Goal: Transaction & Acquisition: Subscribe to service/newsletter

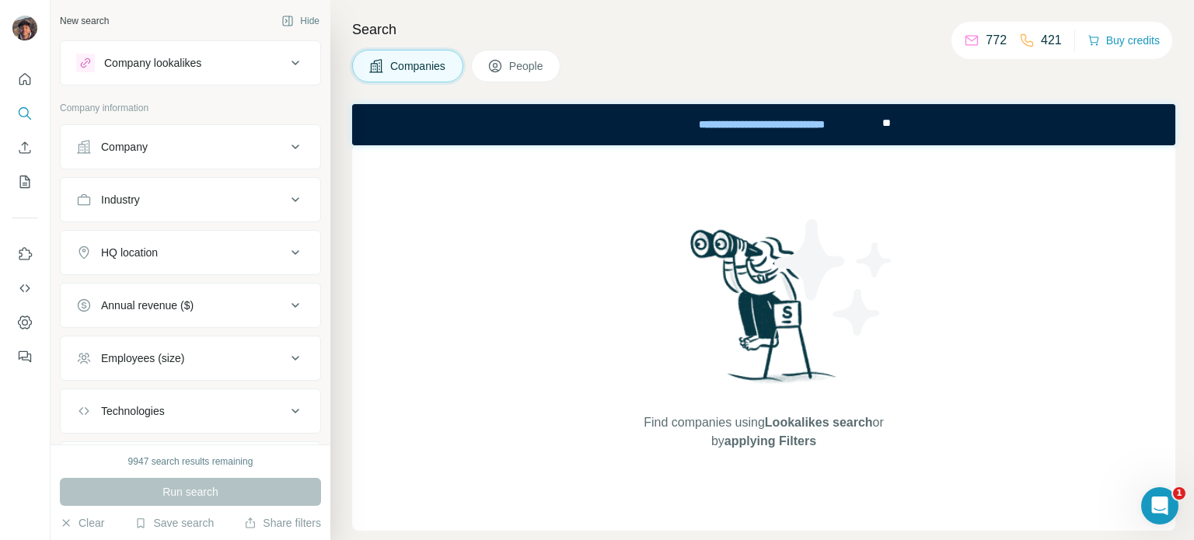
click at [173, 134] on button "Company" at bounding box center [191, 146] width 260 height 37
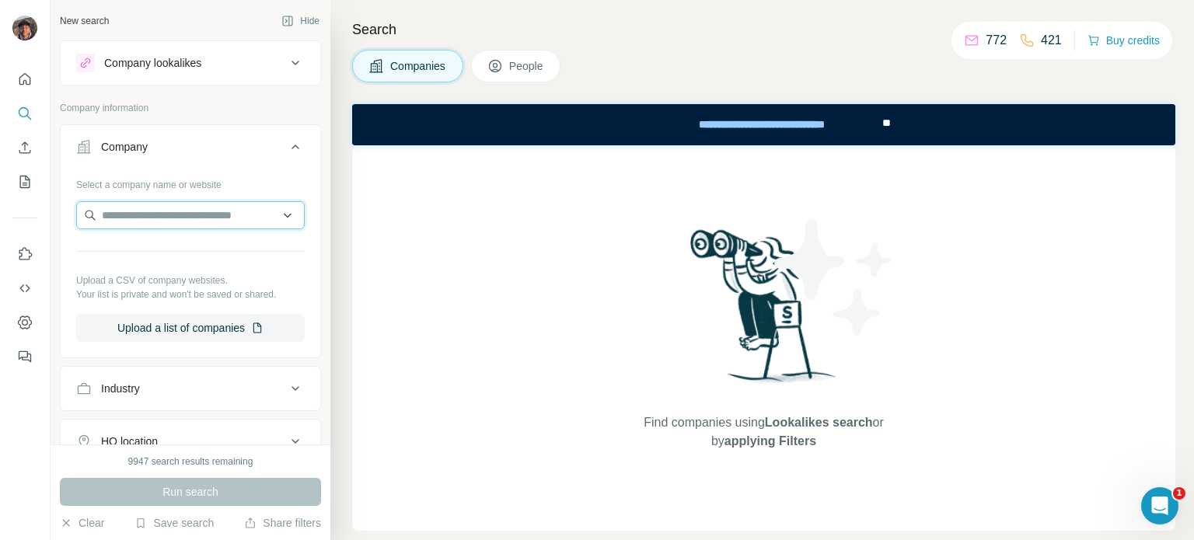
click at [196, 215] on input "text" at bounding box center [190, 215] width 229 height 28
paste input "**********"
type input "**********"
click at [195, 256] on div "Lilliputiens lilliputiens.com" at bounding box center [184, 257] width 209 height 42
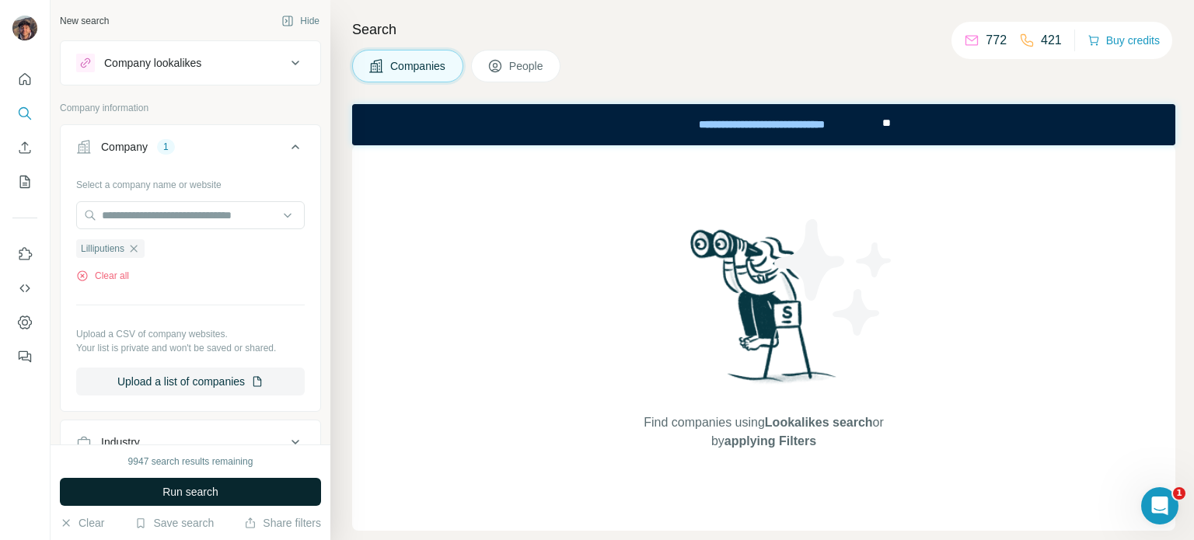
click at [201, 487] on span "Run search" at bounding box center [190, 492] width 56 height 16
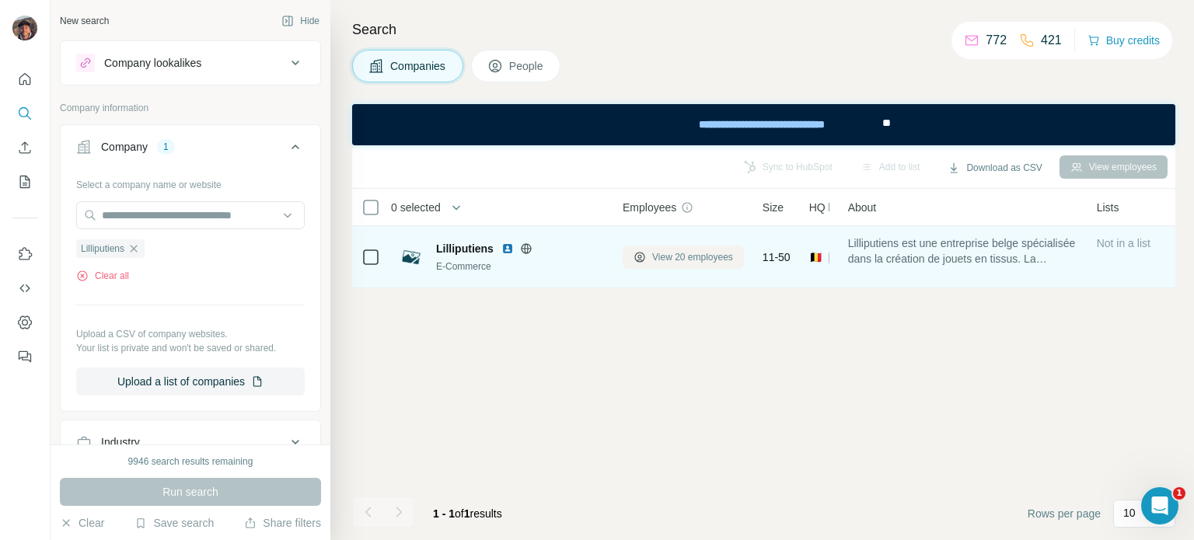
click at [706, 264] on span "View 20 employees" at bounding box center [692, 257] width 81 height 14
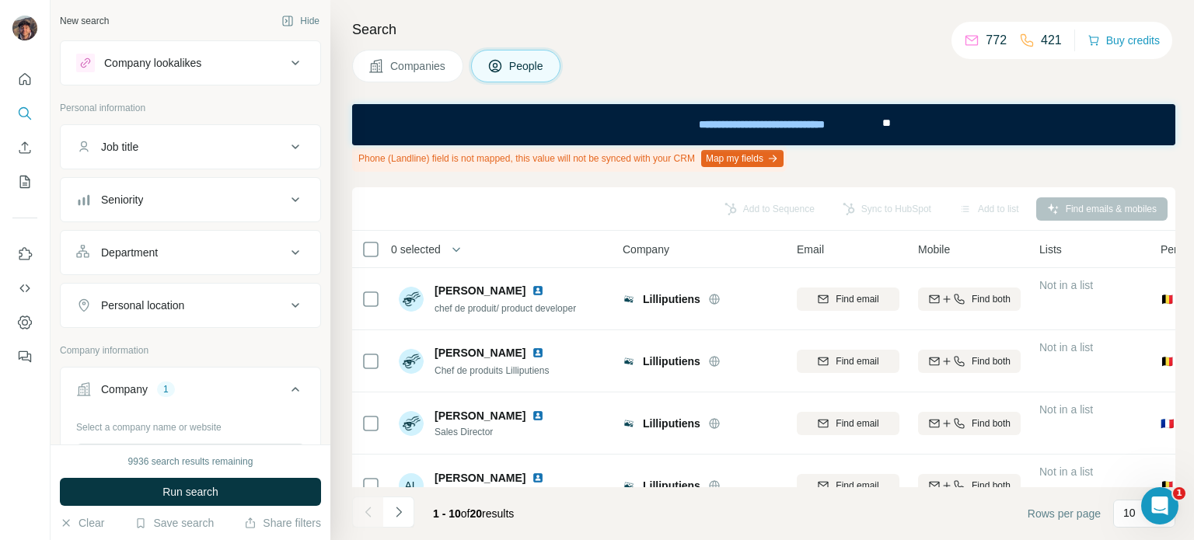
click at [398, 508] on icon "Navigate to next page" at bounding box center [399, 512] width 16 height 16
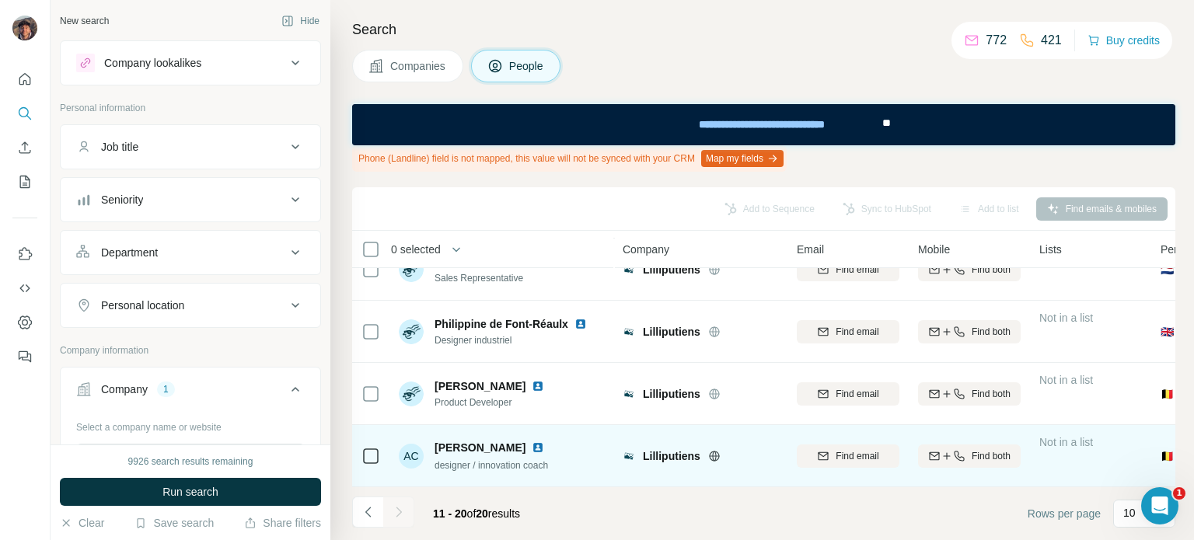
scroll to position [410, 0]
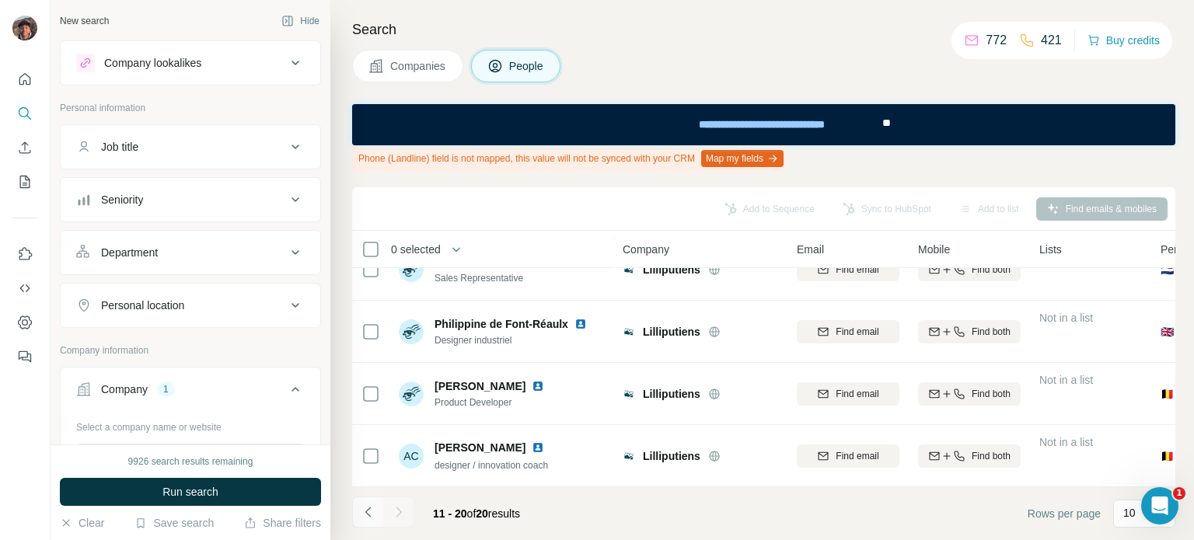
click at [367, 508] on icon "Navigate to previous page" at bounding box center [369, 512] width 16 height 16
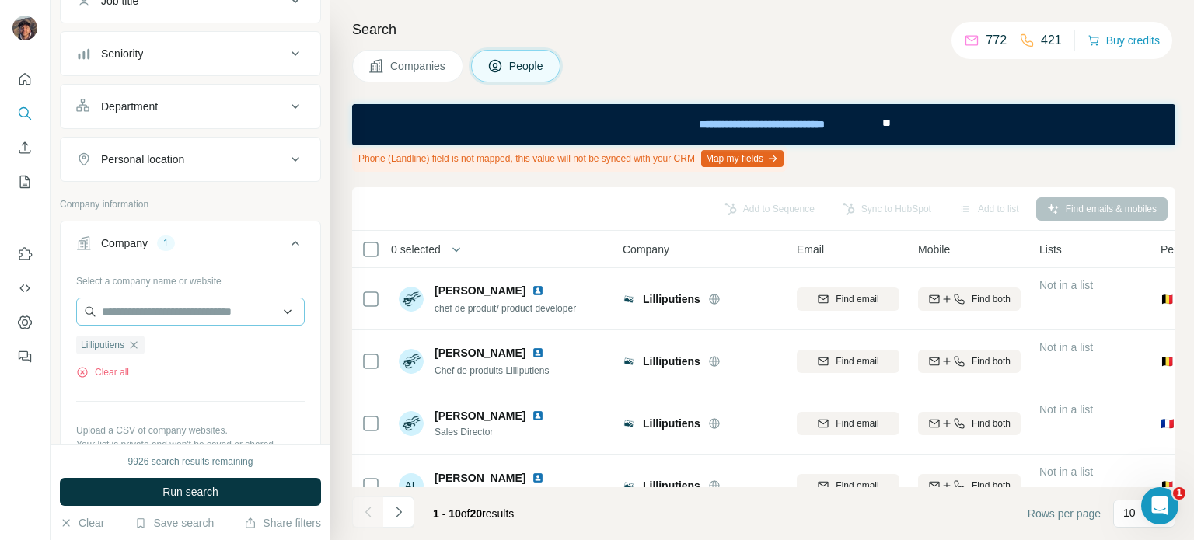
scroll to position [155, 0]
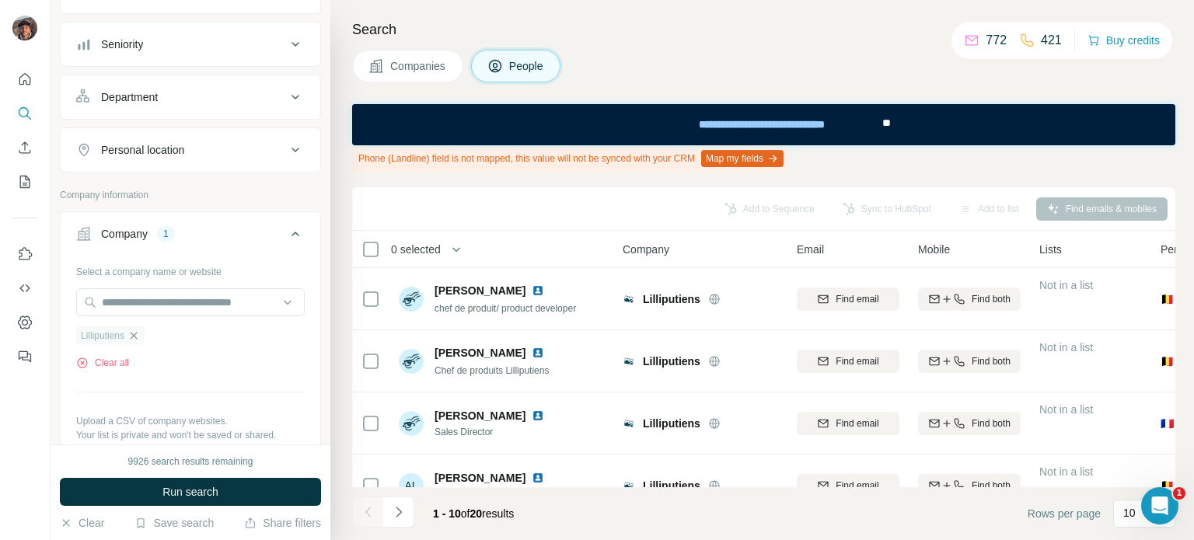
click at [134, 338] on icon "button" at bounding box center [134, 335] width 7 height 7
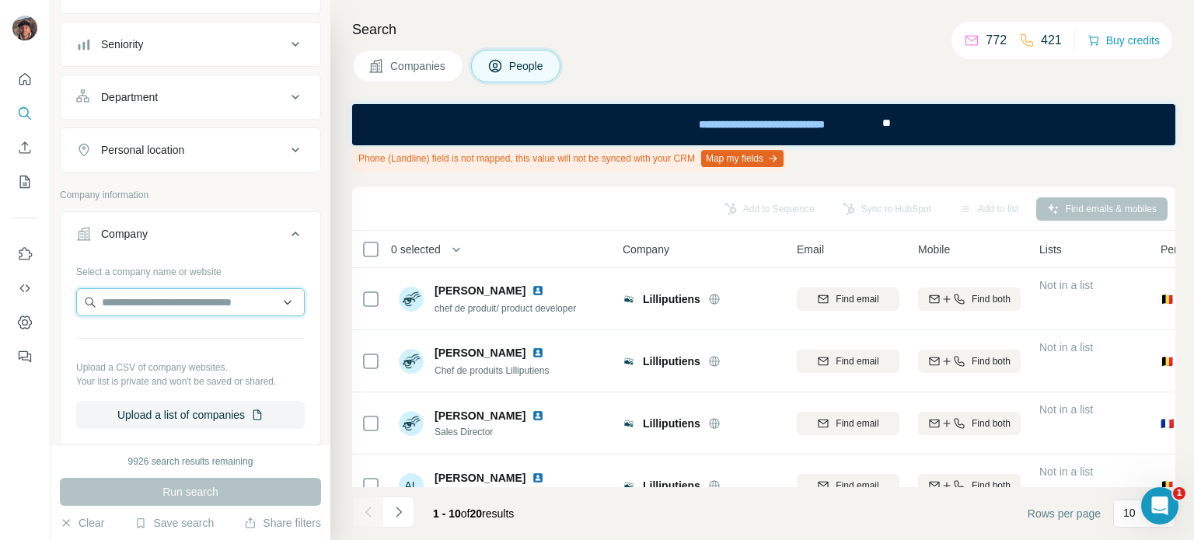
click at [143, 301] on input "text" at bounding box center [190, 302] width 229 height 28
paste input "**********"
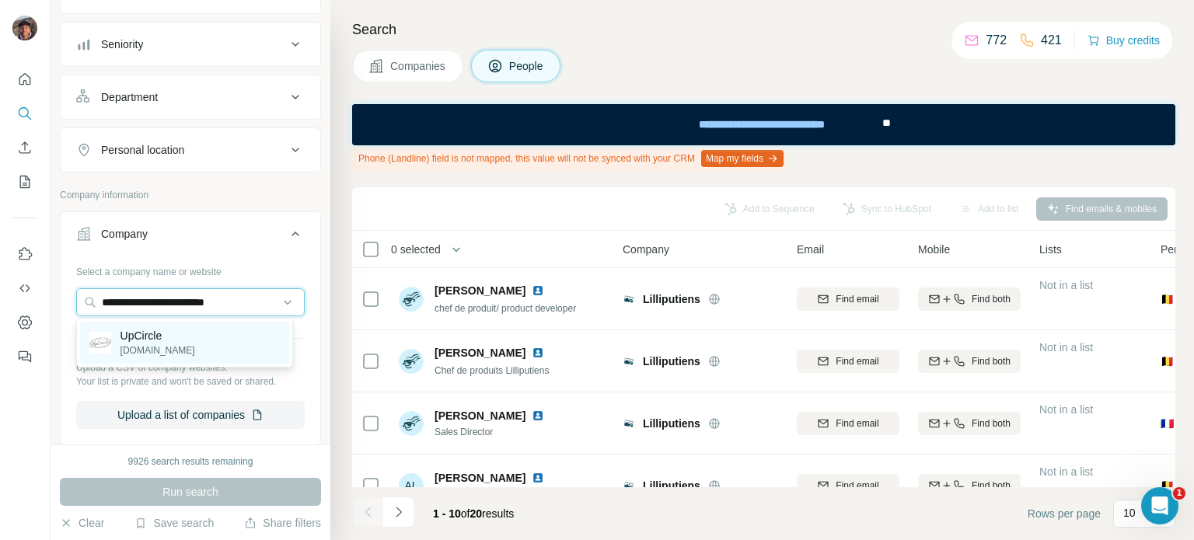
type input "**********"
click at [165, 341] on p "UpCircle" at bounding box center [157, 336] width 75 height 16
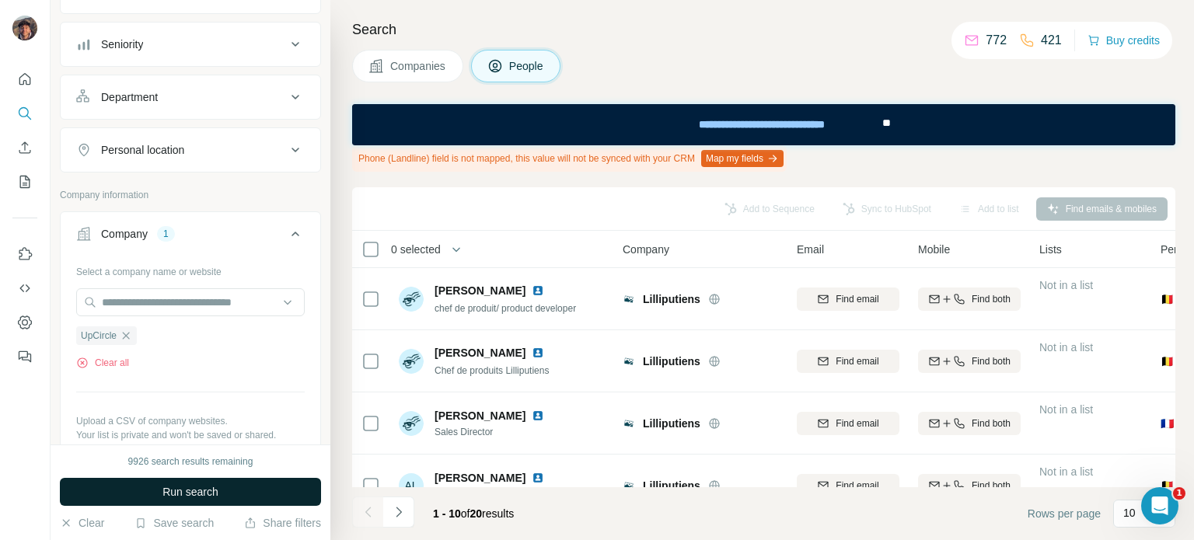
click at [199, 486] on span "Run search" at bounding box center [190, 492] width 56 height 16
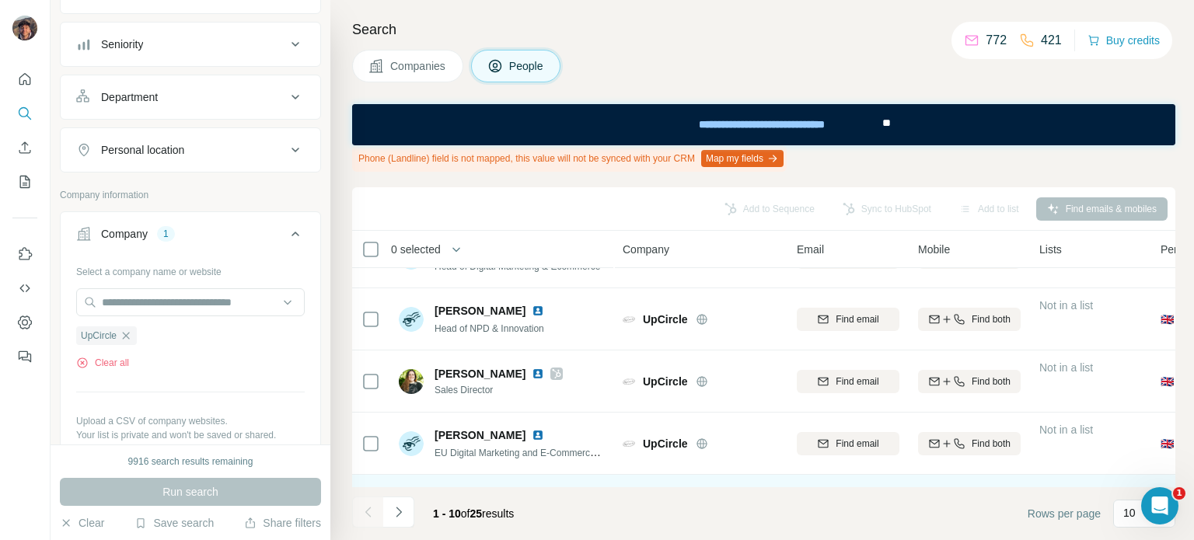
scroll to position [233, 0]
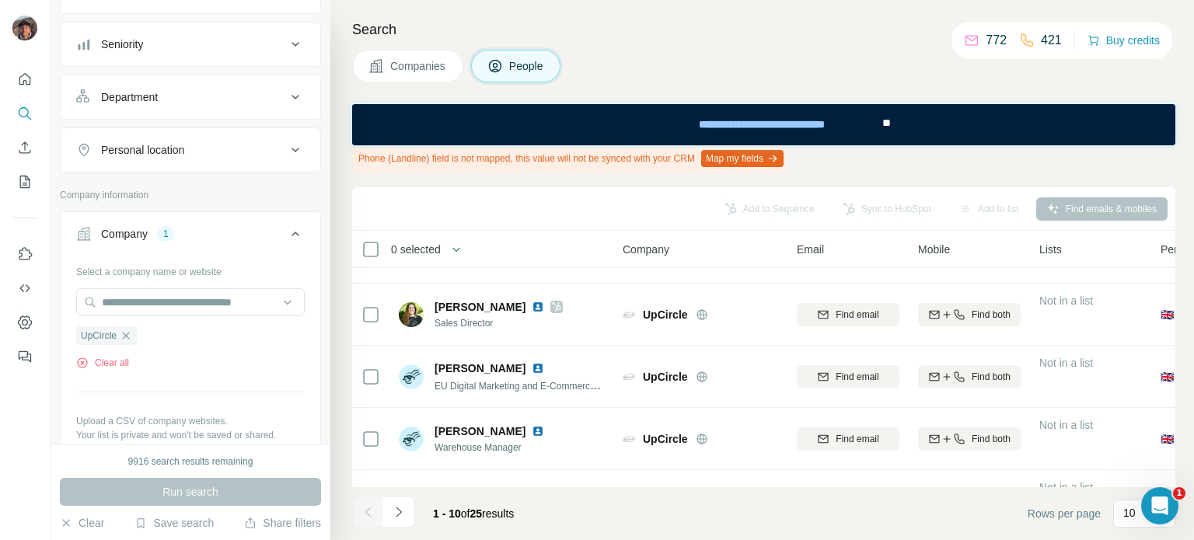
click at [390, 502] on button "Navigate to next page" at bounding box center [398, 512] width 31 height 31
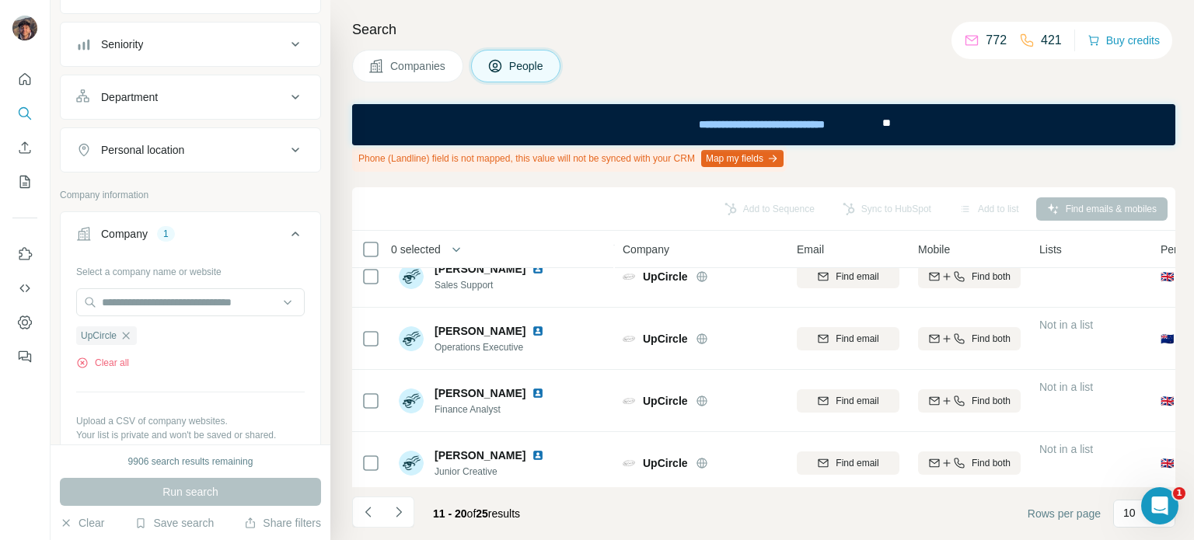
scroll to position [410, 0]
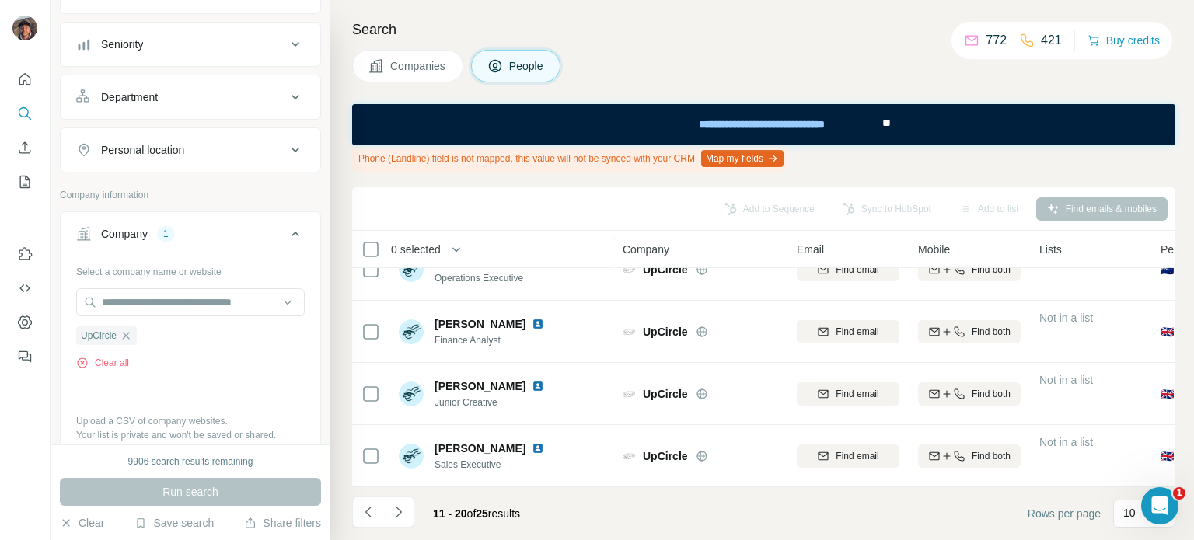
click at [401, 494] on footer "11 - 20 of 25 results Rows per page 10" at bounding box center [763, 513] width 823 height 53
click at [403, 509] on icon "Navigate to next page" at bounding box center [399, 512] width 16 height 16
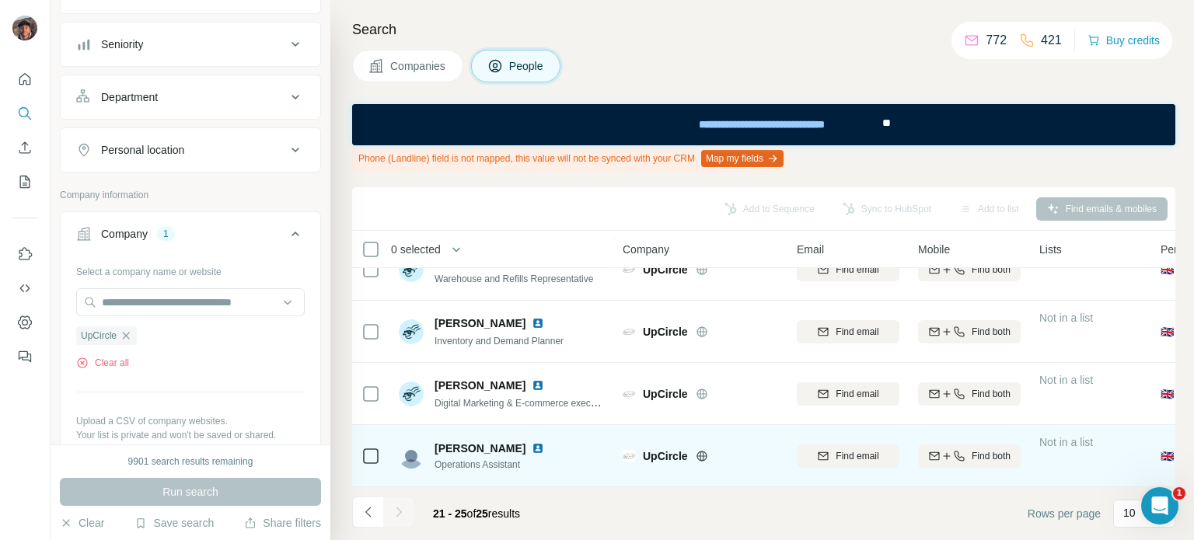
scroll to position [99, 0]
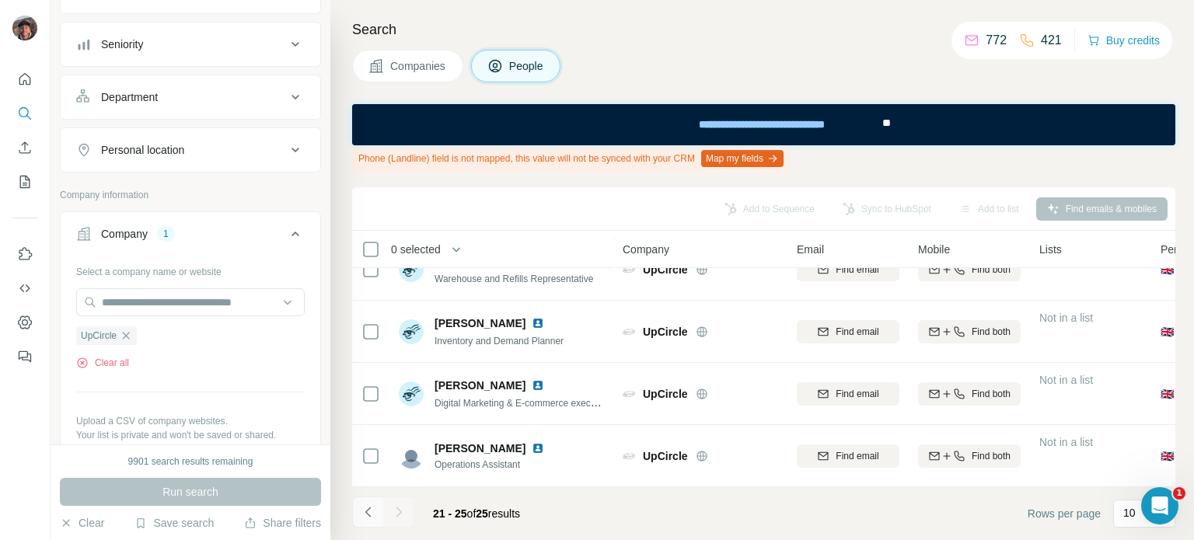
click at [372, 516] on icon "Navigate to previous page" at bounding box center [369, 512] width 16 height 16
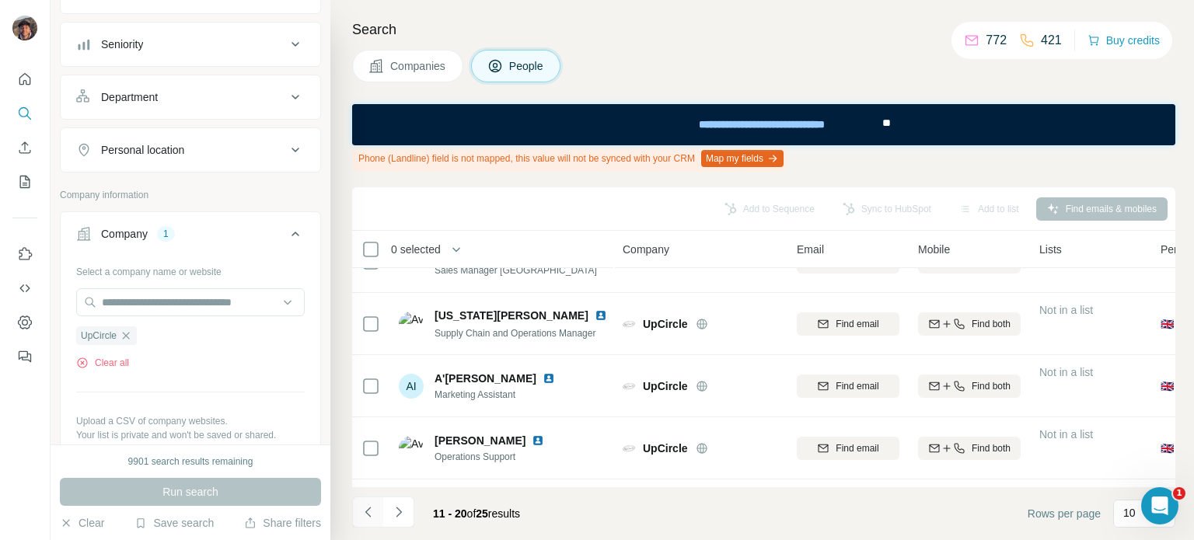
click at [372, 516] on icon "Navigate to previous page" at bounding box center [369, 512] width 16 height 16
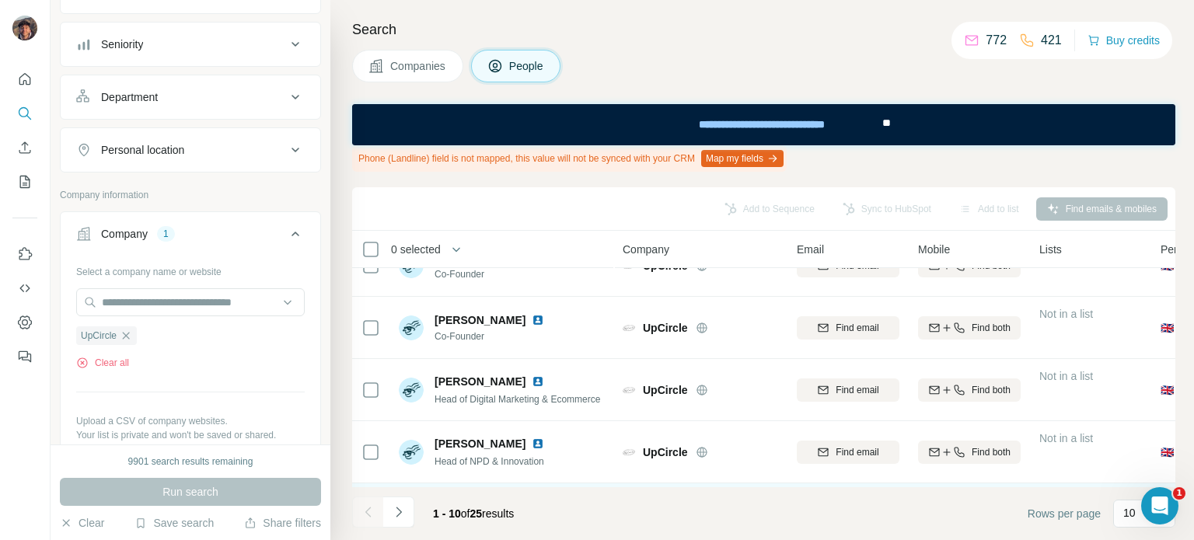
scroll to position [0, 0]
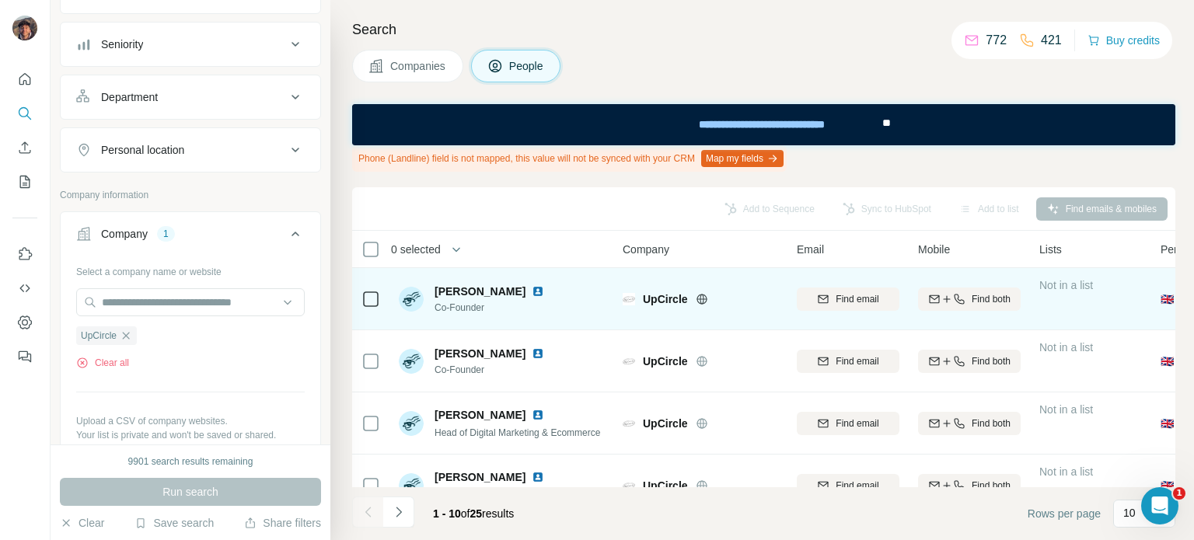
click at [698, 296] on icon at bounding box center [701, 299] width 10 height 10
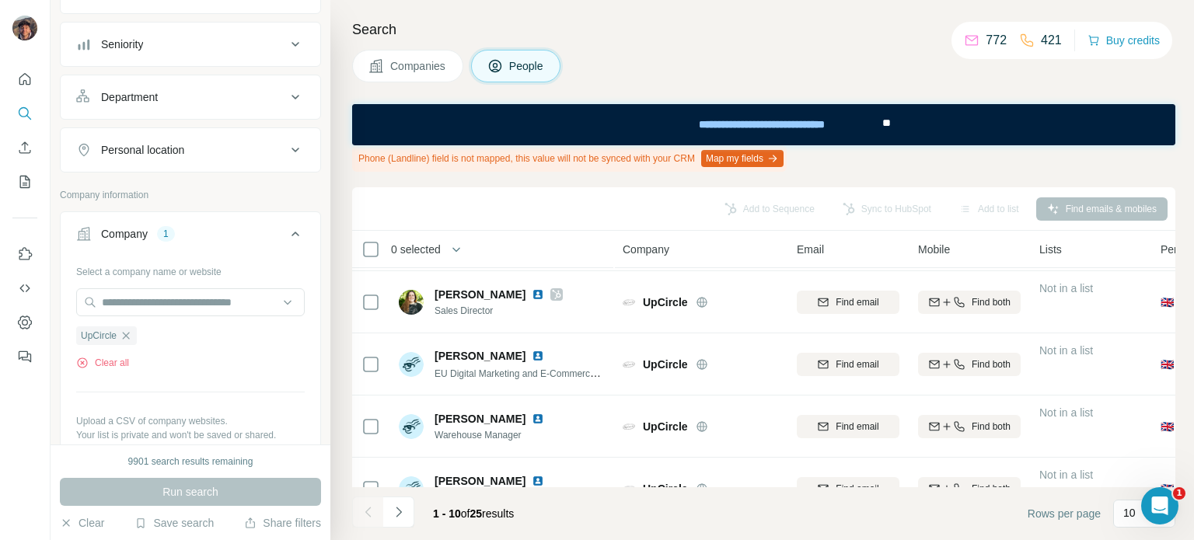
scroll to position [410, 0]
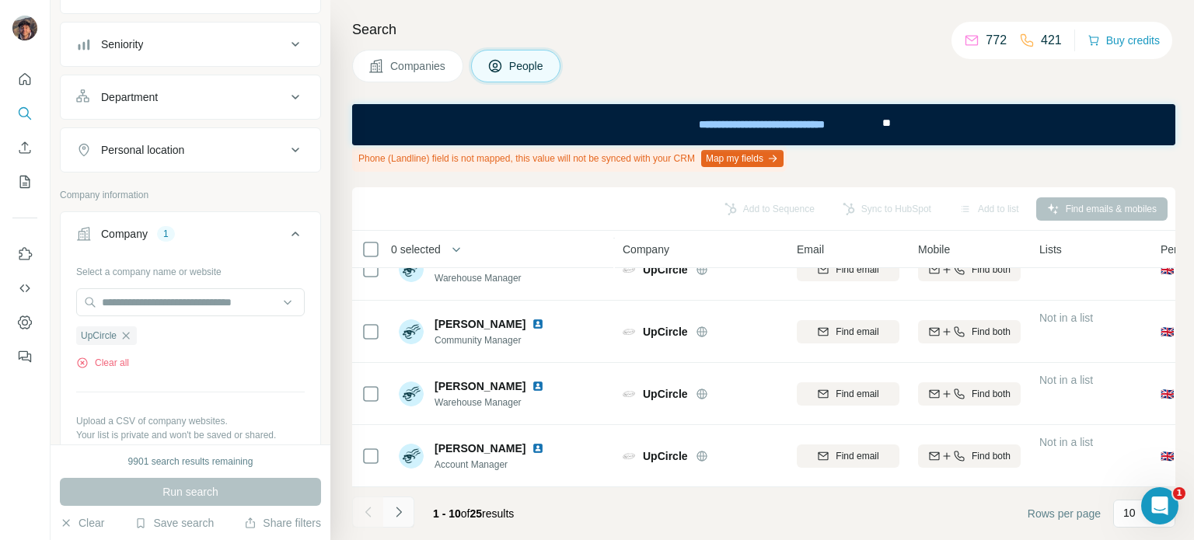
click at [409, 503] on button "Navigate to next page" at bounding box center [398, 512] width 31 height 31
click at [397, 504] on icon "Navigate to next page" at bounding box center [399, 512] width 16 height 16
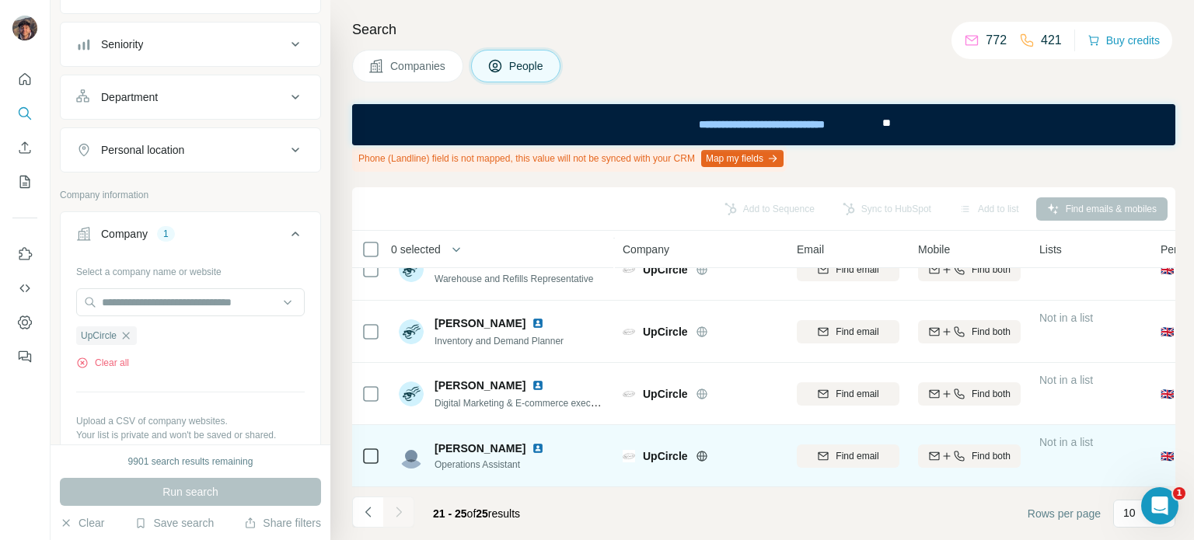
scroll to position [0, 0]
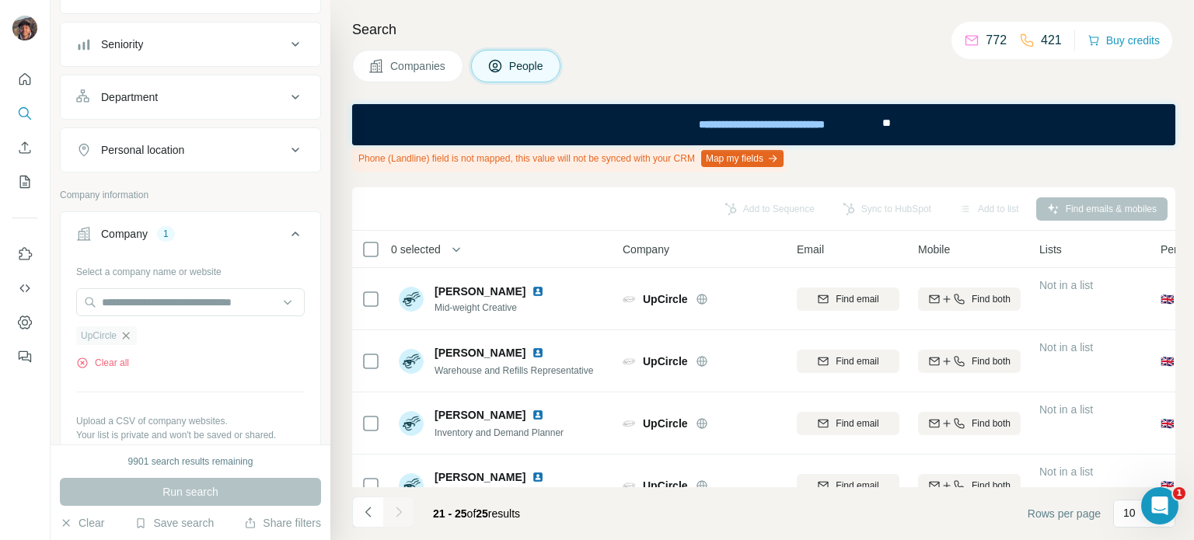
click at [131, 332] on icon "button" at bounding box center [126, 336] width 12 height 12
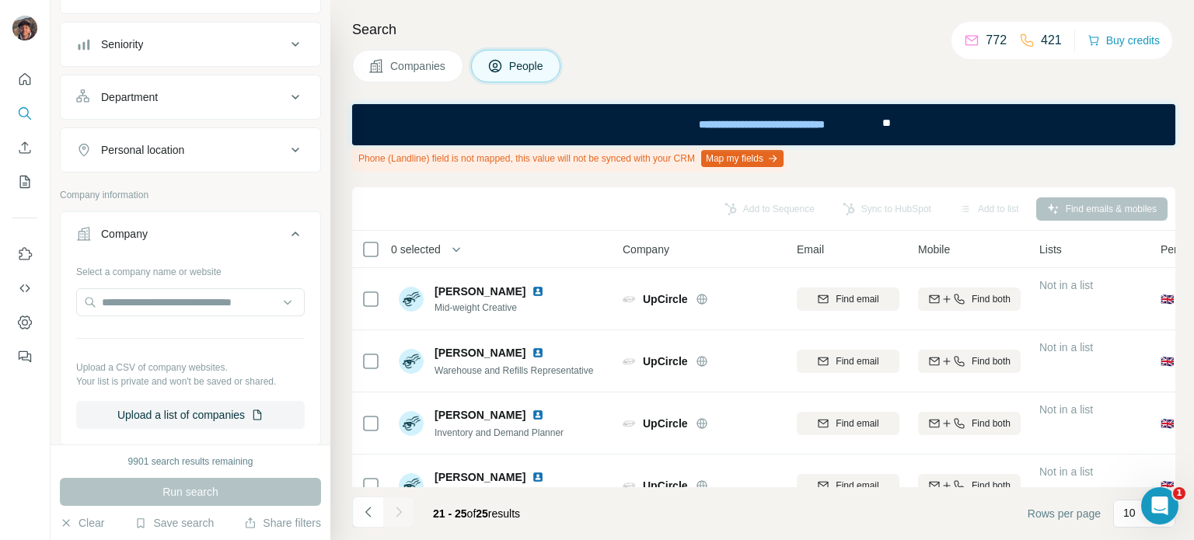
click at [129, 316] on div at bounding box center [190, 303] width 229 height 31
click at [409, 79] on button "Companies" at bounding box center [407, 66] width 111 height 33
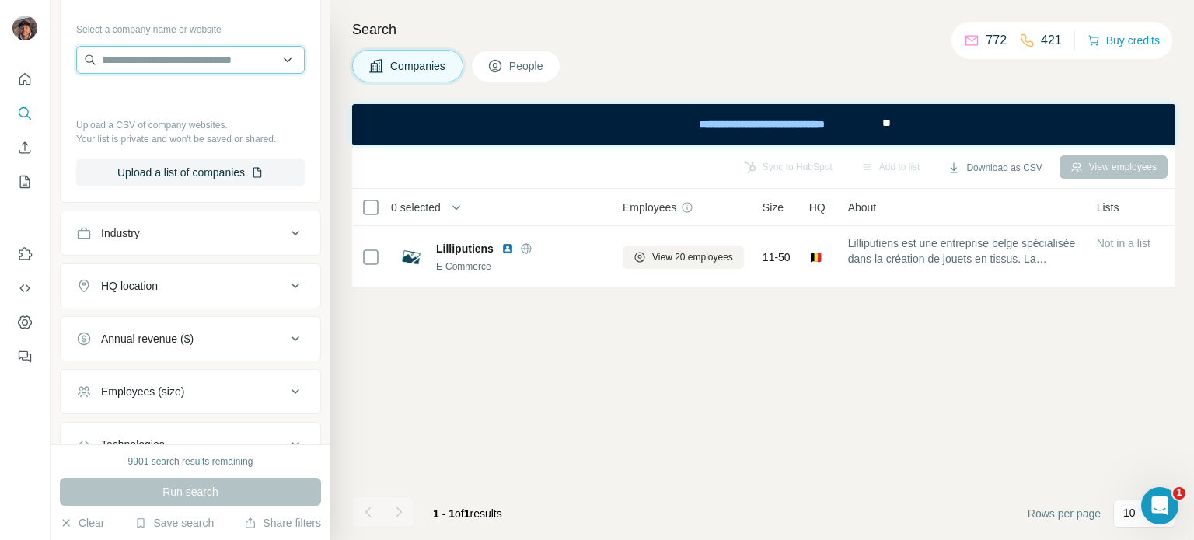
click at [203, 64] on input "text" at bounding box center [190, 60] width 229 height 28
paste input "**********"
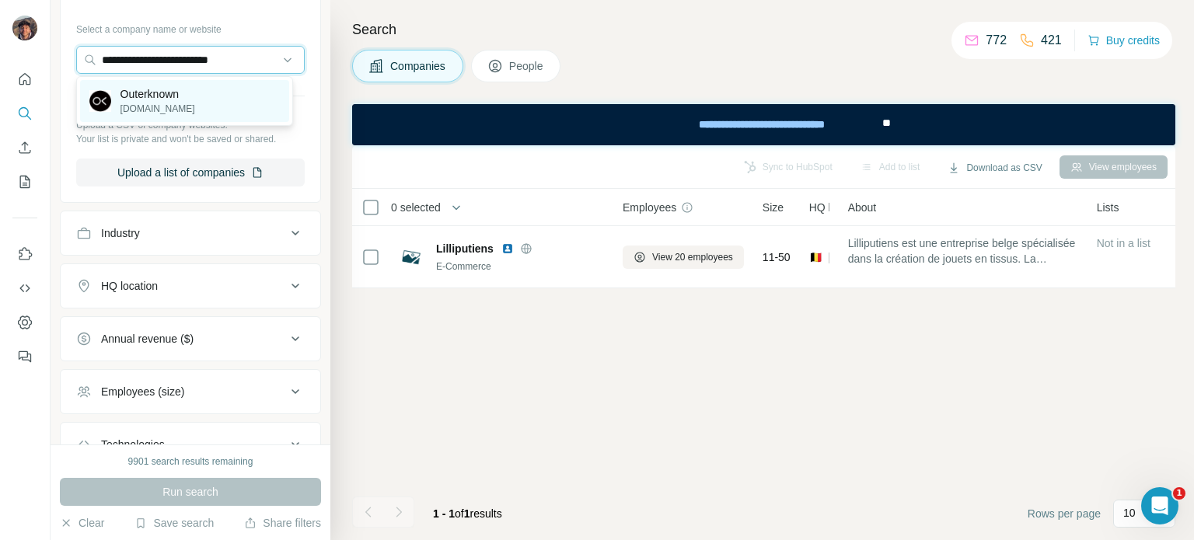
type input "**********"
click at [203, 109] on div "Outerknown outerknown.com" at bounding box center [184, 101] width 209 height 42
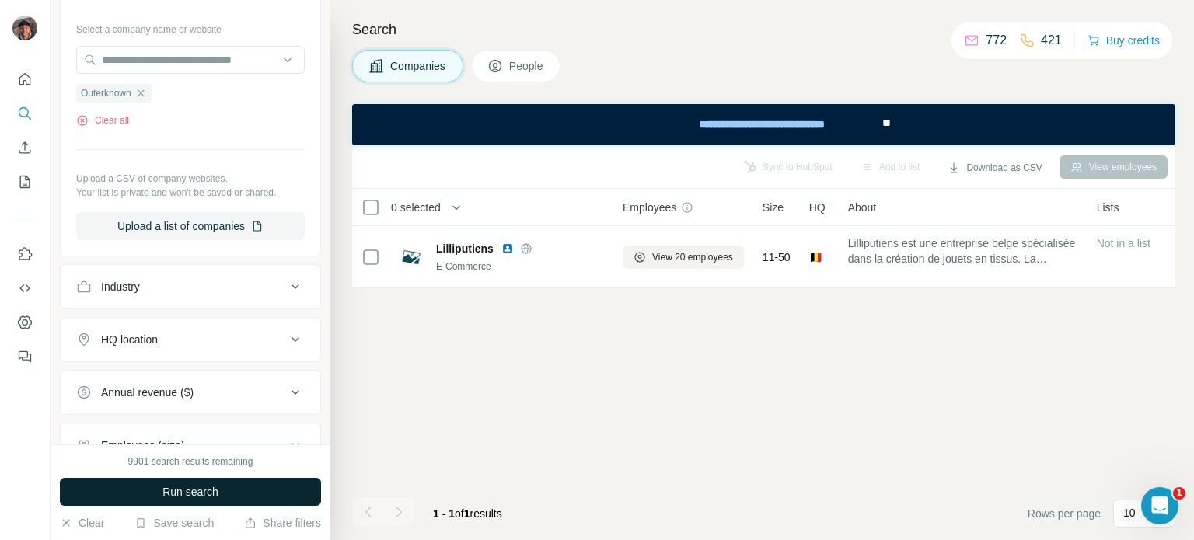
click at [235, 491] on button "Run search" at bounding box center [190, 492] width 261 height 28
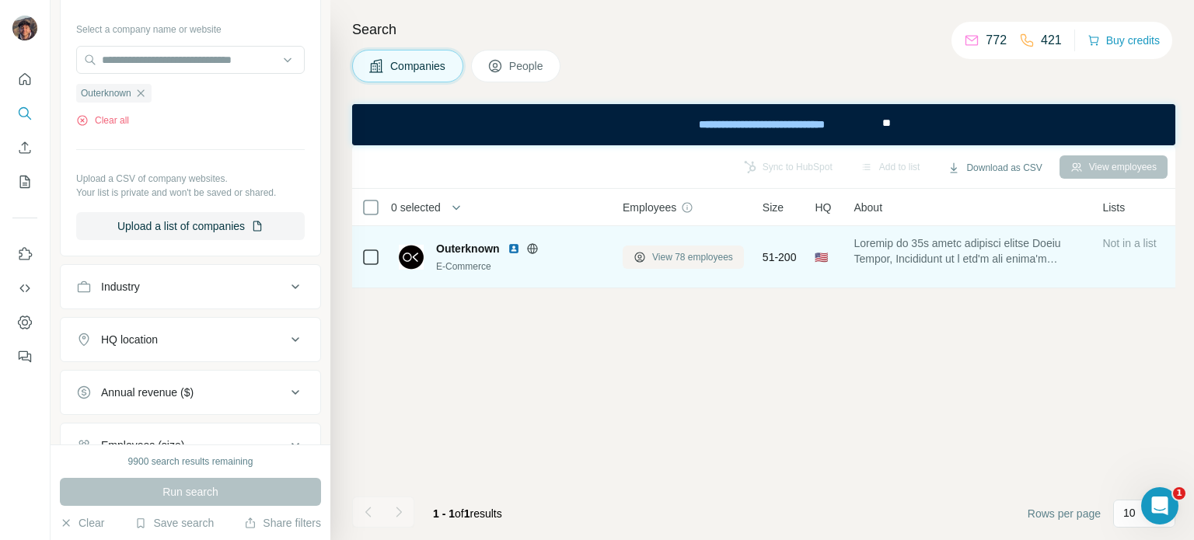
click at [721, 262] on span "View 78 employees" at bounding box center [692, 257] width 81 height 14
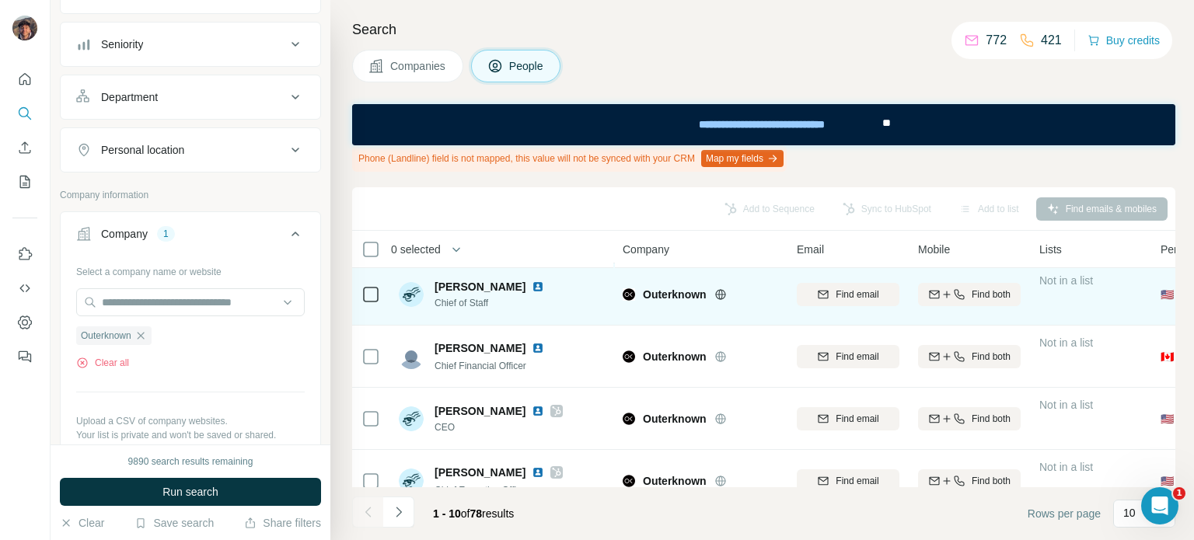
scroll to position [155, 0]
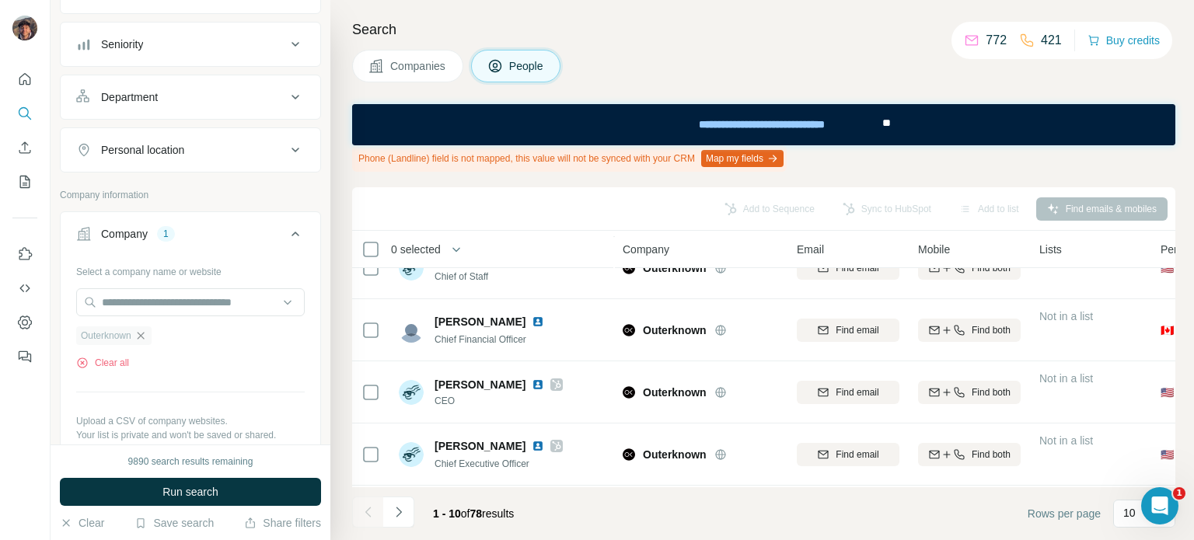
click at [144, 333] on icon "button" at bounding box center [140, 336] width 12 height 12
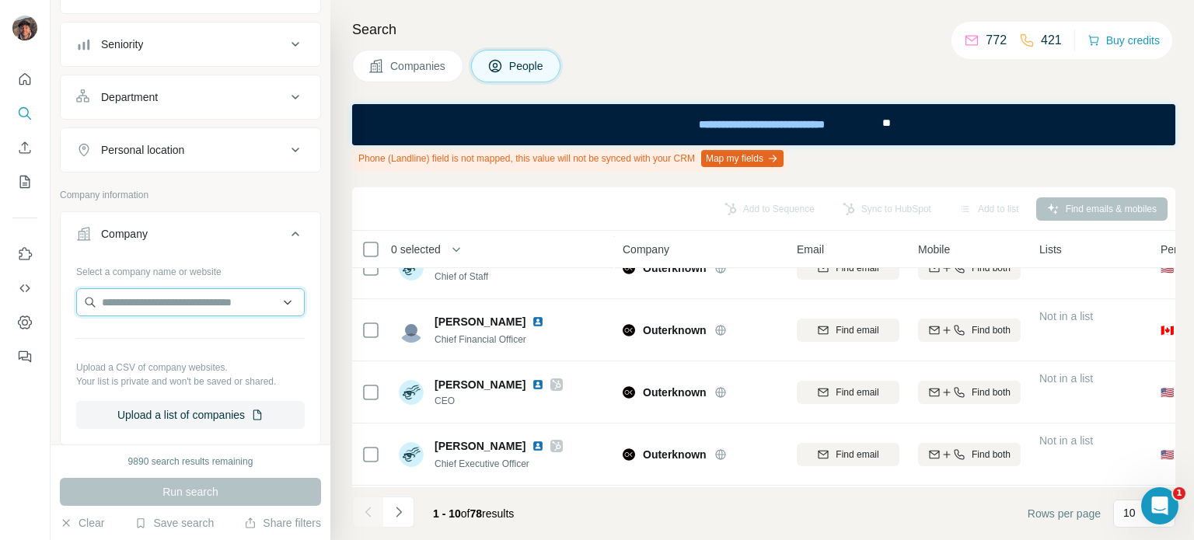
click at [137, 307] on input "text" at bounding box center [190, 302] width 229 height 28
paste input "**********"
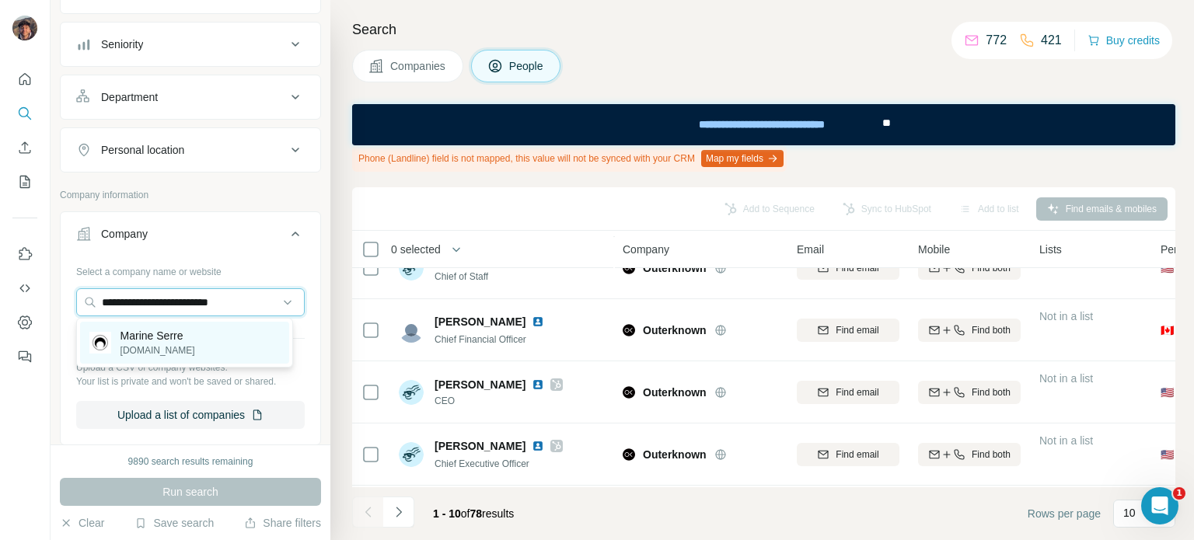
type input "**********"
click at [194, 353] on div "Marine Serre marineserre.com" at bounding box center [184, 343] width 209 height 42
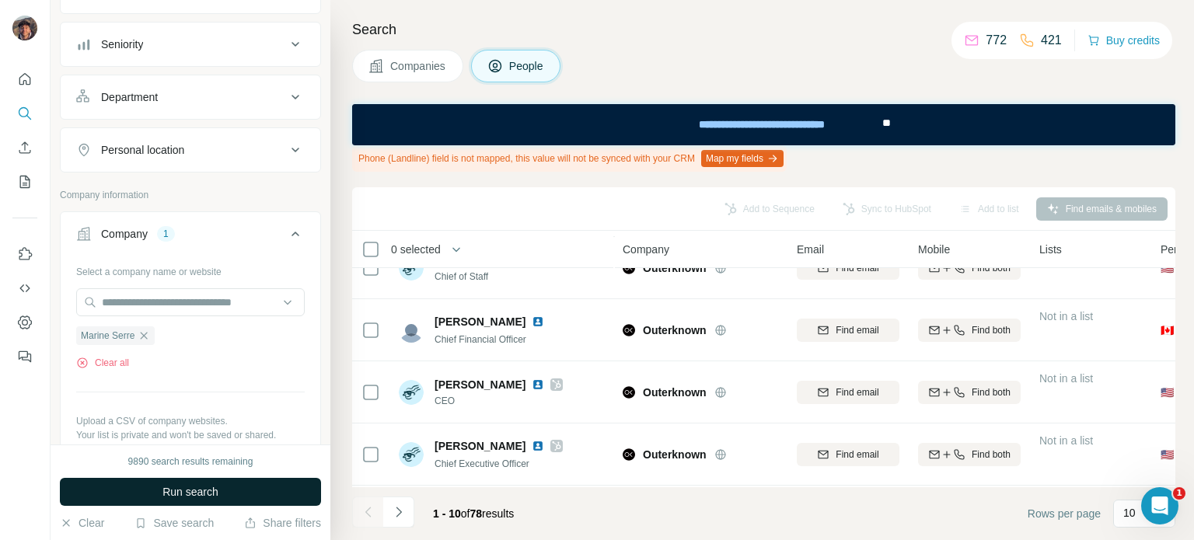
click at [217, 497] on span "Run search" at bounding box center [190, 492] width 56 height 16
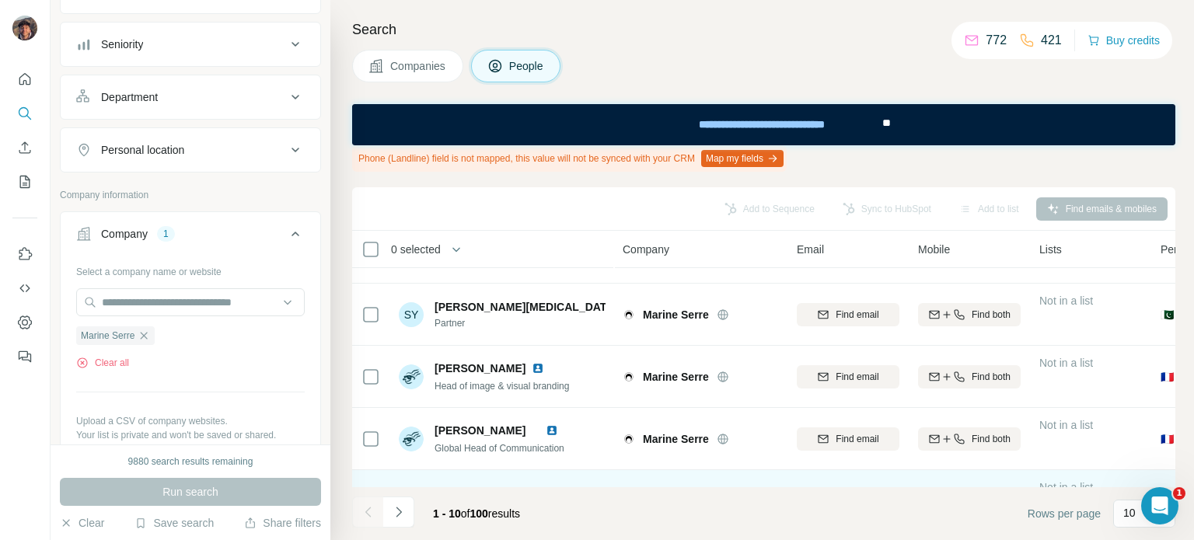
scroll to position [410, 0]
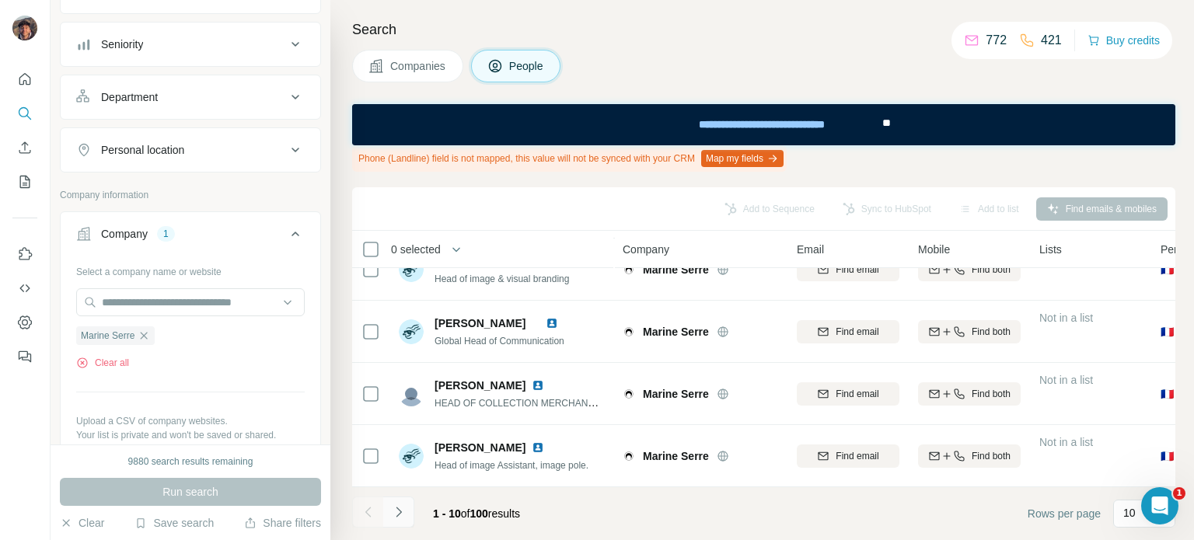
click at [400, 508] on icon "Navigate to next page" at bounding box center [399, 512] width 16 height 16
click at [417, 494] on footer "11 - 20 of 100 results Rows per page 10" at bounding box center [763, 513] width 823 height 53
click at [404, 520] on button "Navigate to next page" at bounding box center [398, 512] width 31 height 31
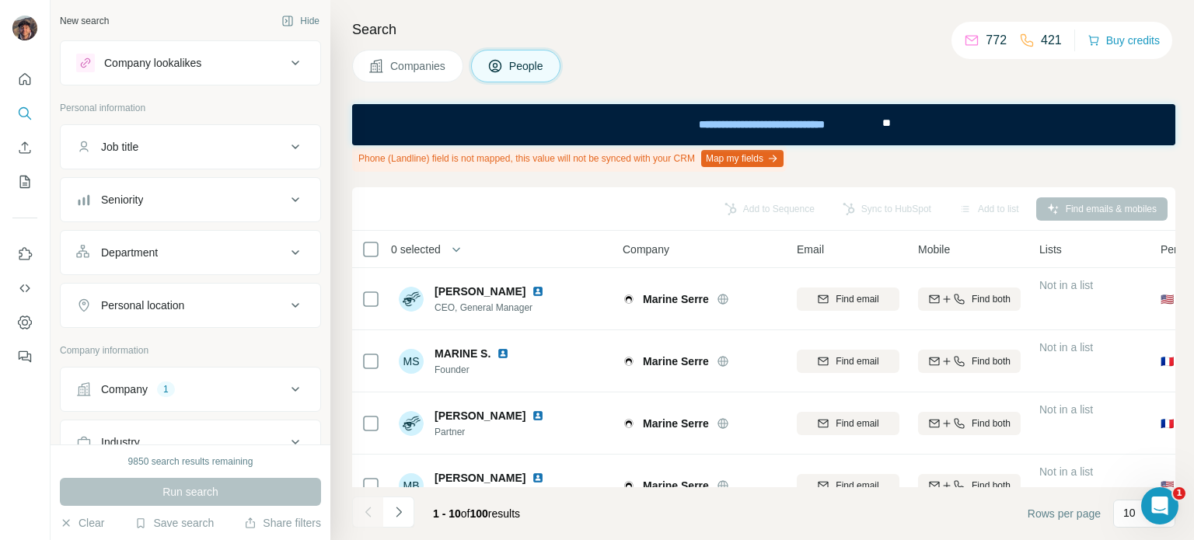
click at [407, 73] on span "Companies" at bounding box center [418, 66] width 57 height 16
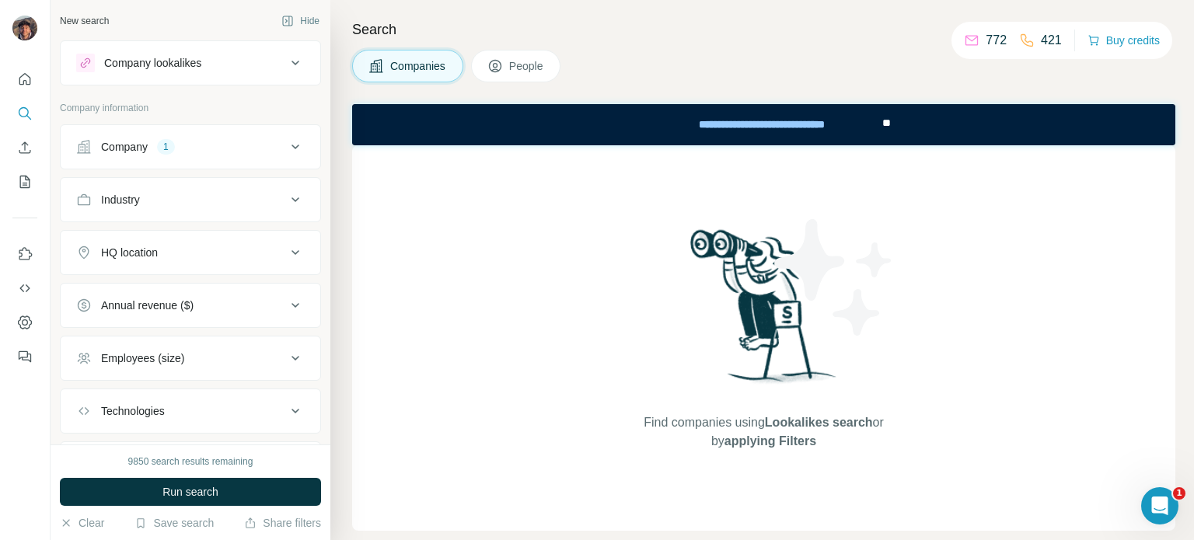
click at [197, 132] on button "Company 1" at bounding box center [191, 146] width 260 height 37
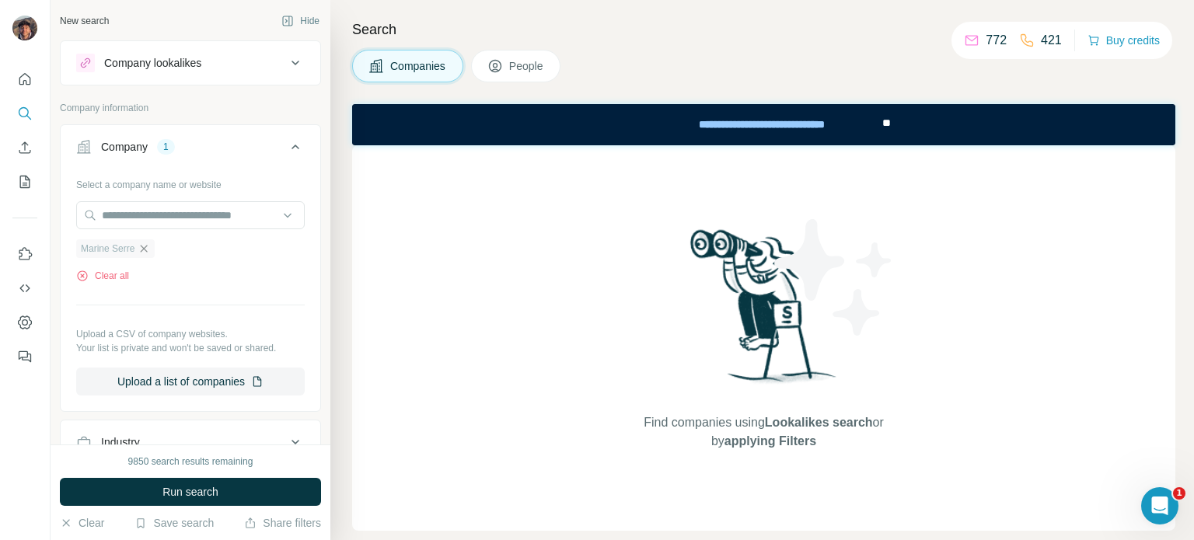
click at [150, 243] on icon "button" at bounding box center [144, 249] width 12 height 12
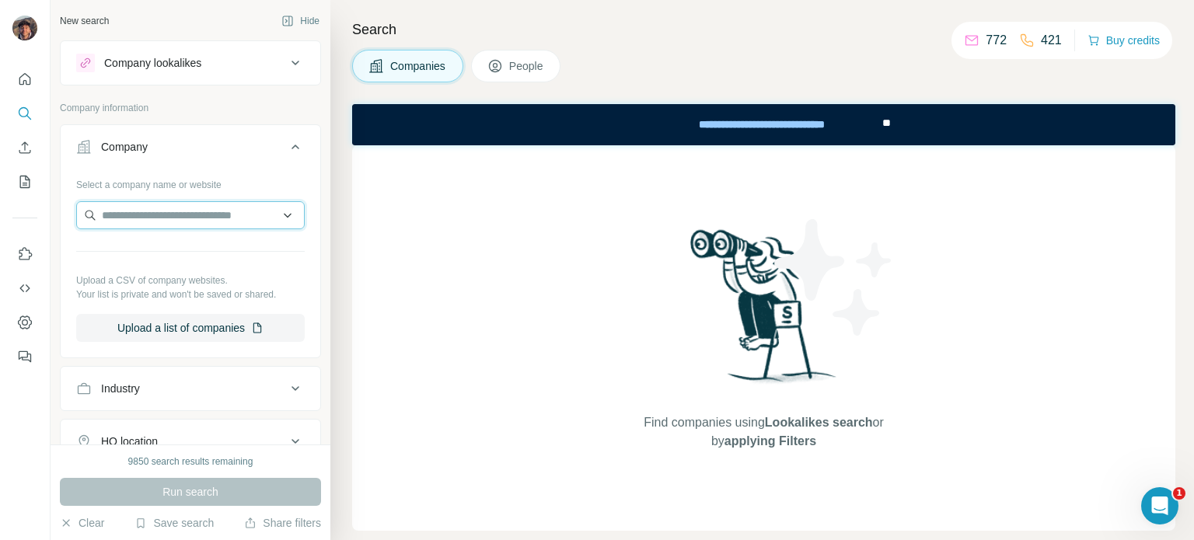
click at [151, 208] on input "text" at bounding box center [190, 215] width 229 height 28
paste input "**********"
type input "**********"
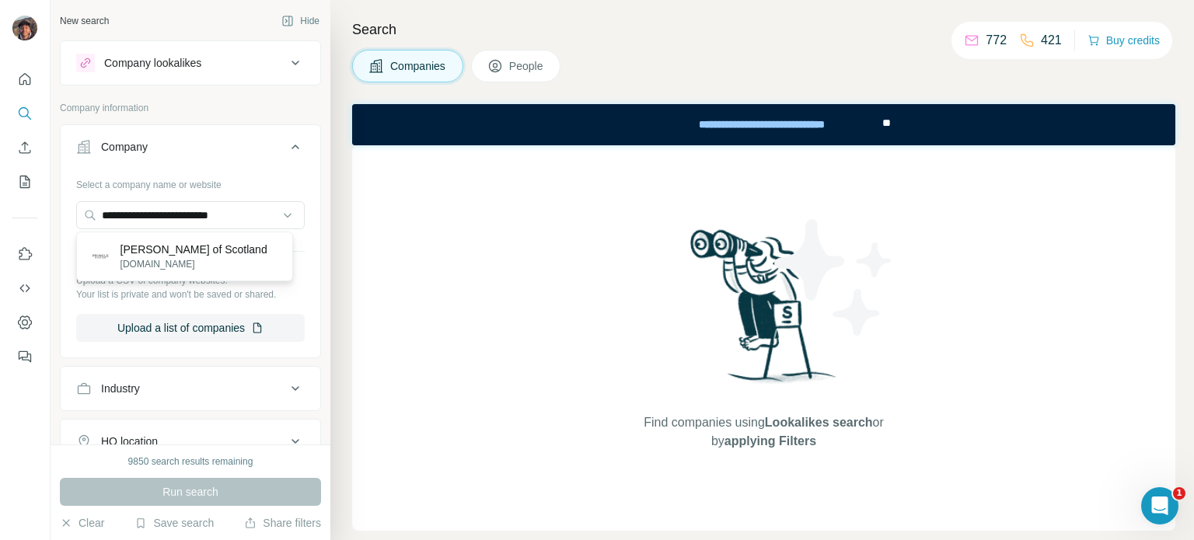
click at [171, 260] on p "[DOMAIN_NAME]" at bounding box center [193, 264] width 147 height 14
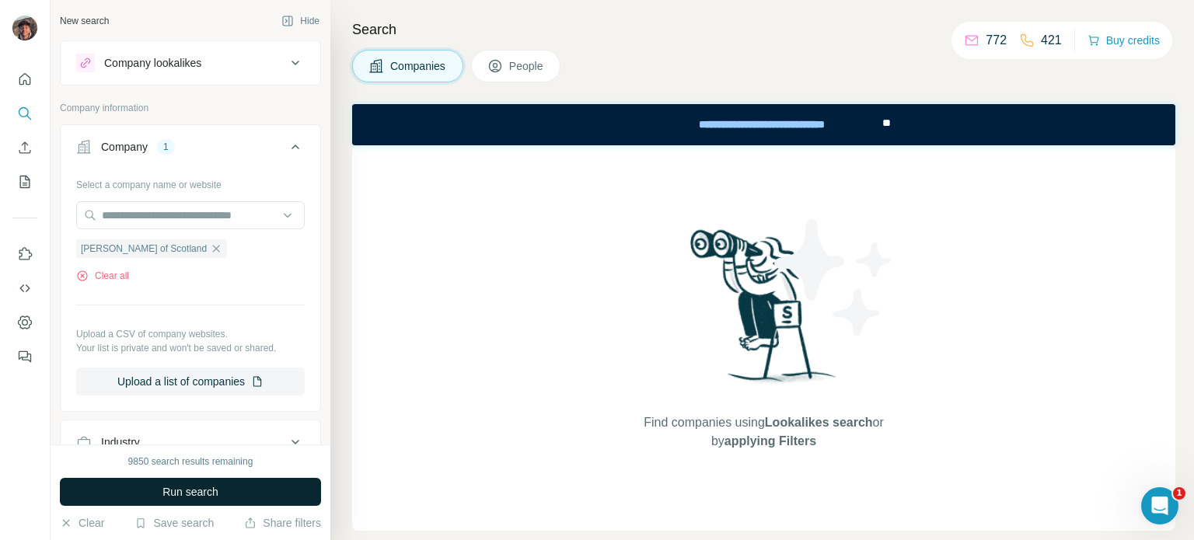
click at [187, 487] on span "Run search" at bounding box center [190, 492] width 56 height 16
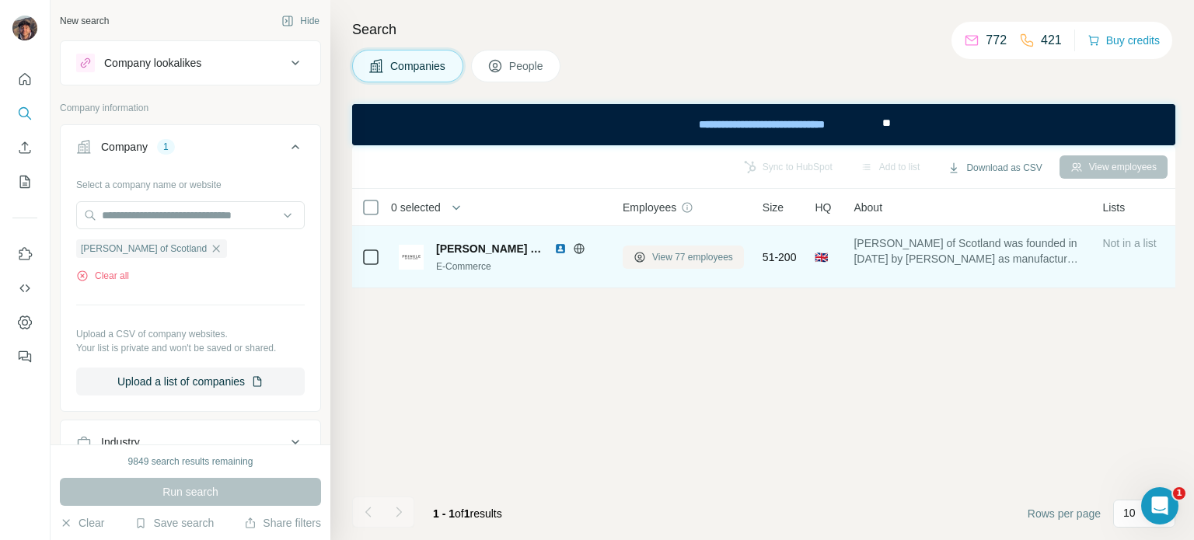
click at [658, 260] on span "View 77 employees" at bounding box center [692, 257] width 81 height 14
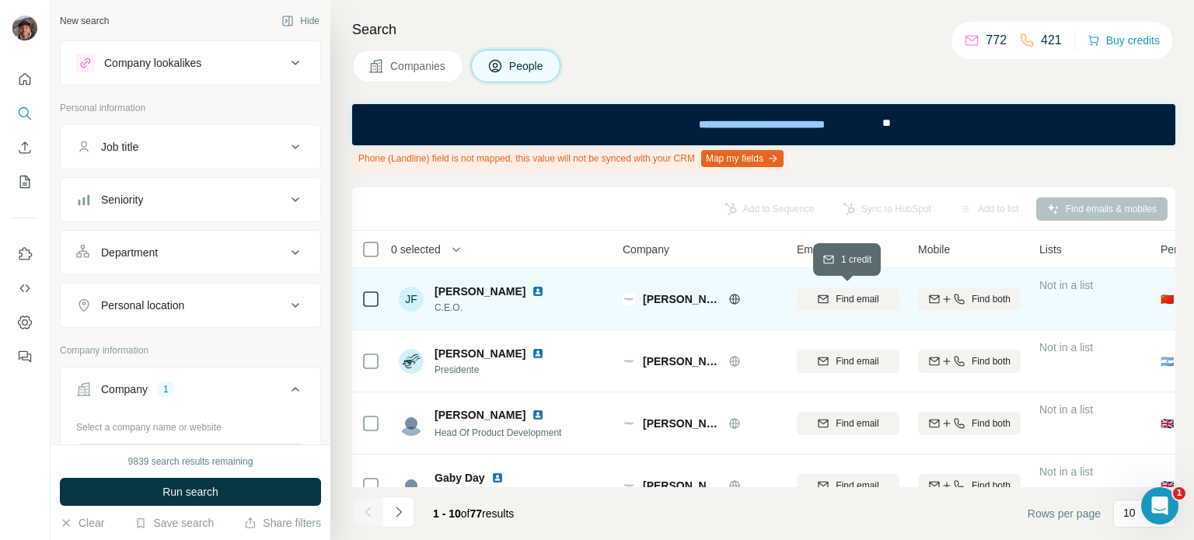
click at [866, 306] on button "Find email" at bounding box center [848, 299] width 103 height 23
click at [361, 295] on icon at bounding box center [370, 299] width 19 height 19
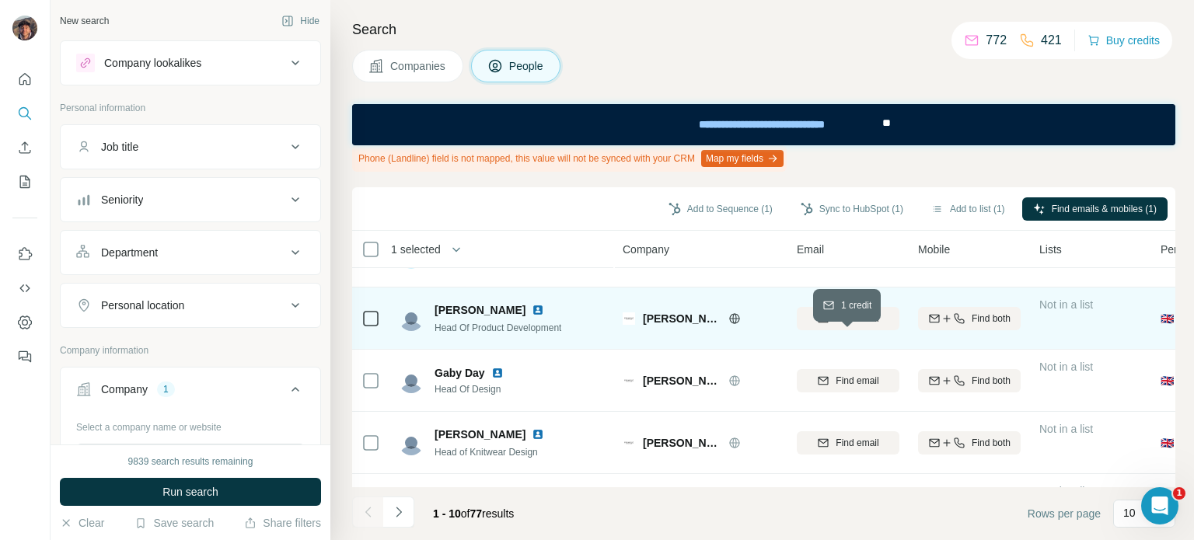
scroll to position [78, 0]
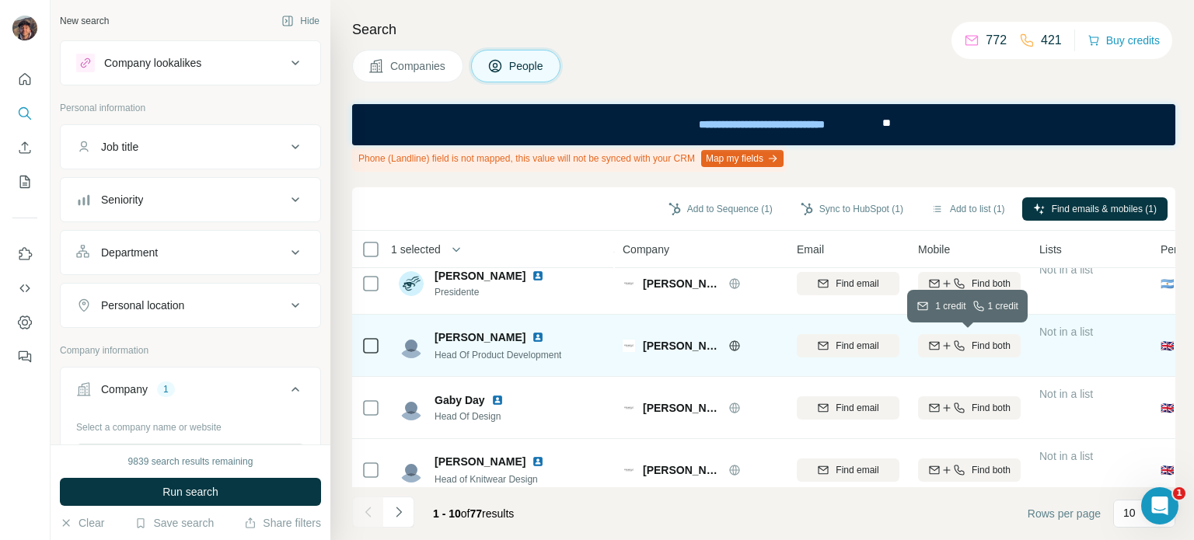
click at [945, 344] on icon "button" at bounding box center [947, 346] width 12 height 12
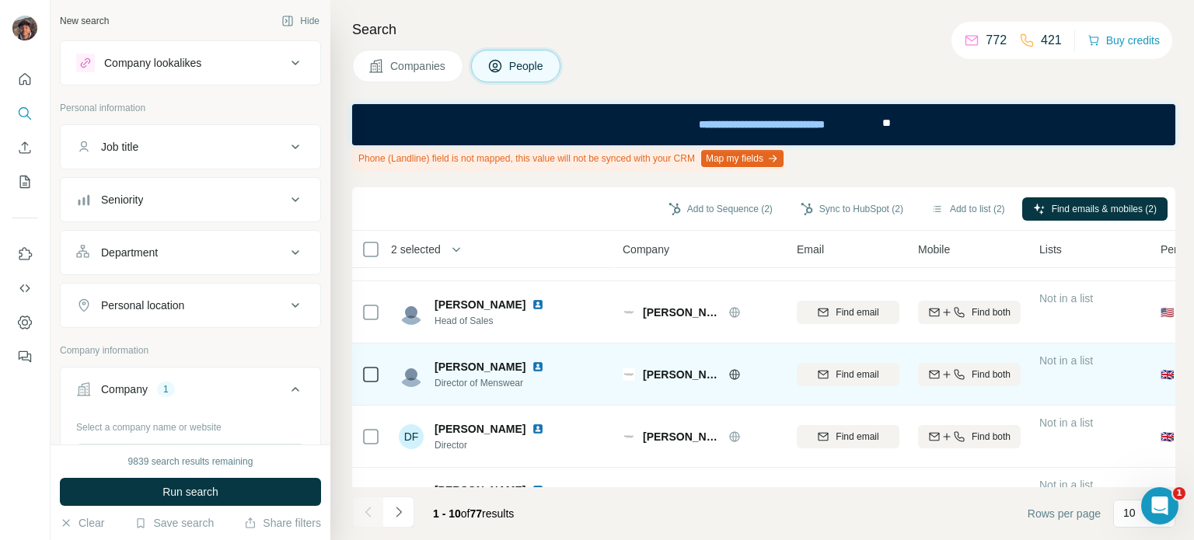
scroll to position [311, 0]
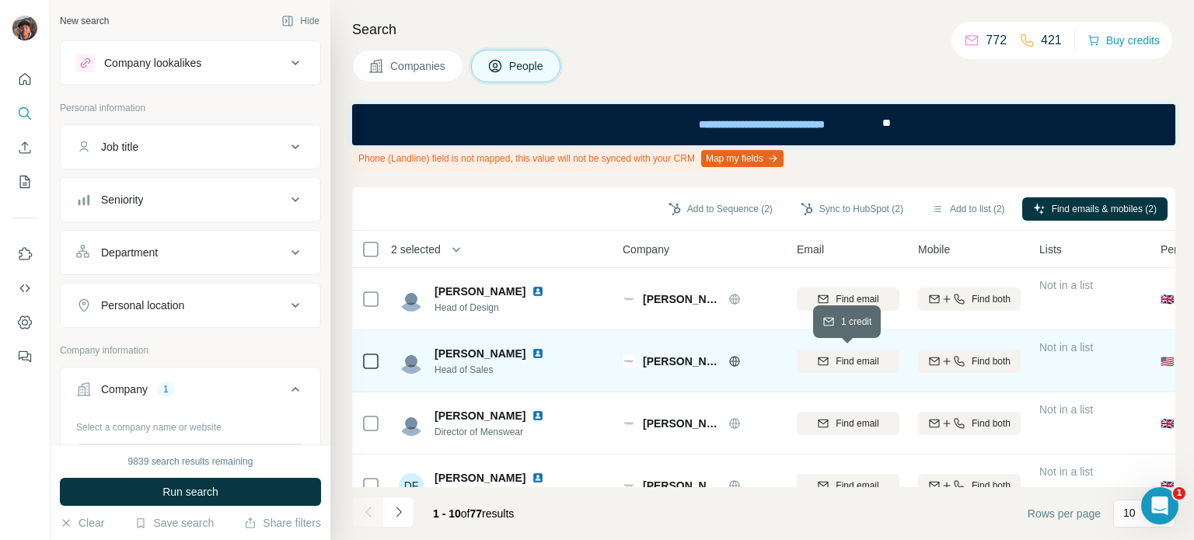
click at [836, 362] on span "Find email" at bounding box center [857, 361] width 43 height 14
click at [379, 363] on icon at bounding box center [370, 361] width 19 height 19
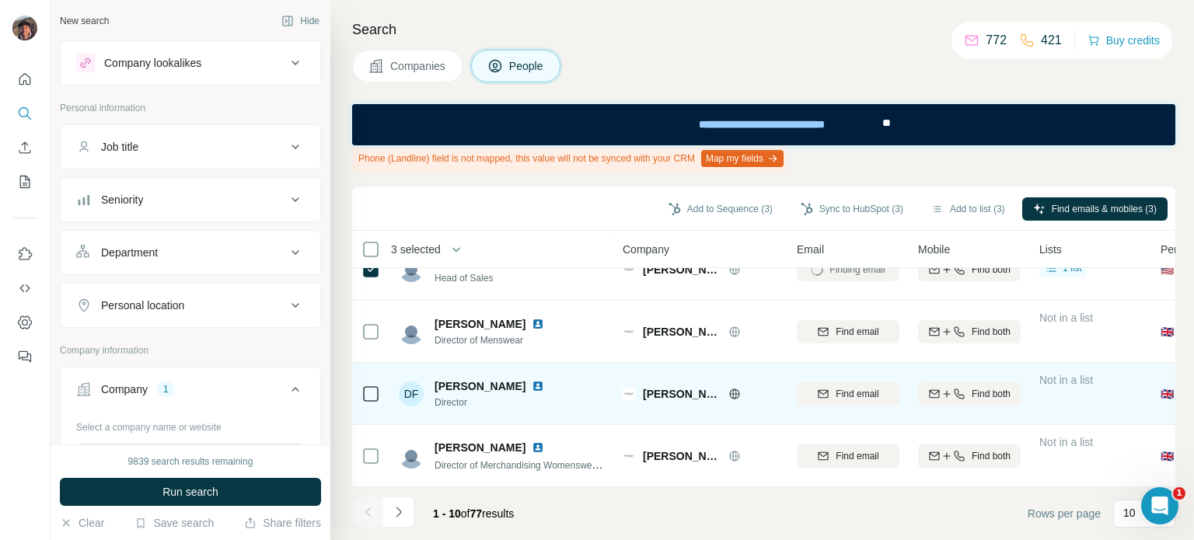
scroll to position [410, 0]
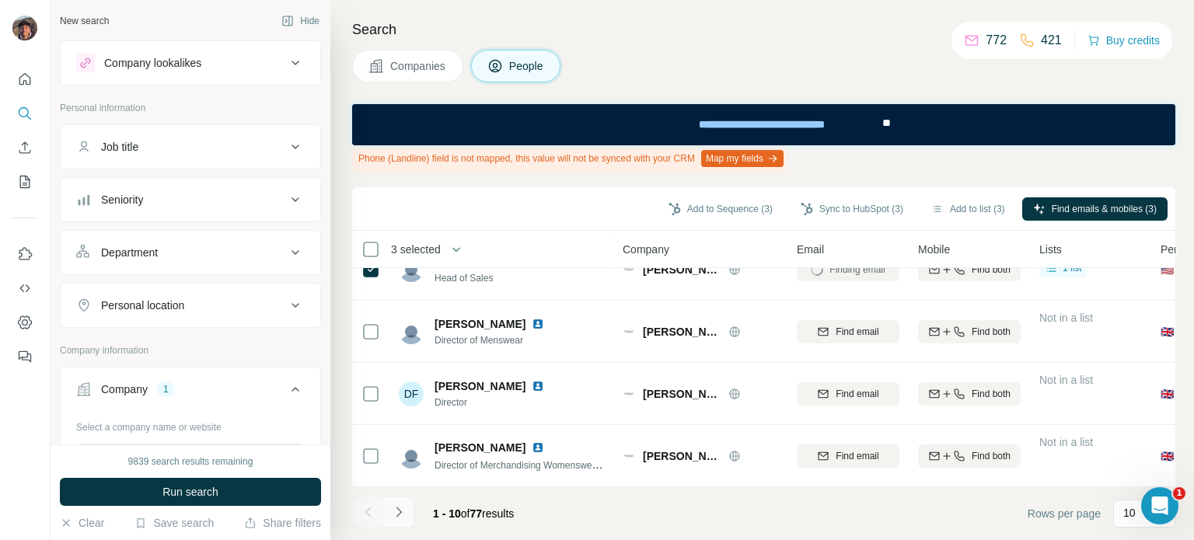
click at [403, 516] on icon "Navigate to next page" at bounding box center [399, 512] width 16 height 16
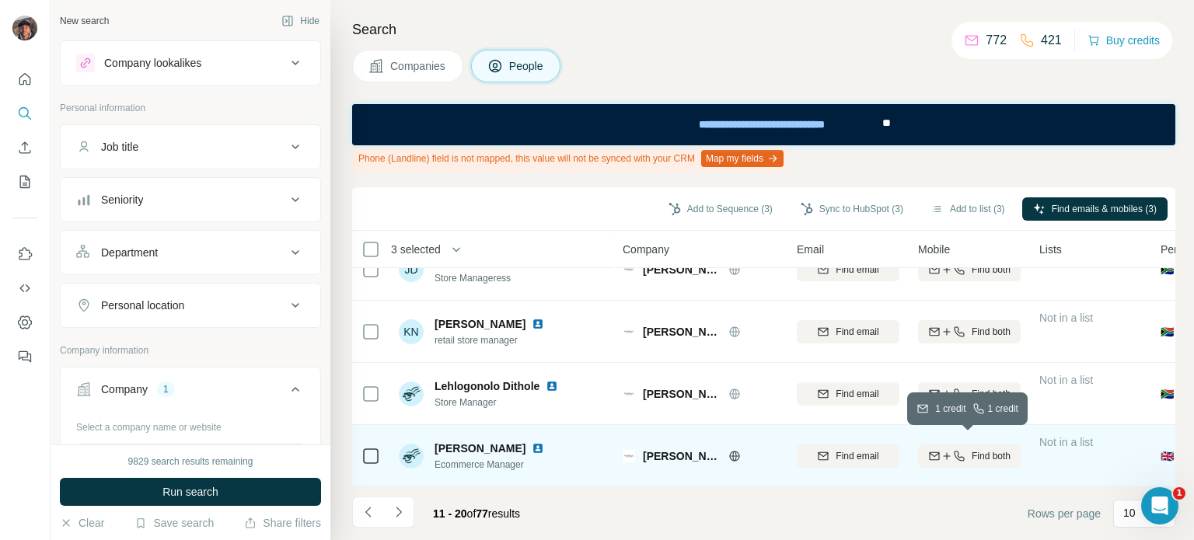
click at [962, 450] on icon "button" at bounding box center [959, 456] width 12 height 12
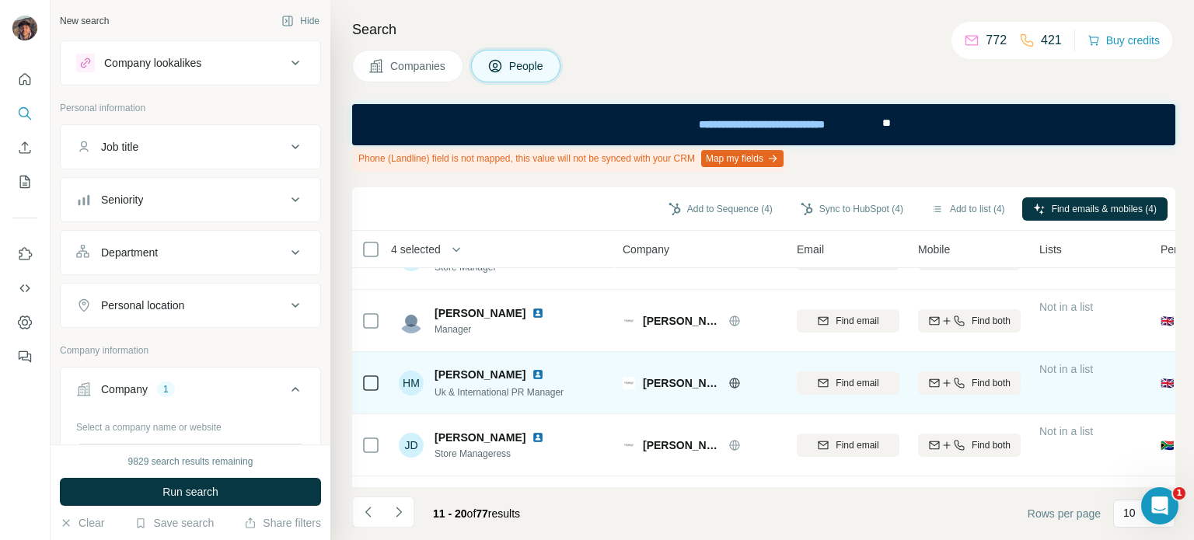
scroll to position [233, 0]
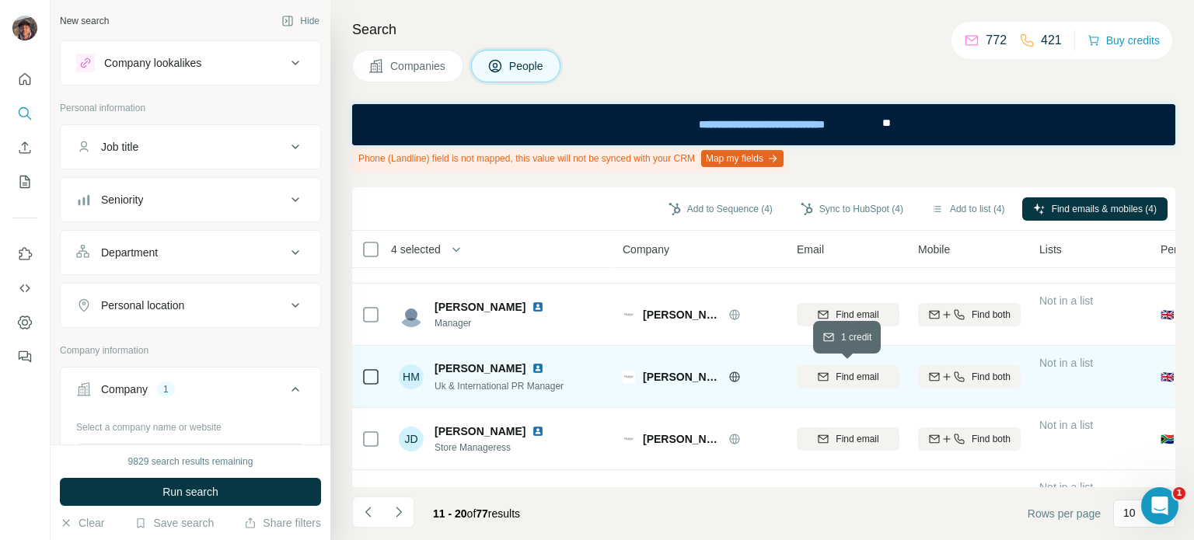
click at [829, 368] on button "Find email" at bounding box center [848, 376] width 103 height 23
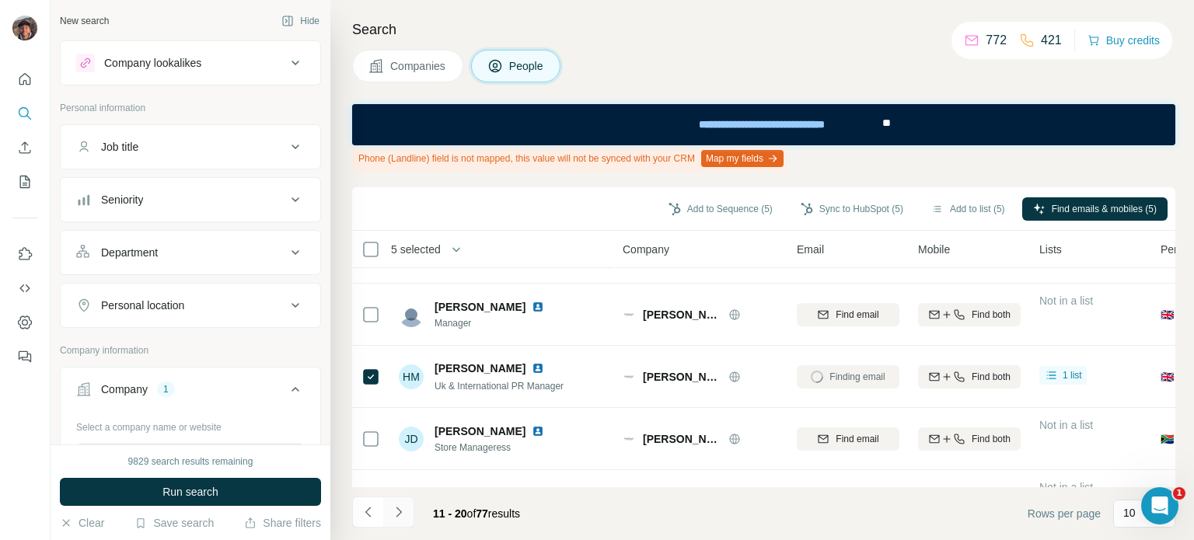
click at [401, 503] on button "Navigate to next page" at bounding box center [398, 512] width 31 height 31
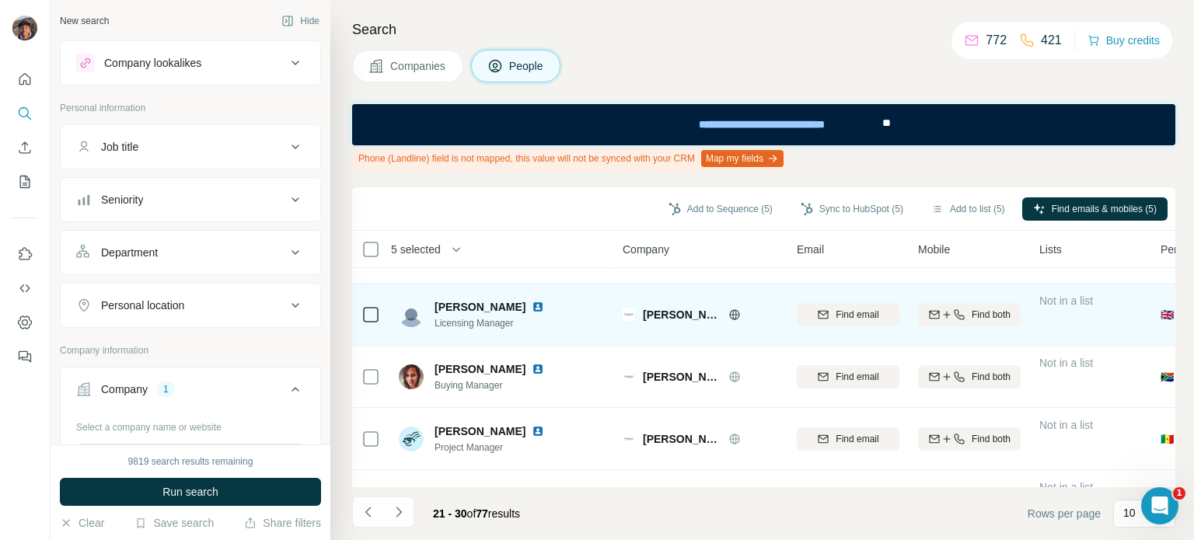
click at [829, 323] on button "Find email" at bounding box center [848, 314] width 103 height 23
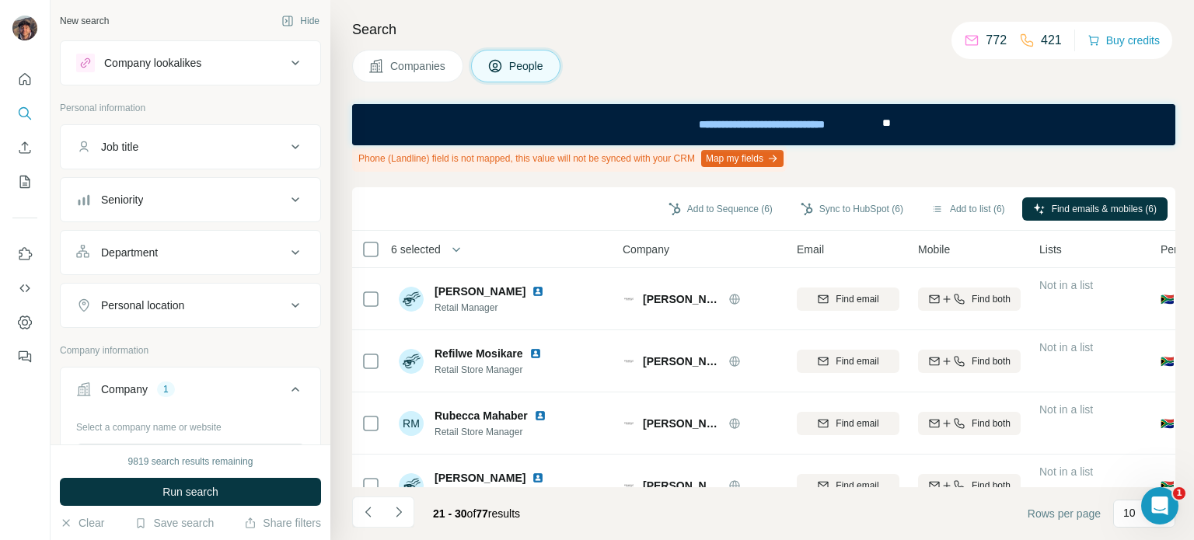
scroll to position [410, 0]
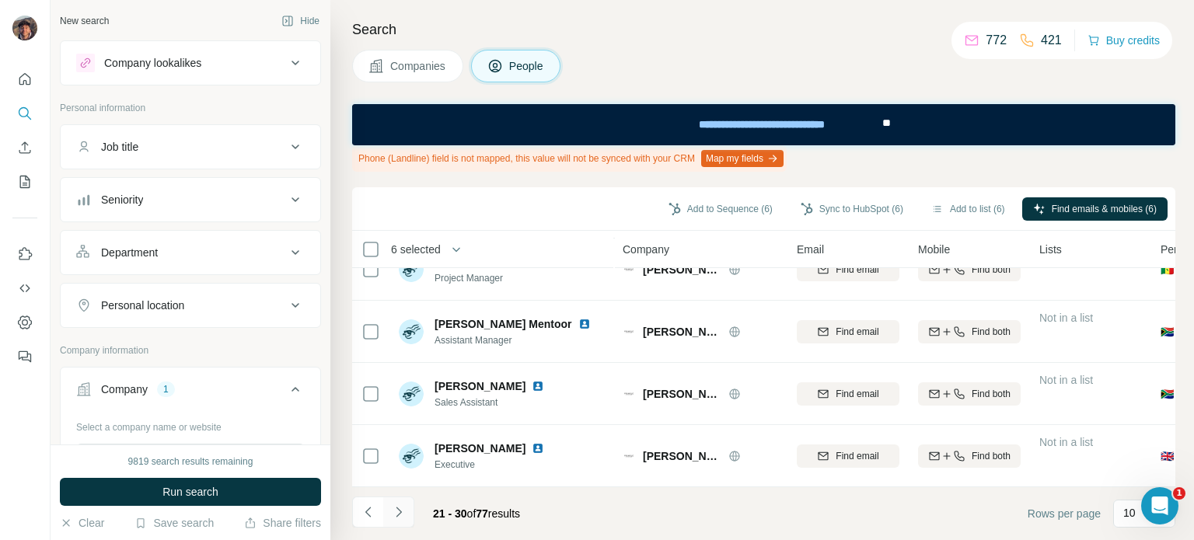
click at [391, 522] on button "Navigate to next page" at bounding box center [398, 512] width 31 height 31
click at [407, 504] on button "Navigate to next page" at bounding box center [398, 512] width 31 height 31
click at [408, 504] on button "Navigate to next page" at bounding box center [398, 512] width 31 height 31
click at [395, 517] on icon "Navigate to next page" at bounding box center [399, 512] width 16 height 16
click at [396, 523] on button "Navigate to next page" at bounding box center [398, 512] width 31 height 31
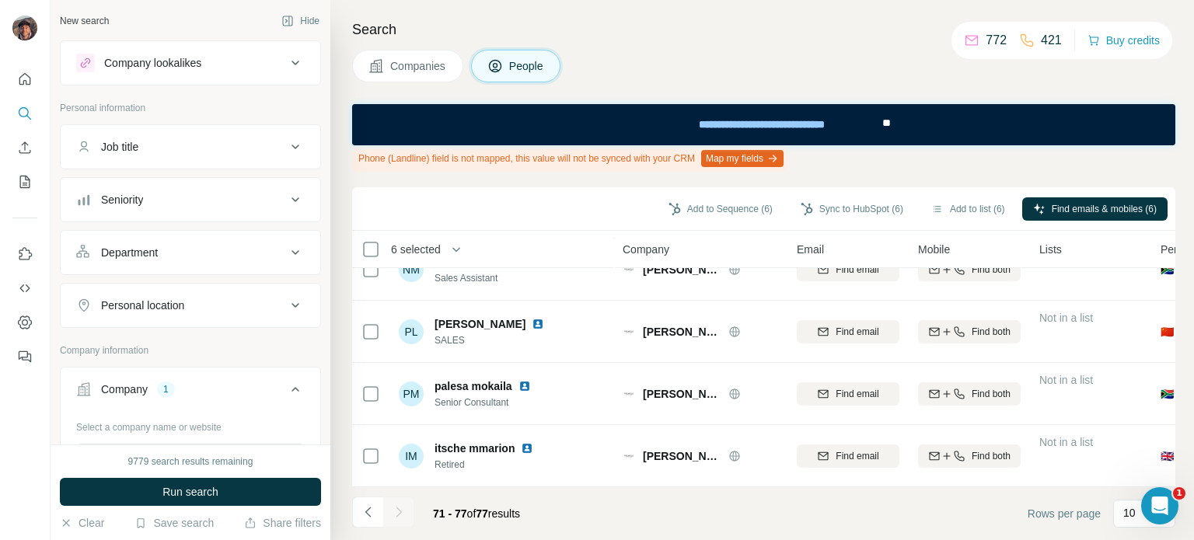
scroll to position [0, 0]
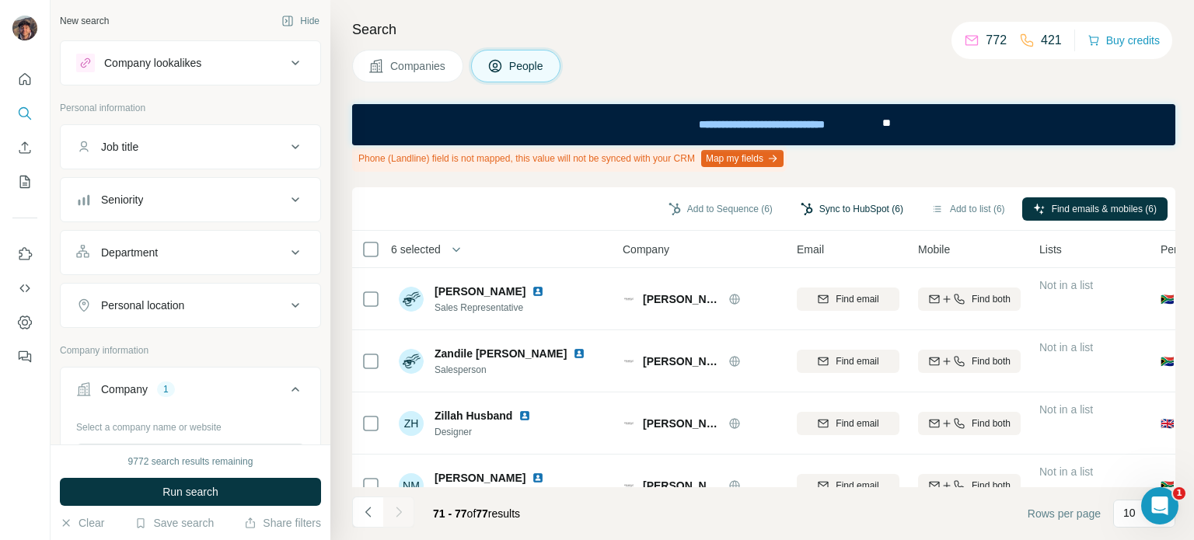
click at [794, 211] on button "Sync to HubSpot (6)" at bounding box center [852, 208] width 124 height 23
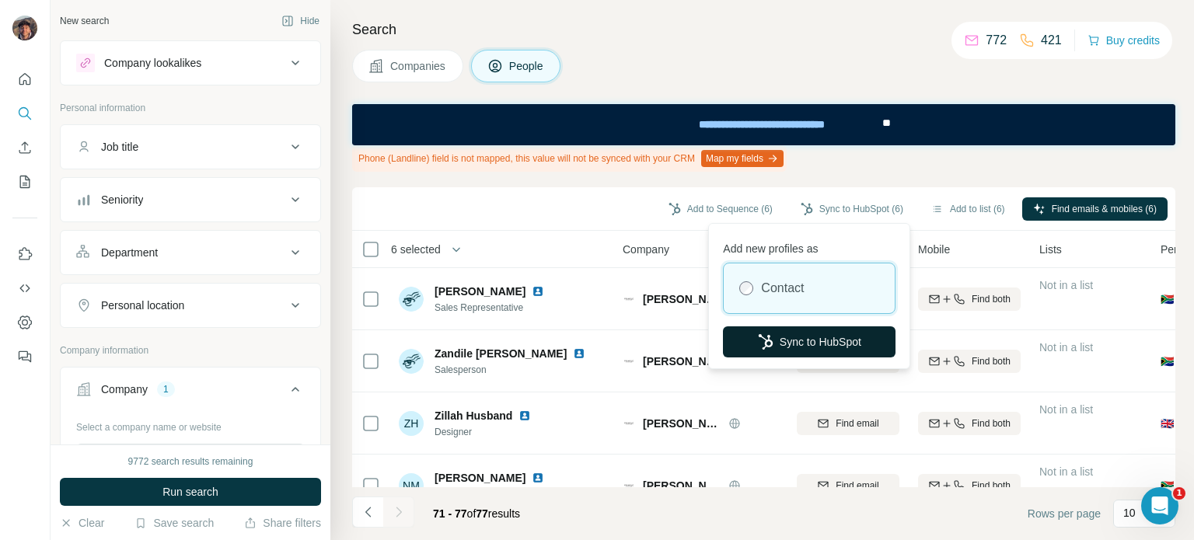
click at [791, 332] on button "Sync to HubSpot" at bounding box center [809, 341] width 173 height 31
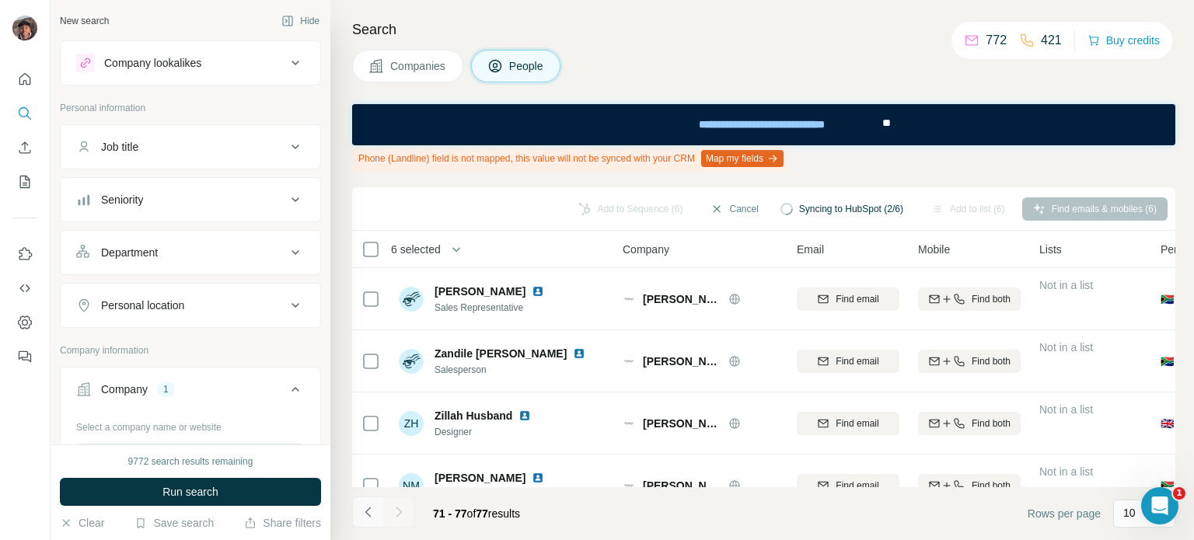
click at [373, 508] on icon "Navigate to previous page" at bounding box center [369, 512] width 16 height 16
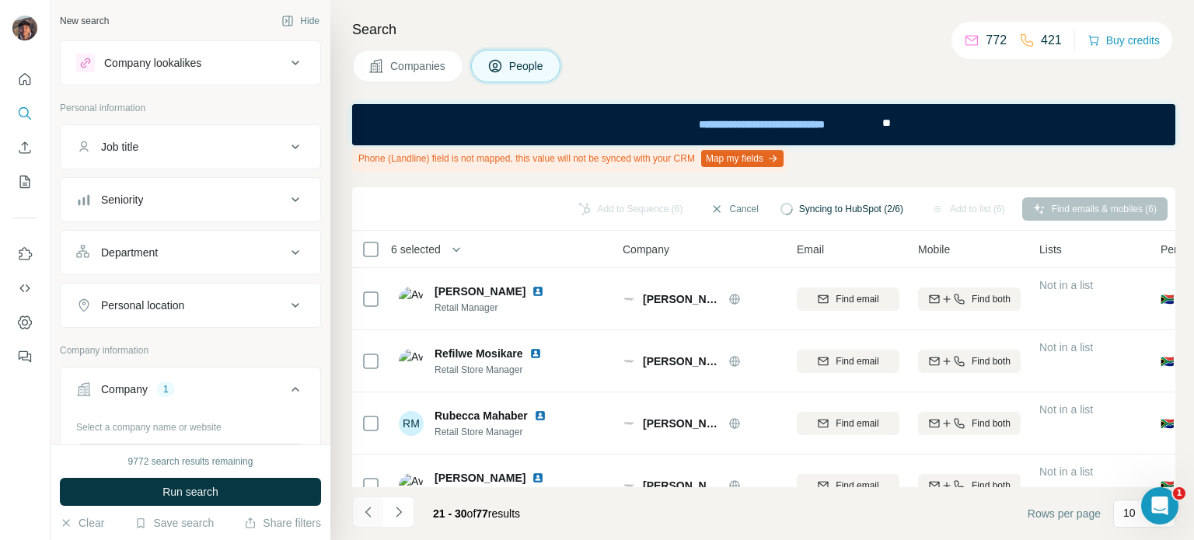
click at [373, 508] on icon "Navigate to previous page" at bounding box center [369, 512] width 16 height 16
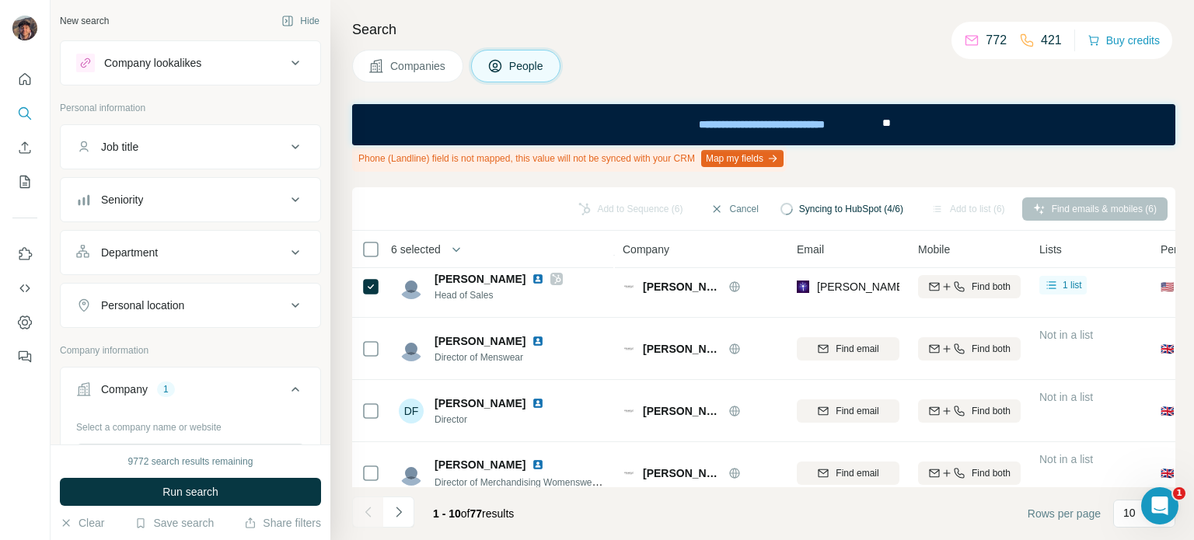
scroll to position [410, 0]
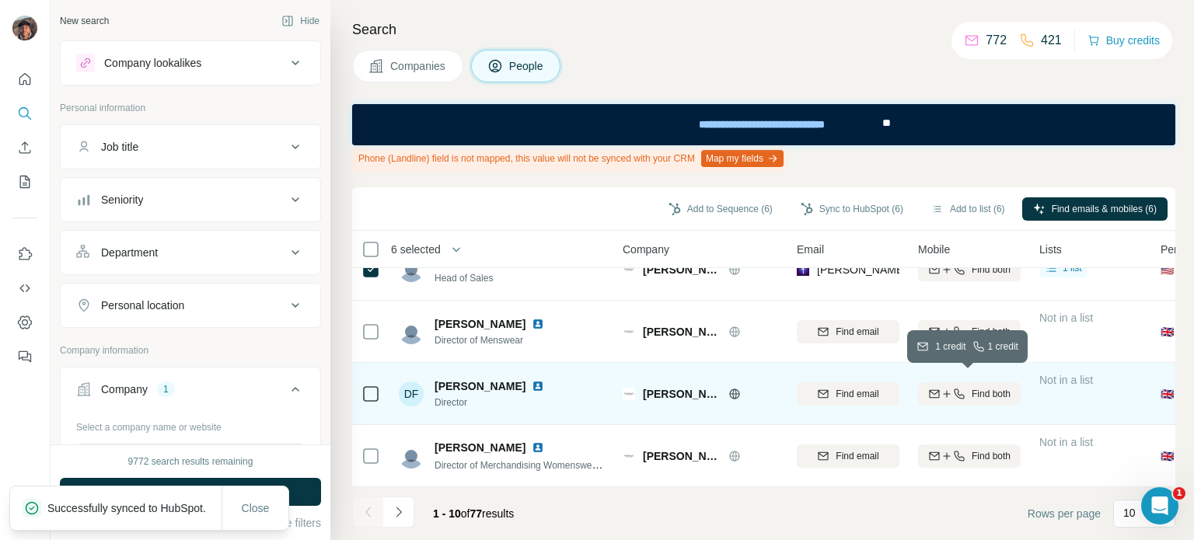
click at [941, 388] on icon "button" at bounding box center [947, 394] width 12 height 12
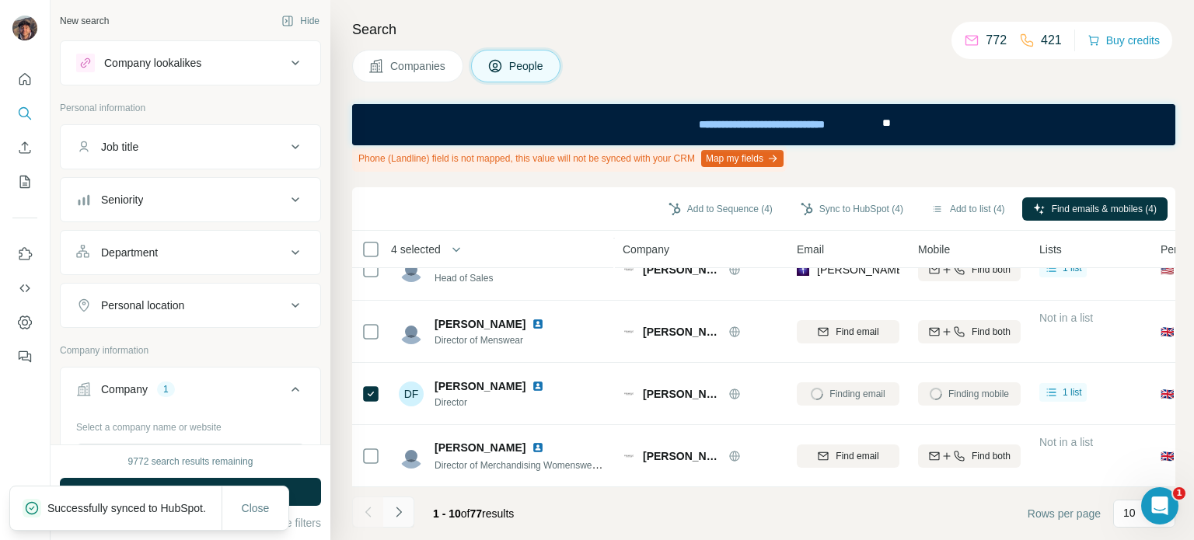
click at [397, 509] on icon "Navigate to next page" at bounding box center [399, 512] width 16 height 16
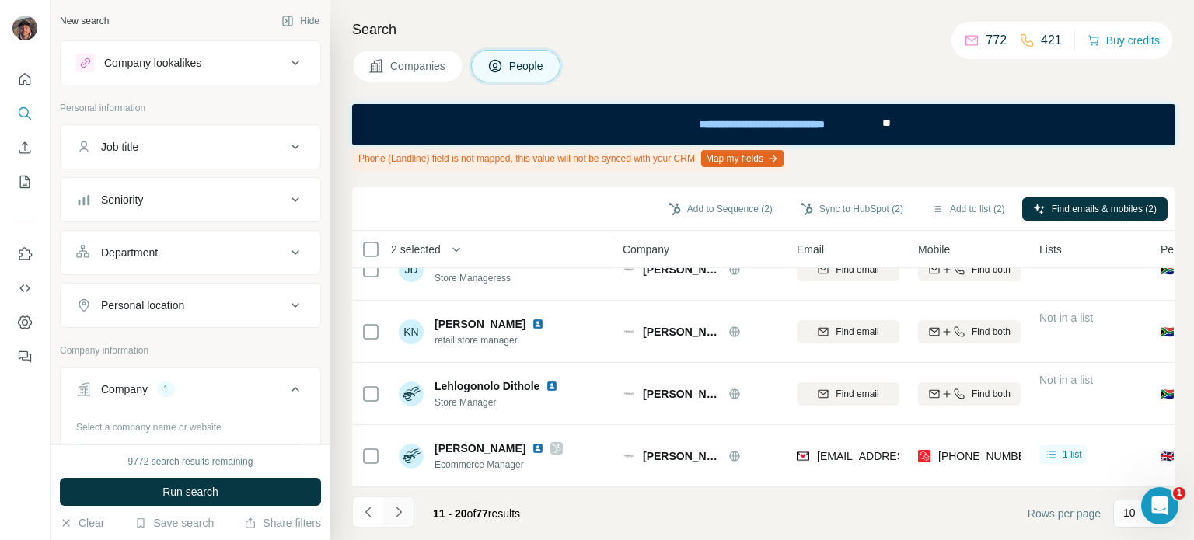
click at [389, 511] on button "Navigate to next page" at bounding box center [398, 512] width 31 height 31
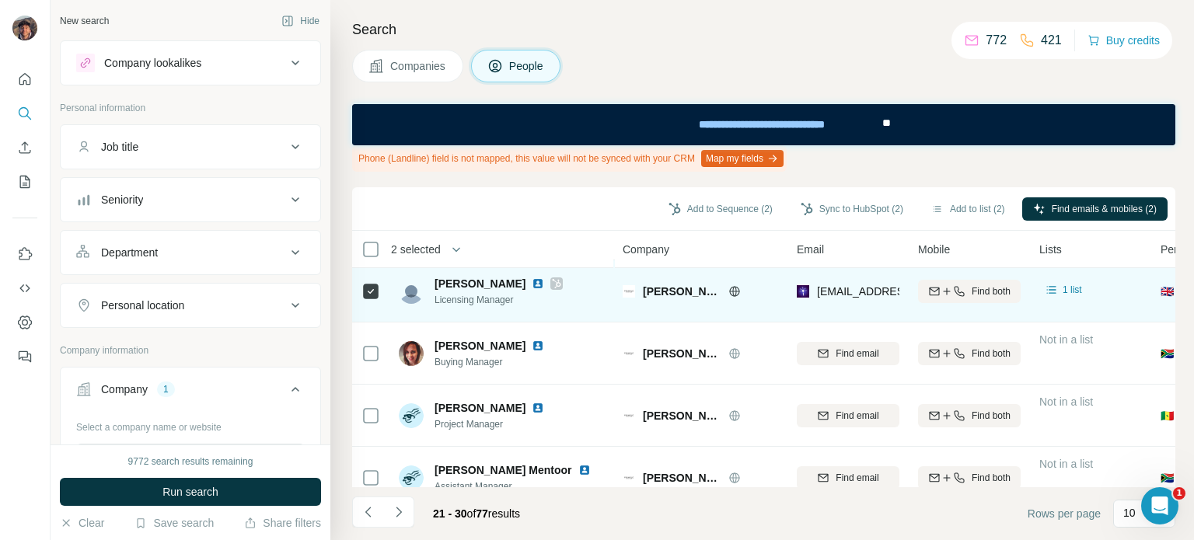
scroll to position [255, 0]
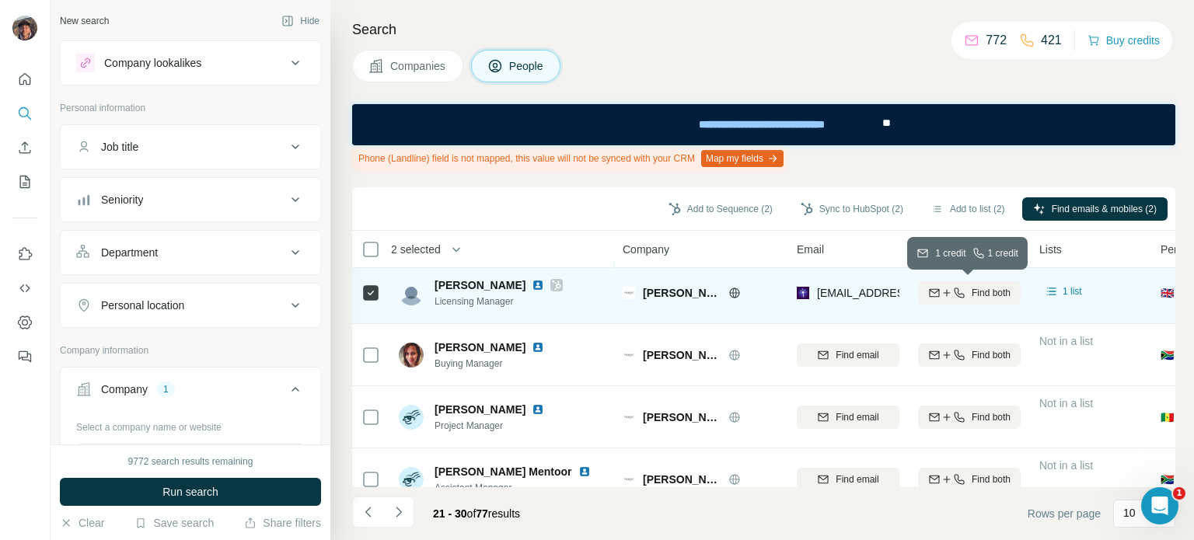
click at [955, 291] on icon "button" at bounding box center [959, 293] width 12 height 12
click at [404, 504] on icon "Navigate to next page" at bounding box center [399, 512] width 16 height 16
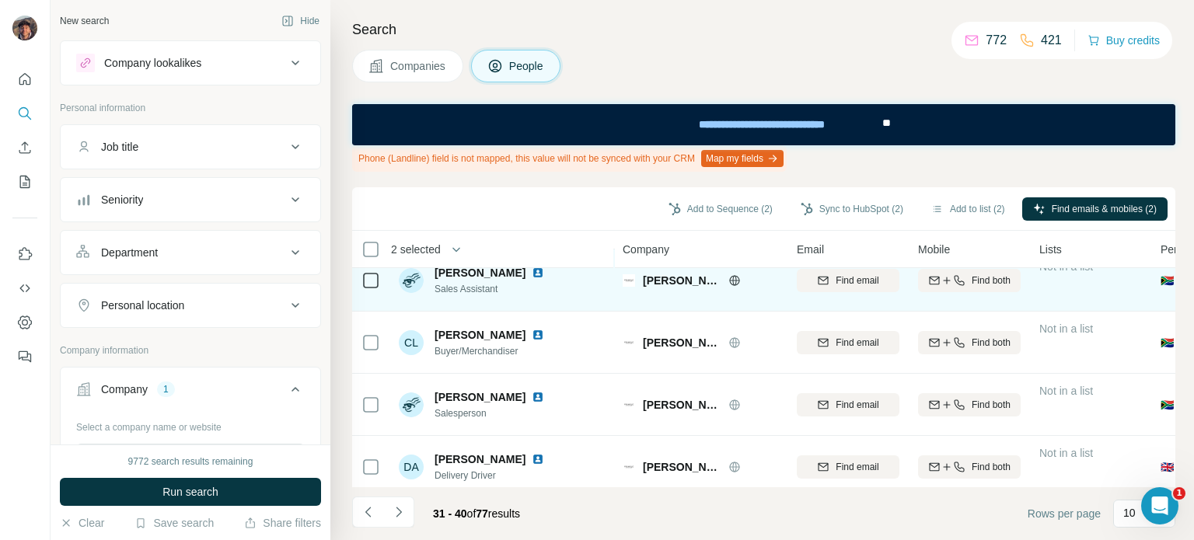
scroll to position [410, 0]
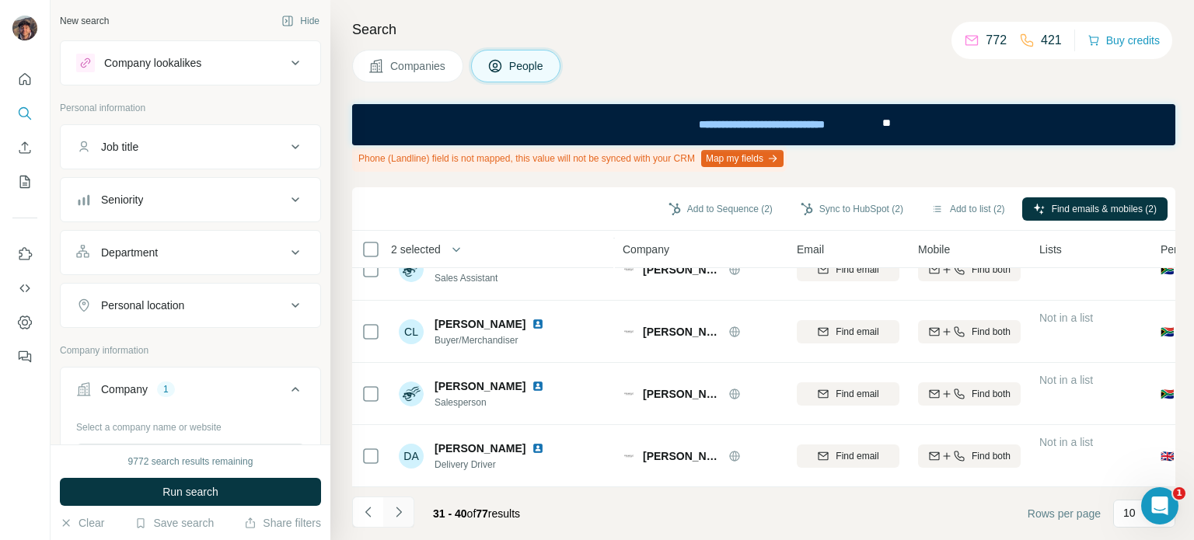
click at [396, 508] on icon "Navigate to next page" at bounding box center [398, 512] width 5 height 10
click at [410, 507] on button "Navigate to next page" at bounding box center [398, 512] width 31 height 31
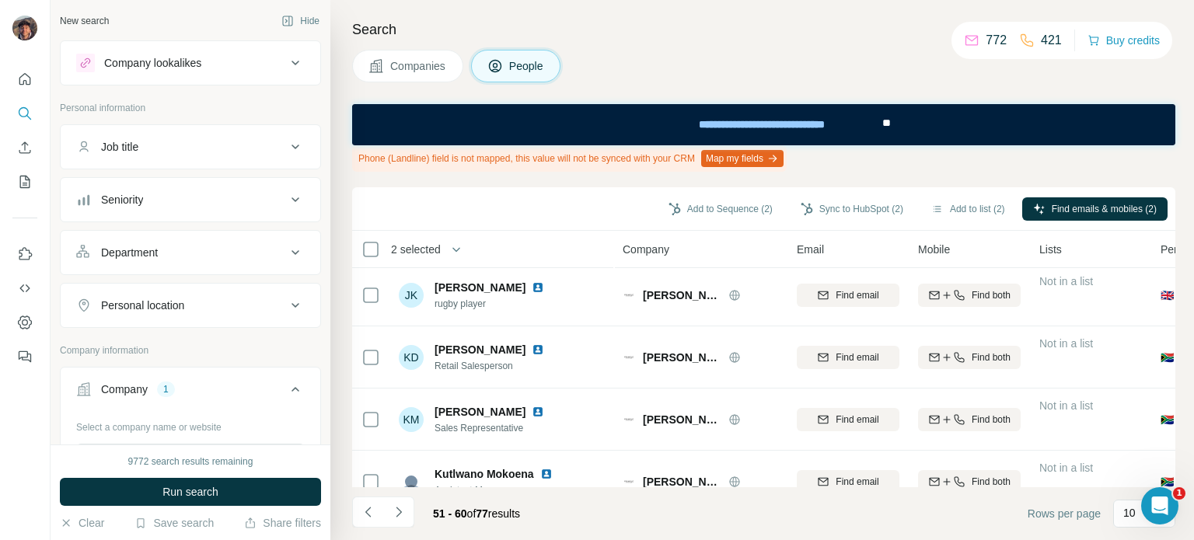
scroll to position [0, 0]
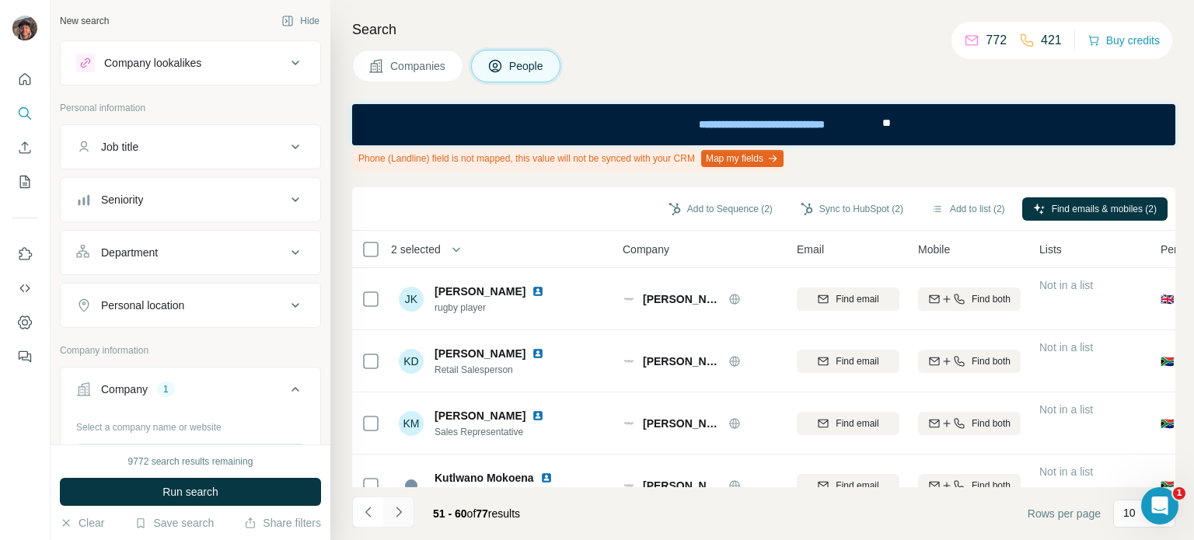
click at [410, 504] on button "Navigate to next page" at bounding box center [398, 512] width 31 height 31
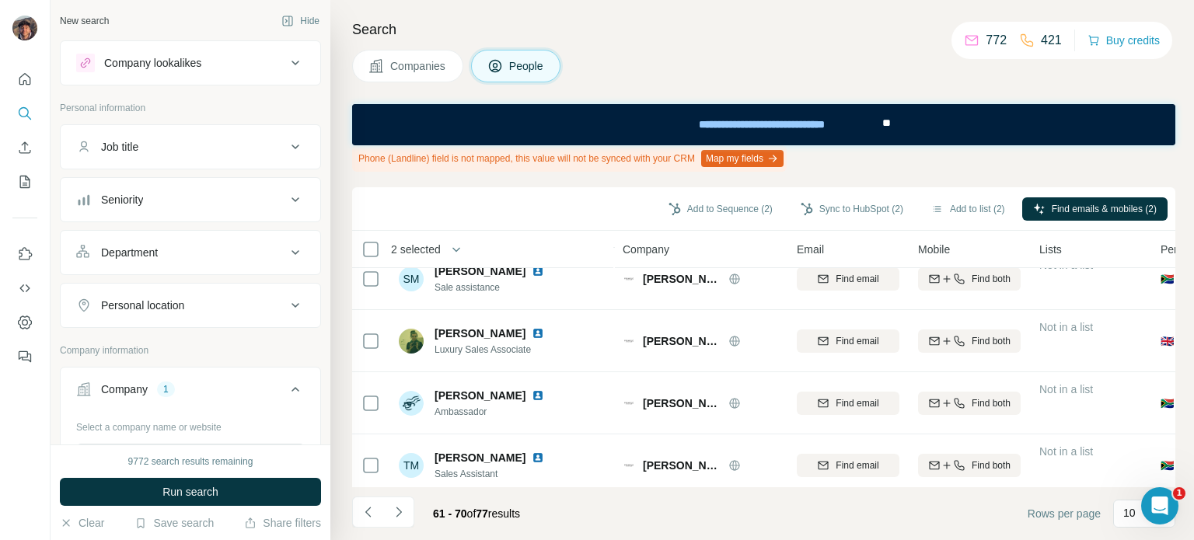
scroll to position [410, 0]
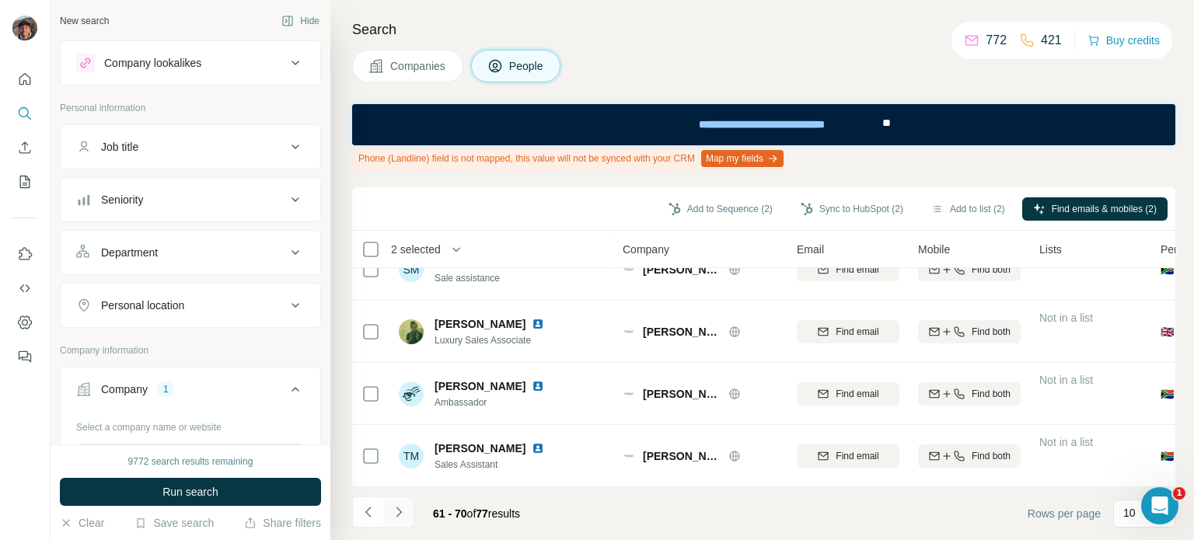
click at [397, 522] on button "Navigate to next page" at bounding box center [398, 512] width 31 height 31
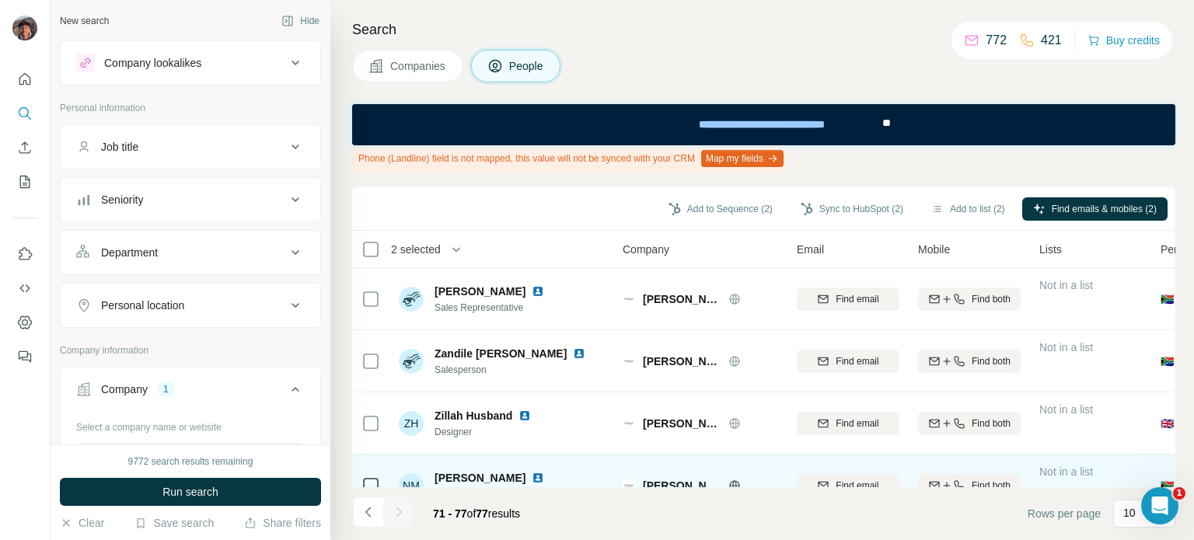
scroll to position [224, 0]
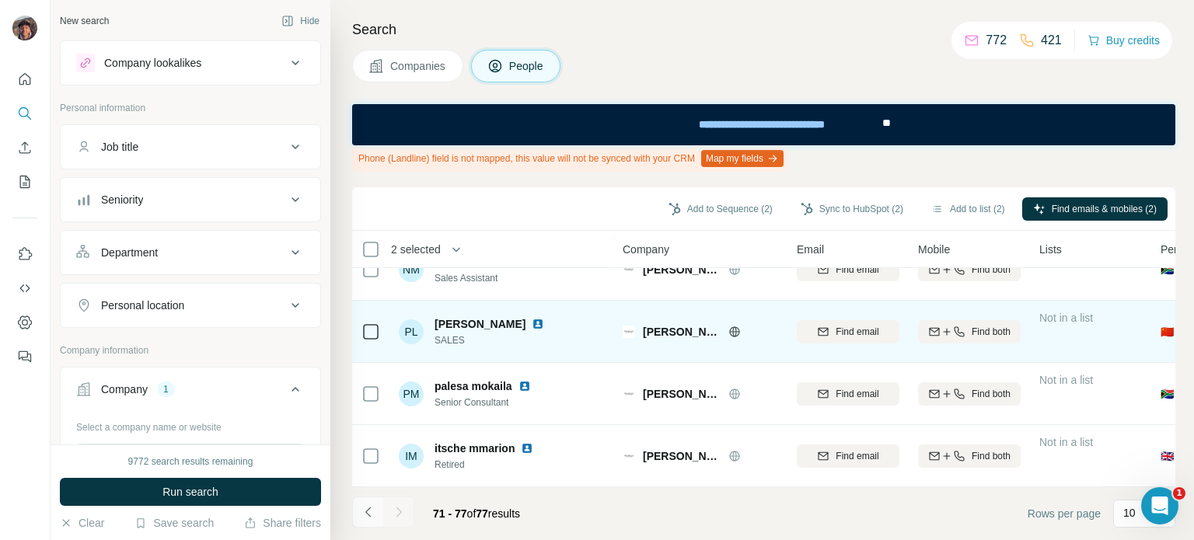
click at [365, 500] on button "Navigate to previous page" at bounding box center [367, 512] width 31 height 31
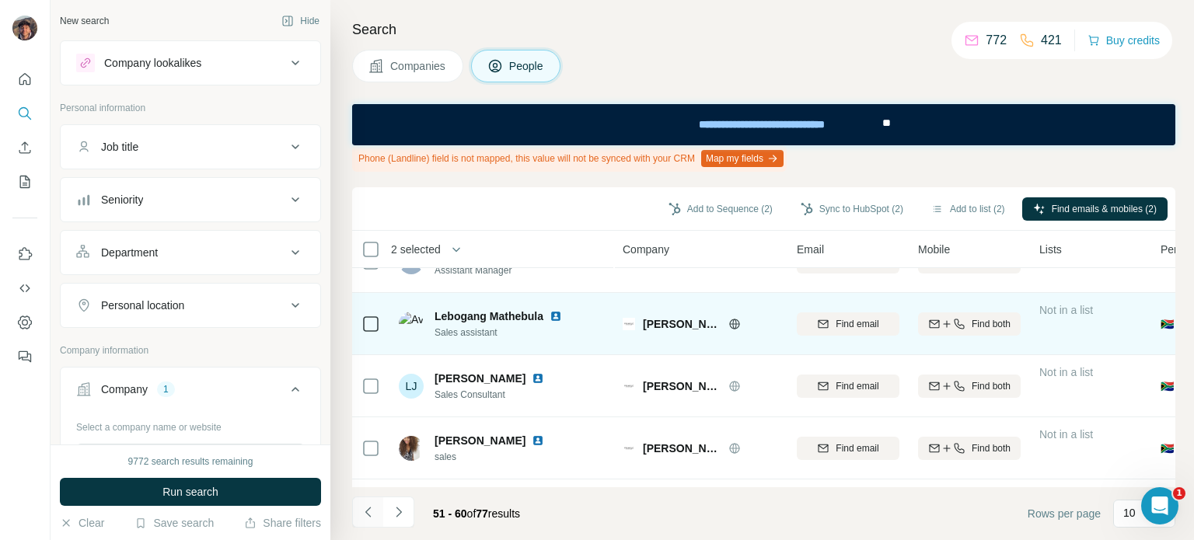
click at [365, 500] on button "Navigate to previous page" at bounding box center [367, 512] width 31 height 31
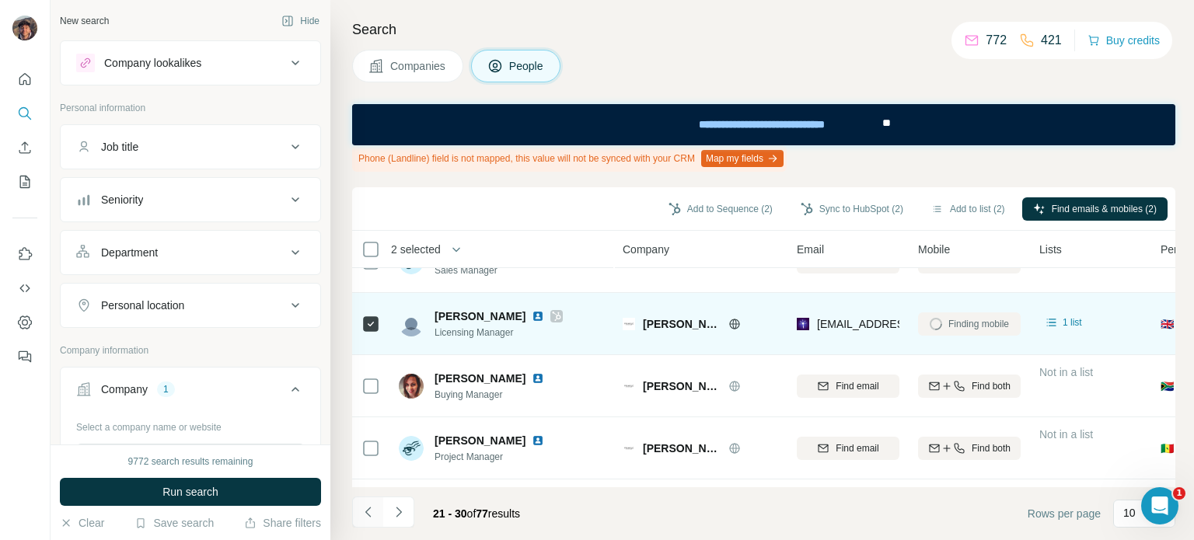
click at [365, 500] on button "Navigate to previous page" at bounding box center [367, 512] width 31 height 31
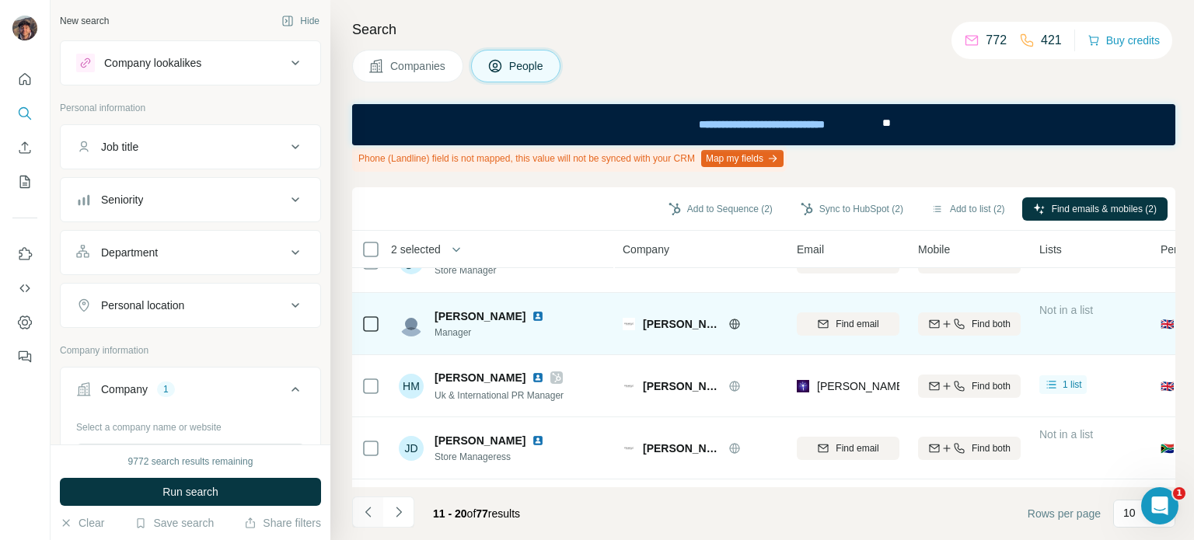
click at [365, 500] on button "Navigate to previous page" at bounding box center [367, 512] width 31 height 31
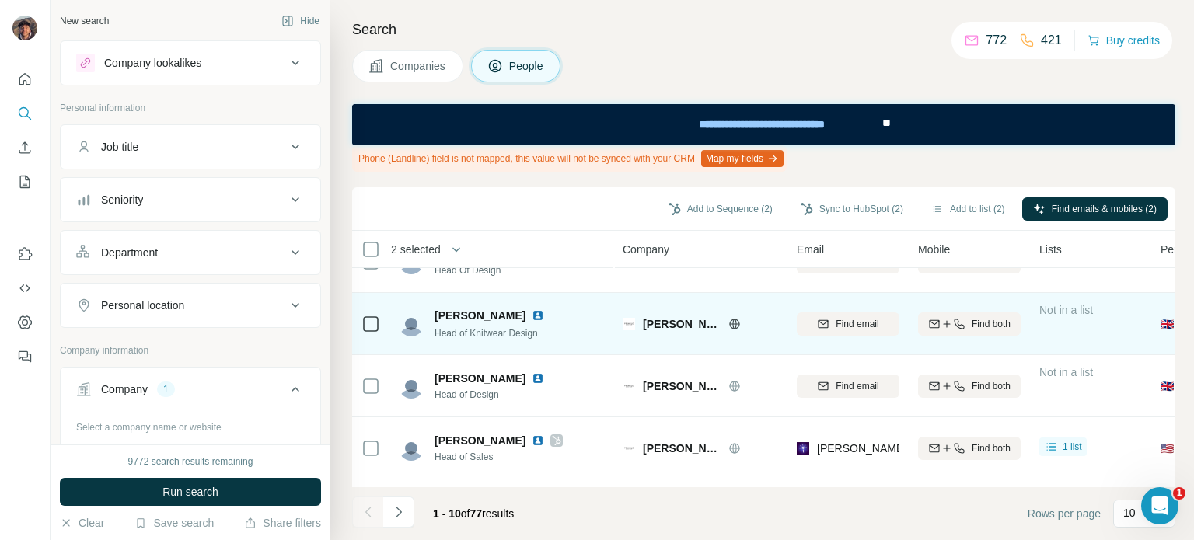
click at [365, 500] on div at bounding box center [367, 512] width 31 height 31
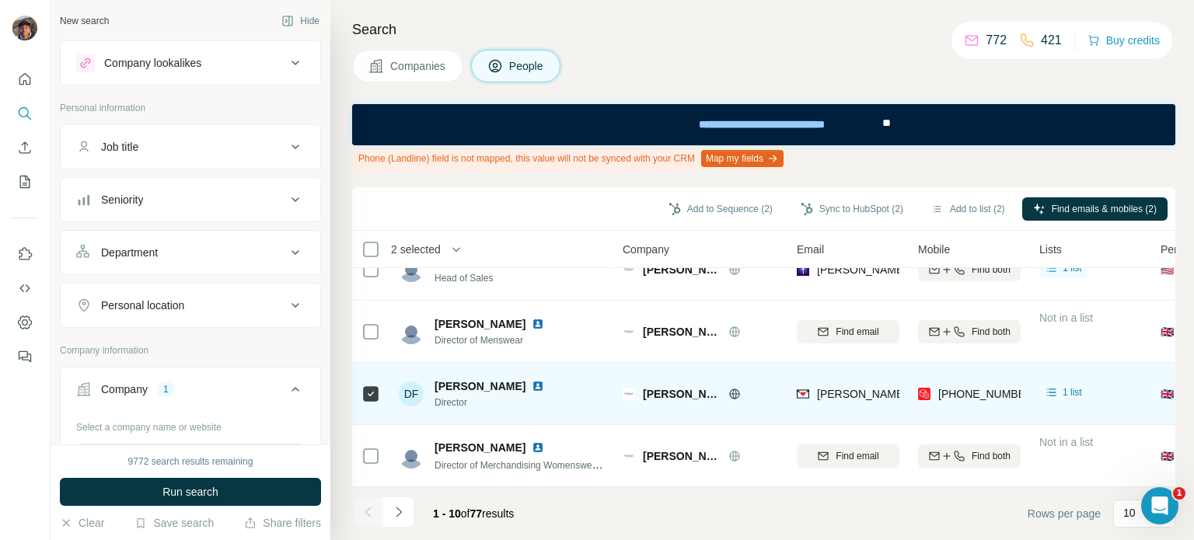
scroll to position [410, 0]
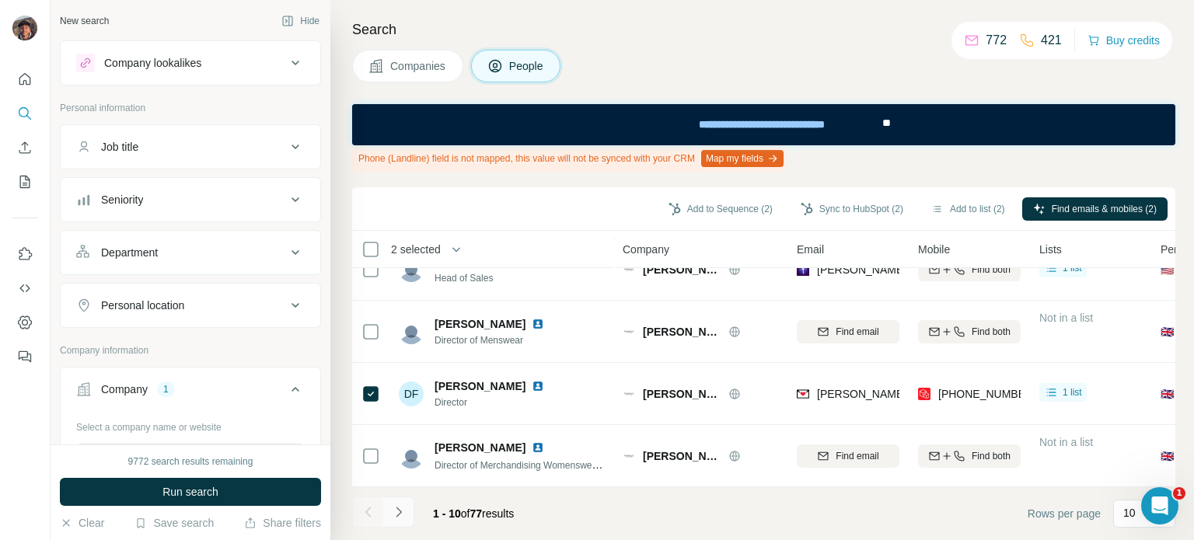
click at [398, 504] on icon "Navigate to next page" at bounding box center [399, 512] width 16 height 16
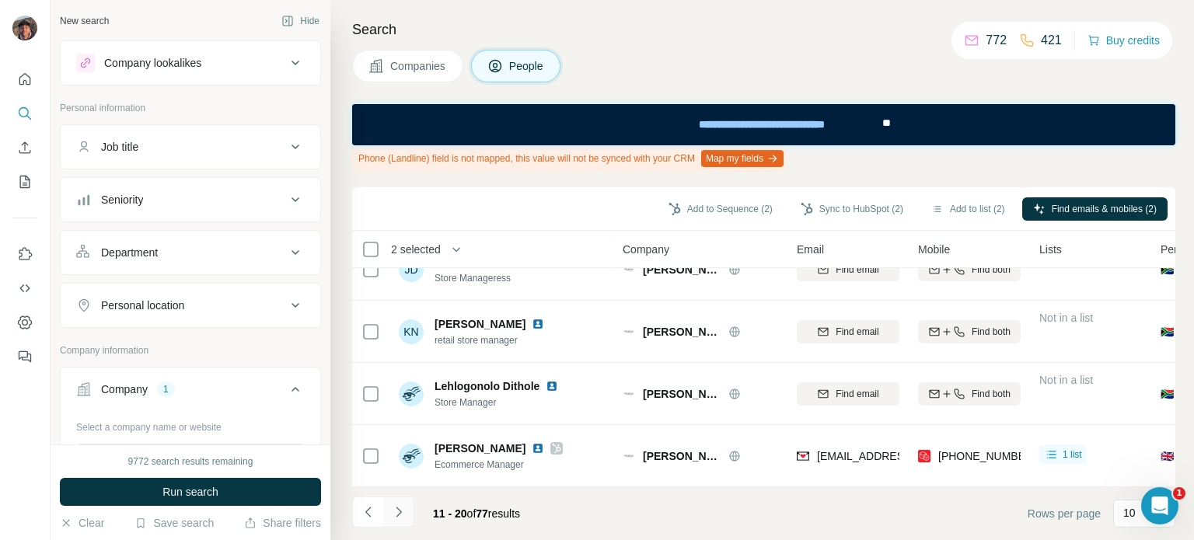
click at [413, 514] on button "Navigate to next page" at bounding box center [398, 512] width 31 height 31
click at [368, 512] on icon "Navigate to previous page" at bounding box center [369, 512] width 16 height 16
click at [373, 507] on icon "Navigate to previous page" at bounding box center [369, 512] width 16 height 16
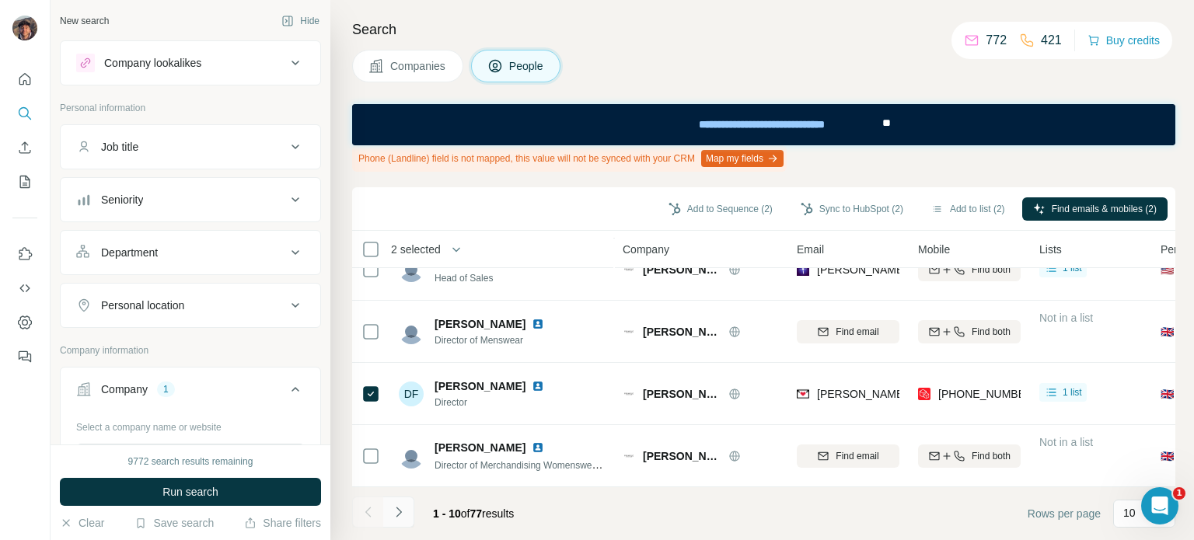
click at [396, 515] on icon "Navigate to next page" at bounding box center [399, 512] width 16 height 16
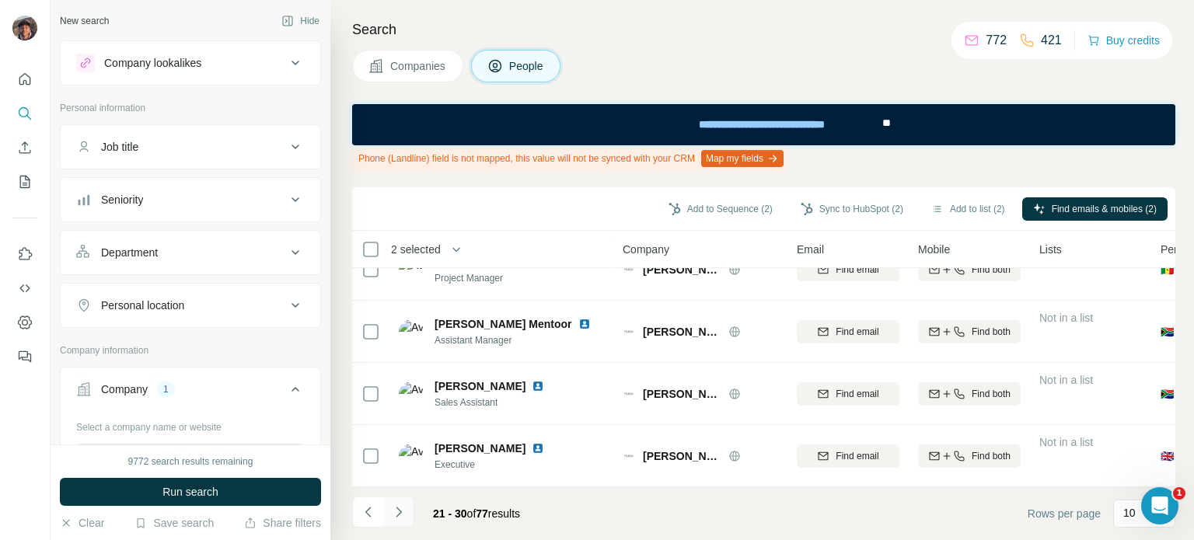
click at [396, 515] on icon "Navigate to next page" at bounding box center [399, 512] width 16 height 16
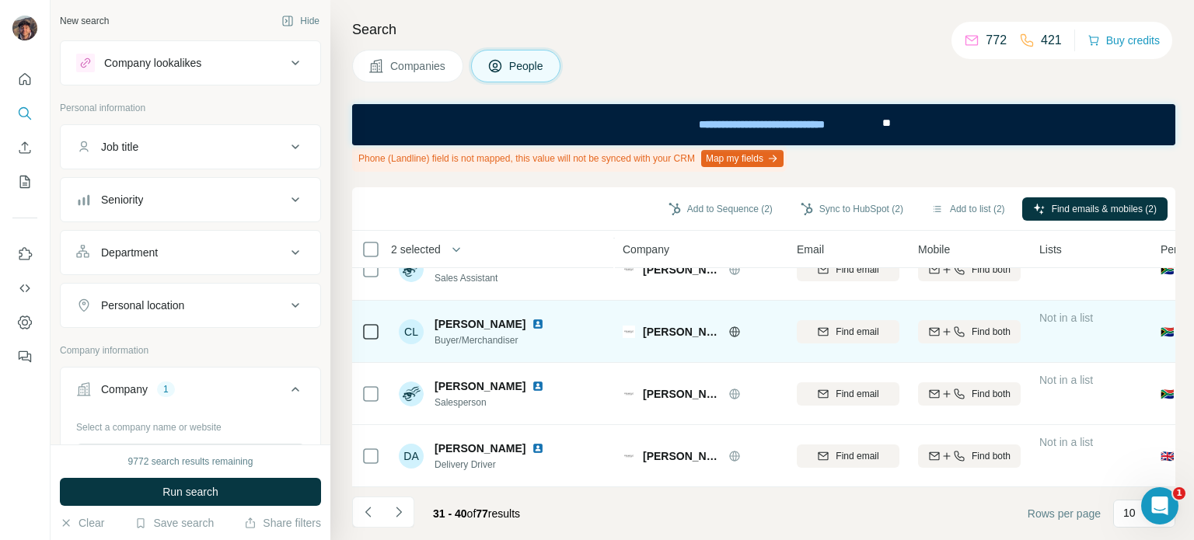
scroll to position [0, 0]
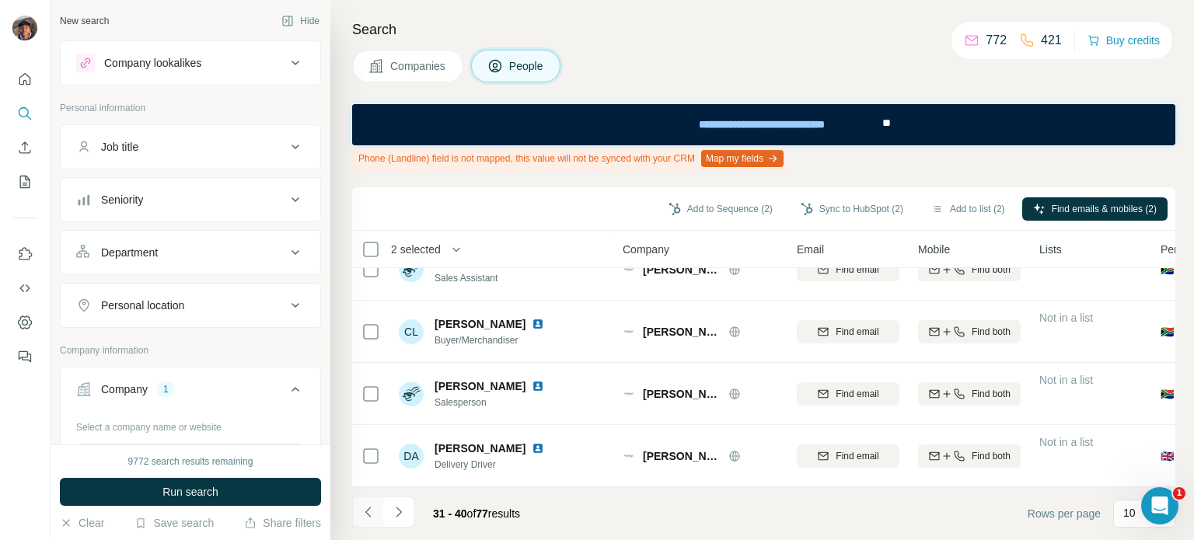
click at [371, 501] on button "Navigate to previous page" at bounding box center [367, 512] width 31 height 31
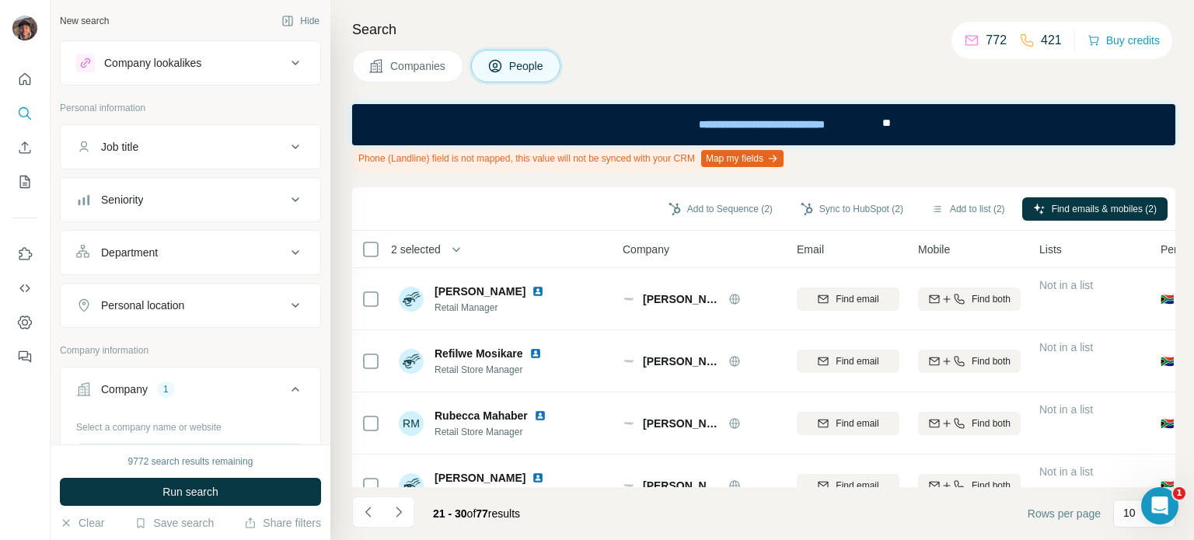
click at [415, 501] on div "21 - 30 of 77 results" at bounding box center [442, 514] width 180 height 34
click at [407, 504] on button "Navigate to next page" at bounding box center [398, 512] width 31 height 31
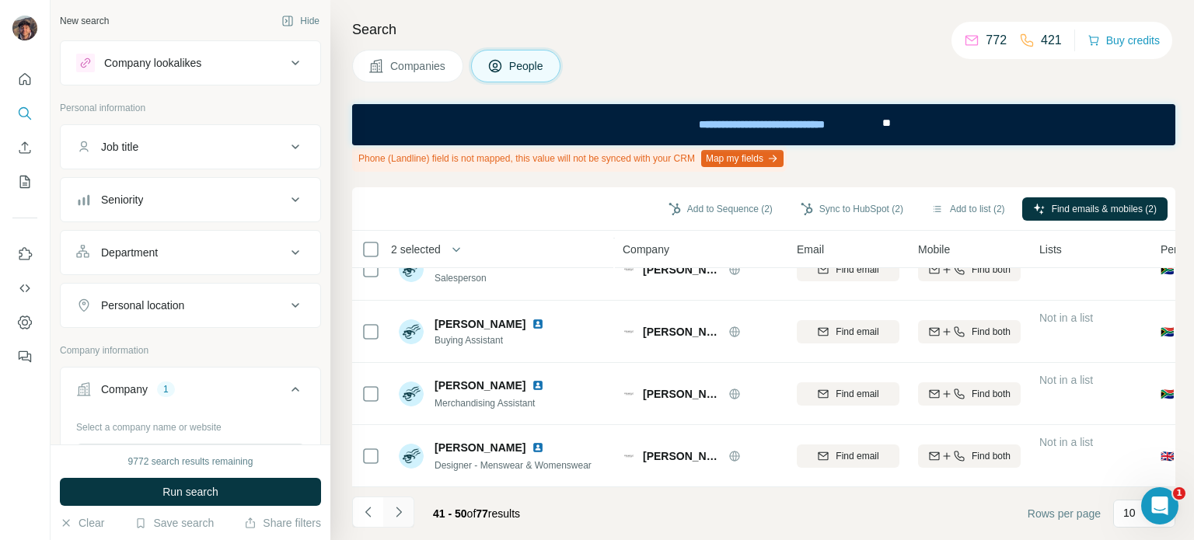
click at [395, 515] on icon "Navigate to next page" at bounding box center [399, 512] width 16 height 16
click at [400, 518] on icon "Navigate to next page" at bounding box center [399, 512] width 16 height 16
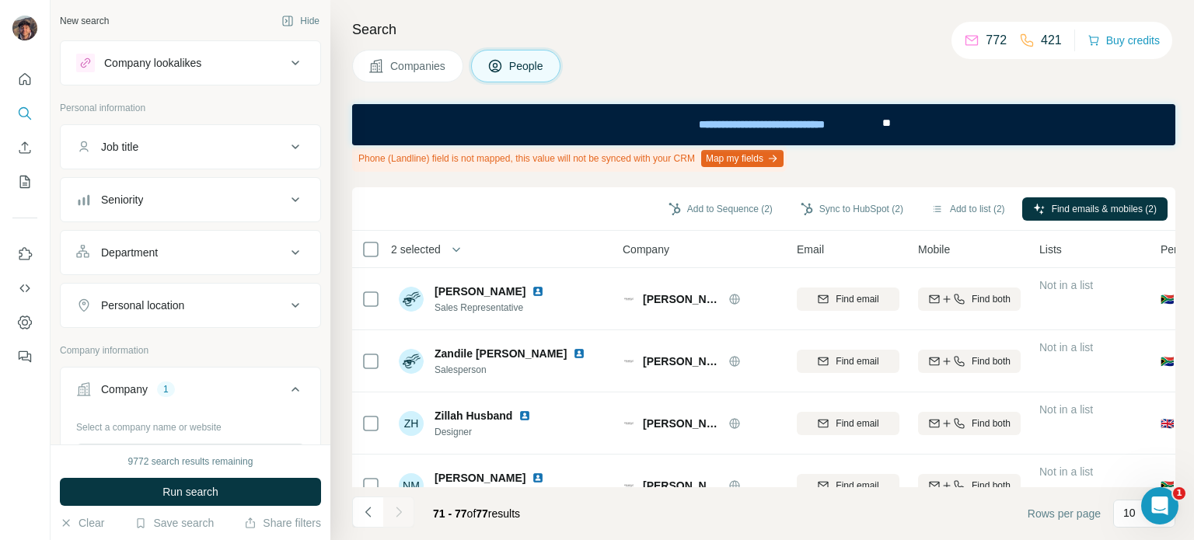
scroll to position [224, 0]
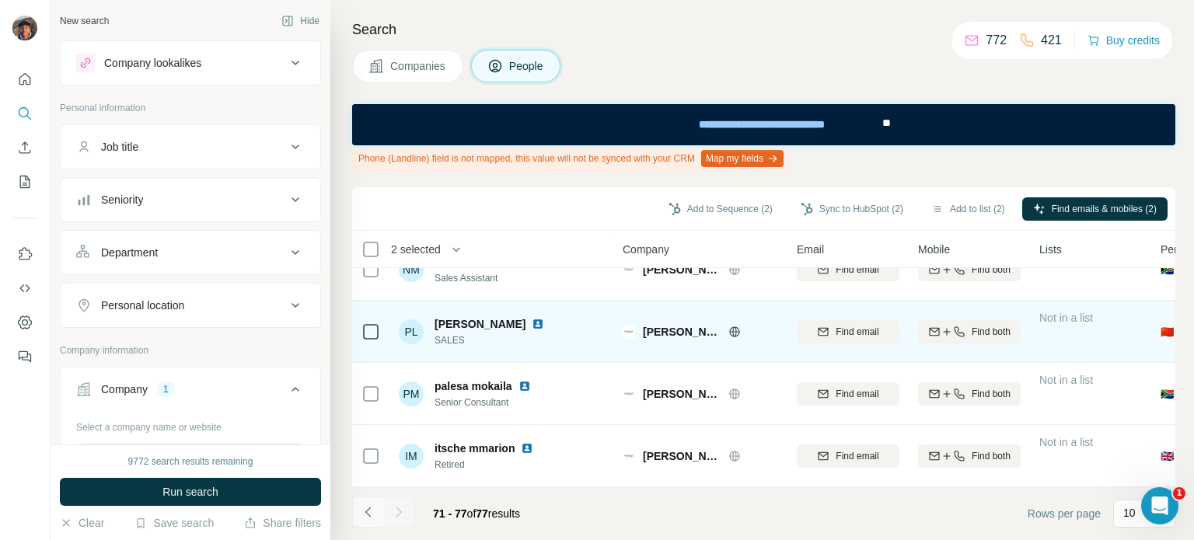
click at [373, 508] on icon "Navigate to previous page" at bounding box center [369, 512] width 16 height 16
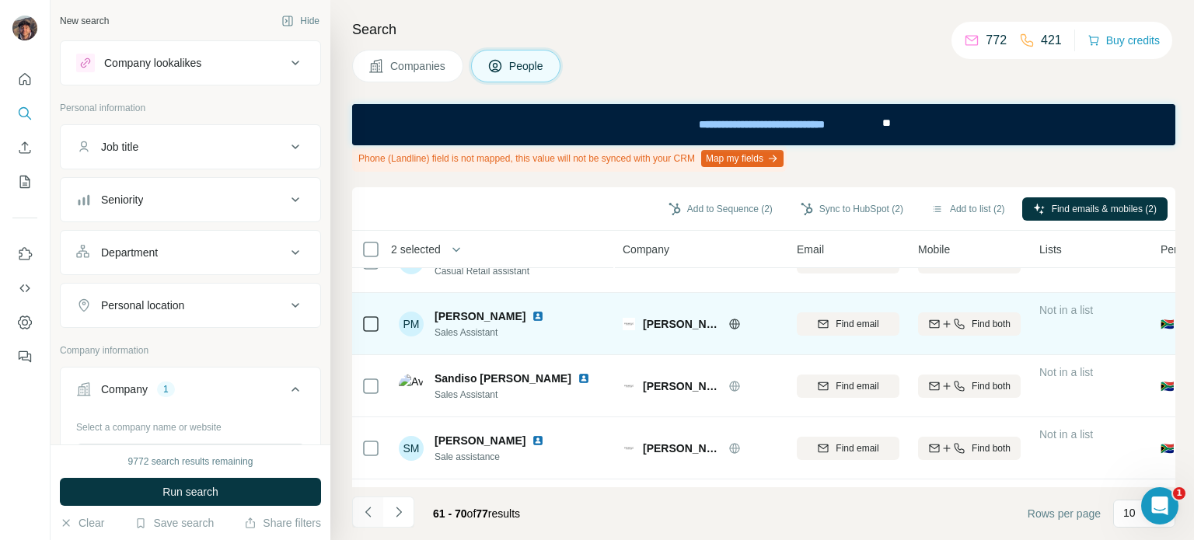
click at [373, 508] on icon "Navigate to previous page" at bounding box center [369, 512] width 16 height 16
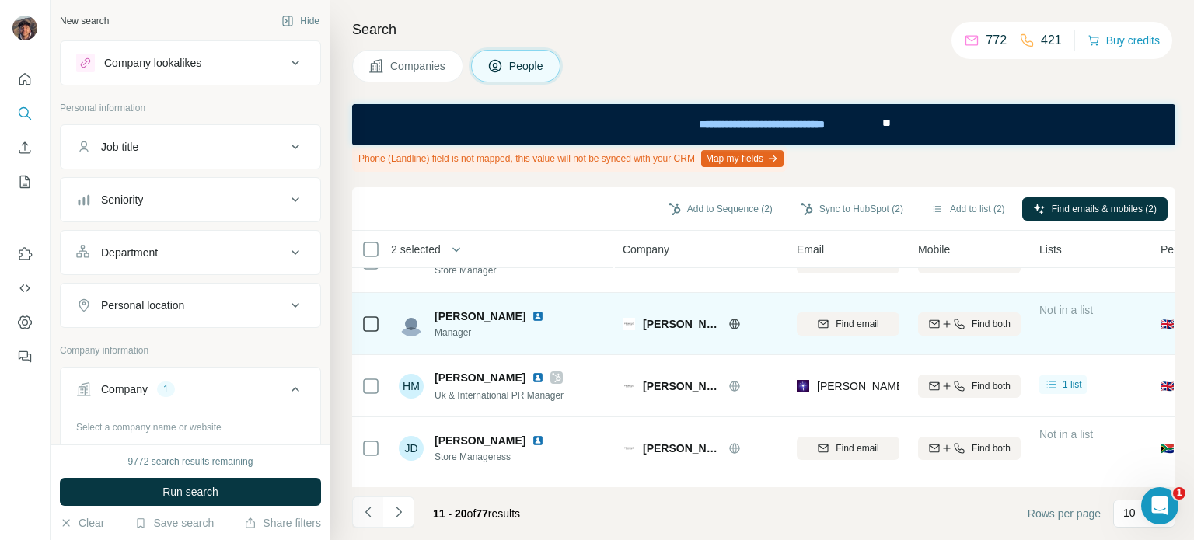
click at [373, 508] on icon "Navigate to previous page" at bounding box center [369, 512] width 16 height 16
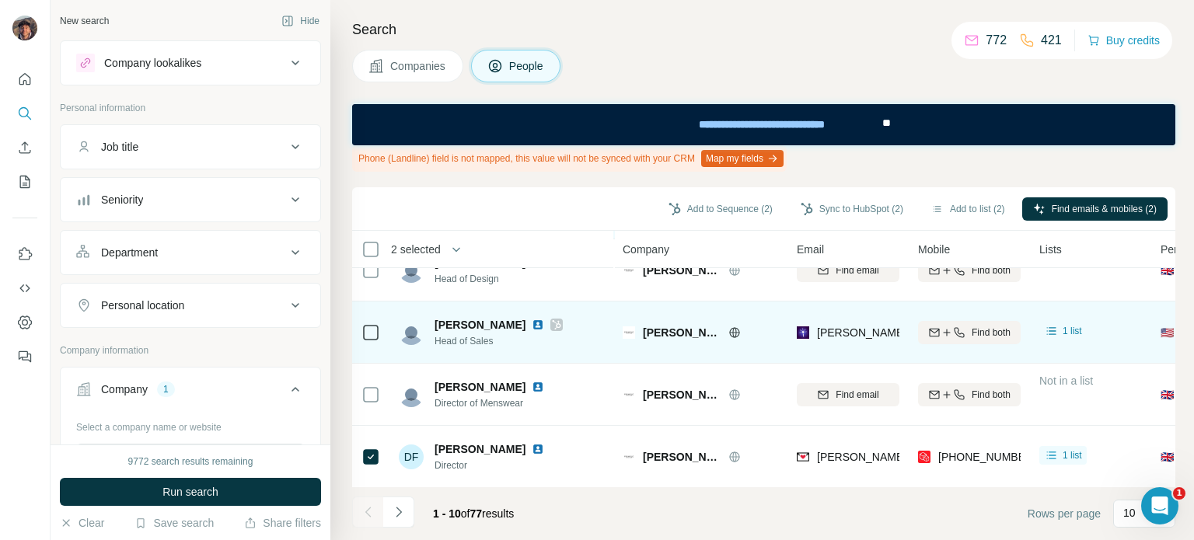
scroll to position [410, 0]
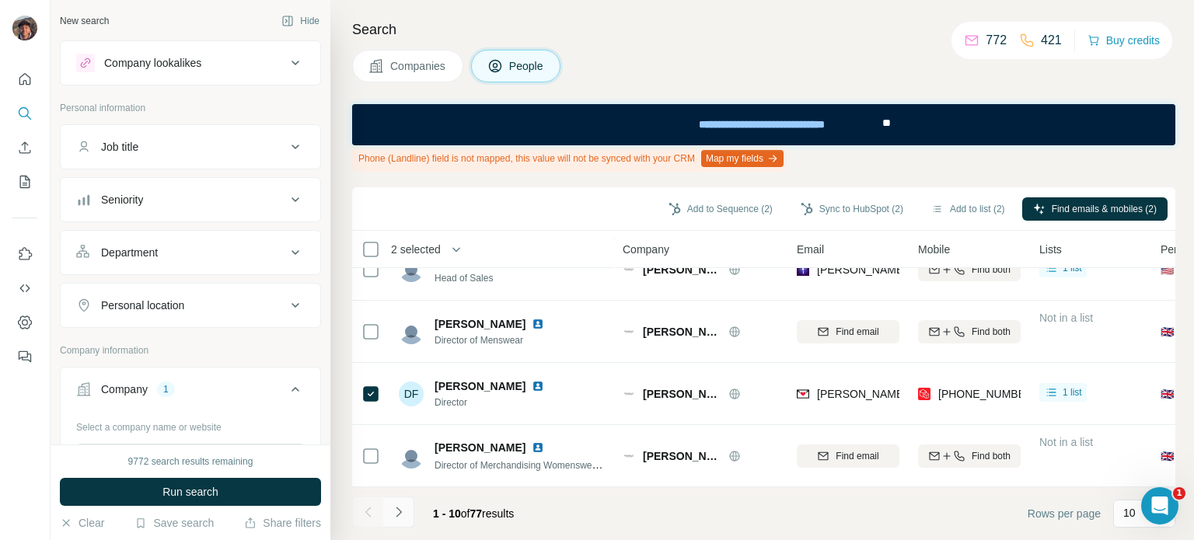
click at [406, 506] on button "Navigate to next page" at bounding box center [398, 512] width 31 height 31
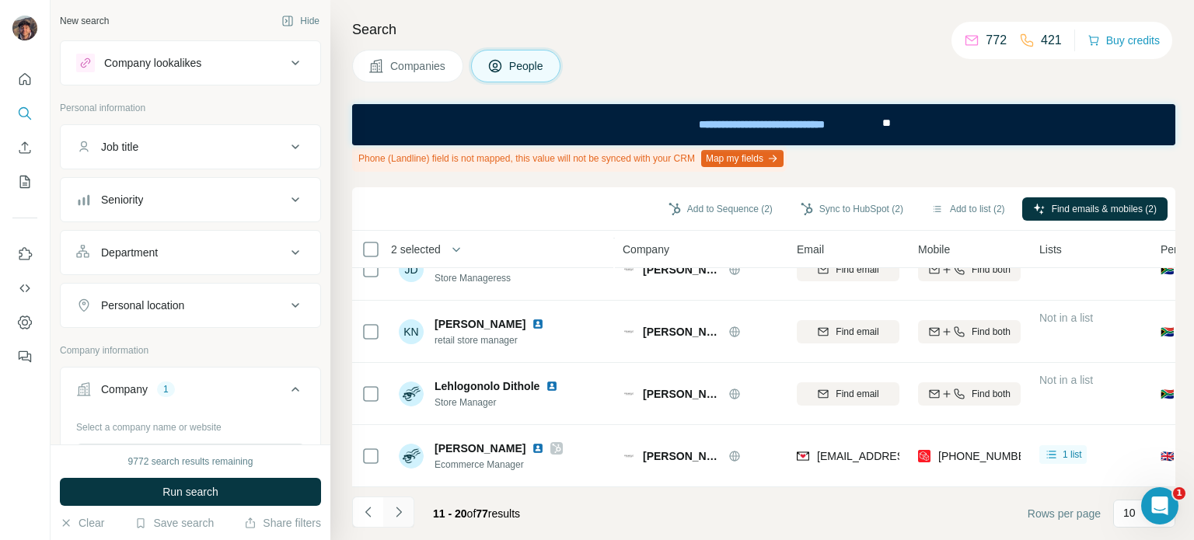
click at [404, 497] on button "Navigate to next page" at bounding box center [398, 512] width 31 height 31
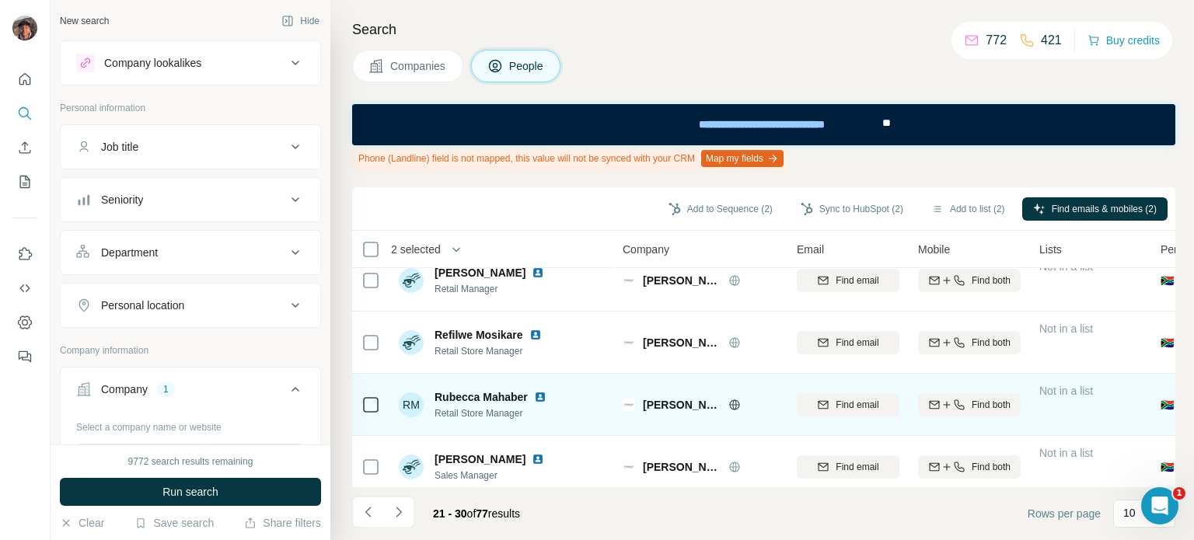
scroll to position [0, 0]
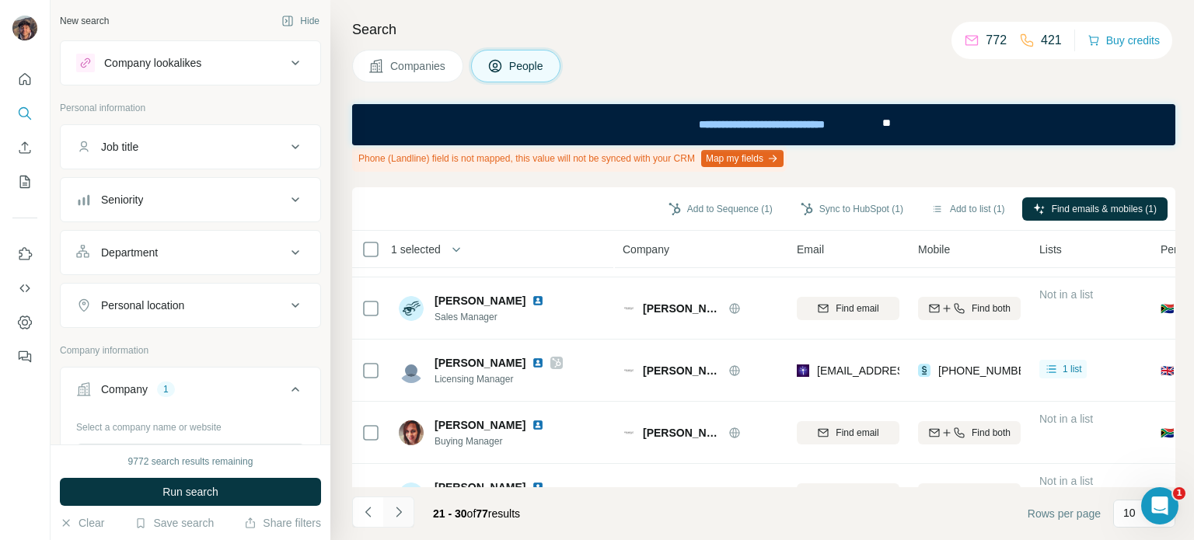
click at [397, 501] on button "Navigate to next page" at bounding box center [398, 512] width 31 height 31
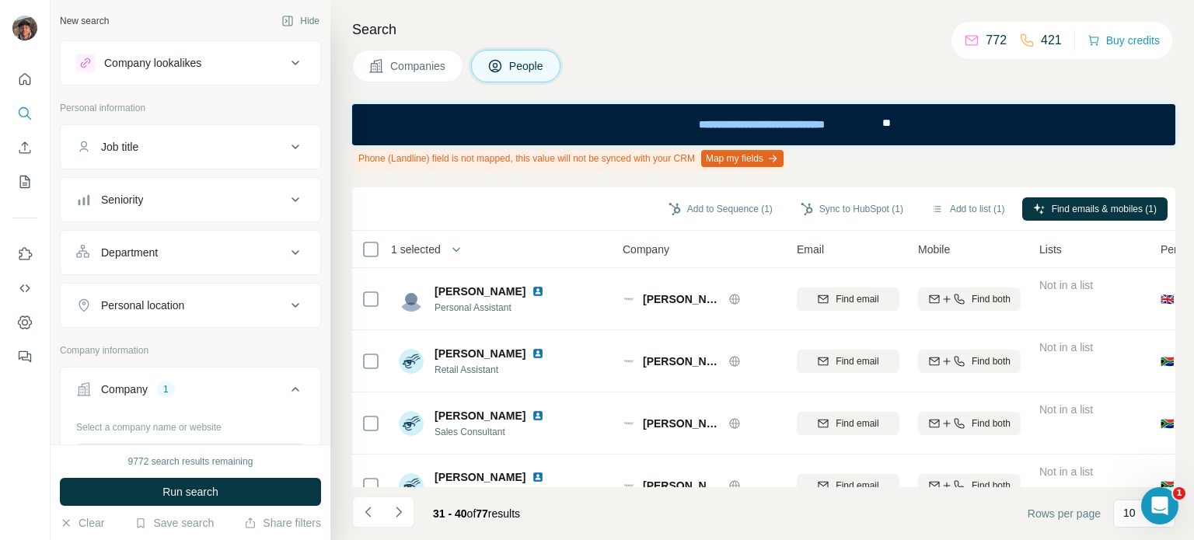
scroll to position [410, 0]
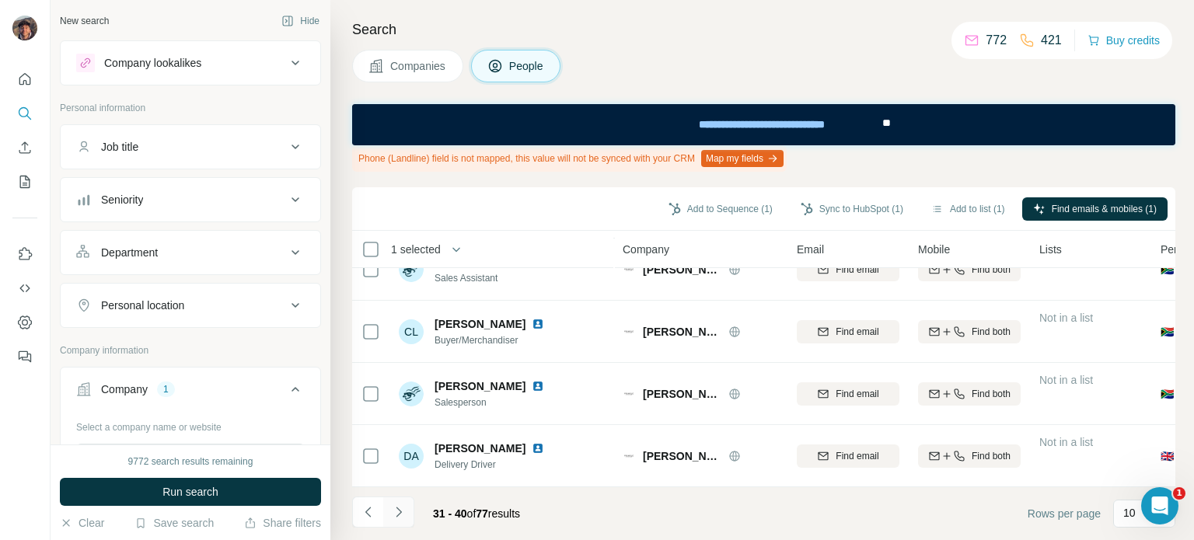
click at [400, 511] on icon "Navigate to next page" at bounding box center [399, 512] width 16 height 16
click at [415, 515] on div "41 - 50 of 77 results" at bounding box center [442, 514] width 180 height 34
click at [403, 509] on icon "Navigate to next page" at bounding box center [399, 512] width 16 height 16
click at [396, 511] on icon "Navigate to next page" at bounding box center [399, 512] width 16 height 16
click at [403, 525] on button "Navigate to next page" at bounding box center [398, 512] width 31 height 31
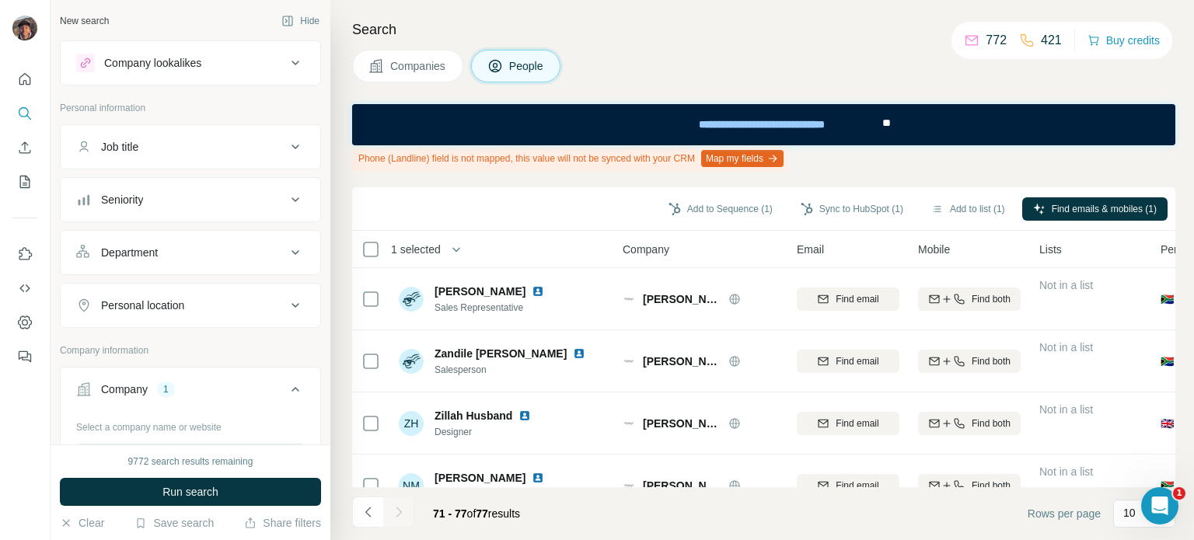
scroll to position [224, 0]
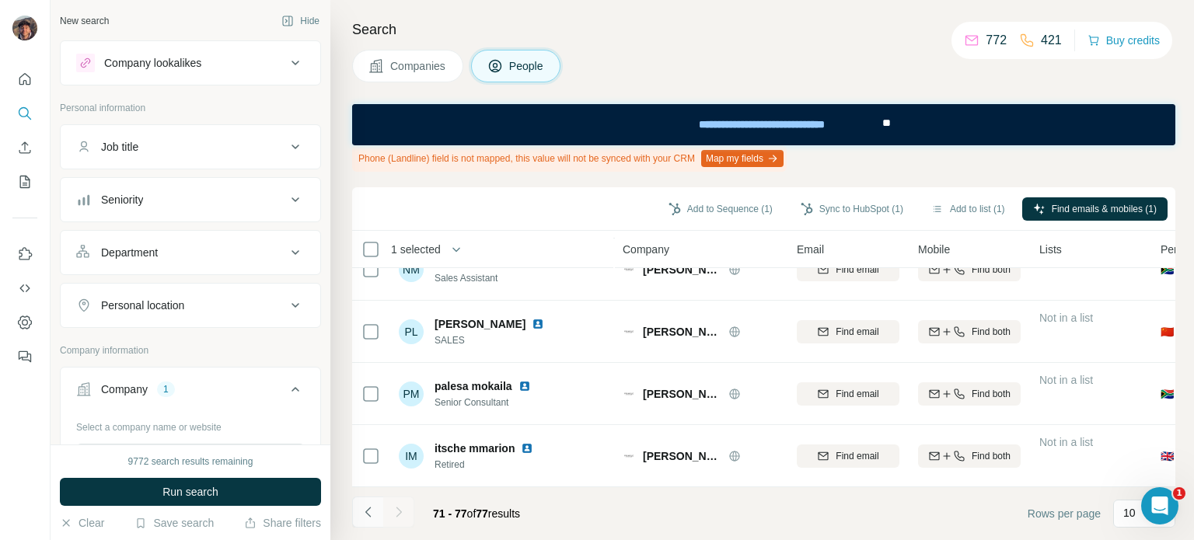
click at [361, 515] on icon "Navigate to previous page" at bounding box center [369, 512] width 16 height 16
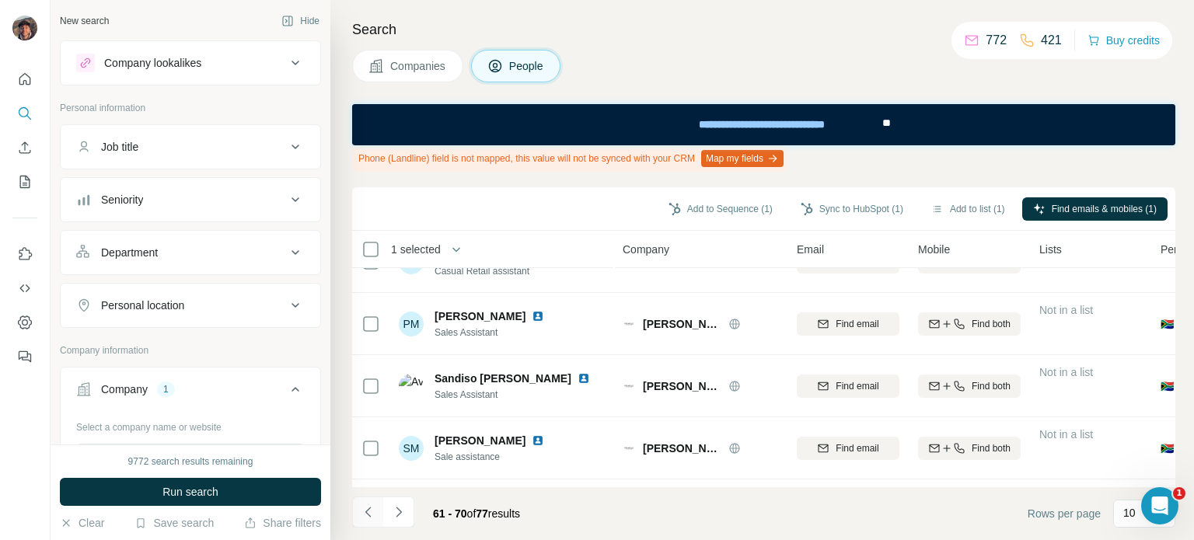
click at [361, 515] on icon "Navigate to previous page" at bounding box center [369, 512] width 16 height 16
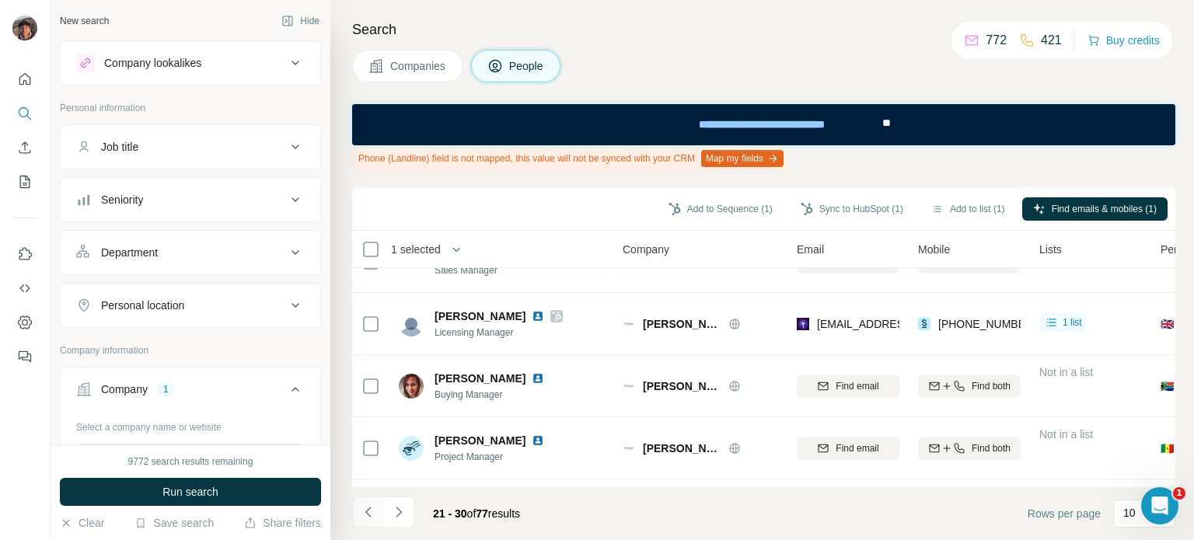
click at [361, 515] on icon "Navigate to previous page" at bounding box center [369, 512] width 16 height 16
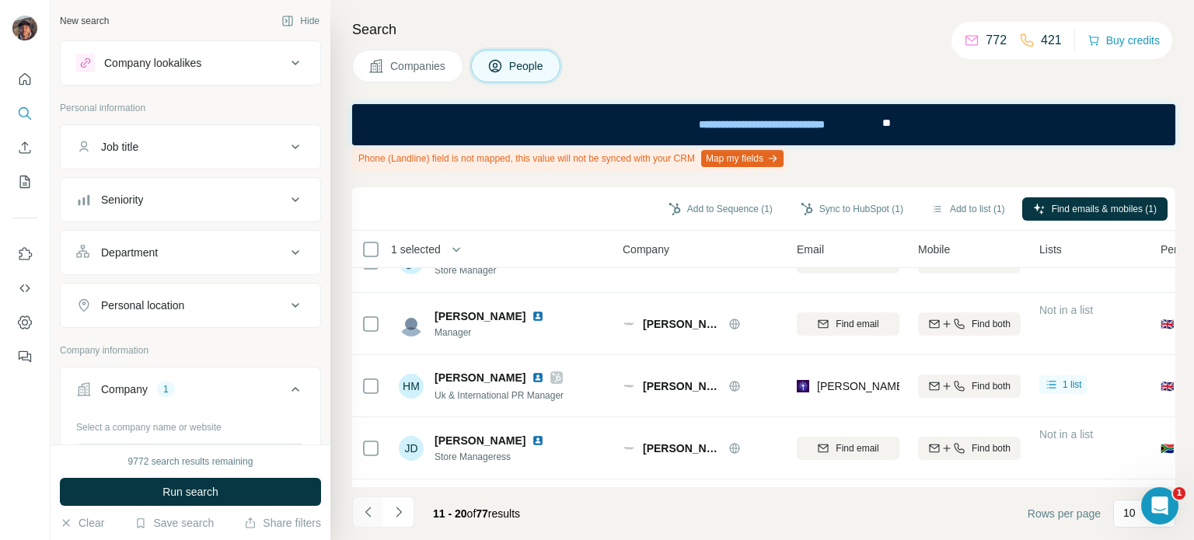
click at [361, 515] on icon "Navigate to previous page" at bounding box center [369, 512] width 16 height 16
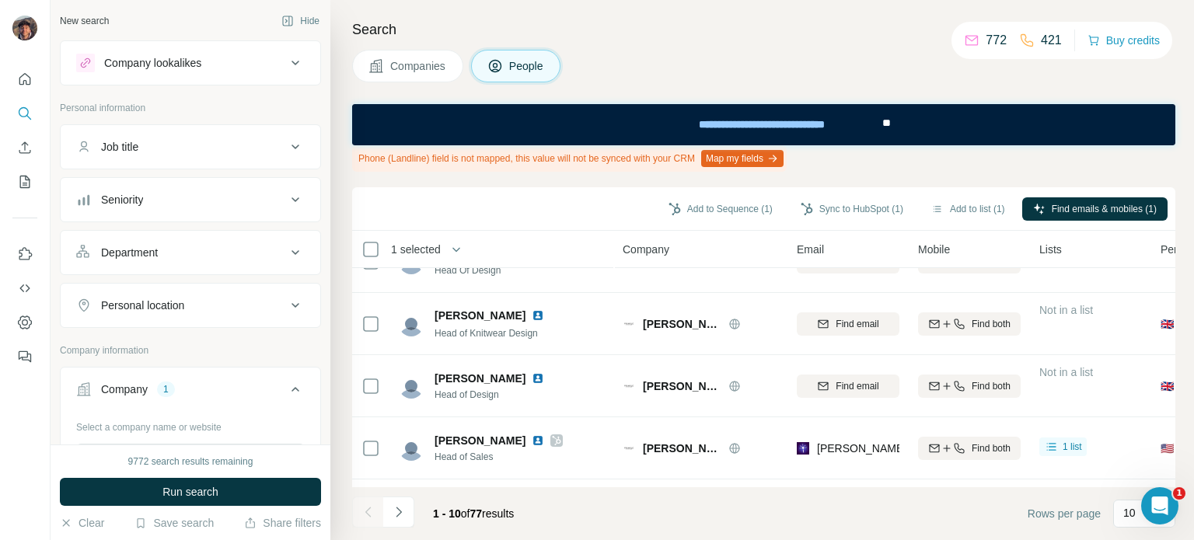
click at [361, 515] on div at bounding box center [367, 512] width 31 height 31
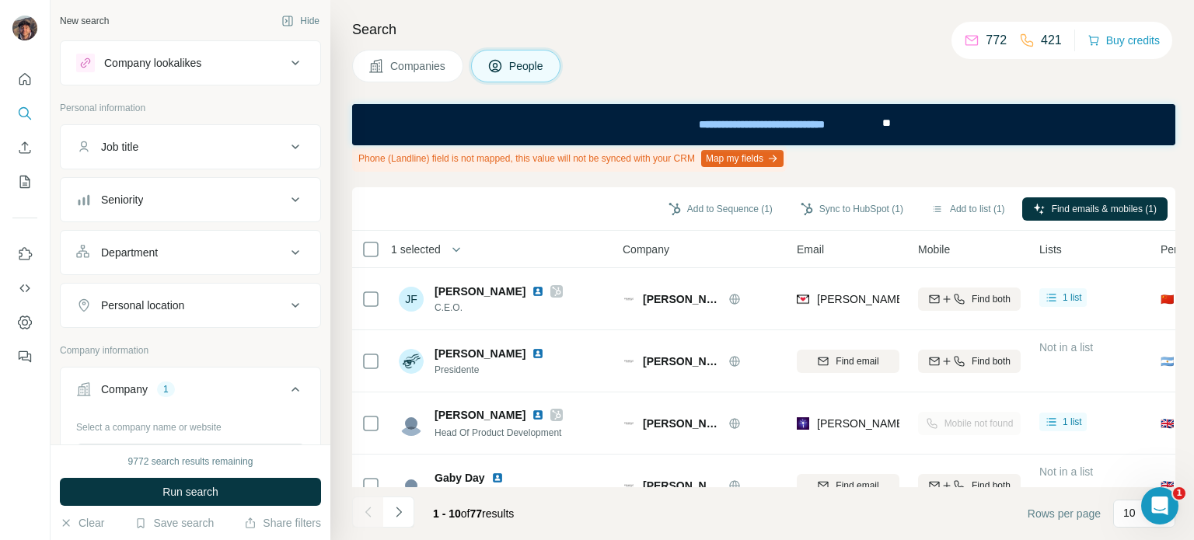
scroll to position [410, 0]
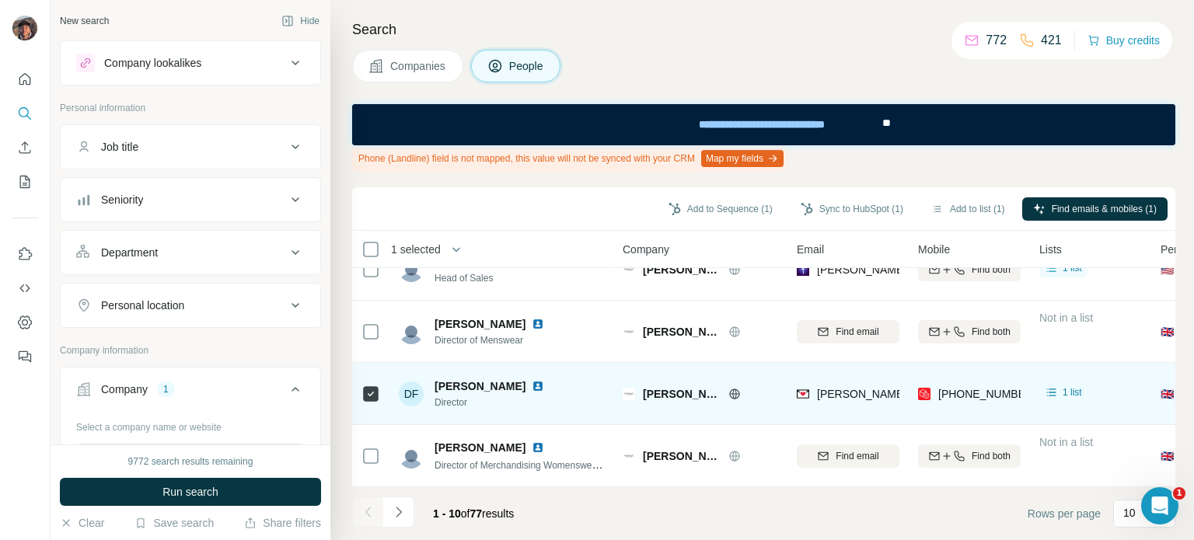
click at [379, 389] on icon at bounding box center [370, 394] width 19 height 19
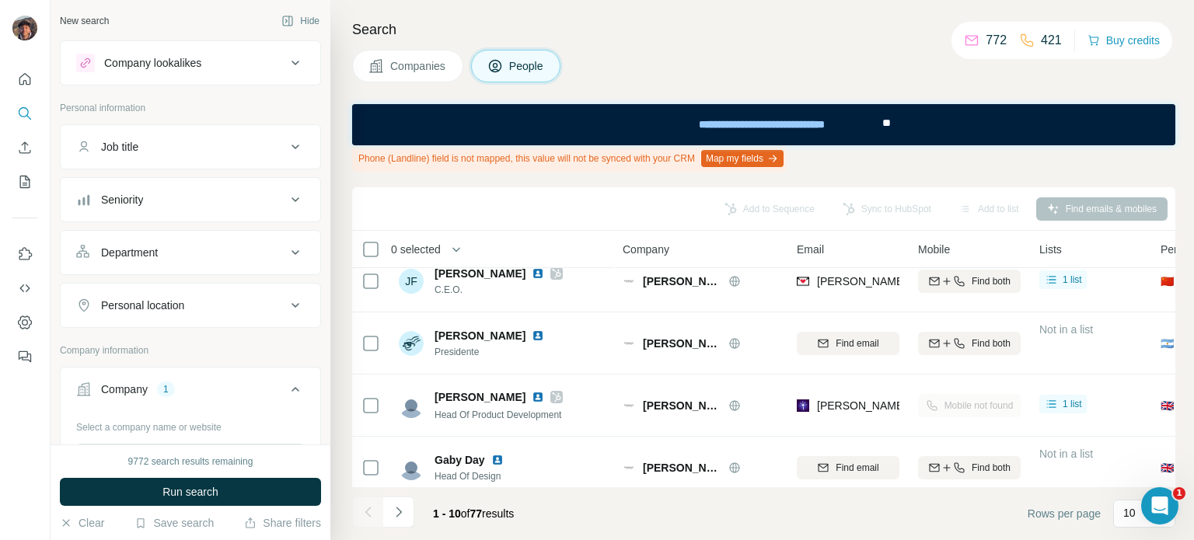
scroll to position [0, 0]
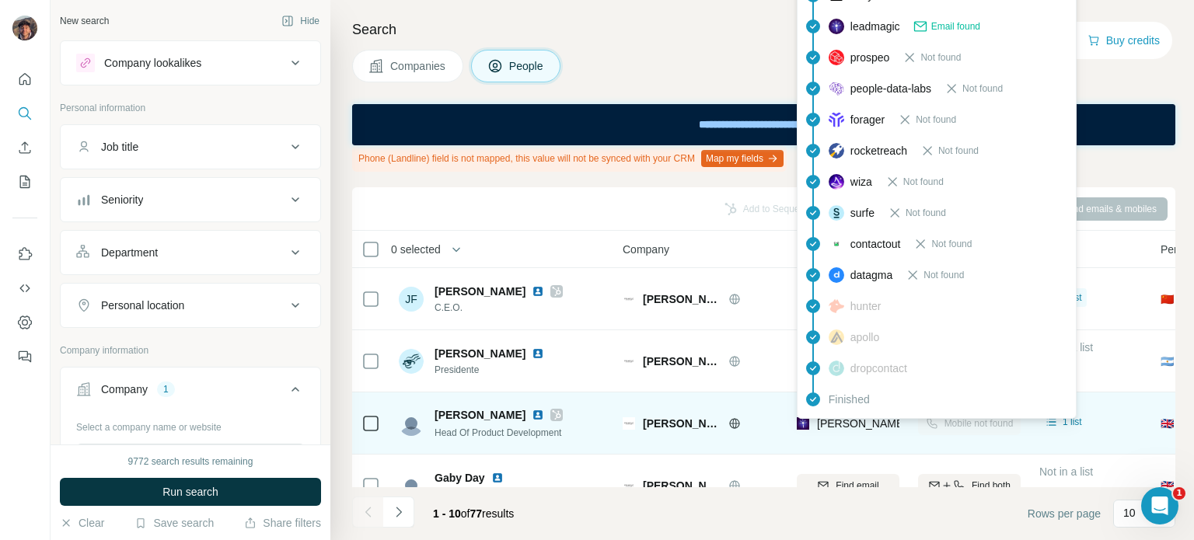
click at [843, 425] on span "[PERSON_NAME][EMAIL_ADDRESS][PERSON_NAME][DOMAIN_NAME]" at bounding box center [999, 423] width 364 height 12
click at [379, 424] on icon at bounding box center [370, 423] width 19 height 19
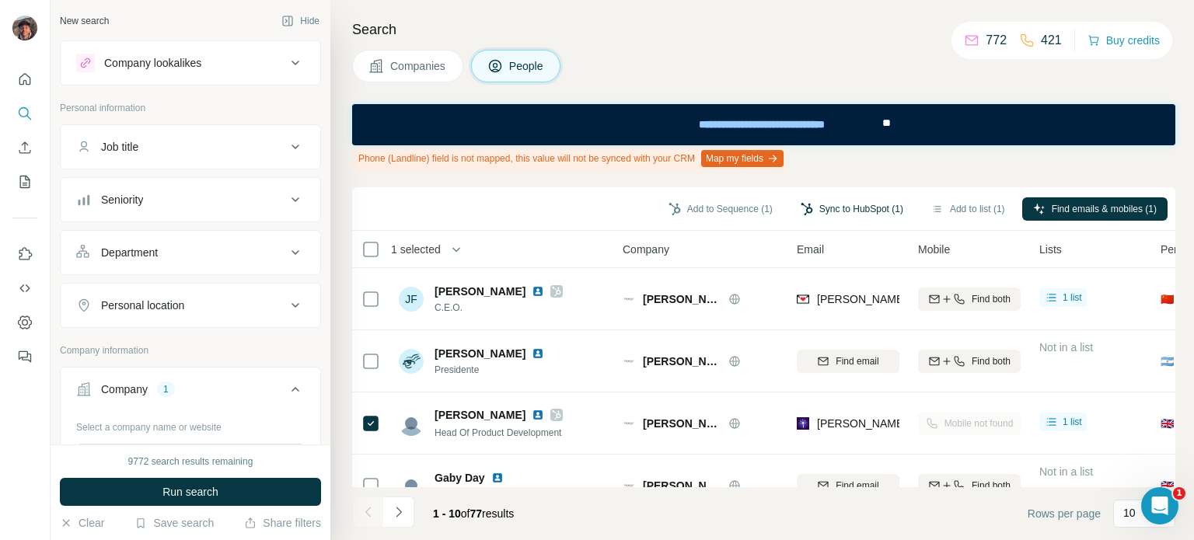
click at [889, 215] on button "Sync to HubSpot (1)" at bounding box center [852, 208] width 124 height 23
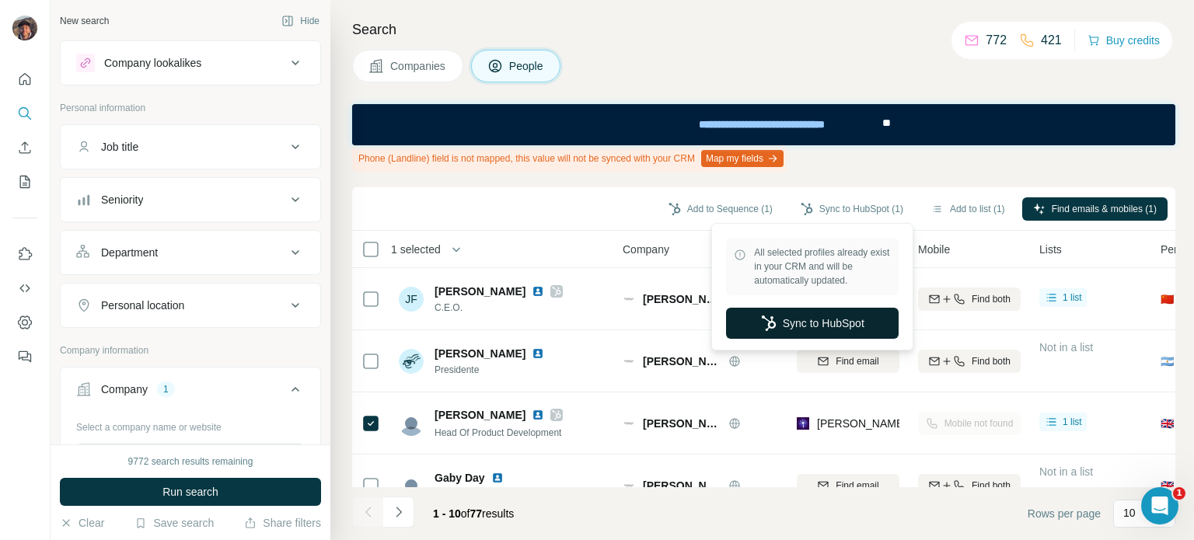
click at [802, 320] on button "Sync to HubSpot" at bounding box center [812, 323] width 173 height 31
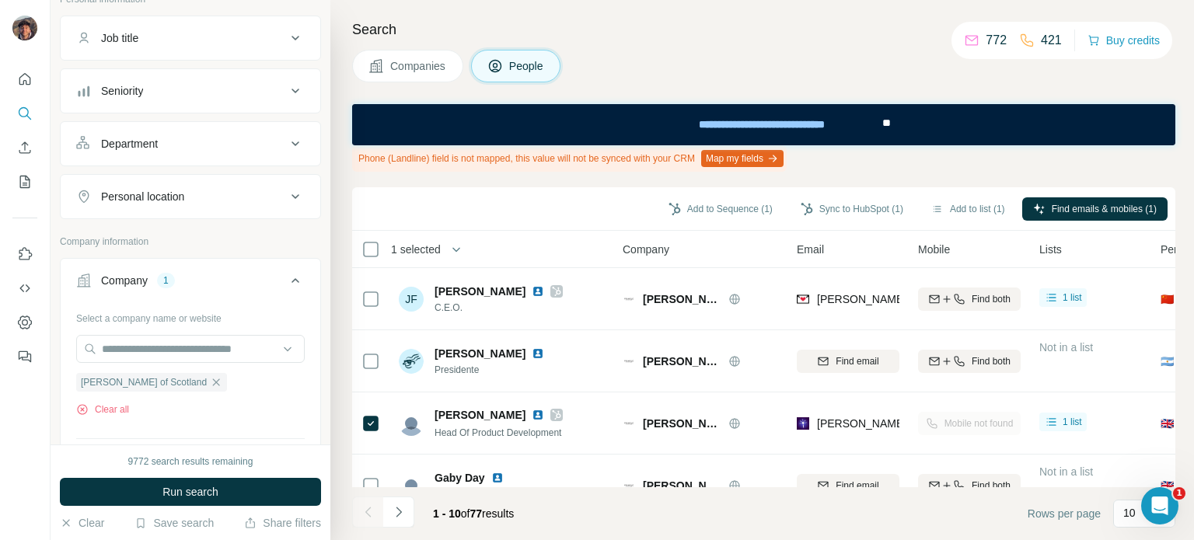
scroll to position [155, 0]
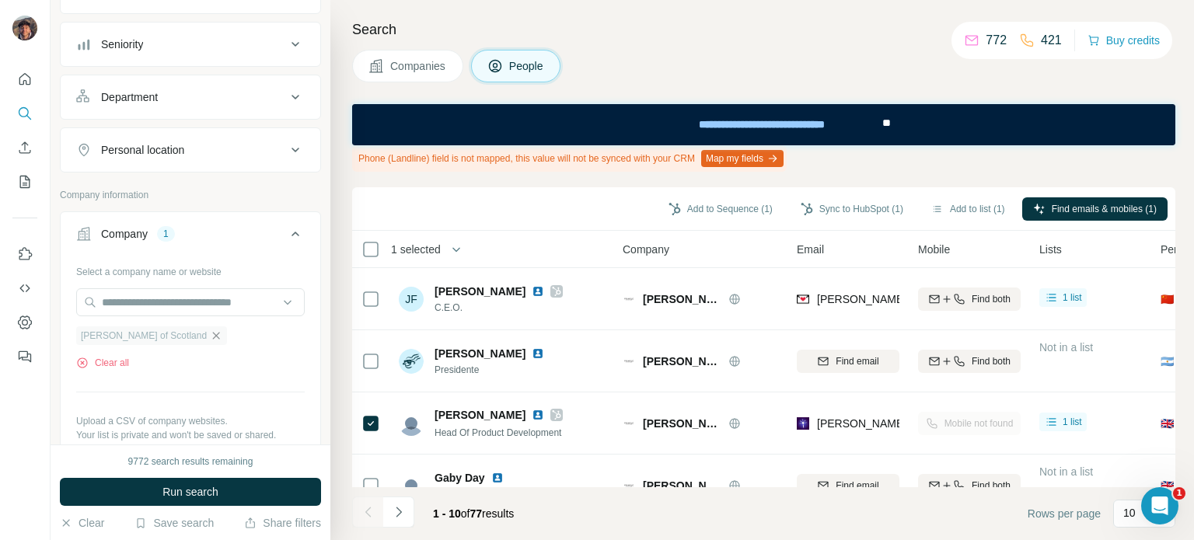
click at [210, 340] on icon "button" at bounding box center [216, 336] width 12 height 12
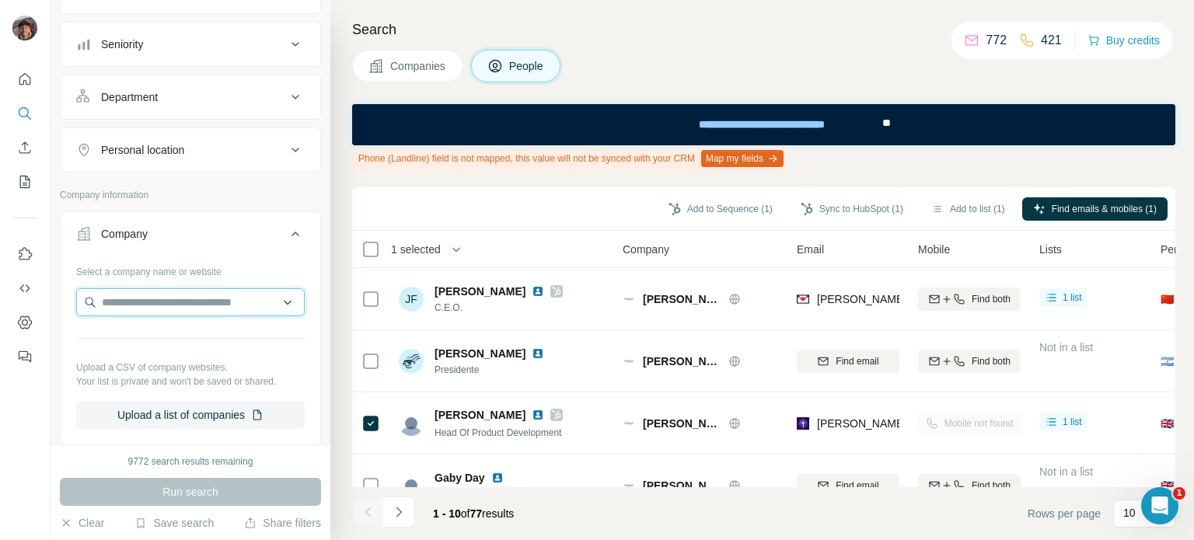
click at [171, 288] on input "text" at bounding box center [190, 302] width 229 height 28
click at [229, 298] on input "**********" at bounding box center [190, 302] width 229 height 28
paste input "********"
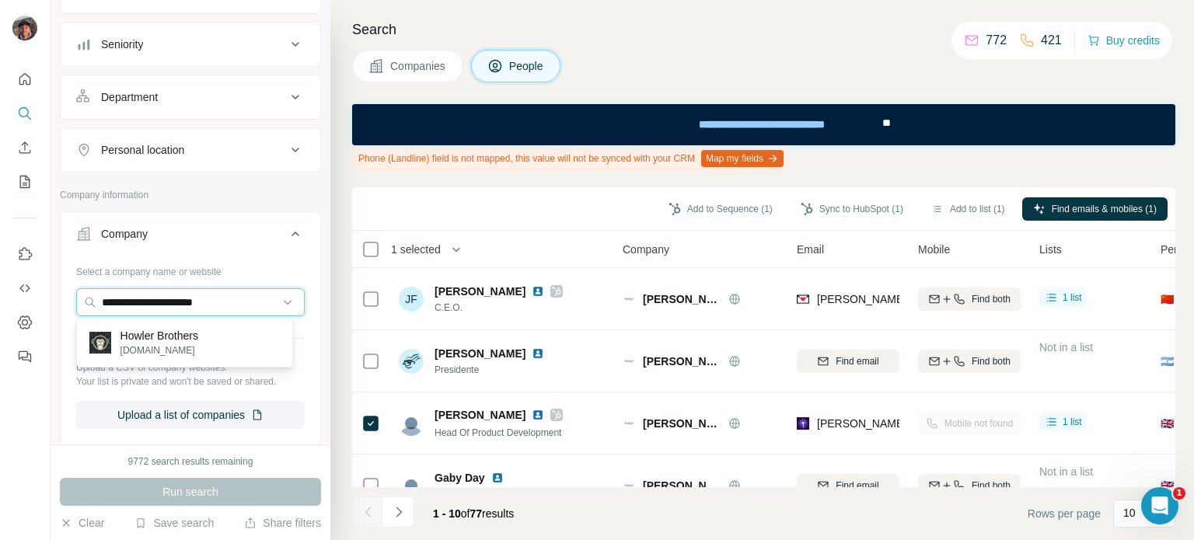
type input "**********"
click at [216, 329] on div "Howler Brothers [DOMAIN_NAME]" at bounding box center [184, 343] width 209 height 42
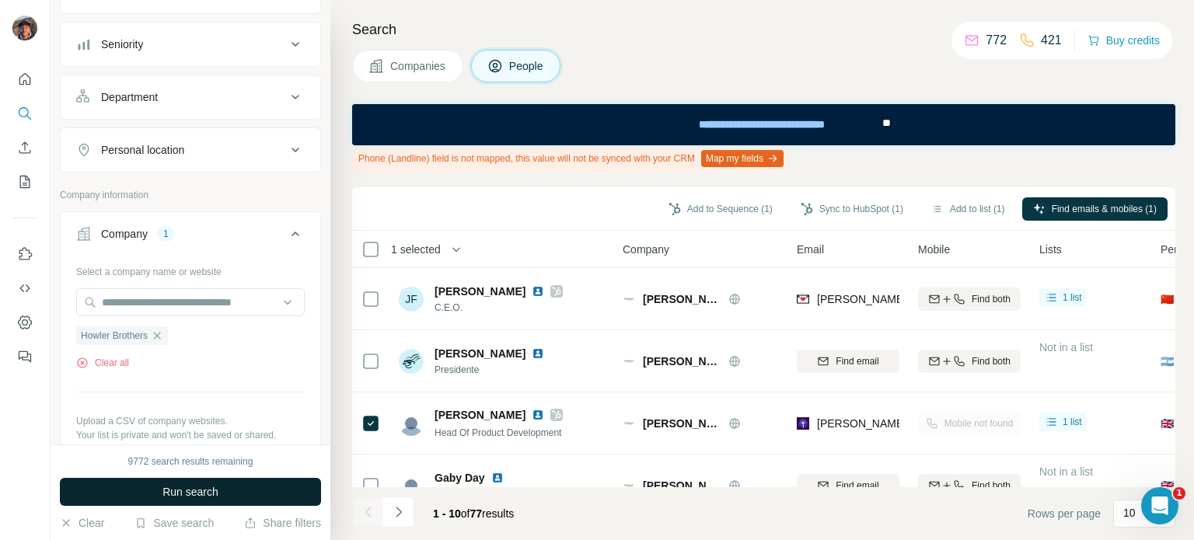
click at [210, 492] on span "Run search" at bounding box center [190, 492] width 56 height 16
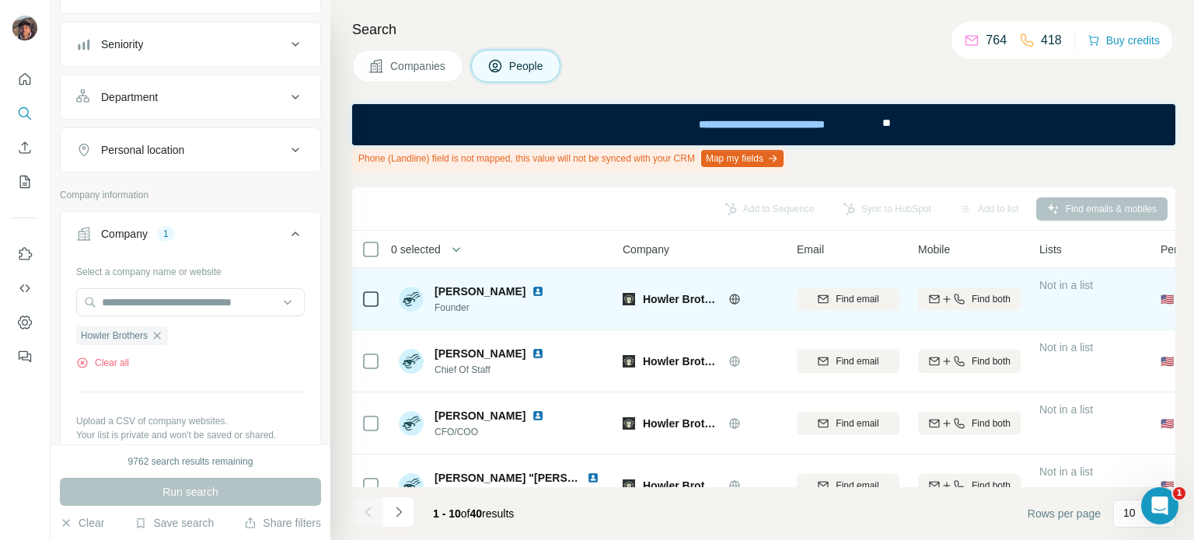
click at [654, 299] on span "Howler Brothers" at bounding box center [682, 299] width 78 height 16
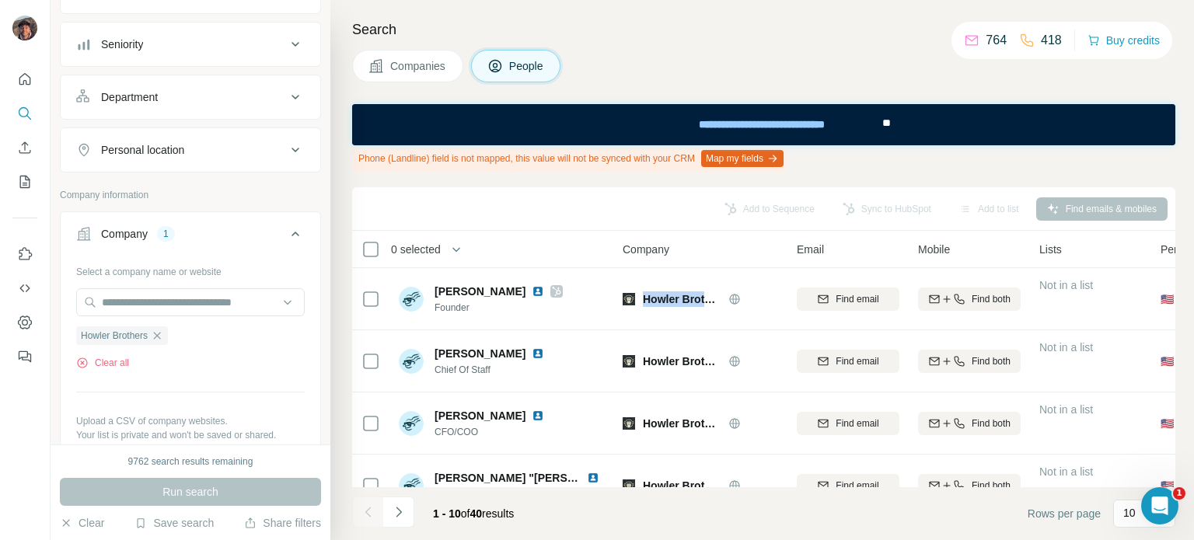
copy div "Howler Brothers"
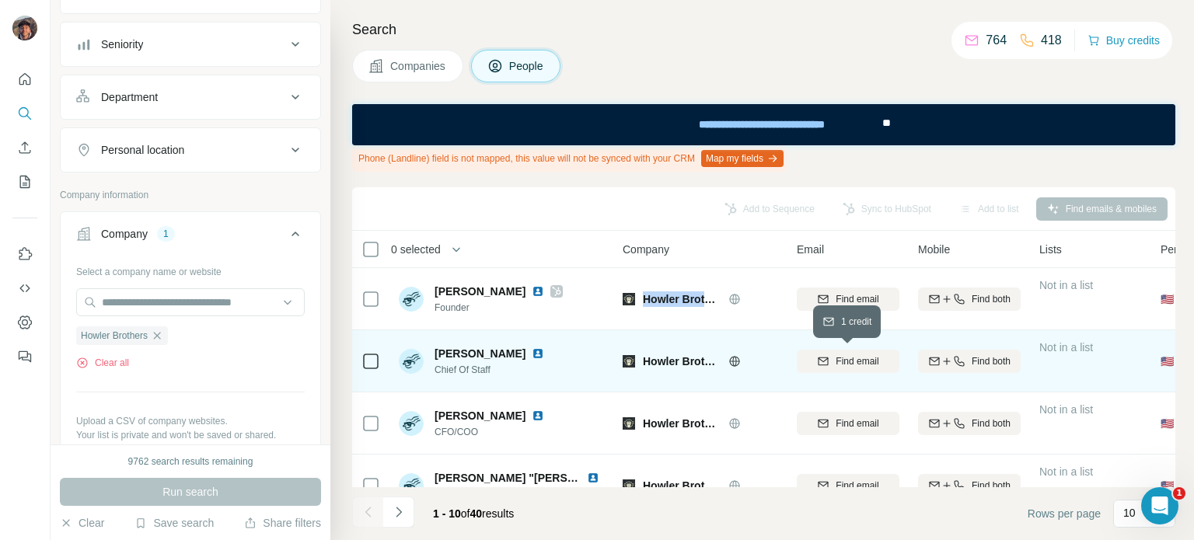
click at [831, 370] on button "Find email" at bounding box center [848, 361] width 103 height 23
click at [404, 80] on button "Companies" at bounding box center [407, 66] width 111 height 33
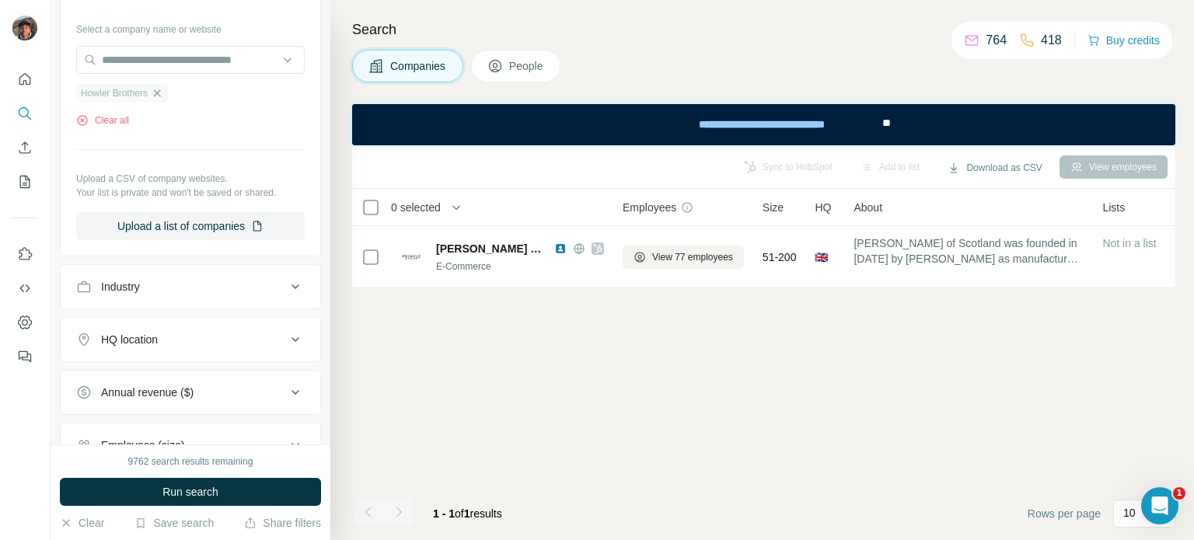
click at [162, 97] on icon "button" at bounding box center [157, 93] width 12 height 12
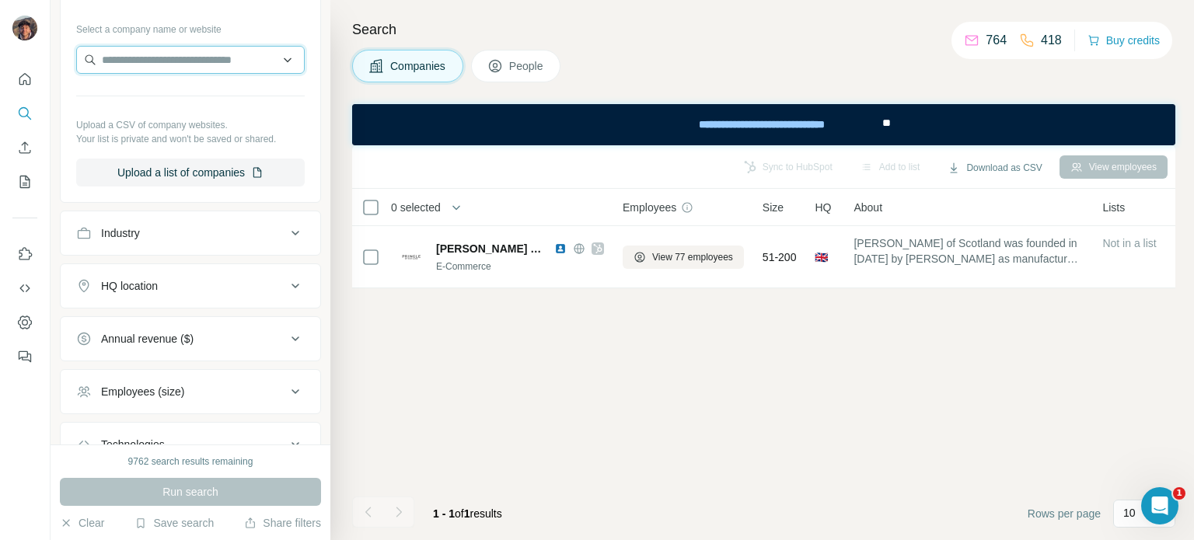
click at [163, 68] on input "text" at bounding box center [190, 60] width 229 height 28
paste input "**********"
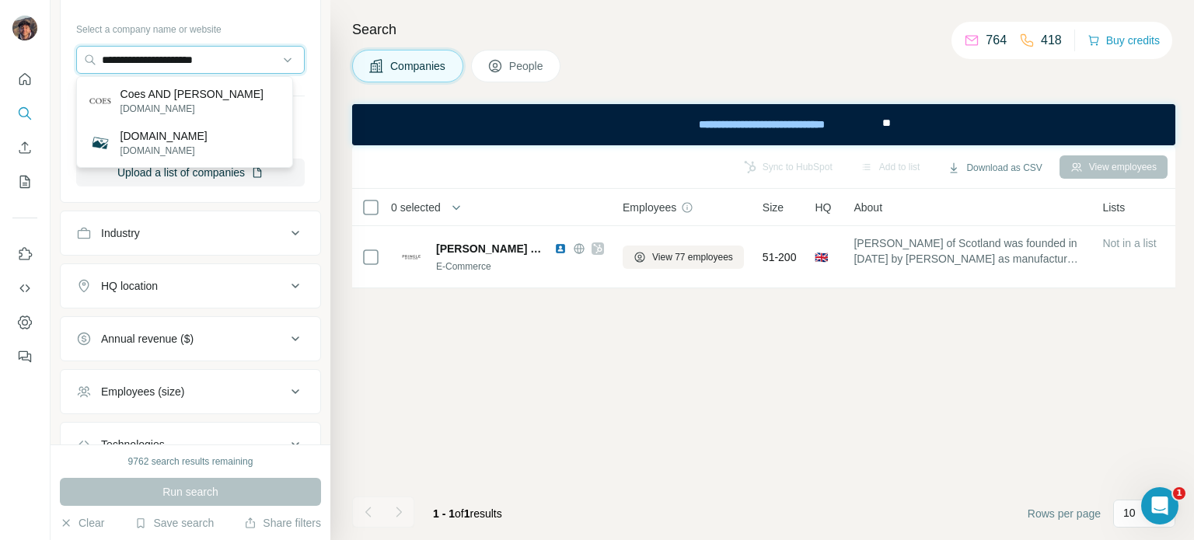
type input "**********"
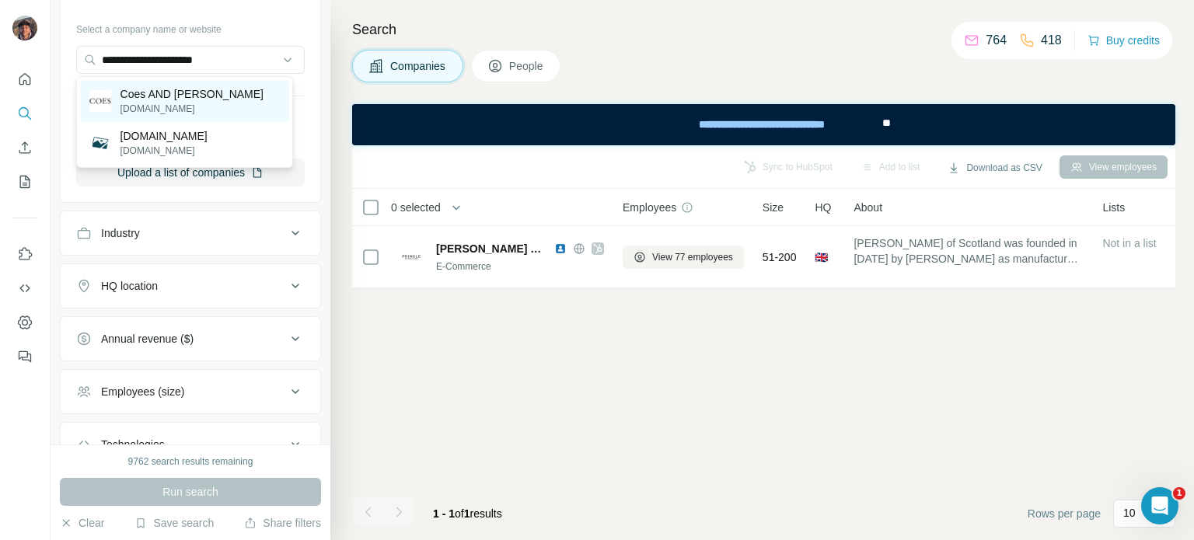
click at [219, 107] on div "Coes AND [PERSON_NAME] [DOMAIN_NAME]" at bounding box center [184, 101] width 209 height 42
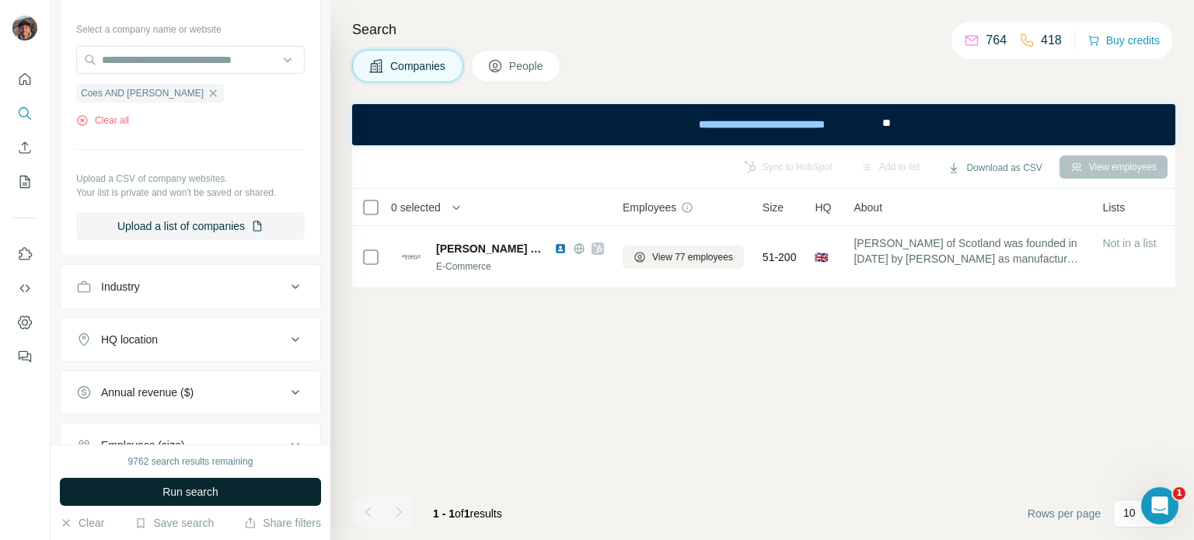
click at [242, 503] on button "Run search" at bounding box center [190, 492] width 261 height 28
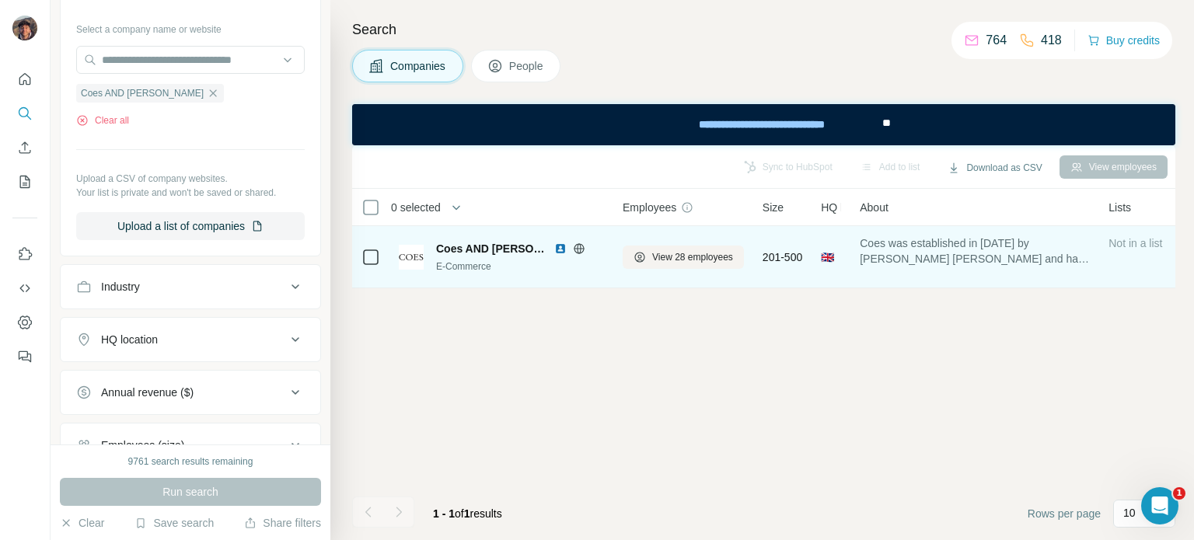
click at [557, 248] on div at bounding box center [579, 249] width 50 height 12
click at [577, 249] on icon at bounding box center [579, 248] width 4 height 10
click at [672, 253] on span "View 28 employees" at bounding box center [692, 257] width 81 height 14
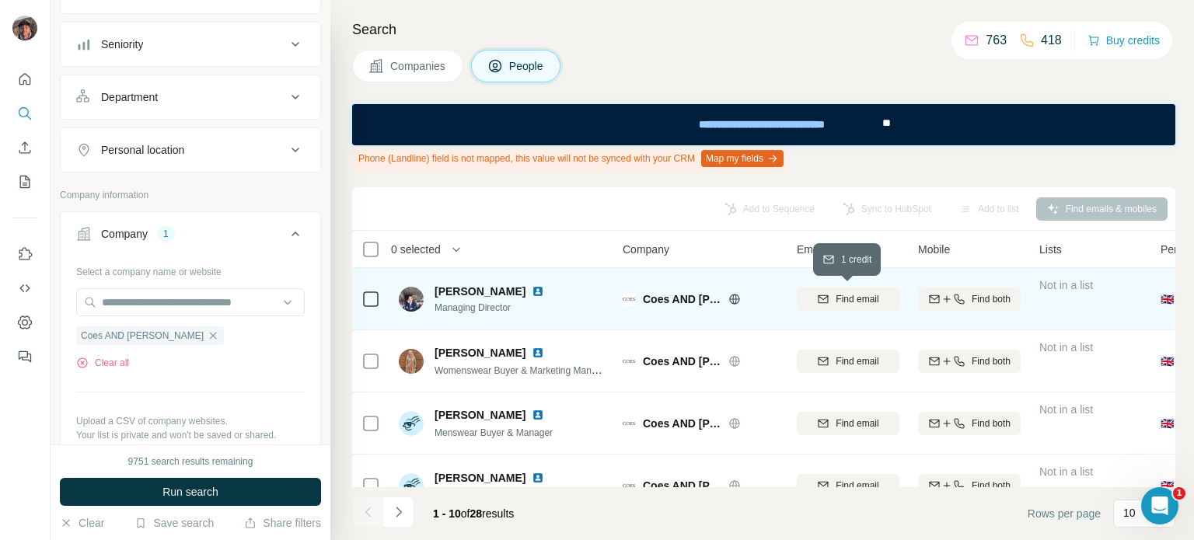
click at [888, 294] on div "Find email" at bounding box center [848, 299] width 103 height 14
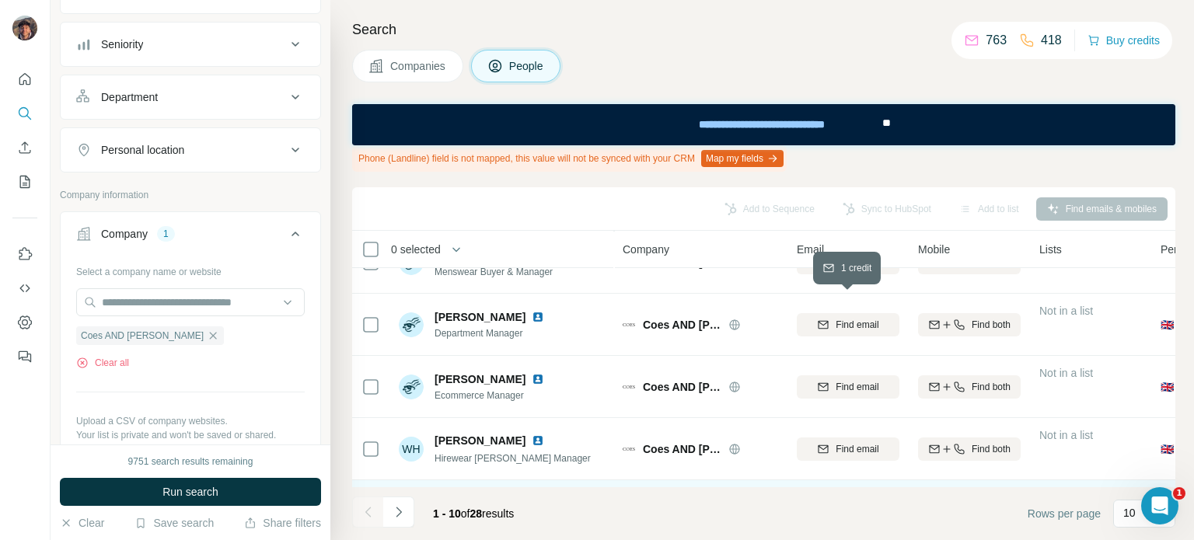
scroll to position [99, 0]
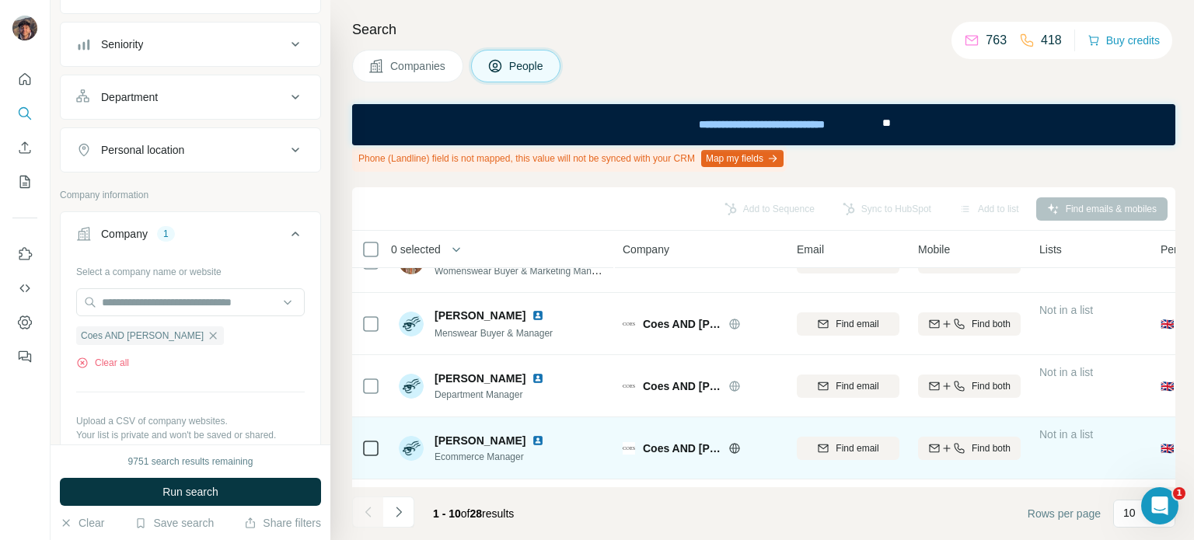
click at [953, 442] on icon "button" at bounding box center [959, 448] width 12 height 12
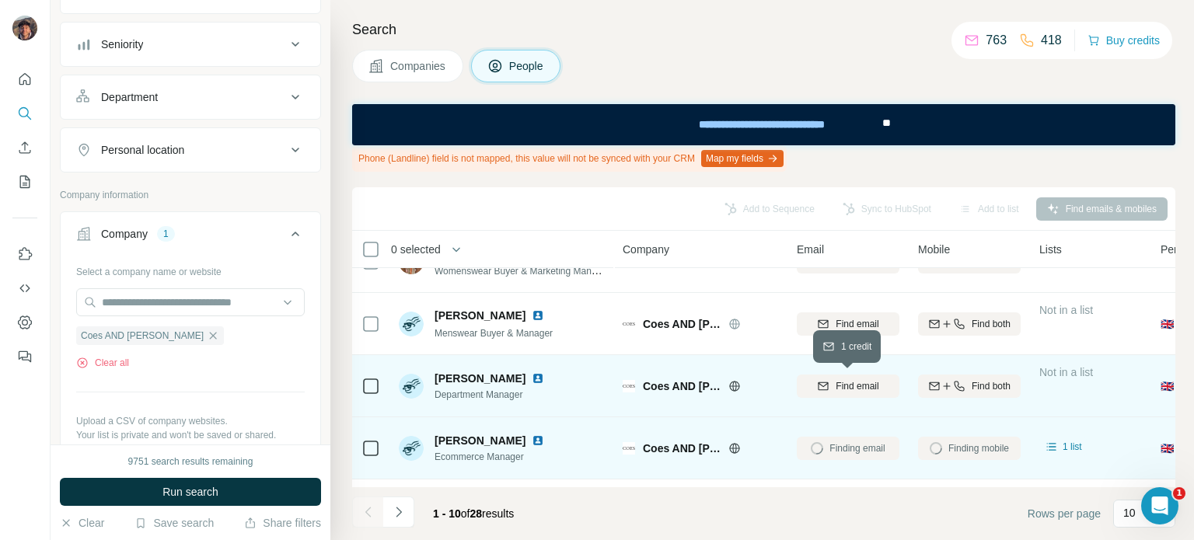
click at [837, 395] on button "Find email" at bounding box center [848, 386] width 103 height 23
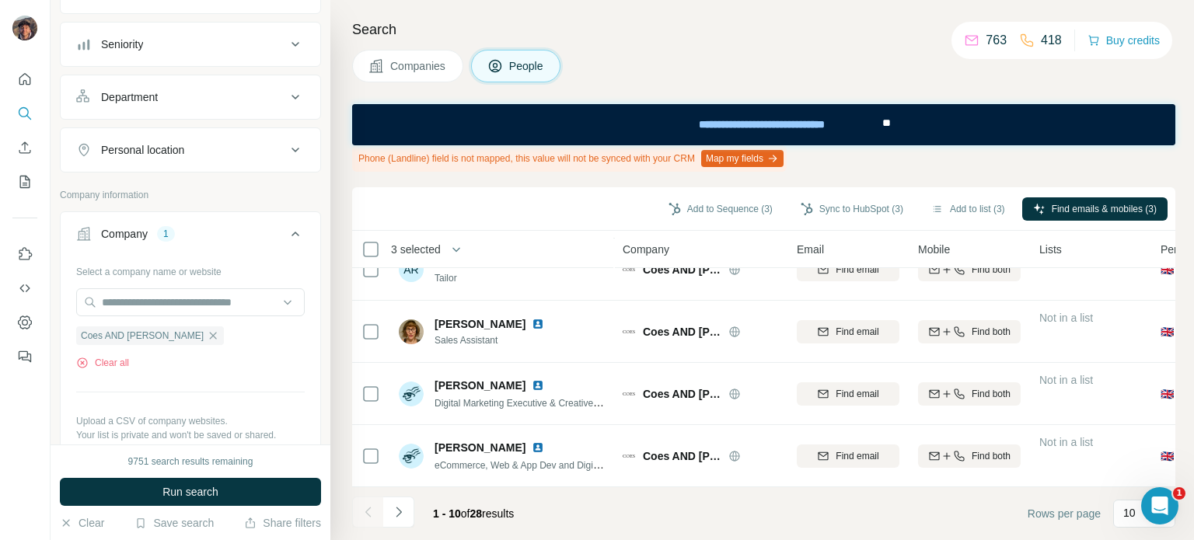
scroll to position [410, 0]
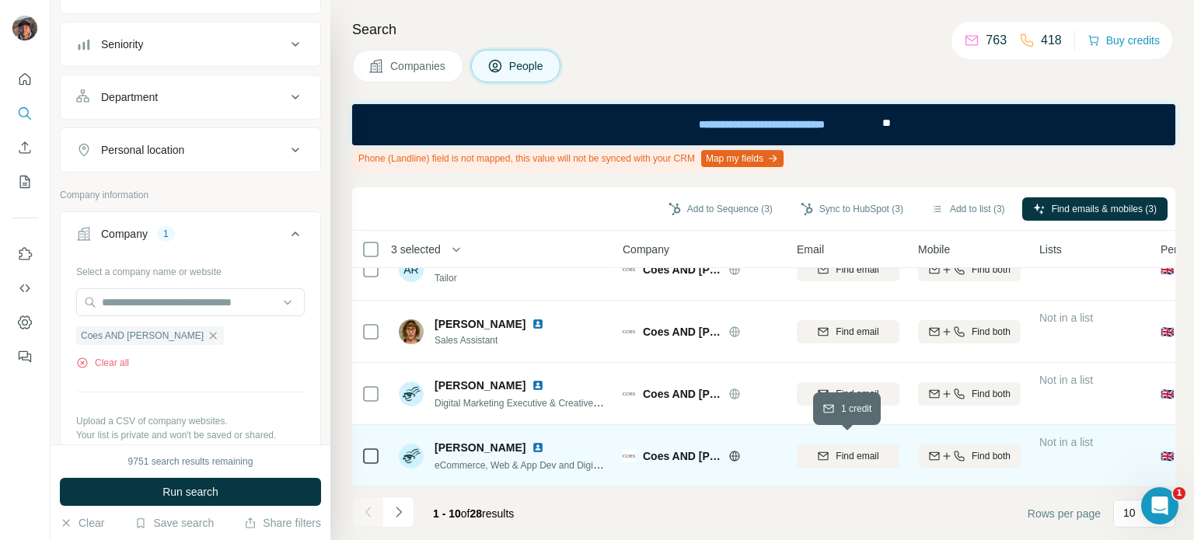
click at [812, 445] on button "Find email" at bounding box center [848, 456] width 103 height 23
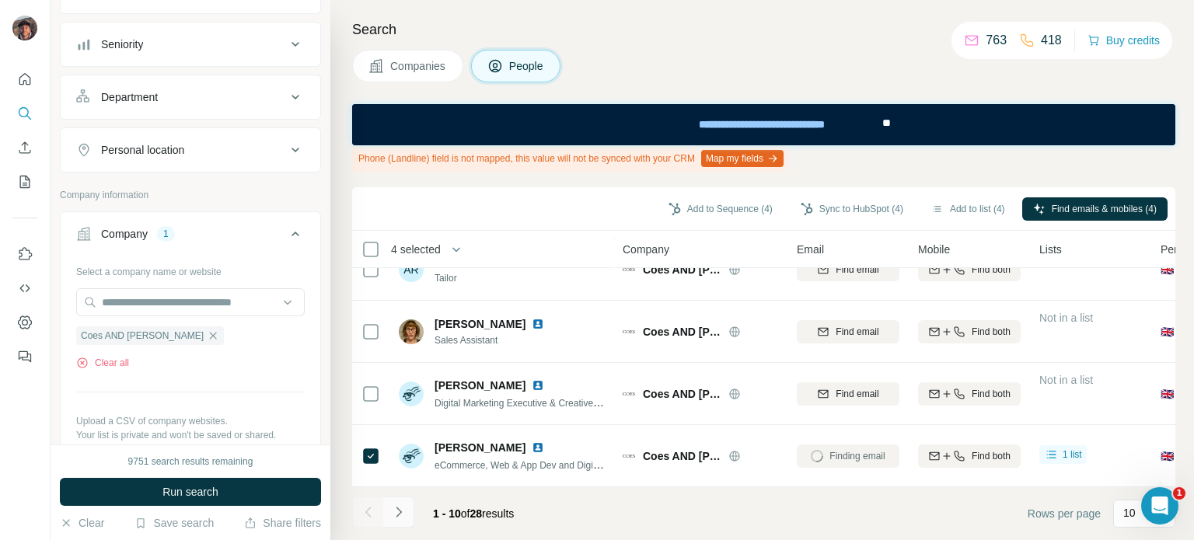
click at [406, 507] on button "Navigate to next page" at bounding box center [398, 512] width 31 height 31
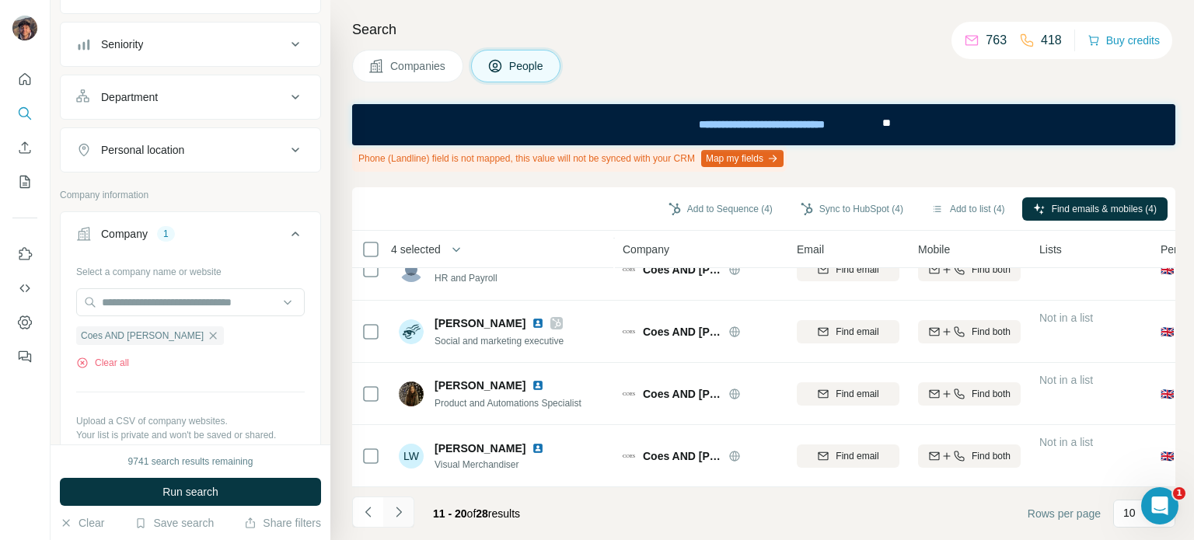
click at [390, 502] on button "Navigate to next page" at bounding box center [398, 512] width 31 height 31
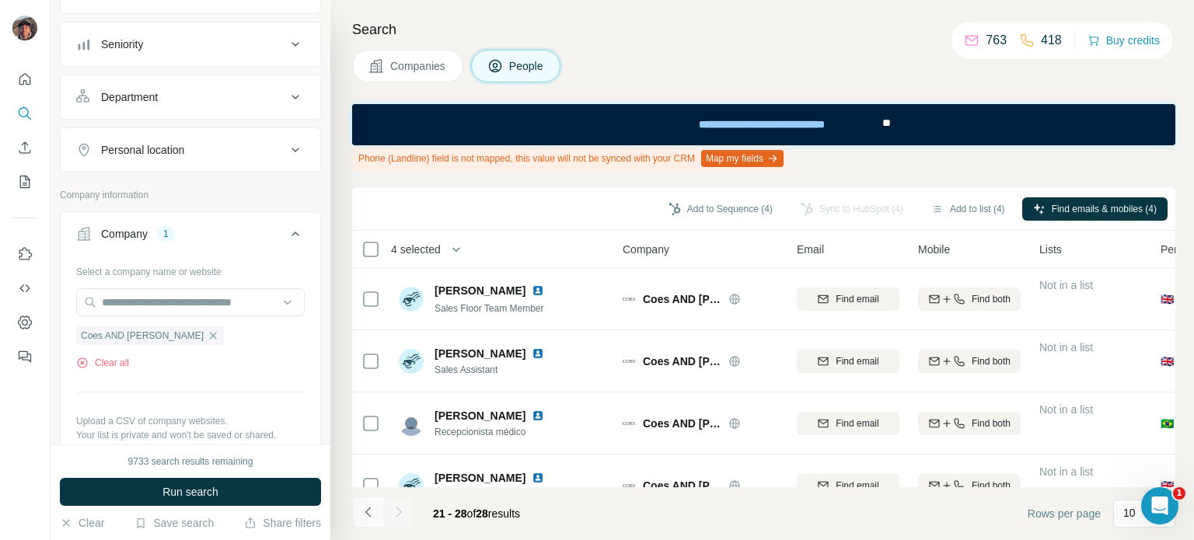
click at [364, 509] on icon "Navigate to previous page" at bounding box center [369, 512] width 16 height 16
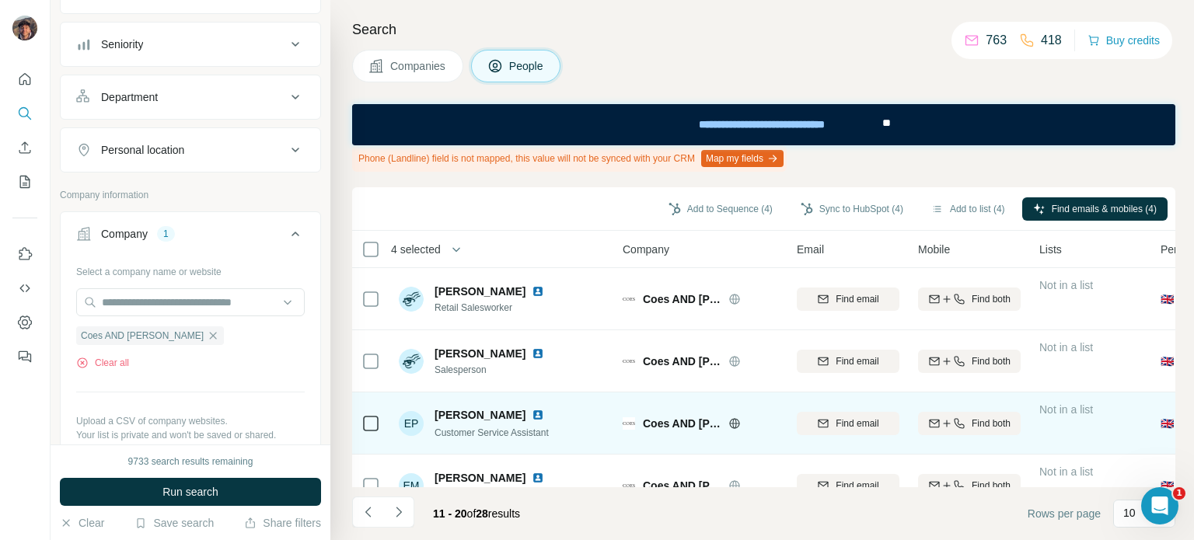
scroll to position [410, 0]
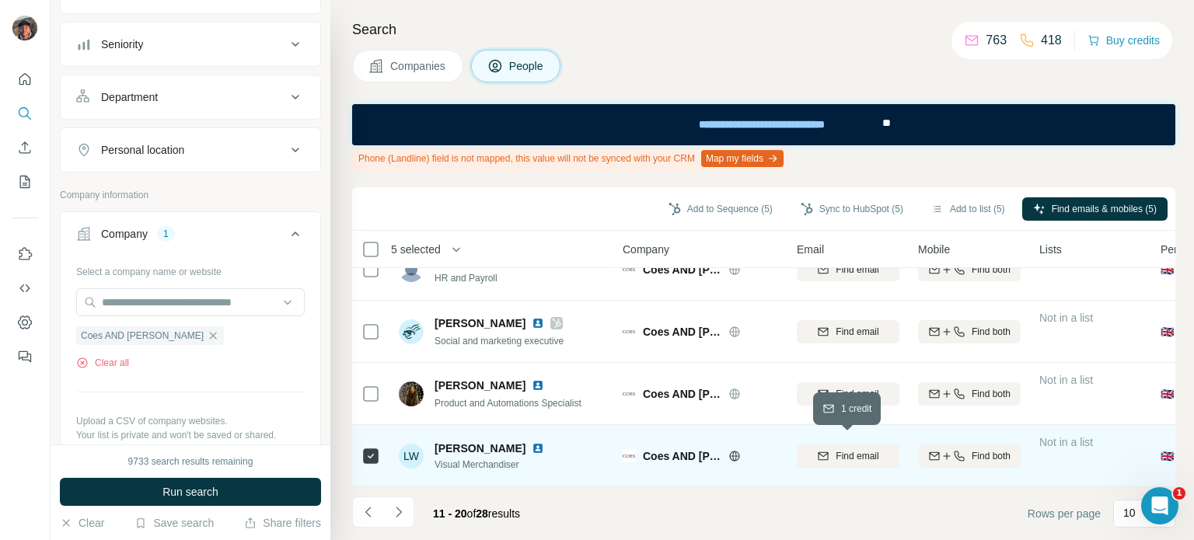
drag, startPoint x: 878, startPoint y: 449, endPoint x: 783, endPoint y: 463, distance: 96.5
click at [876, 449] on span "Find email" at bounding box center [857, 456] width 43 height 14
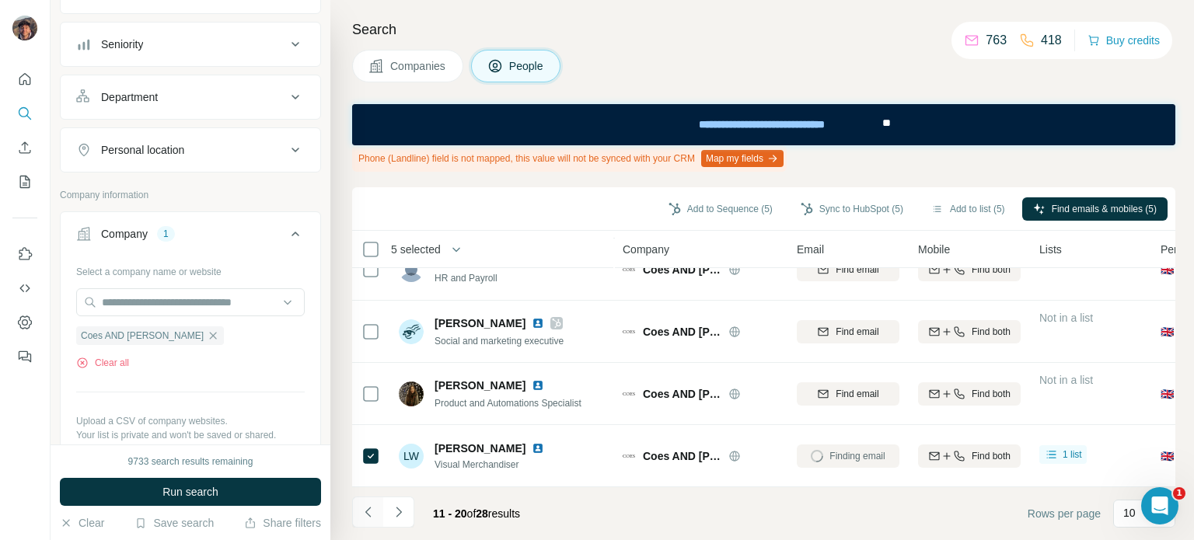
click at [381, 510] on button "Navigate to previous page" at bounding box center [367, 512] width 31 height 31
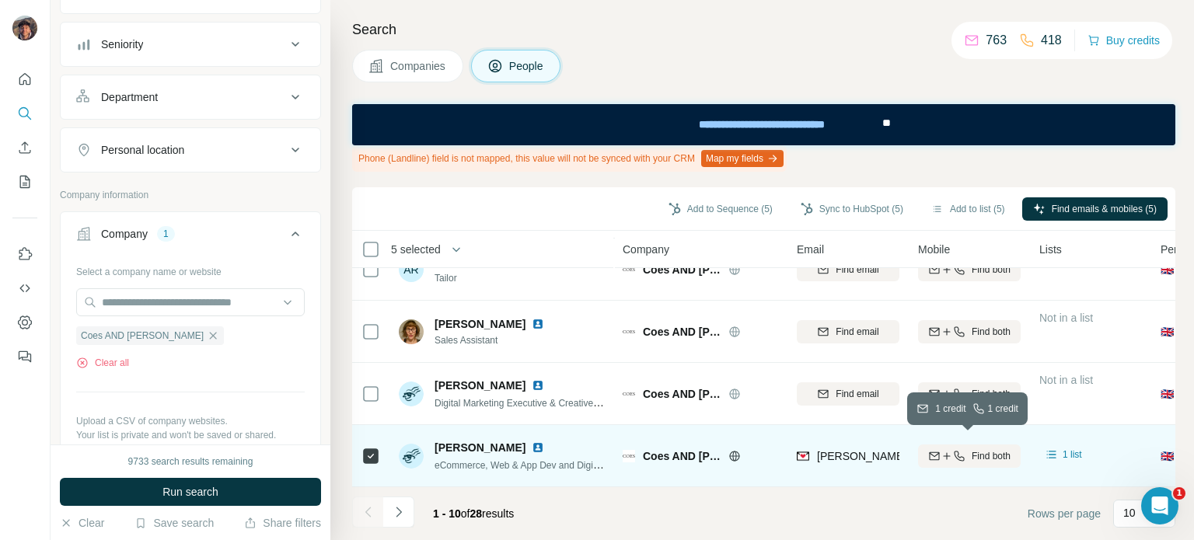
click at [948, 450] on icon "button" at bounding box center [947, 456] width 12 height 12
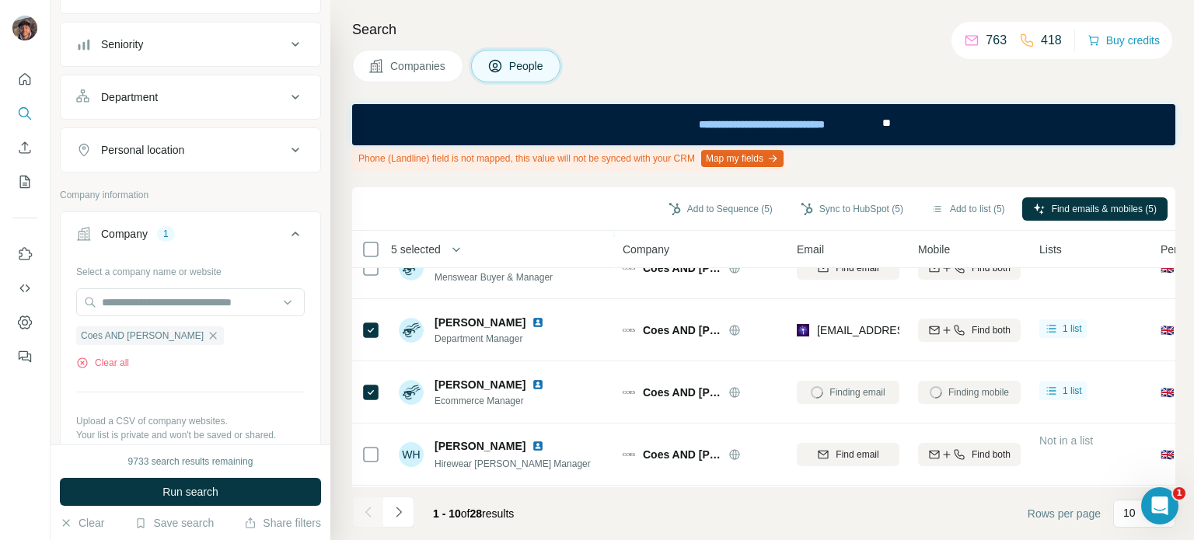
scroll to position [0, 0]
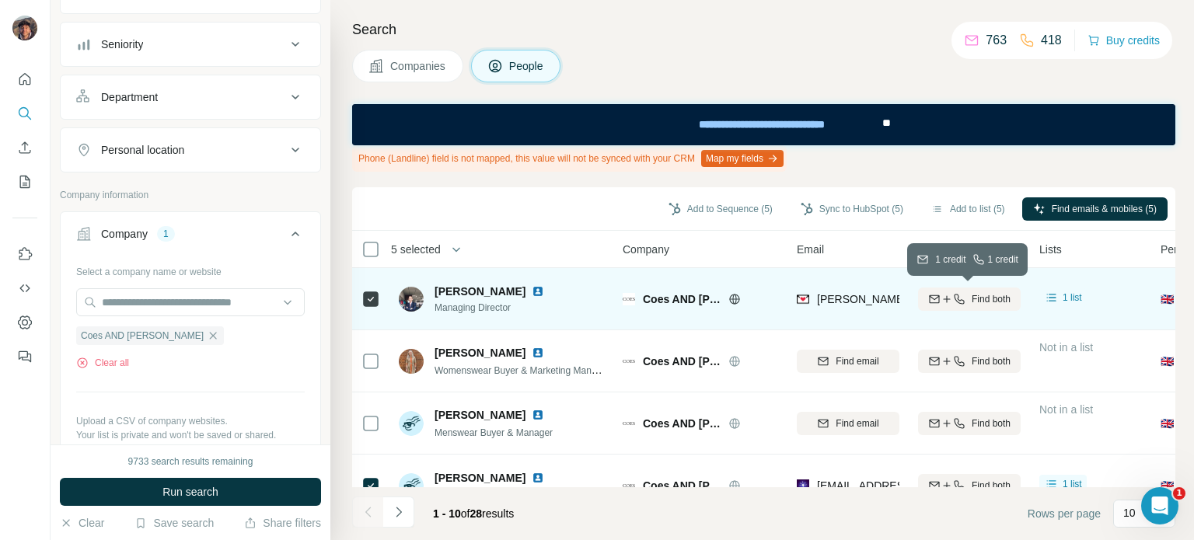
click at [958, 296] on icon "button" at bounding box center [959, 299] width 12 height 12
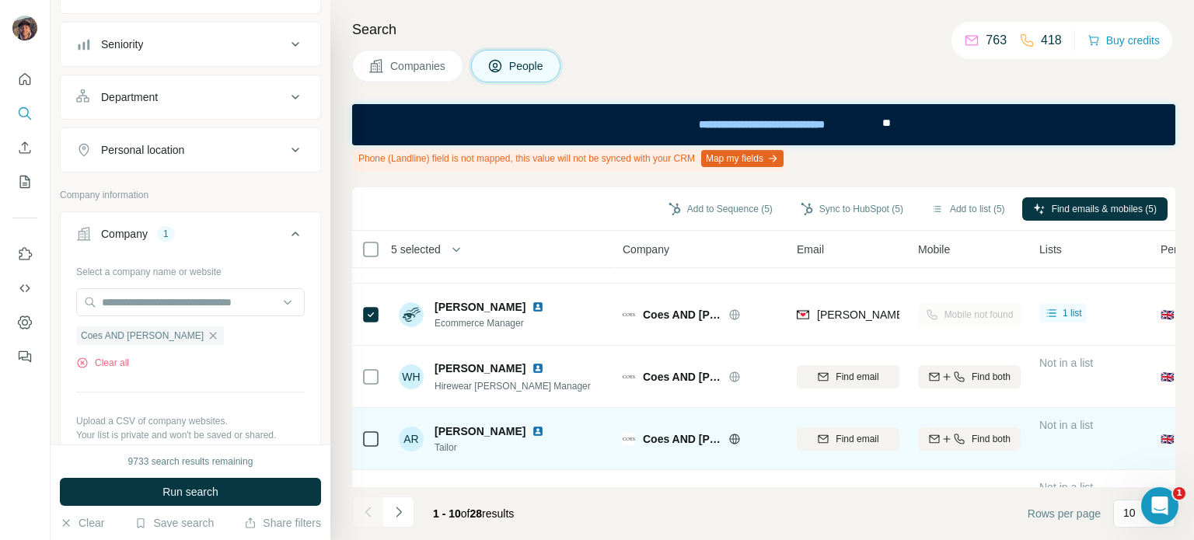
scroll to position [155, 0]
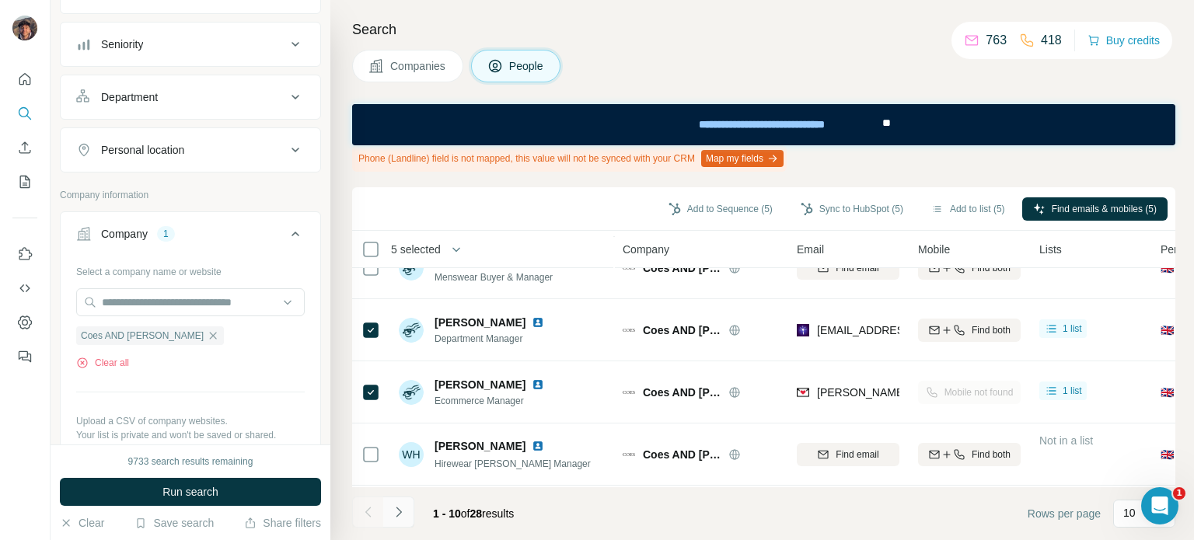
click at [404, 500] on button "Navigate to next page" at bounding box center [398, 512] width 31 height 31
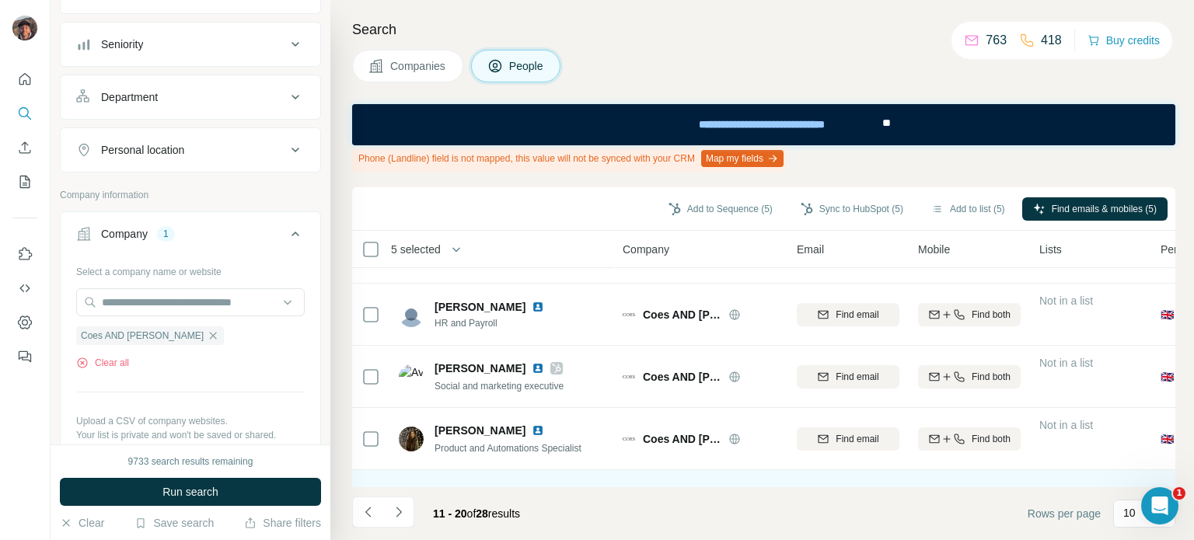
scroll to position [410, 0]
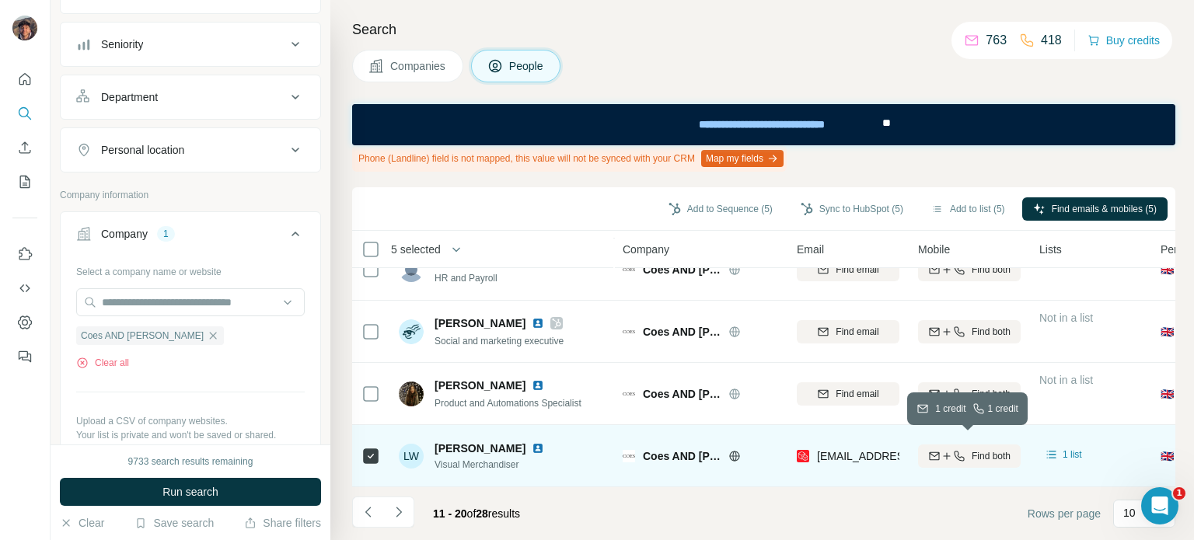
click at [956, 450] on icon "button" at bounding box center [959, 456] width 12 height 12
click at [363, 525] on button "Navigate to previous page" at bounding box center [367, 512] width 31 height 31
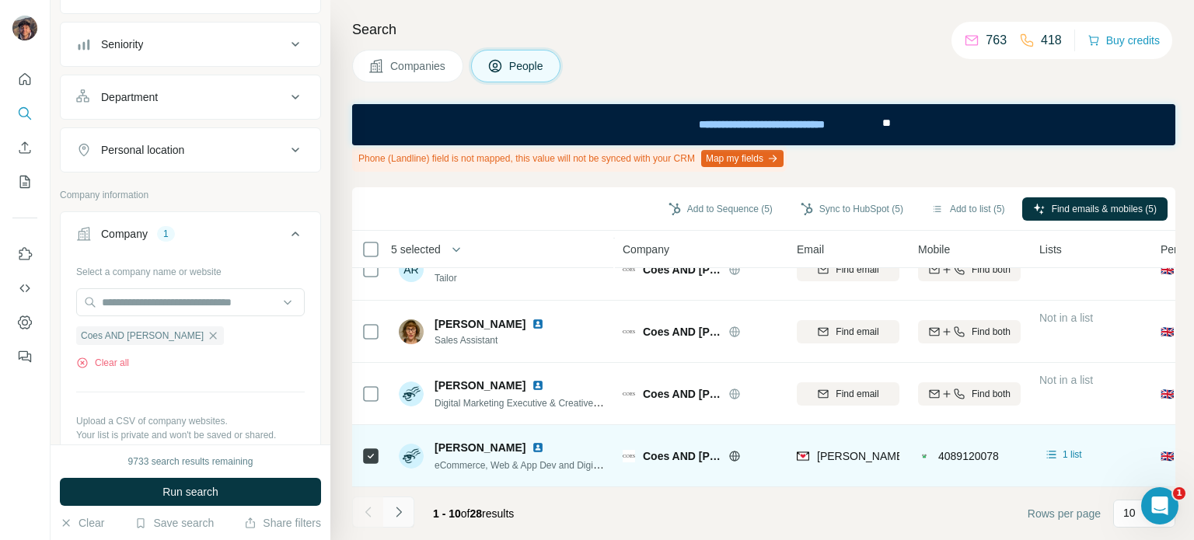
click at [397, 515] on icon "Navigate to next page" at bounding box center [398, 512] width 5 height 10
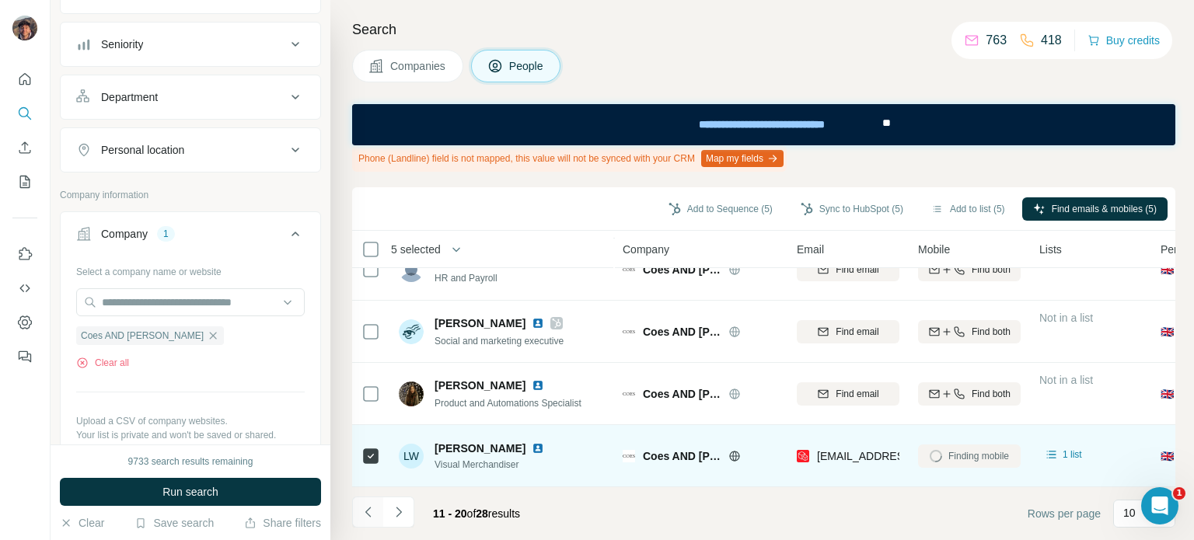
click at [361, 518] on icon "Navigate to previous page" at bounding box center [369, 512] width 16 height 16
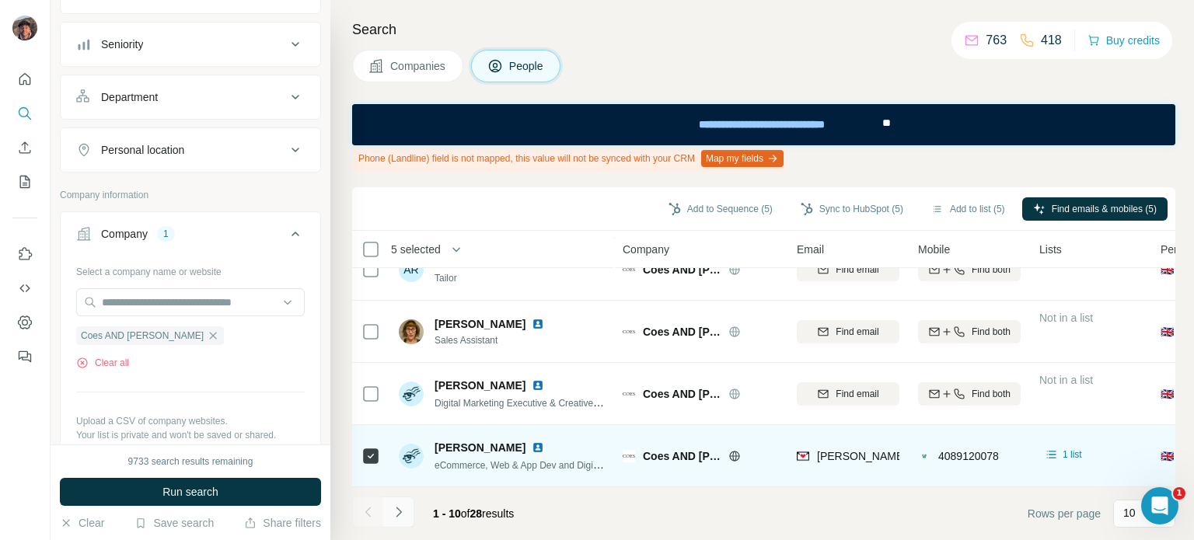
click at [407, 512] on button "Navigate to next page" at bounding box center [398, 512] width 31 height 31
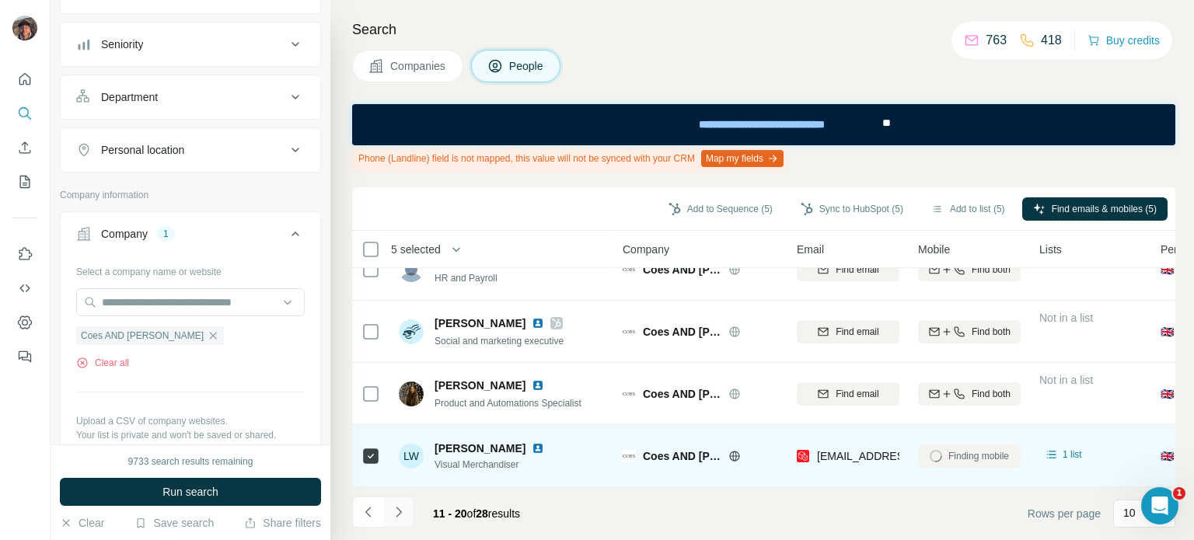
click at [393, 511] on icon "Navigate to next page" at bounding box center [399, 512] width 16 height 16
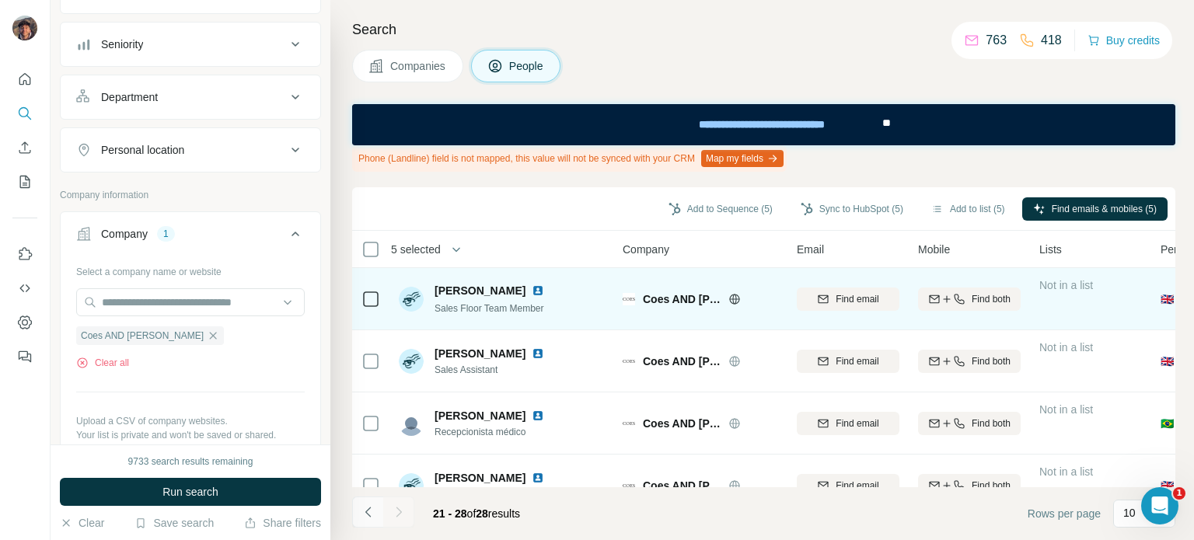
click at [361, 512] on icon "Navigate to previous page" at bounding box center [369, 512] width 16 height 16
click at [371, 511] on icon "Navigate to previous page" at bounding box center [369, 512] width 16 height 16
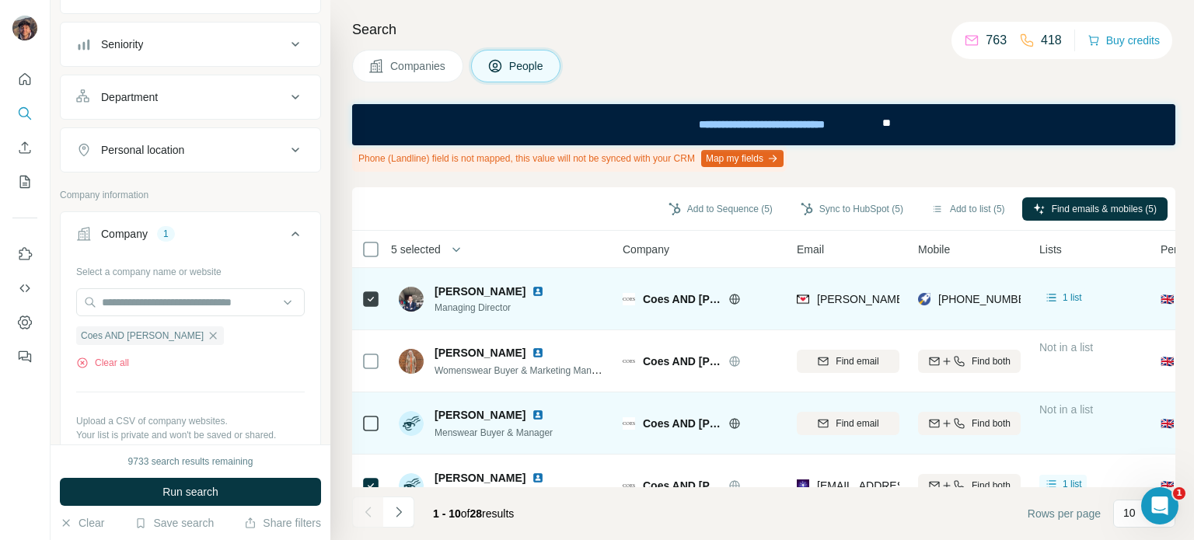
scroll to position [410, 0]
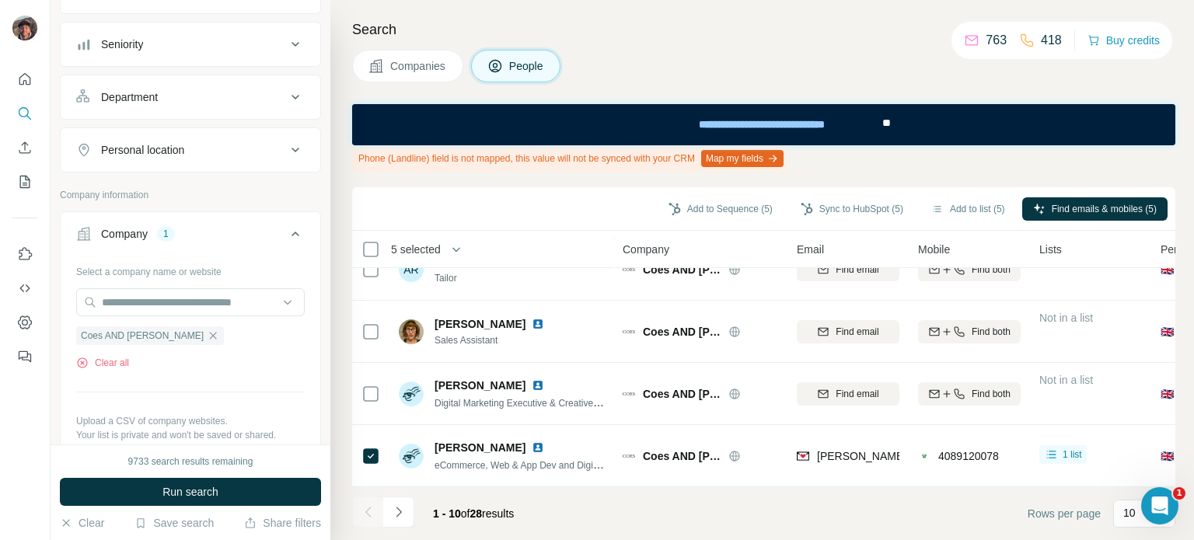
click at [379, 525] on div at bounding box center [367, 512] width 31 height 31
click at [383, 525] on button "Navigate to next page" at bounding box center [398, 512] width 31 height 31
click at [396, 509] on icon "Navigate to next page" at bounding box center [399, 512] width 16 height 16
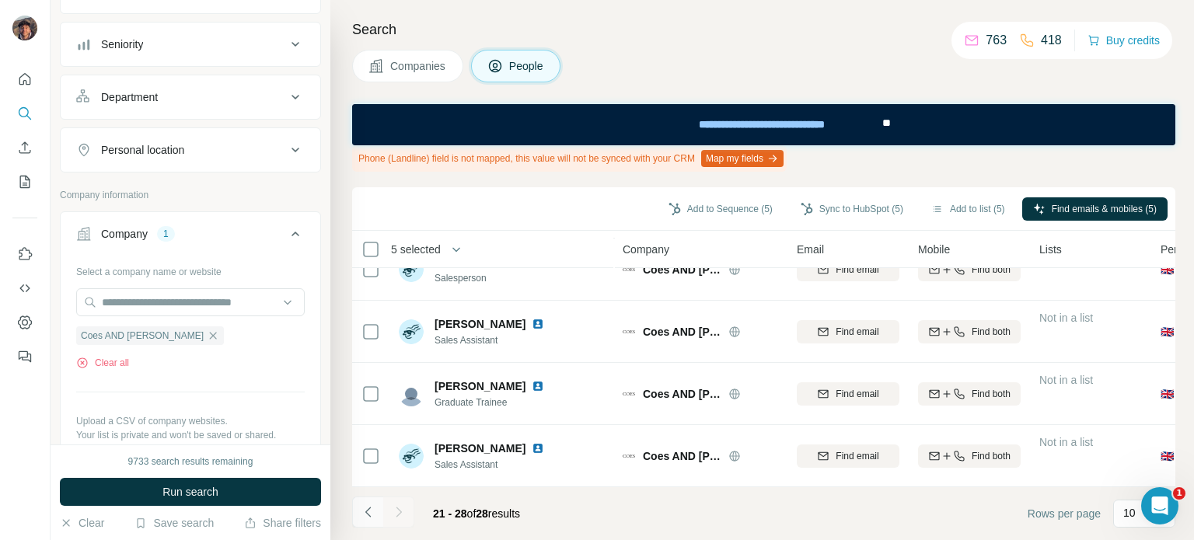
click at [366, 519] on icon "Navigate to previous page" at bounding box center [369, 512] width 16 height 16
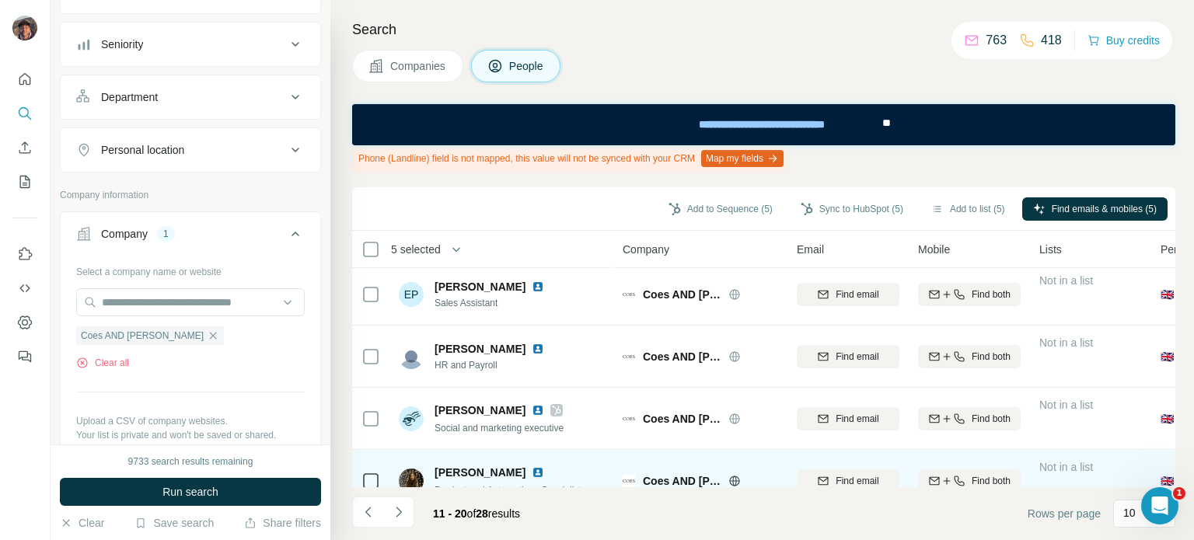
scroll to position [410, 0]
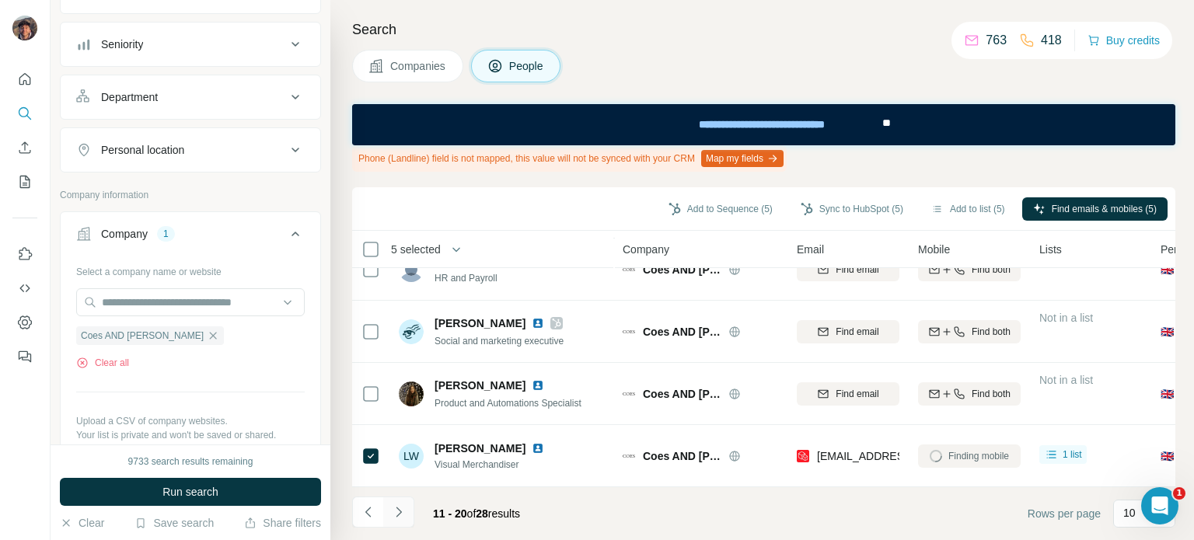
click at [393, 516] on icon "Navigate to next page" at bounding box center [399, 512] width 16 height 16
click at [375, 518] on button "Navigate to previous page" at bounding box center [367, 512] width 31 height 31
click at [410, 517] on button "Navigate to next page" at bounding box center [398, 512] width 31 height 31
click at [790, 201] on button "Sync to HubSpot (5)" at bounding box center [852, 208] width 124 height 23
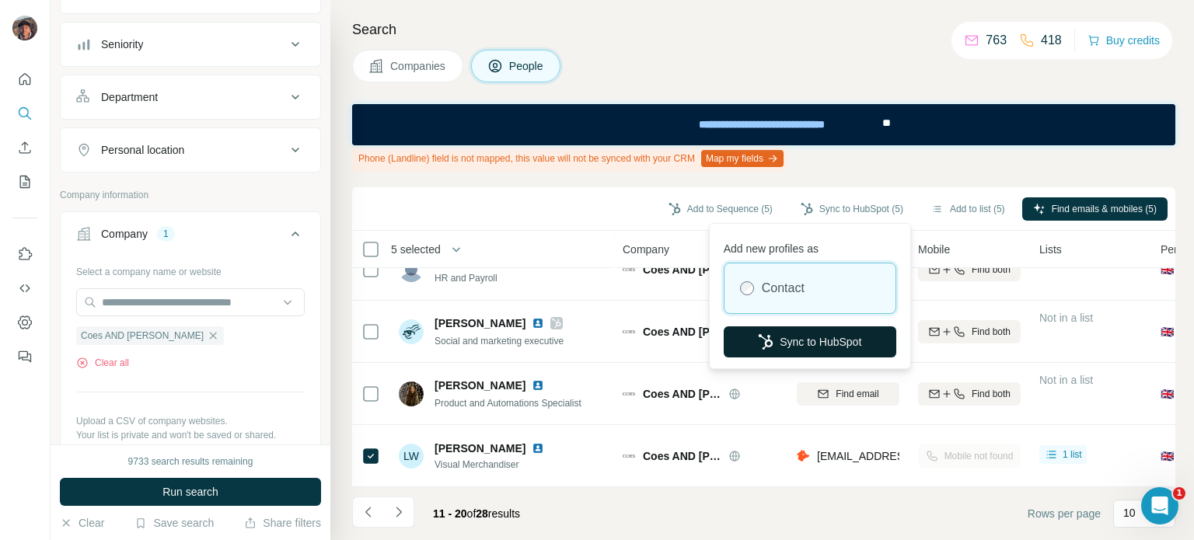
click at [793, 328] on button "Sync to HubSpot" at bounding box center [810, 341] width 173 height 31
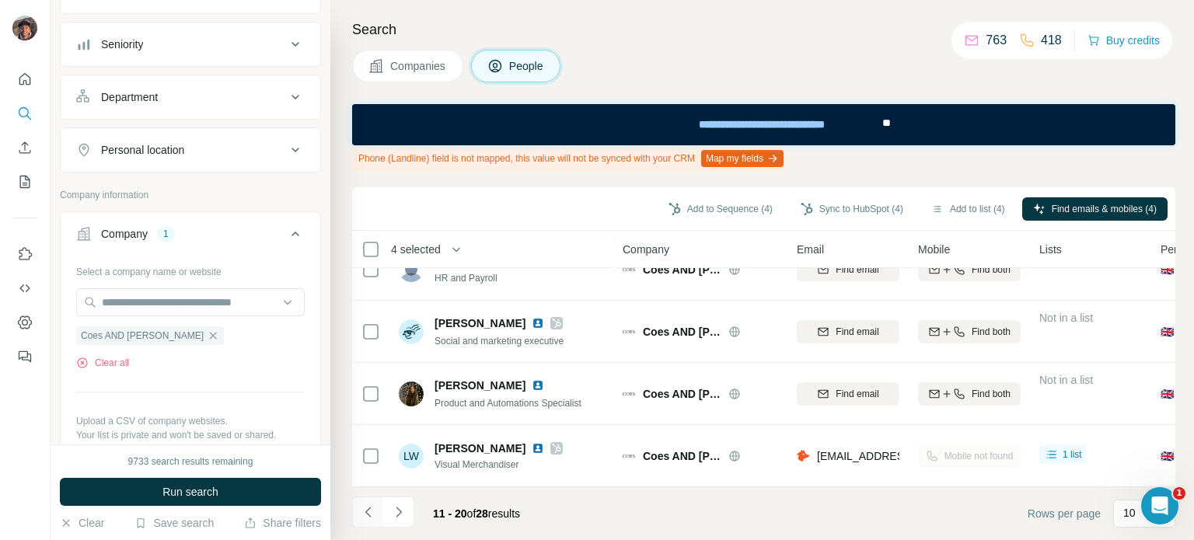
click at [367, 499] on button "Navigate to previous page" at bounding box center [367, 512] width 31 height 31
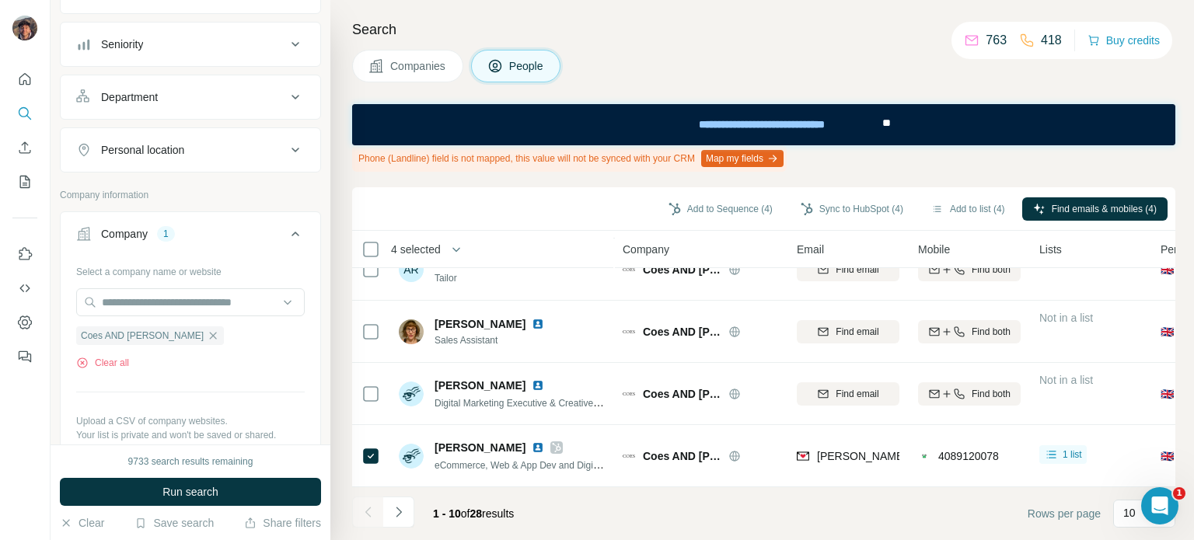
click at [372, 264] on th "4 selected" at bounding box center [476, 249] width 249 height 37
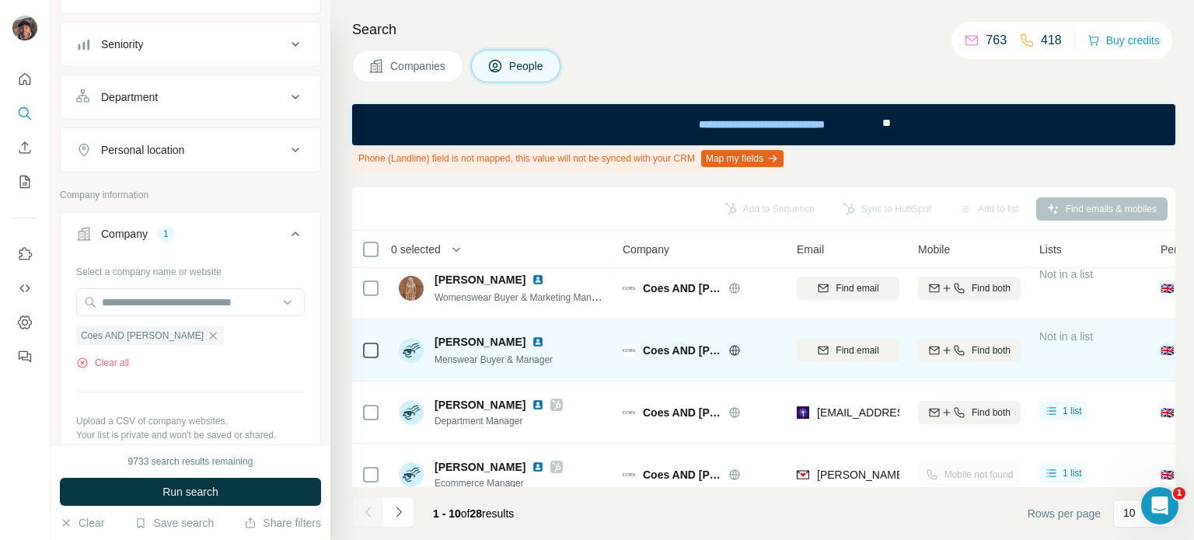
scroll to position [0, 0]
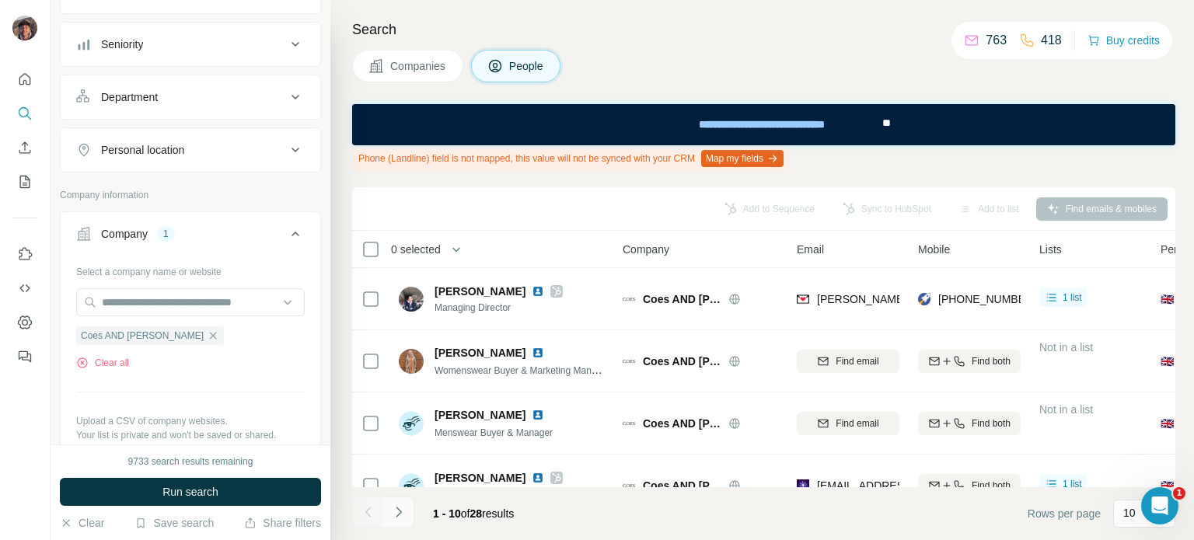
click at [389, 514] on button "Navigate to next page" at bounding box center [398, 512] width 31 height 31
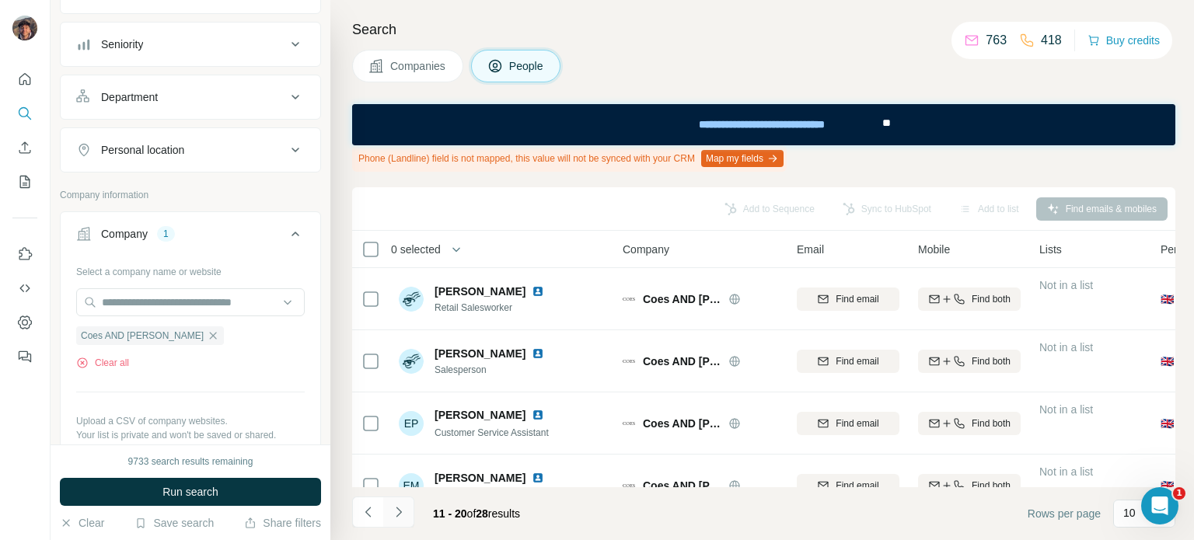
click at [389, 514] on button "Navigate to next page" at bounding box center [398, 512] width 31 height 31
click at [372, 504] on icon "Navigate to previous page" at bounding box center [369, 512] width 16 height 16
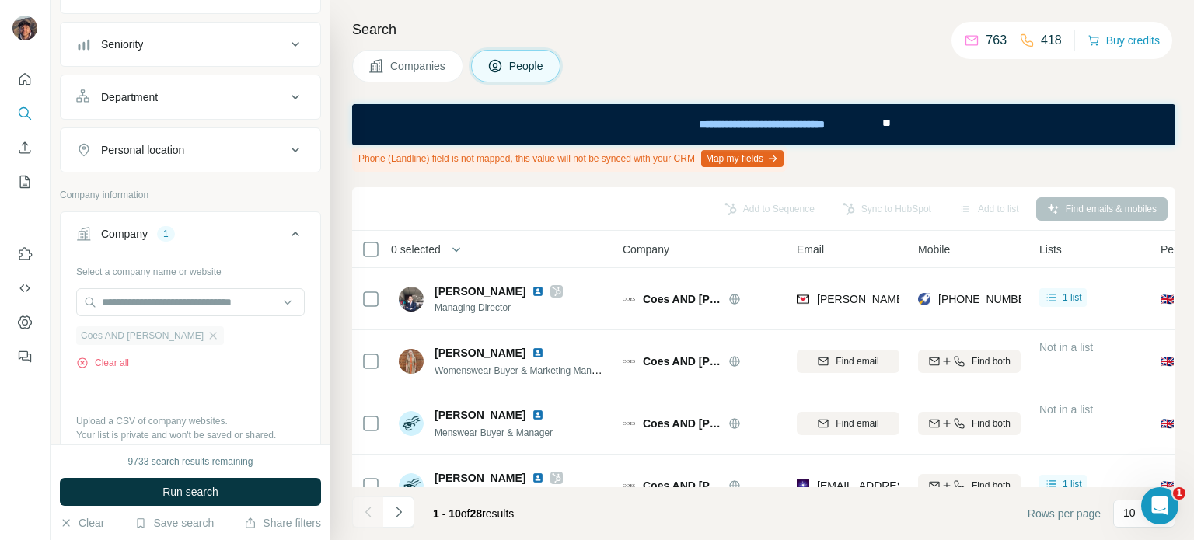
click at [170, 326] on div "Coes AND [PERSON_NAME]" at bounding box center [150, 335] width 148 height 19
click at [207, 338] on icon "button" at bounding box center [213, 336] width 12 height 12
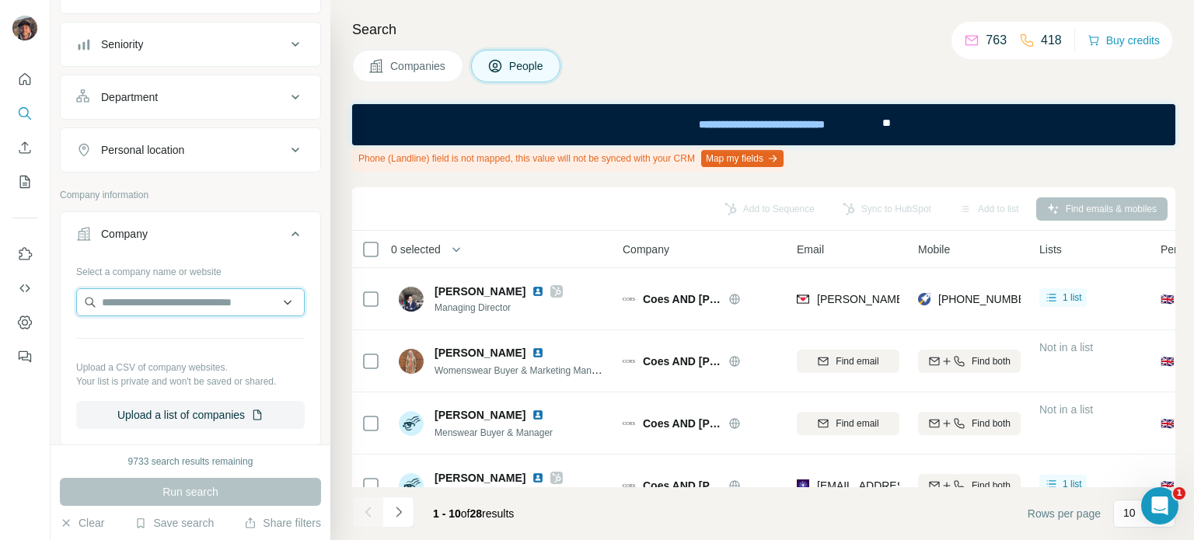
click at [160, 308] on input "text" at bounding box center [190, 302] width 229 height 28
paste input "*****"
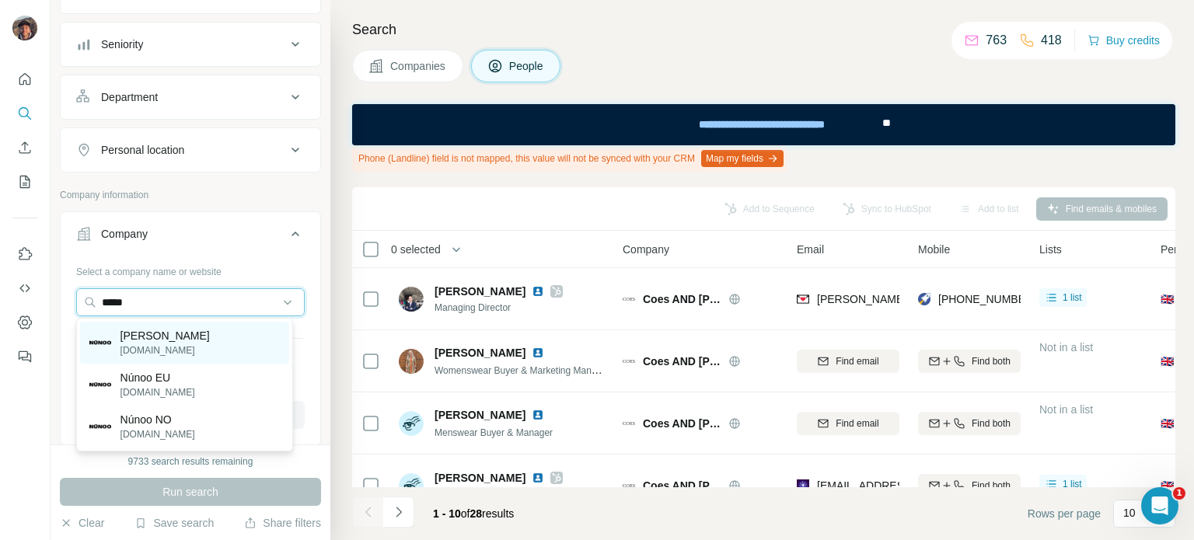
type input "*****"
click at [171, 351] on p "[DOMAIN_NAME]" at bounding box center [164, 351] width 89 height 14
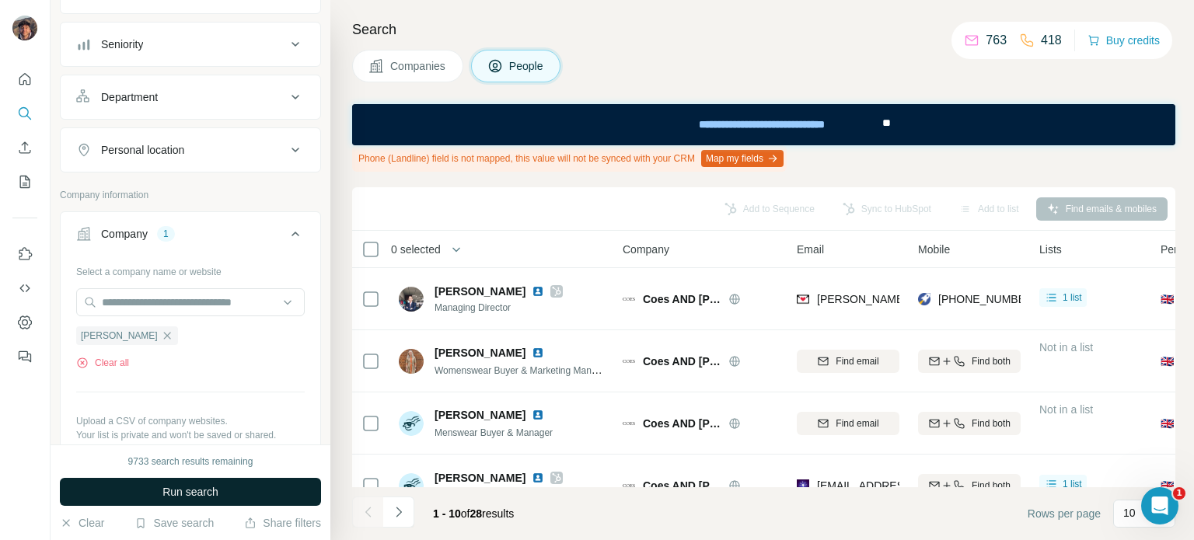
click at [205, 497] on span "Run search" at bounding box center [190, 492] width 56 height 16
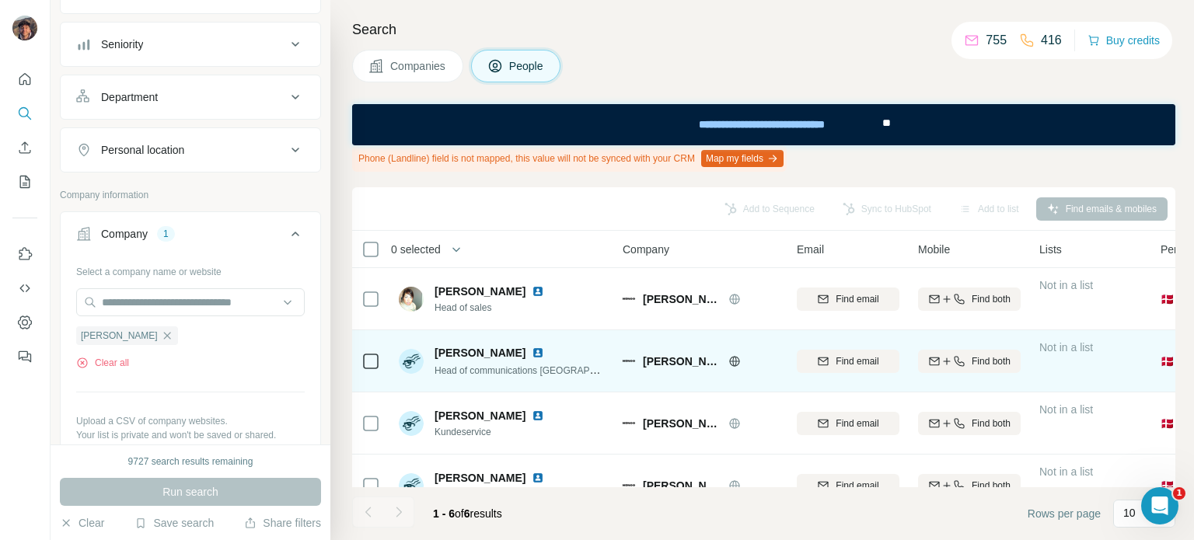
scroll to position [162, 0]
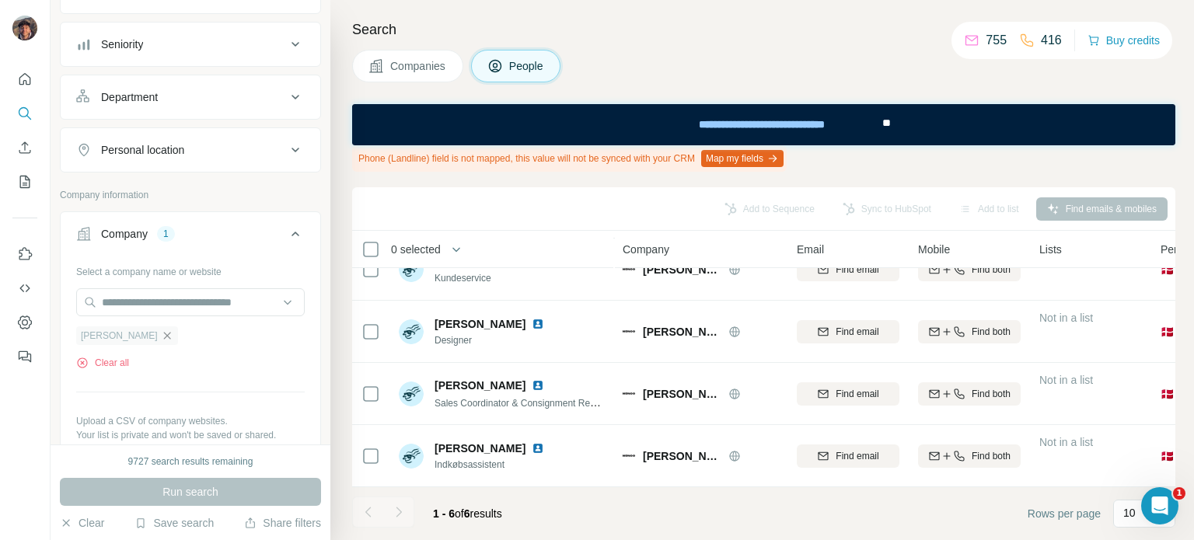
click at [161, 332] on icon "button" at bounding box center [167, 336] width 12 height 12
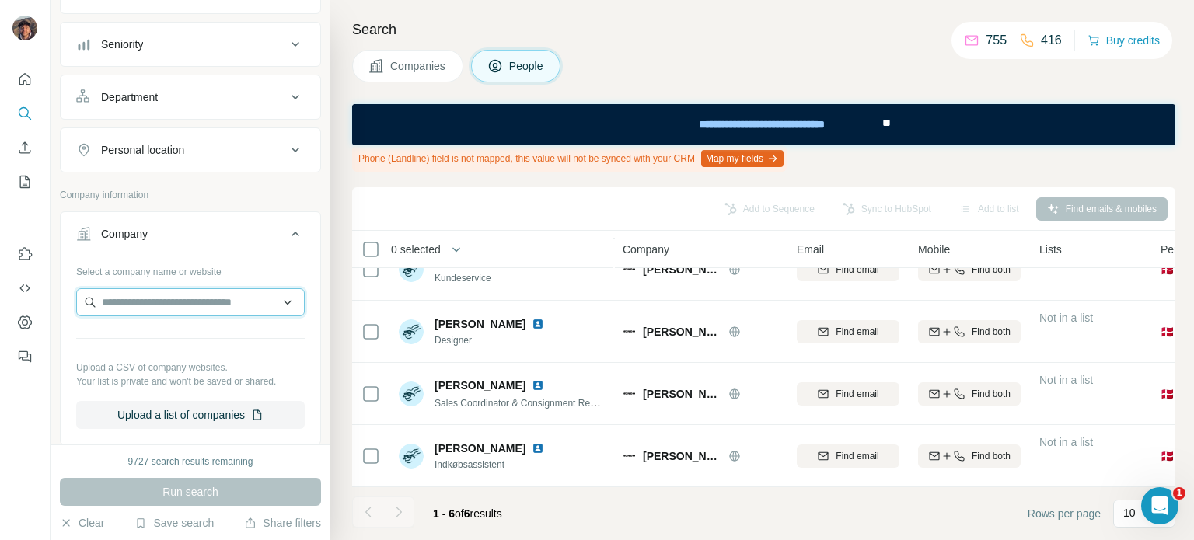
click at [134, 302] on input "text" at bounding box center [190, 302] width 229 height 28
paste input "*****"
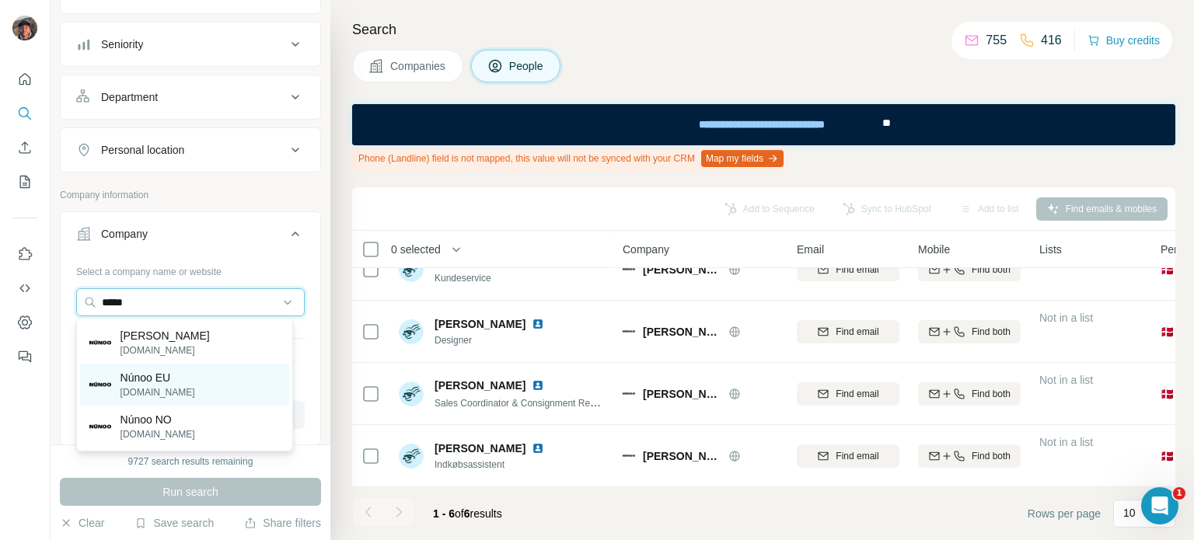
type input "*****"
click at [172, 382] on div "Núnoo EU [DOMAIN_NAME]" at bounding box center [184, 385] width 209 height 42
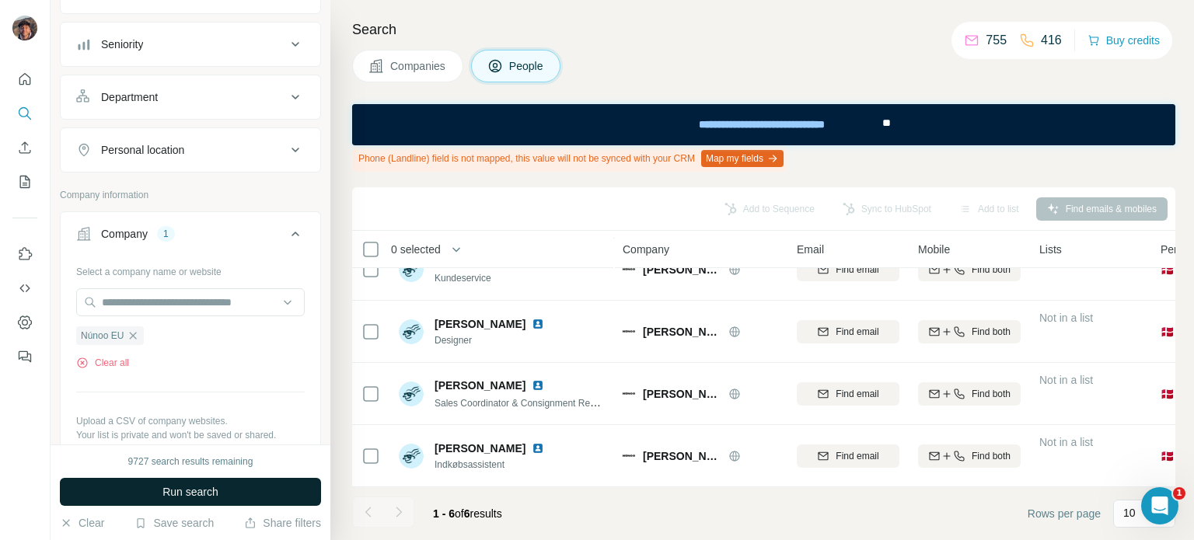
click at [177, 480] on button "Run search" at bounding box center [190, 492] width 261 height 28
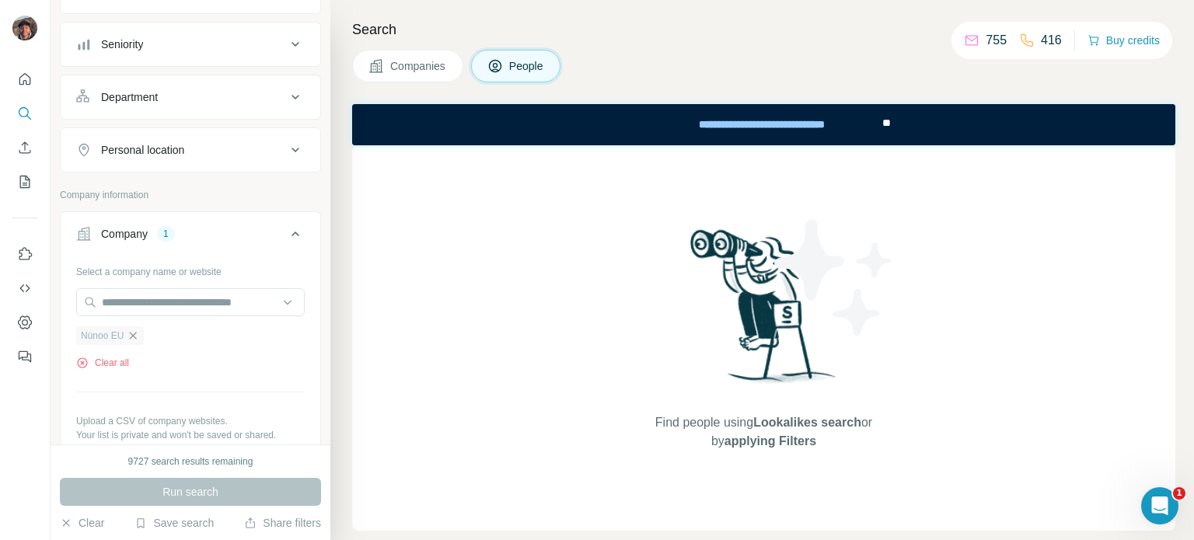
click at [137, 335] on icon "button" at bounding box center [133, 336] width 12 height 12
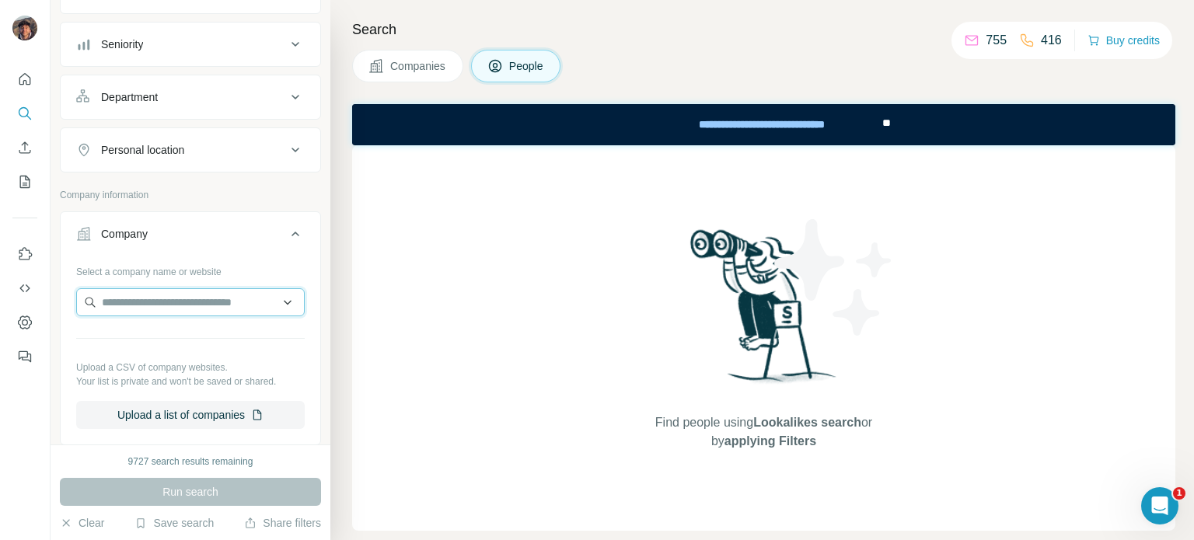
click at [137, 303] on input "text" at bounding box center [190, 302] width 229 height 28
paste input "*****"
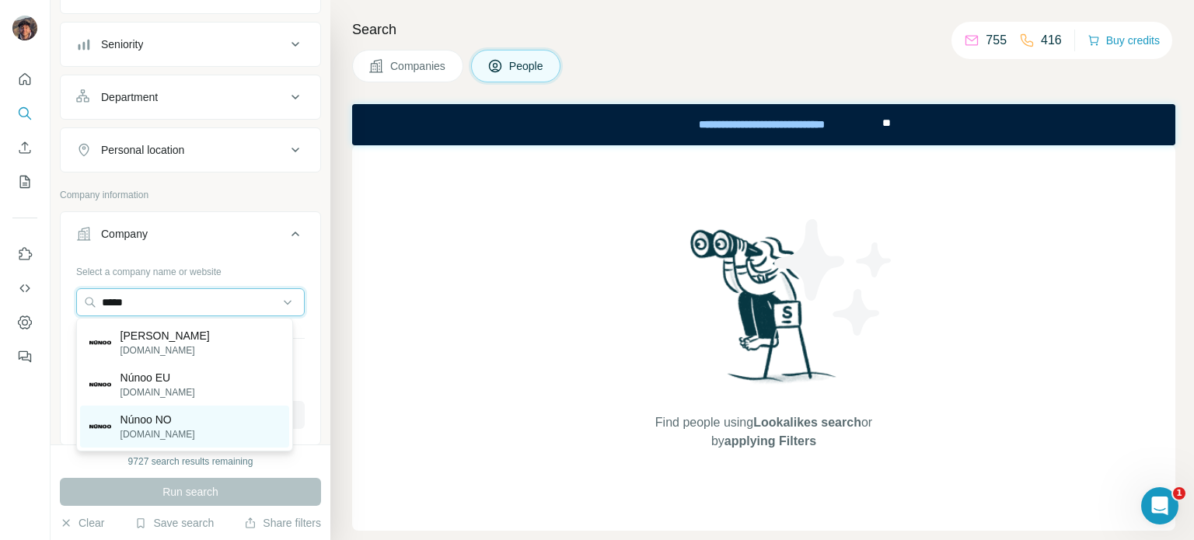
type input "*****"
click at [177, 435] on div "Núnoo NO [DOMAIN_NAME]" at bounding box center [184, 427] width 209 height 42
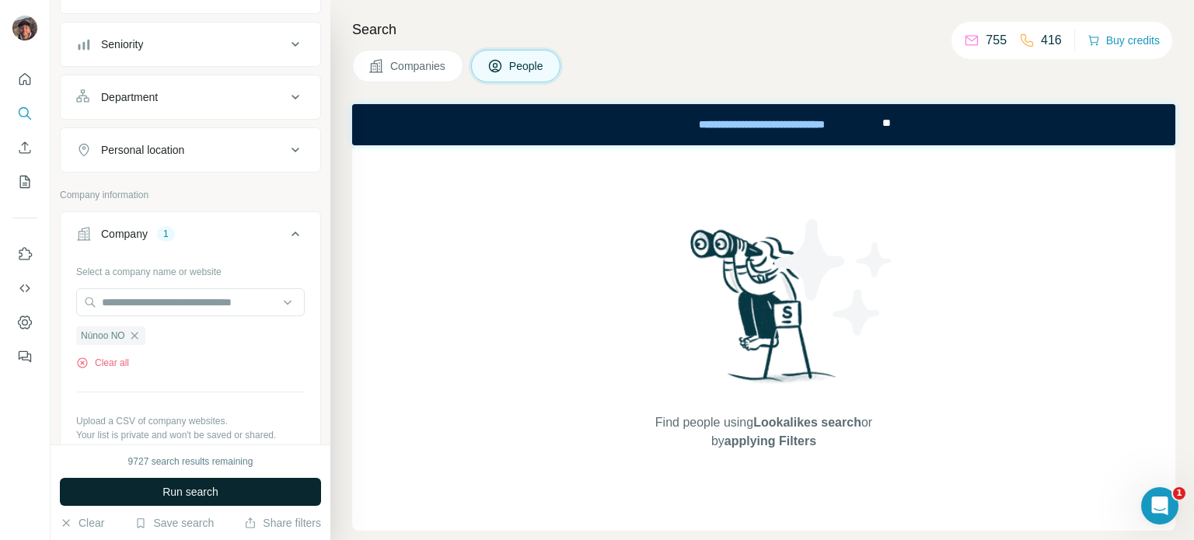
click at [187, 482] on button "Run search" at bounding box center [190, 492] width 261 height 28
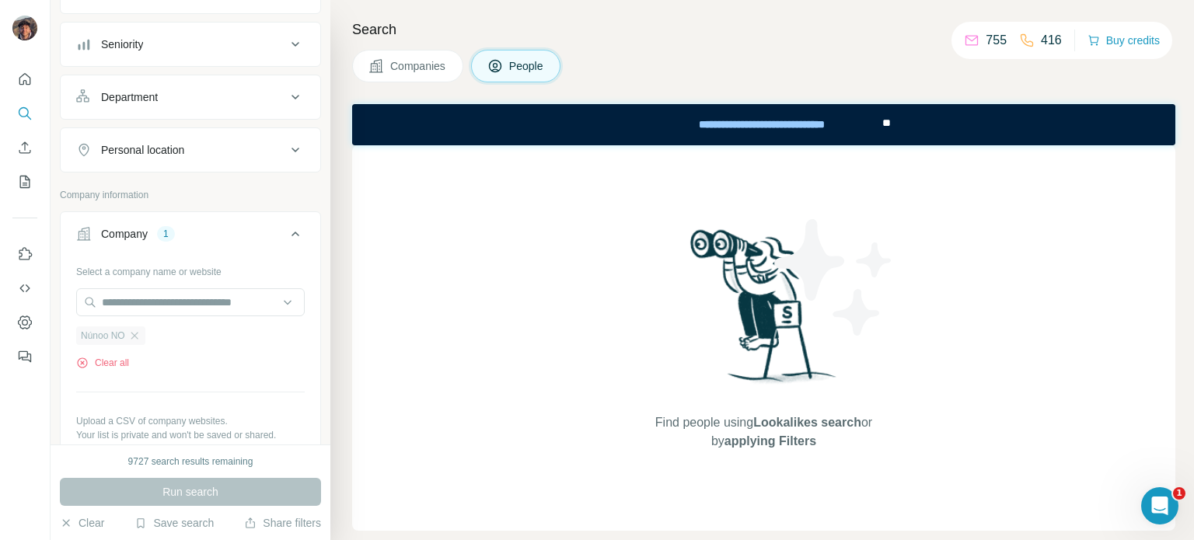
click at [135, 342] on div "Núnoo NO" at bounding box center [110, 335] width 69 height 19
click at [135, 302] on input "text" at bounding box center [190, 302] width 229 height 28
paste input "**********"
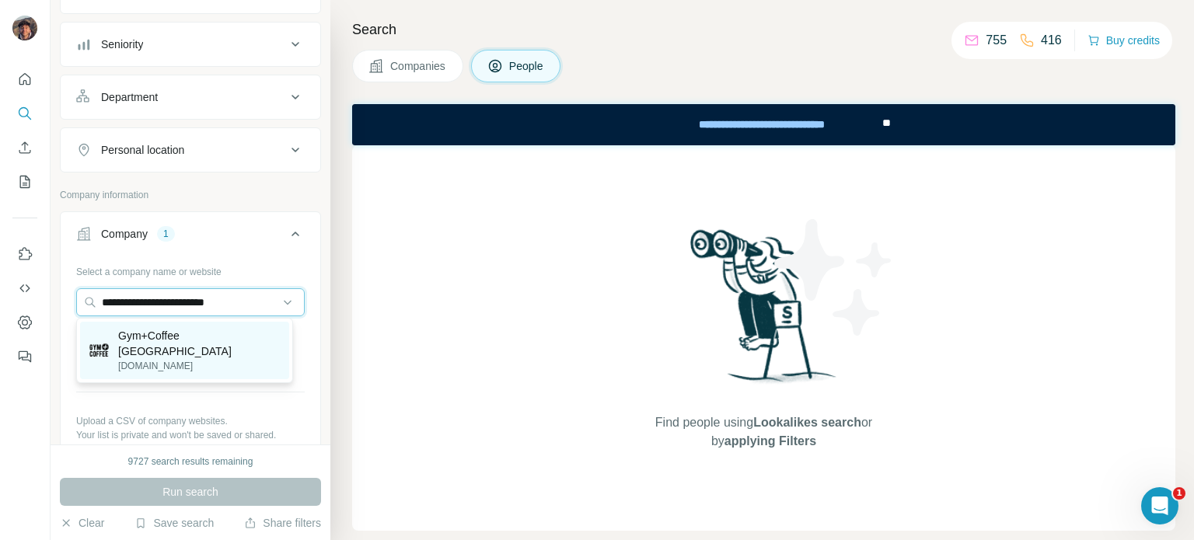
type input "**********"
click at [174, 338] on p "Gym+Coffee [GEOGRAPHIC_DATA]" at bounding box center [199, 343] width 162 height 31
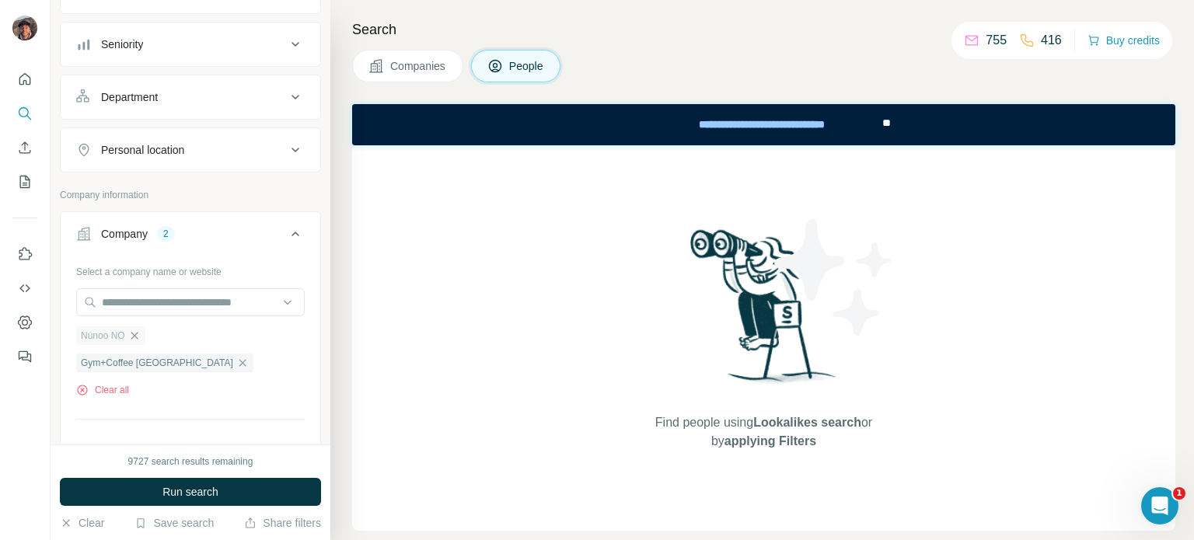
click at [134, 330] on icon "button" at bounding box center [134, 336] width 12 height 12
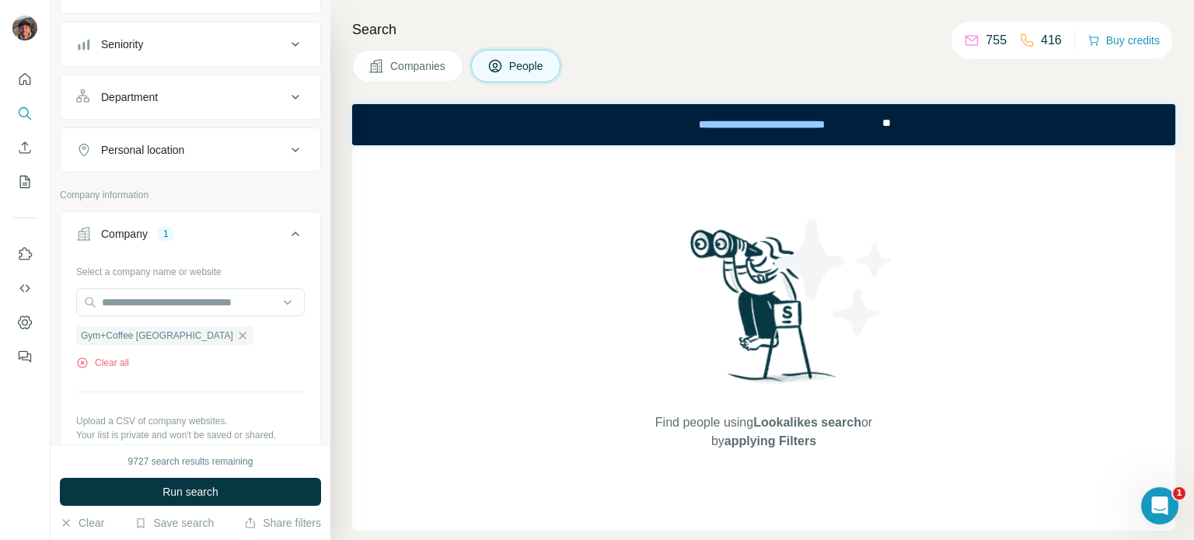
click at [155, 477] on div "9727 search results remaining Run search Clear Save search Share filters" at bounding box center [191, 493] width 280 height 96
click at [159, 480] on button "Run search" at bounding box center [190, 492] width 261 height 28
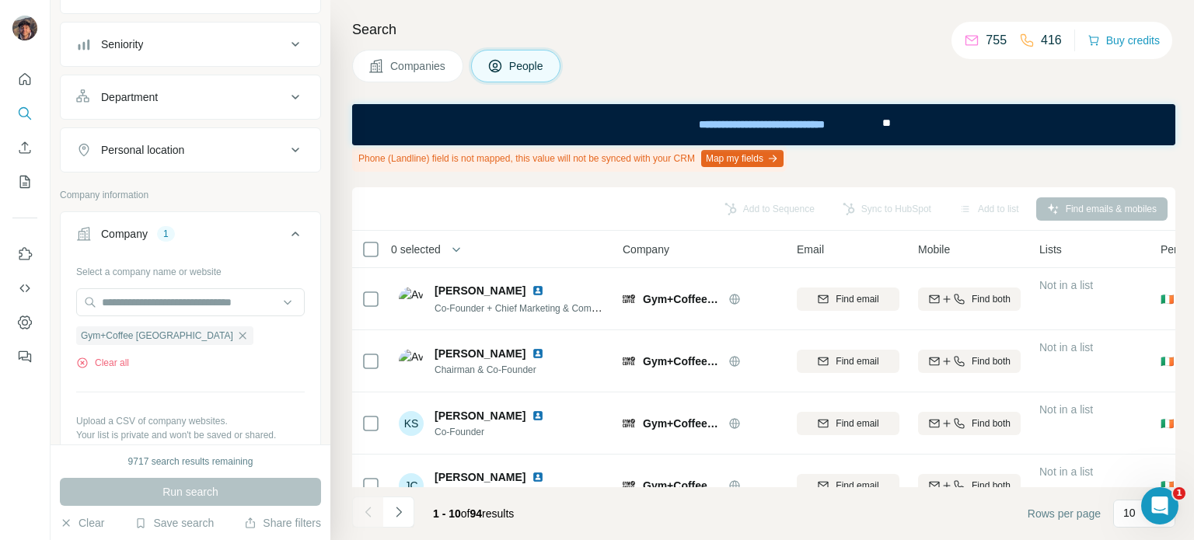
click at [417, 74] on button "Companies" at bounding box center [407, 66] width 111 height 33
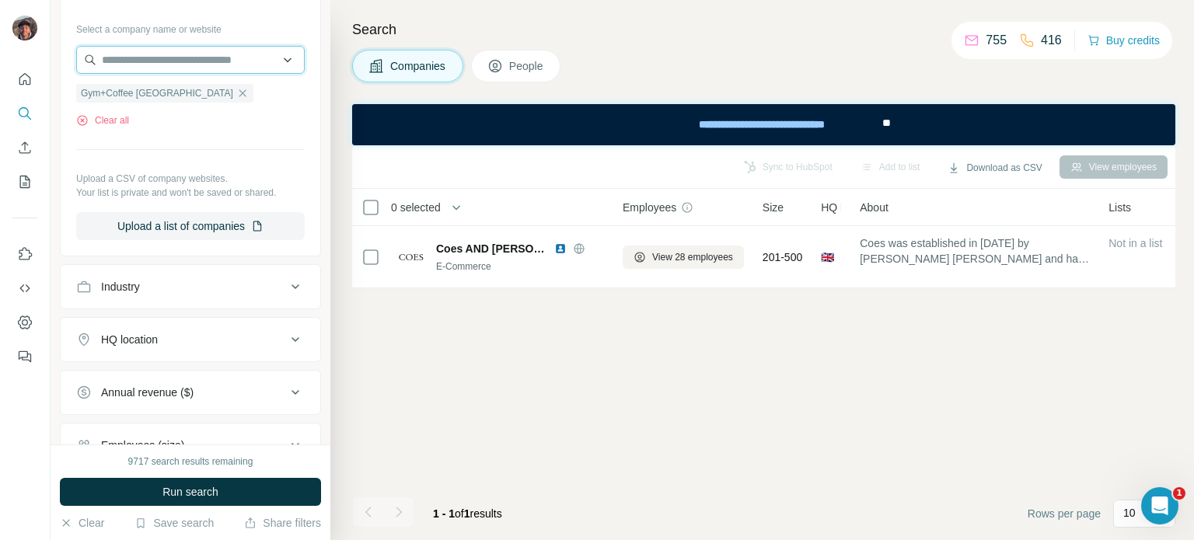
click at [180, 72] on input "text" at bounding box center [190, 60] width 229 height 28
type input "**********"
click at [479, 305] on div "Sync to HubSpot Add to list Download as CSV View employees 0 selected Companies…" at bounding box center [763, 342] width 823 height 395
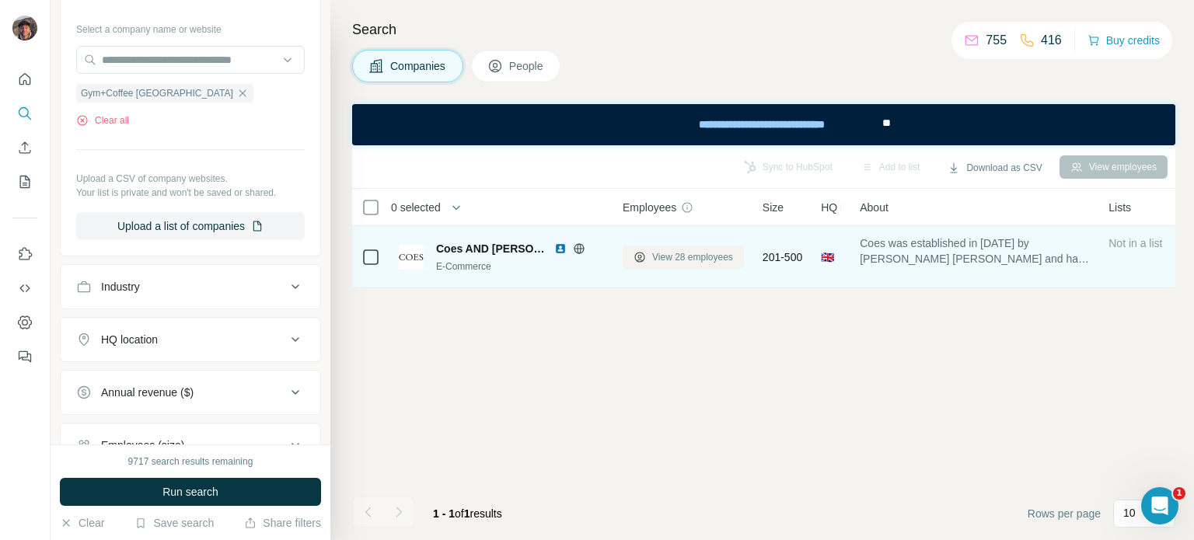
click at [665, 257] on span "View 28 employees" at bounding box center [692, 257] width 81 height 14
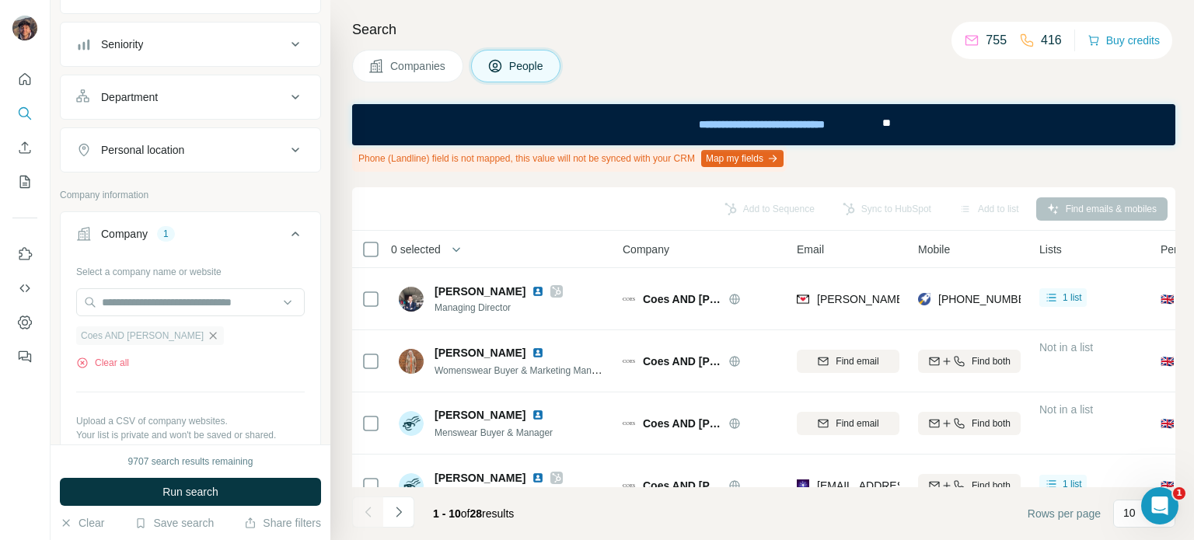
click at [179, 335] on div "Coes AND [PERSON_NAME]" at bounding box center [150, 335] width 148 height 19
click at [210, 335] on icon "button" at bounding box center [213, 335] width 7 height 7
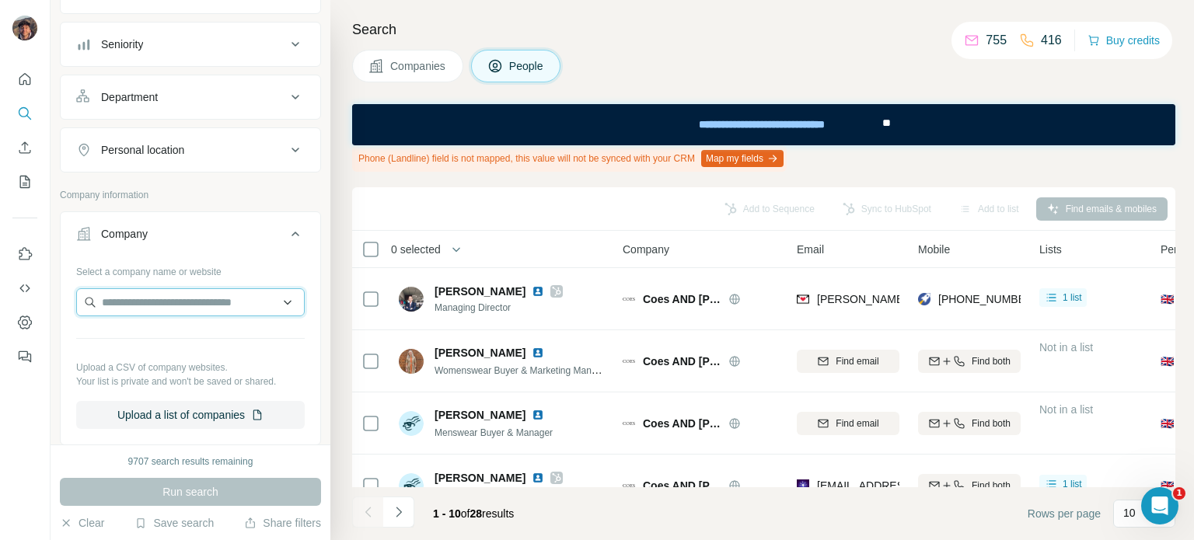
click at [167, 298] on input "text" at bounding box center [190, 302] width 229 height 28
type input "**********"
click at [177, 335] on p "Gym+Coffee [GEOGRAPHIC_DATA]" at bounding box center [199, 343] width 162 height 31
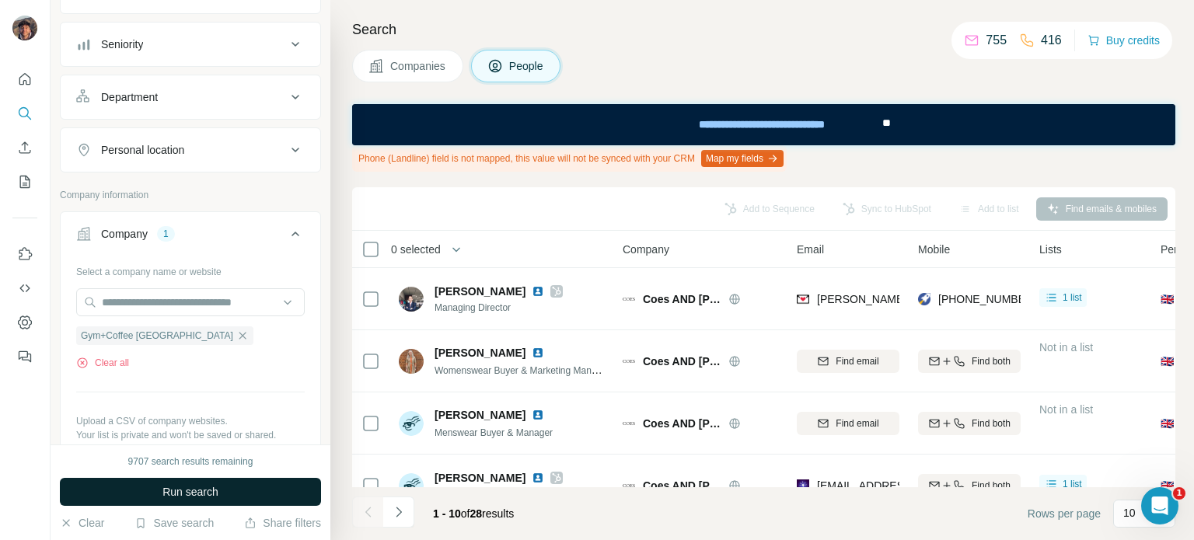
click at [210, 484] on span "Run search" at bounding box center [190, 492] width 56 height 16
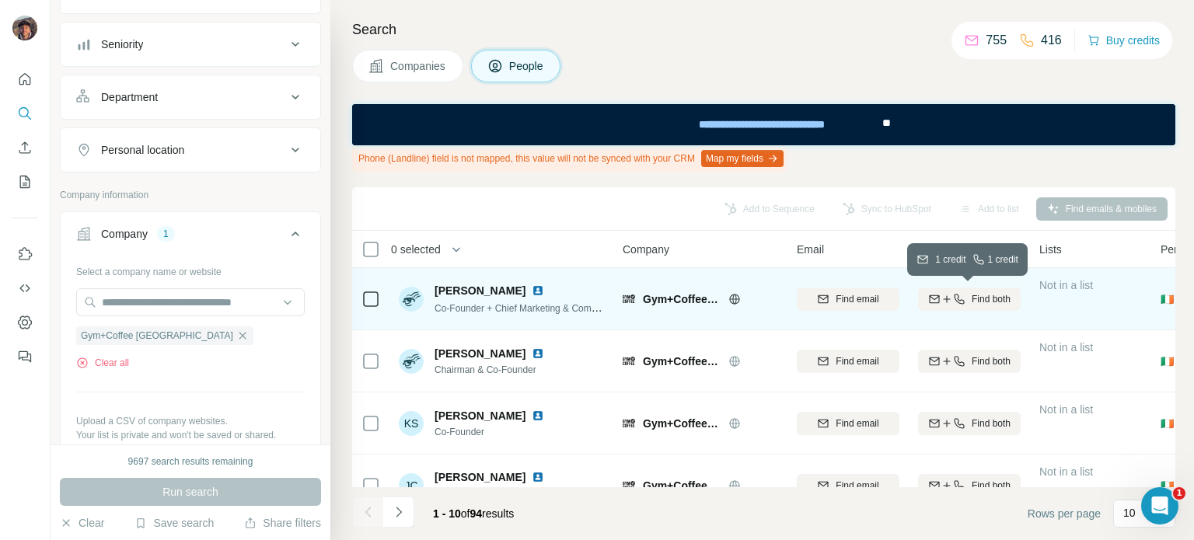
click at [946, 304] on icon "button" at bounding box center [947, 299] width 12 height 12
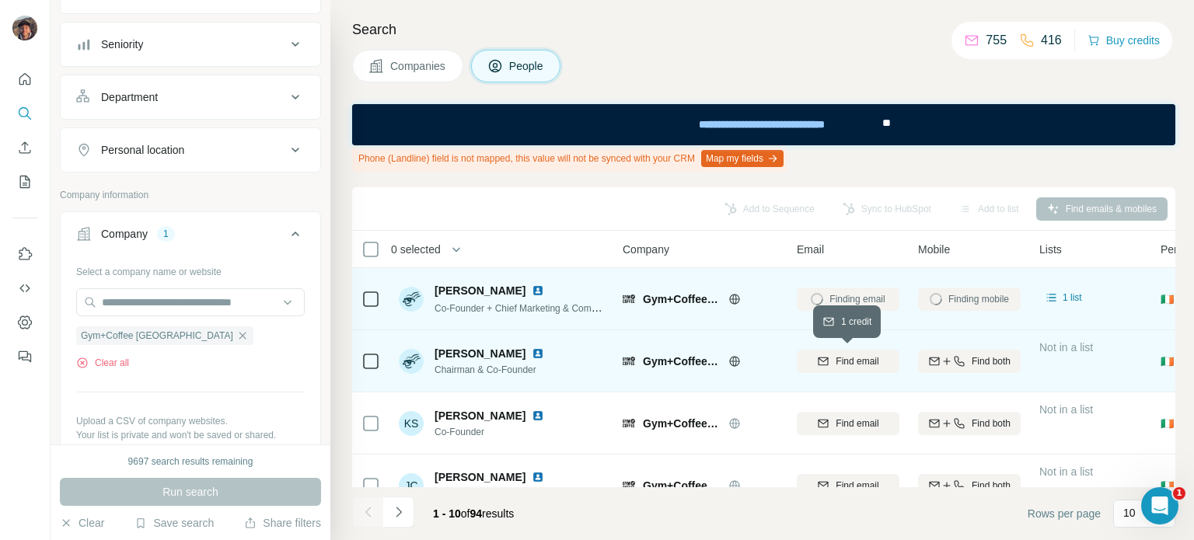
click at [831, 360] on div "Find email" at bounding box center [848, 361] width 103 height 14
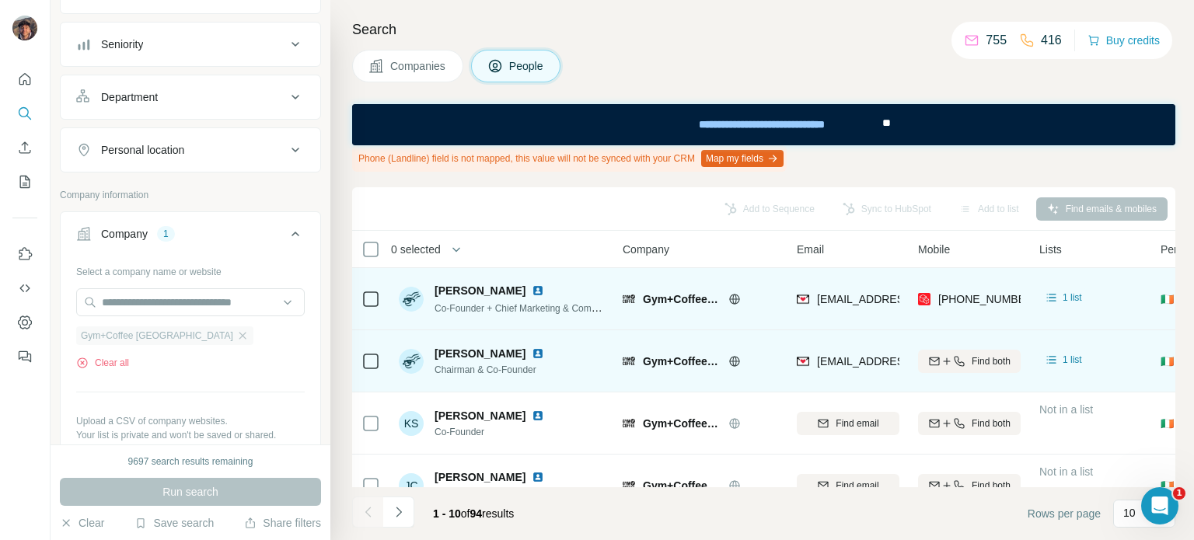
click at [195, 327] on div "Gym+Coffee [GEOGRAPHIC_DATA]" at bounding box center [164, 335] width 177 height 19
click at [236, 334] on icon "button" at bounding box center [242, 336] width 12 height 12
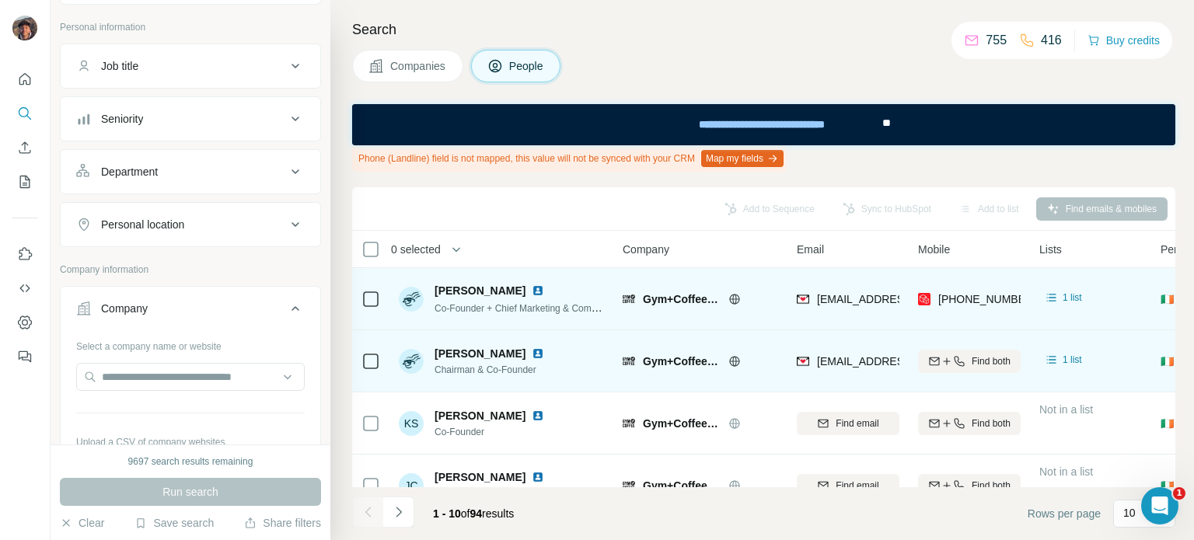
scroll to position [78, 0]
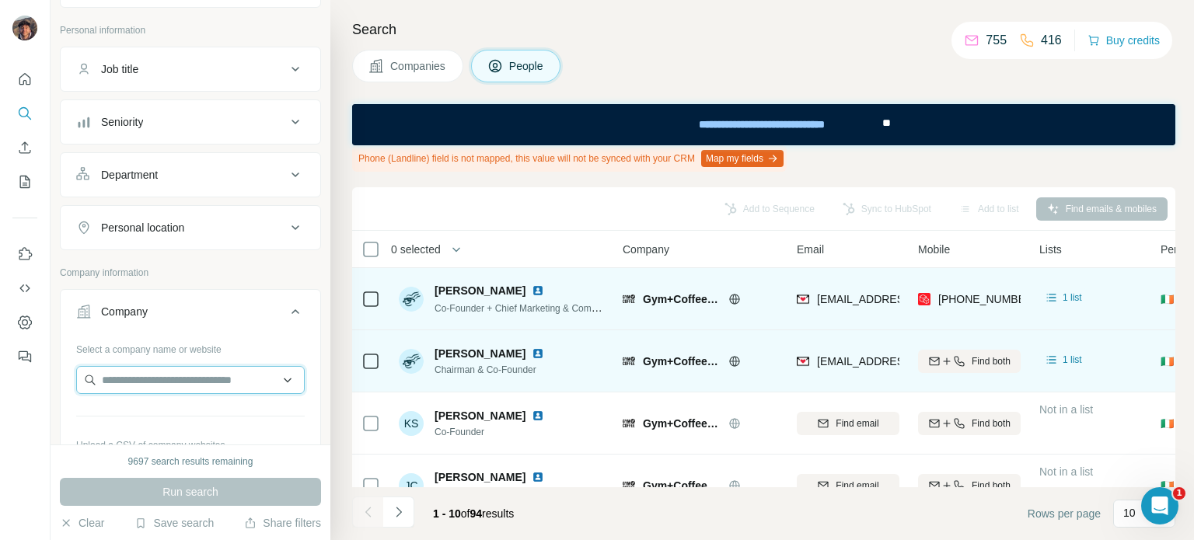
click at [176, 370] on input "text" at bounding box center [190, 380] width 229 height 28
paste input "**********"
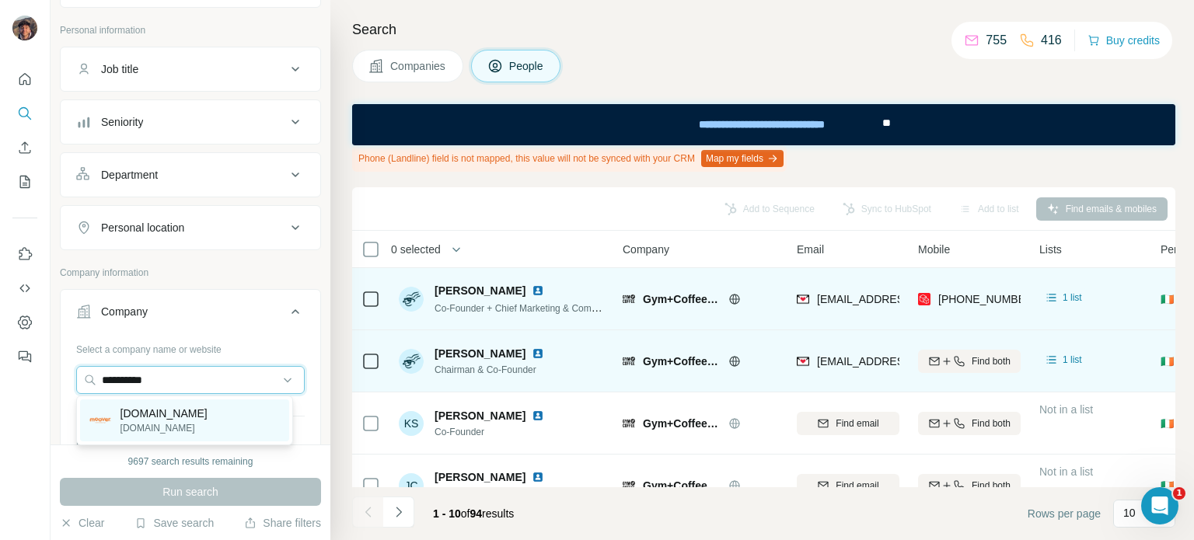
type input "**********"
click at [181, 413] on p "[DOMAIN_NAME]" at bounding box center [163, 414] width 87 height 16
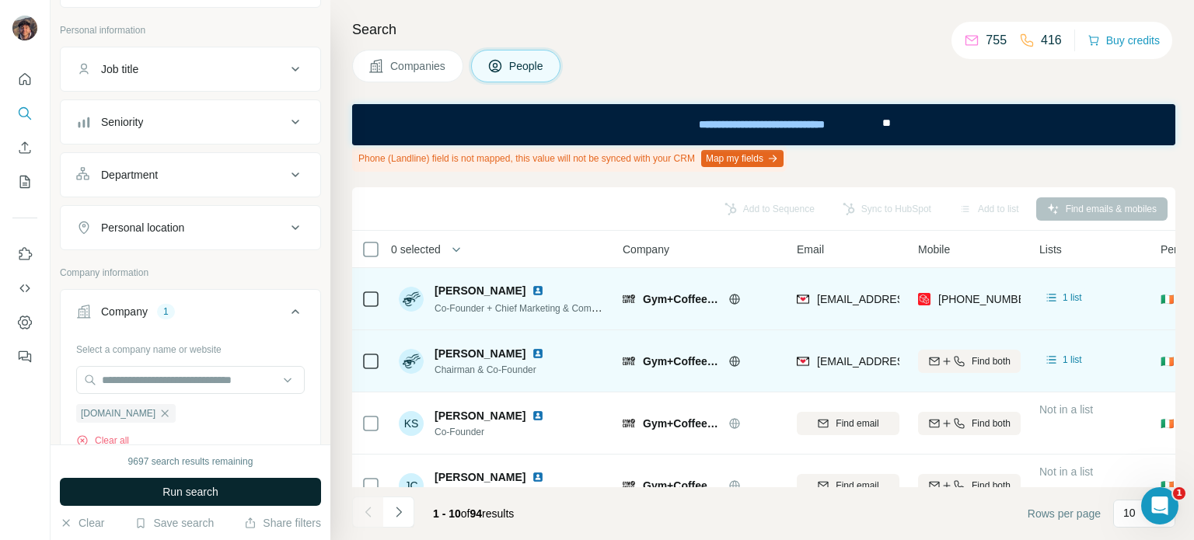
click at [192, 490] on span "Run search" at bounding box center [190, 492] width 56 height 16
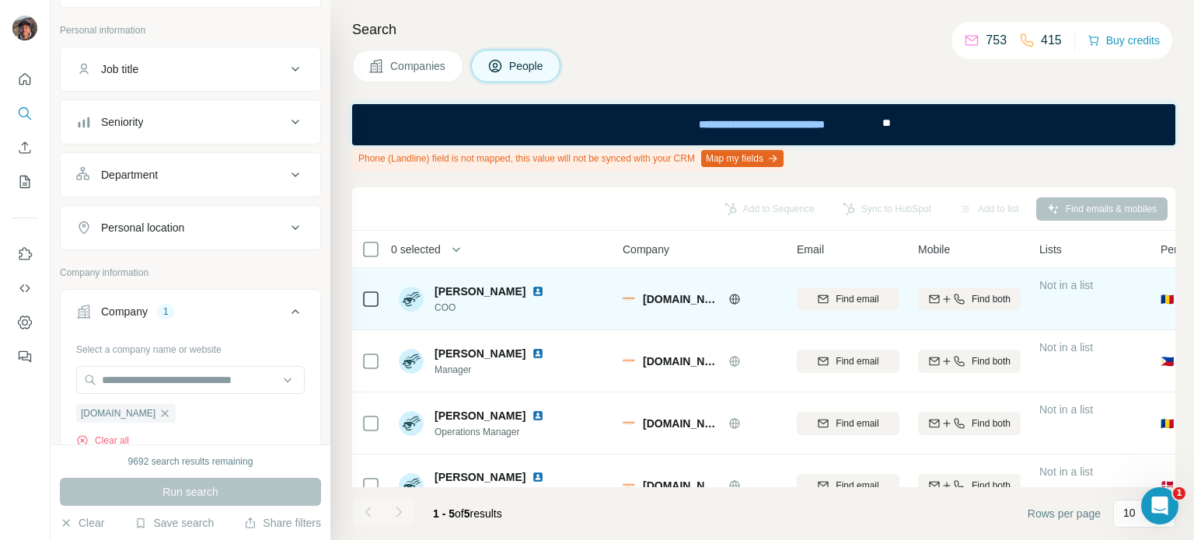
drag, startPoint x: 640, startPoint y: 337, endPoint x: 574, endPoint y: 307, distance: 71.7
click at [574, 307] on div "[PERSON_NAME] COO" at bounding box center [502, 299] width 207 height 43
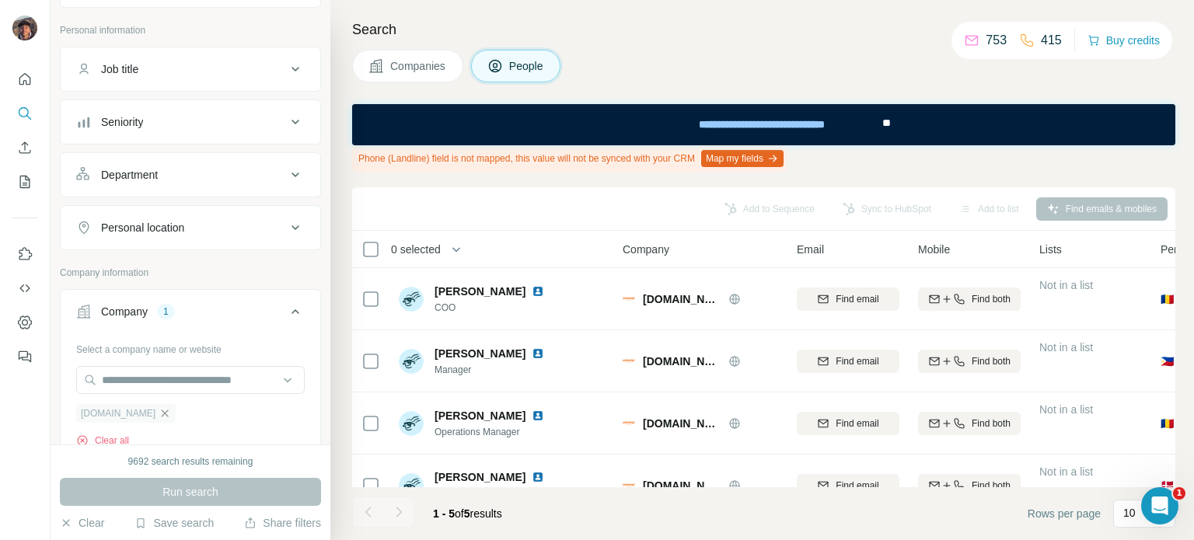
click at [171, 410] on icon "button" at bounding box center [165, 413] width 12 height 12
click at [162, 385] on input "text" at bounding box center [190, 380] width 229 height 28
paste input "**********"
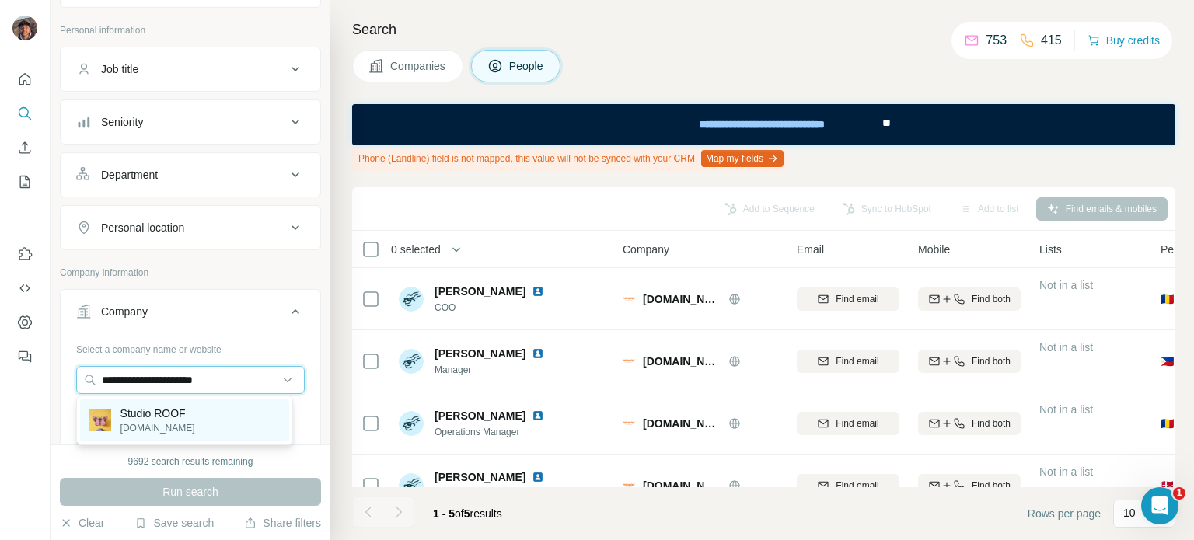
type input "**********"
click at [169, 419] on p "Studio ROOF" at bounding box center [157, 414] width 75 height 16
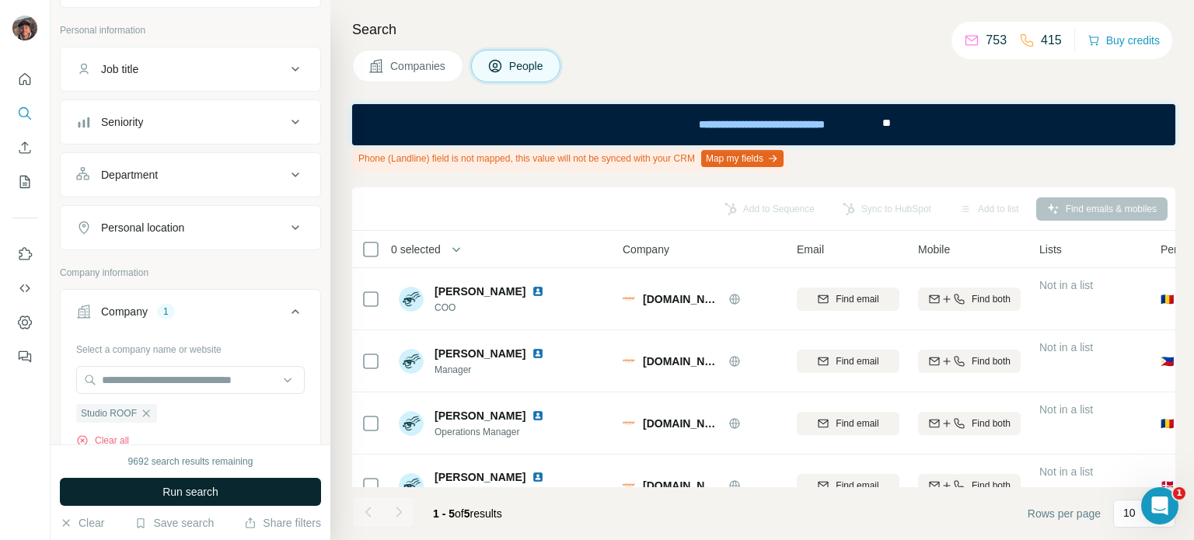
click at [190, 485] on span "Run search" at bounding box center [190, 492] width 56 height 16
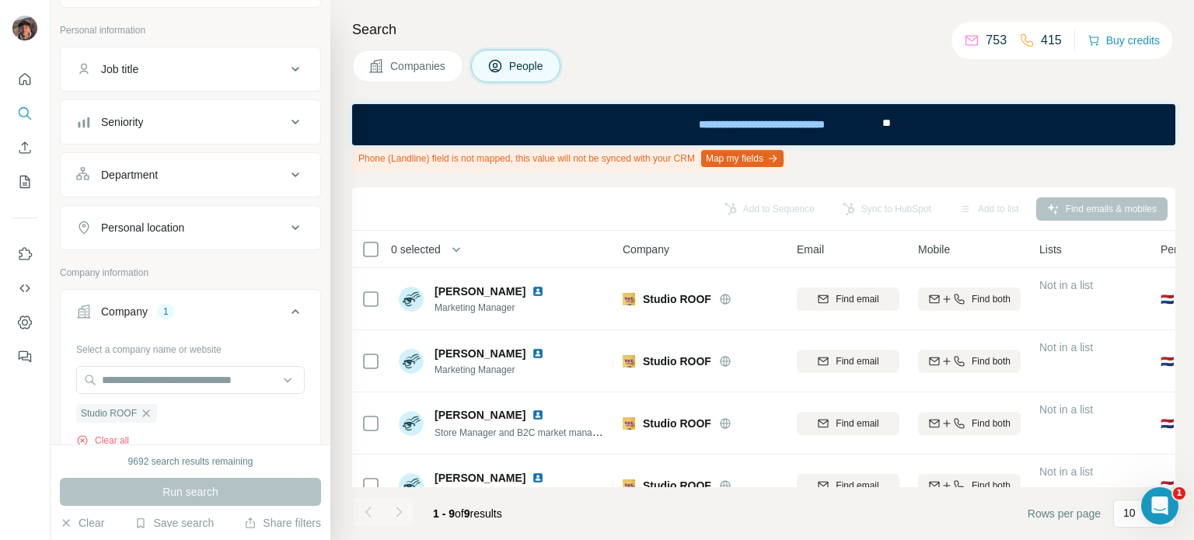
click at [438, 68] on span "Companies" at bounding box center [418, 66] width 57 height 16
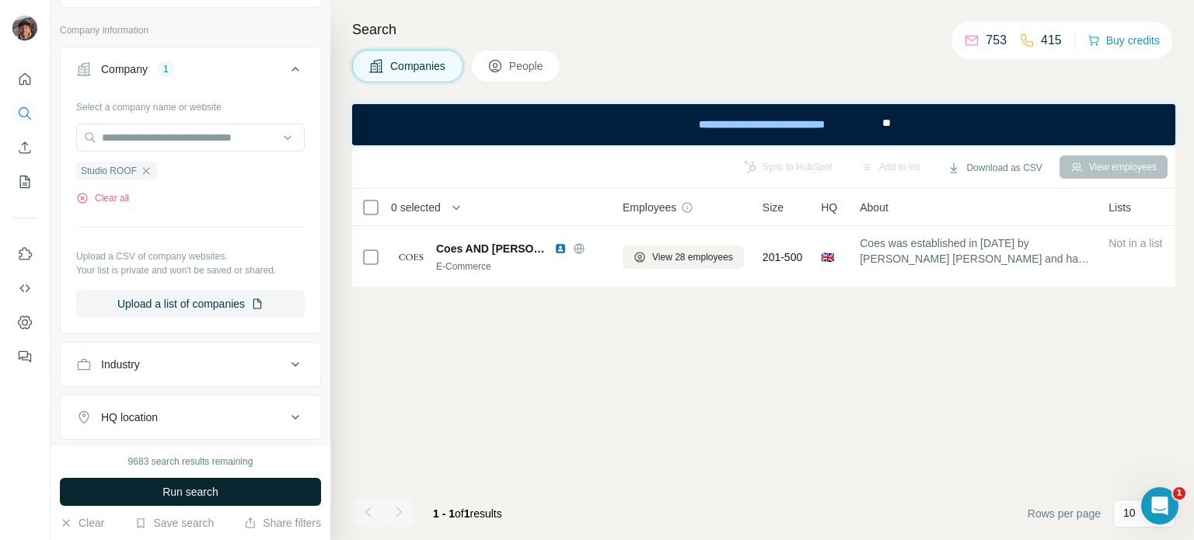
click at [248, 480] on button "Run search" at bounding box center [190, 492] width 261 height 28
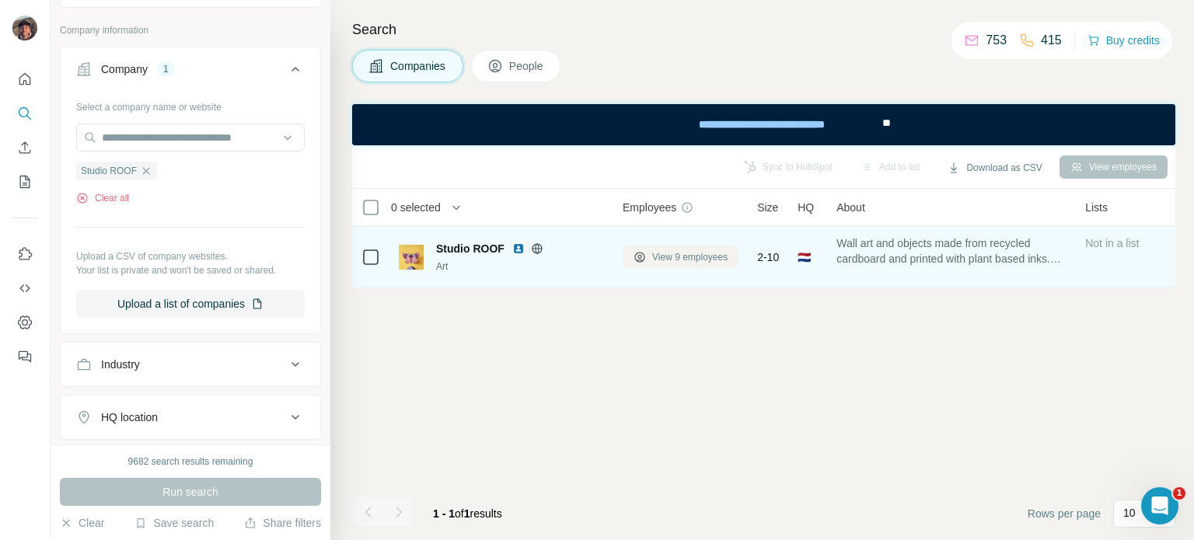
click at [649, 253] on button "View 9 employees" at bounding box center [681, 257] width 116 height 23
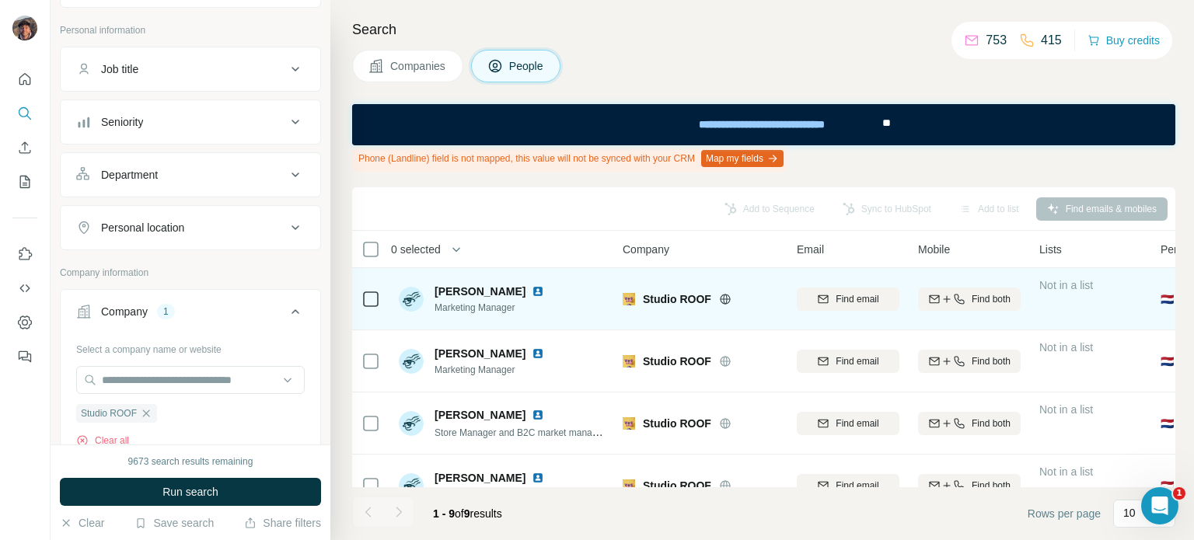
scroll to position [348, 0]
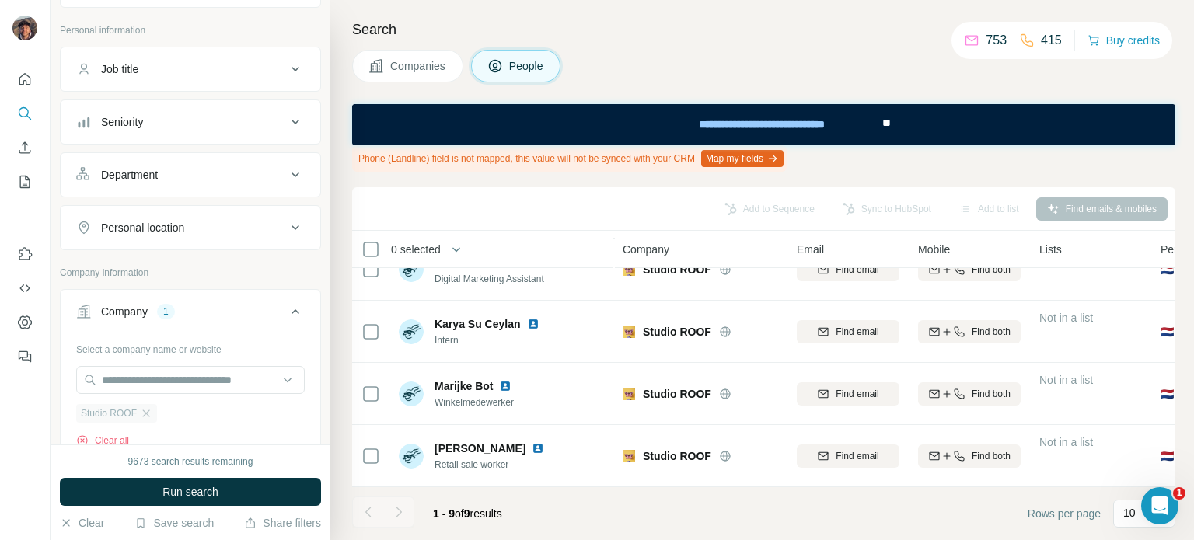
click at [143, 419] on div "Studio ROOF" at bounding box center [116, 413] width 81 height 19
click at [148, 410] on icon "button" at bounding box center [146, 413] width 7 height 7
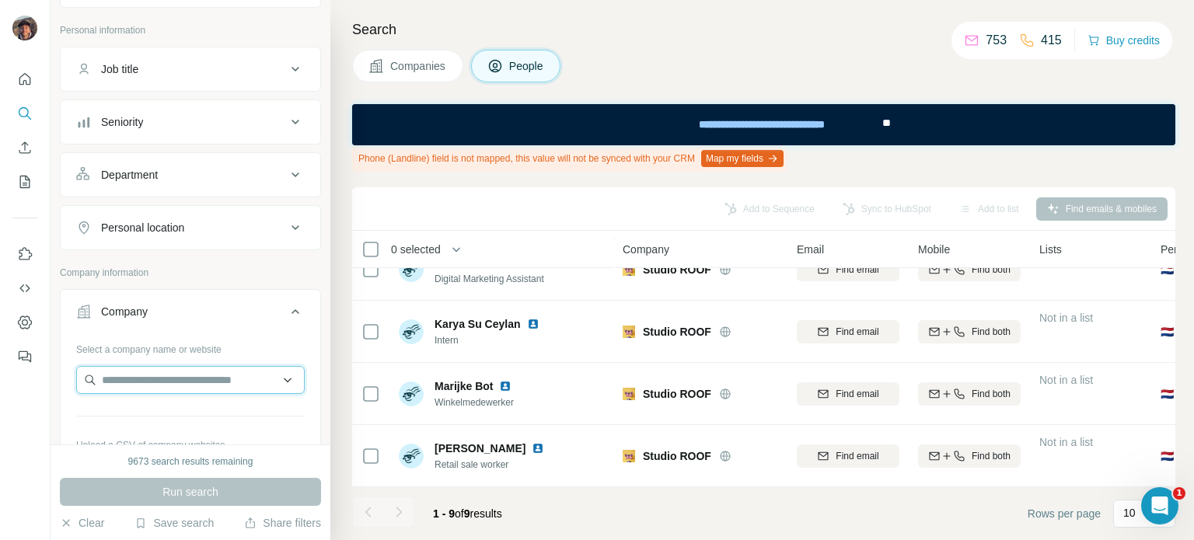
click at [151, 377] on input "text" at bounding box center [190, 380] width 229 height 28
type input "**********"
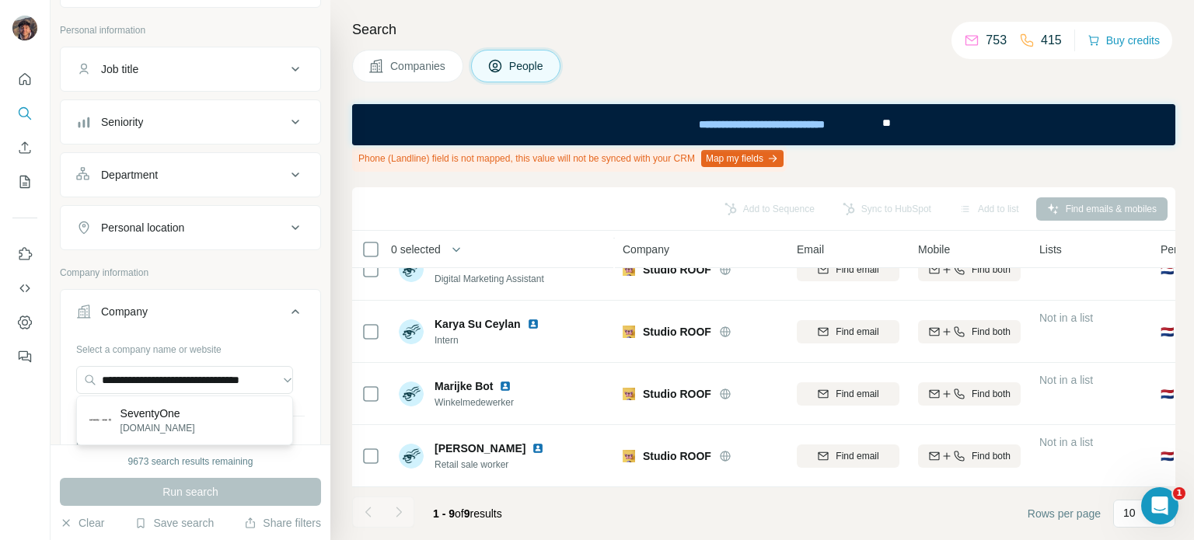
click at [158, 412] on p "SeventyOne" at bounding box center [157, 414] width 75 height 16
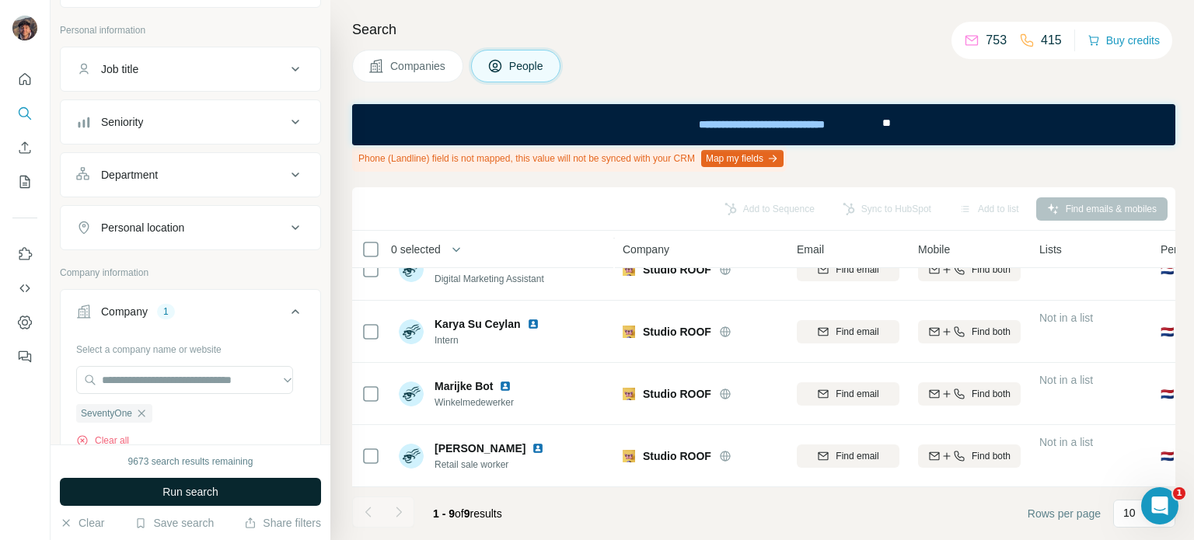
click at [166, 484] on span "Run search" at bounding box center [190, 492] width 56 height 16
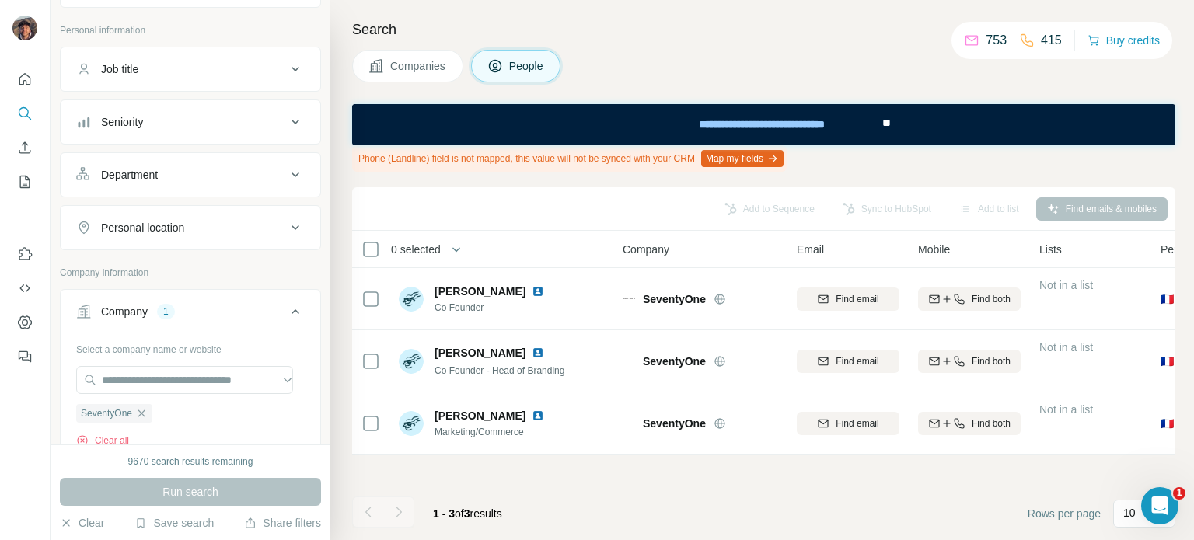
click at [404, 60] on span "Companies" at bounding box center [418, 66] width 57 height 16
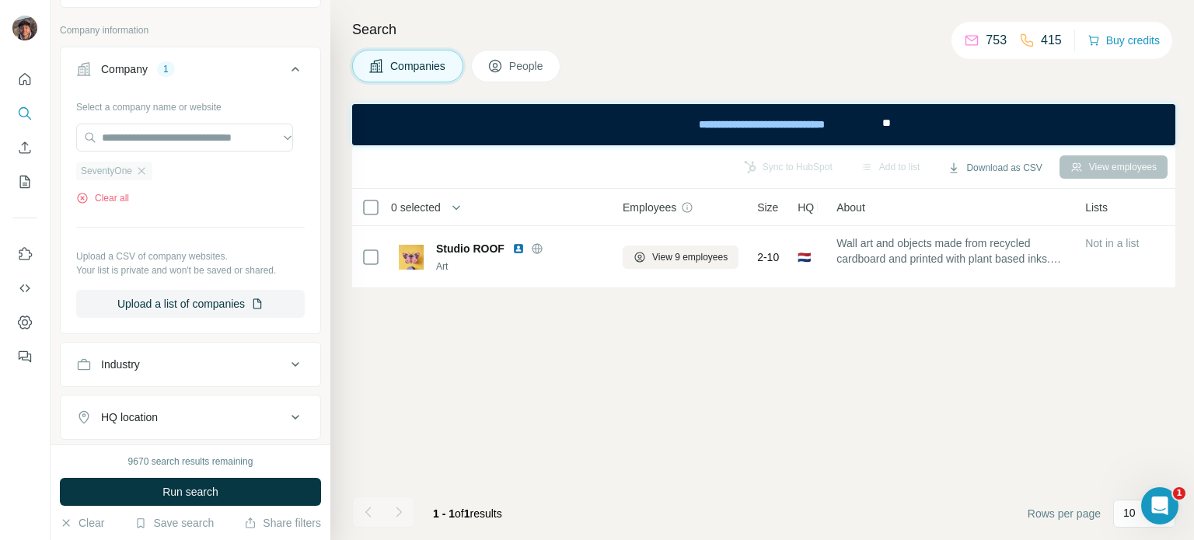
click at [145, 177] on div "SeventyOne" at bounding box center [114, 171] width 76 height 19
click at [146, 166] on icon "button" at bounding box center [141, 171] width 12 height 12
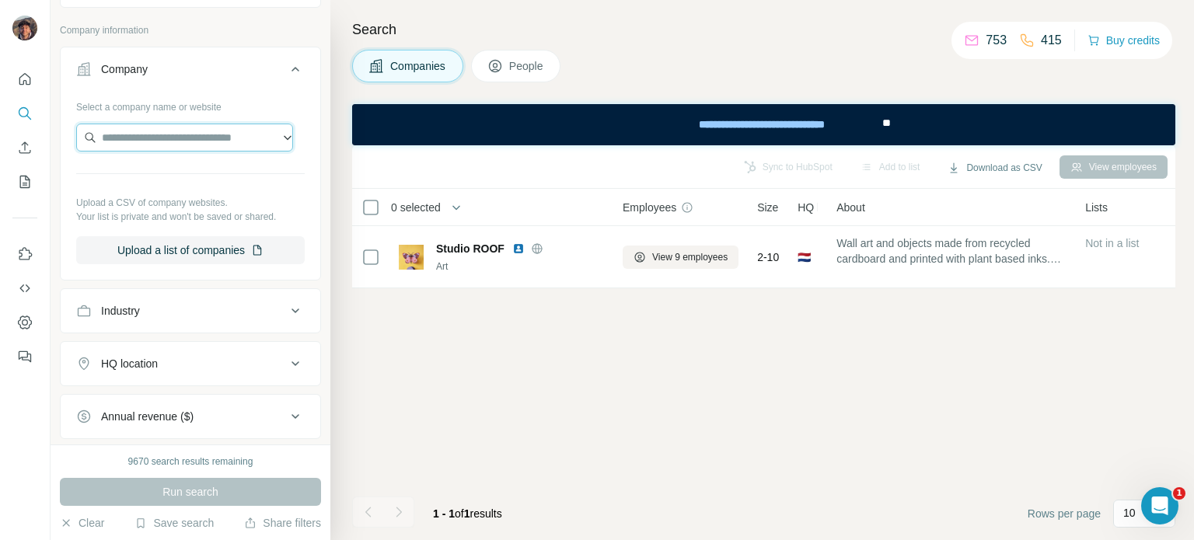
click at [145, 139] on input "text" at bounding box center [184, 138] width 217 height 28
paste input "**********"
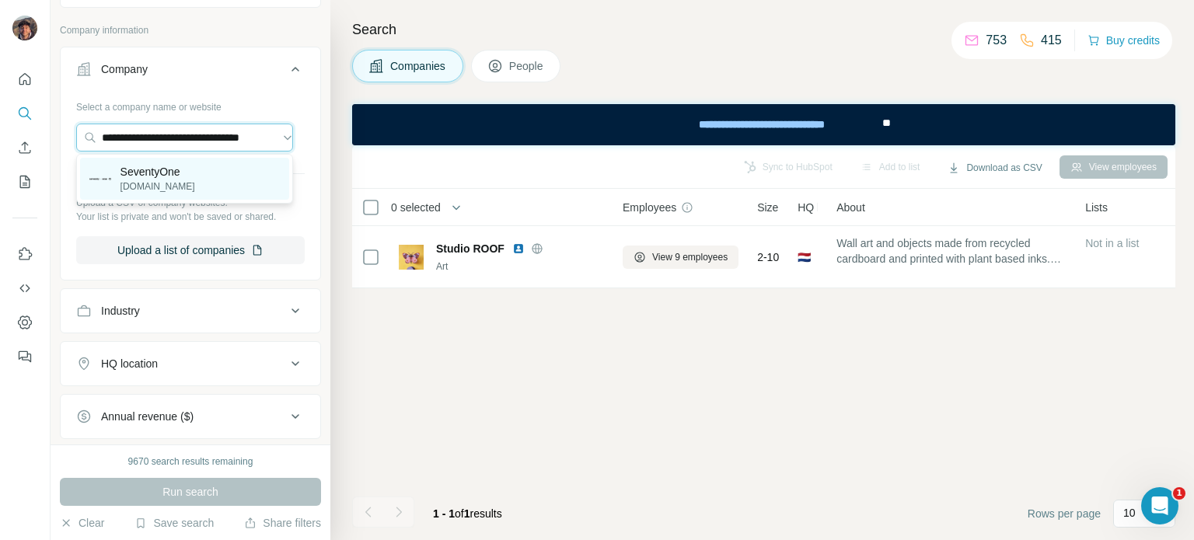
type input "**********"
click at [161, 180] on p "[DOMAIN_NAME]" at bounding box center [157, 187] width 75 height 14
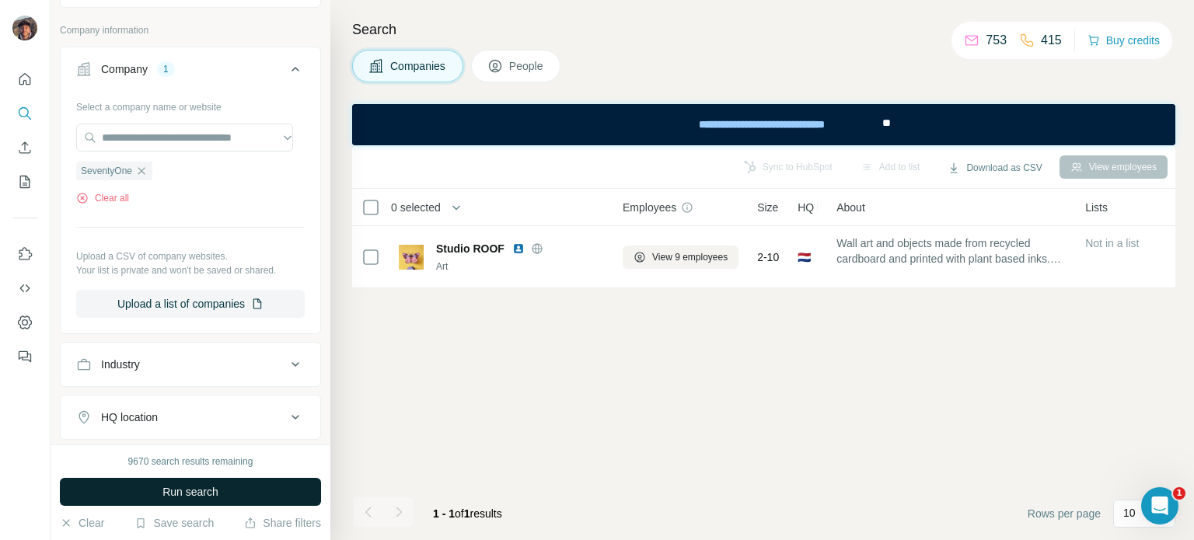
click at [190, 478] on button "Run search" at bounding box center [190, 492] width 261 height 28
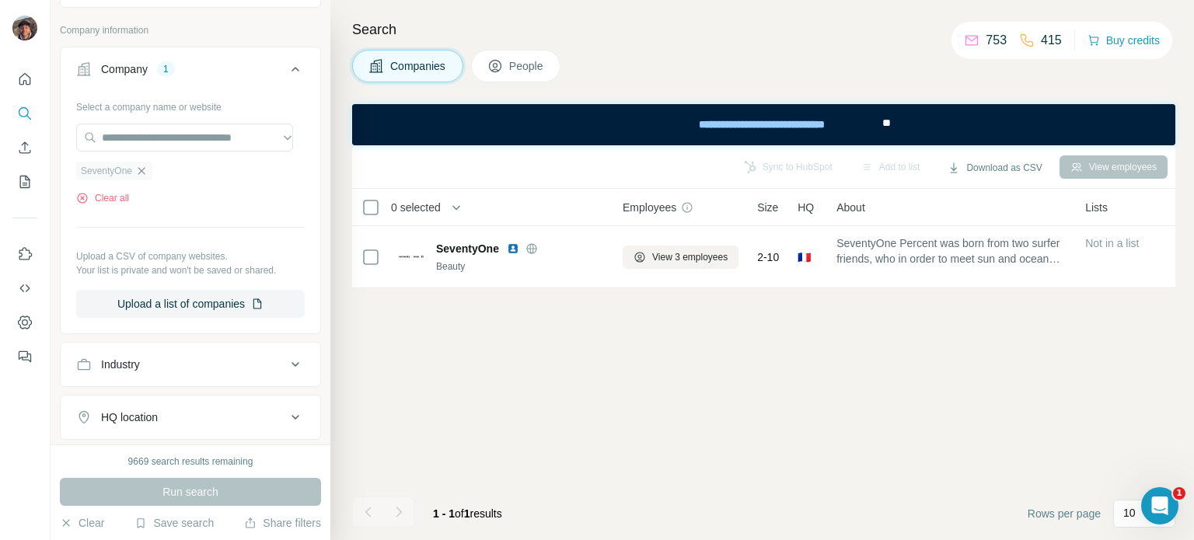
click at [148, 169] on icon "button" at bounding box center [141, 171] width 12 height 12
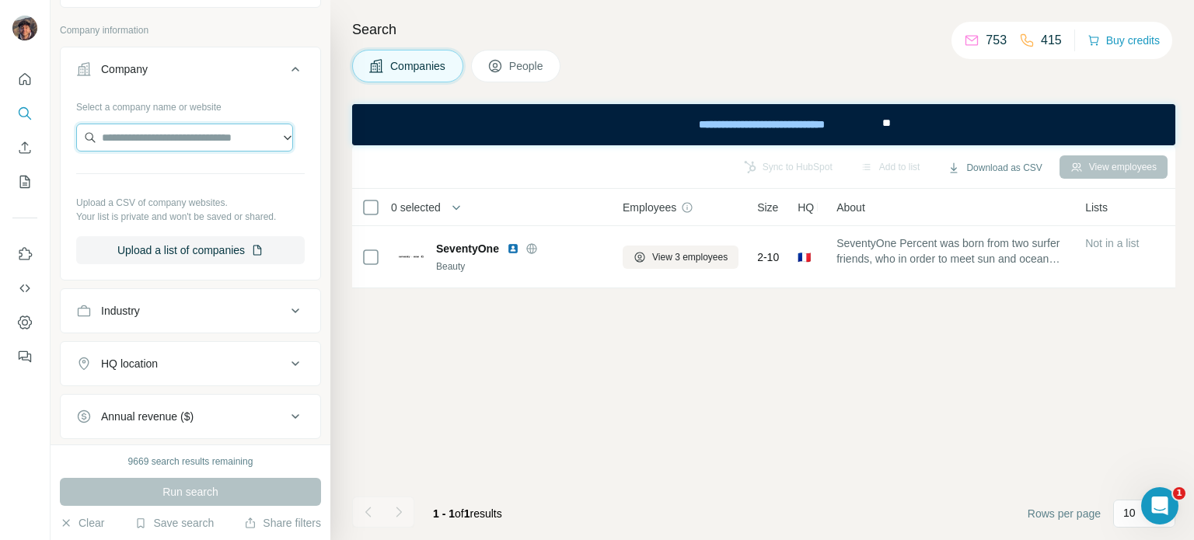
click at [152, 134] on input "text" at bounding box center [184, 138] width 217 height 28
paste input "**********"
click at [236, 141] on input "**********" at bounding box center [184, 138] width 217 height 28
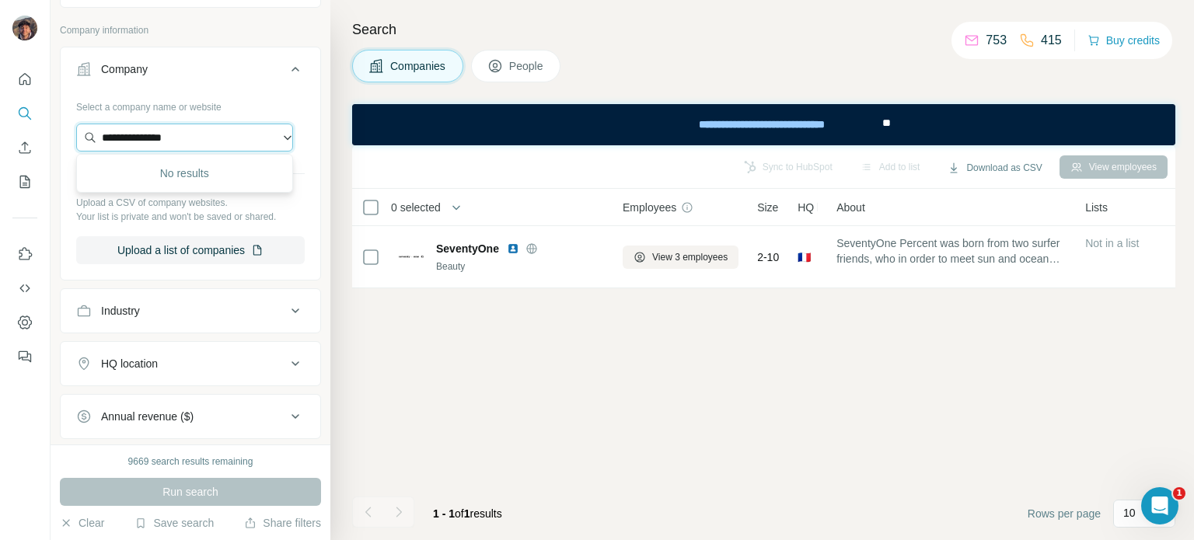
paste input "**********"
type input "**********"
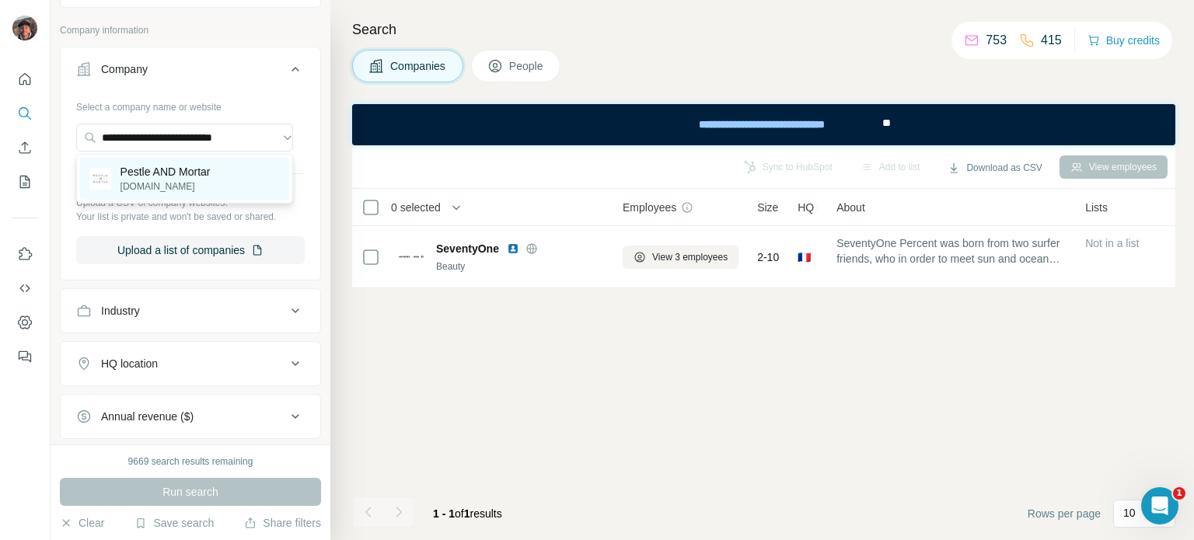
click at [227, 183] on div "Pestle AND Mortar [DOMAIN_NAME]" at bounding box center [184, 179] width 209 height 42
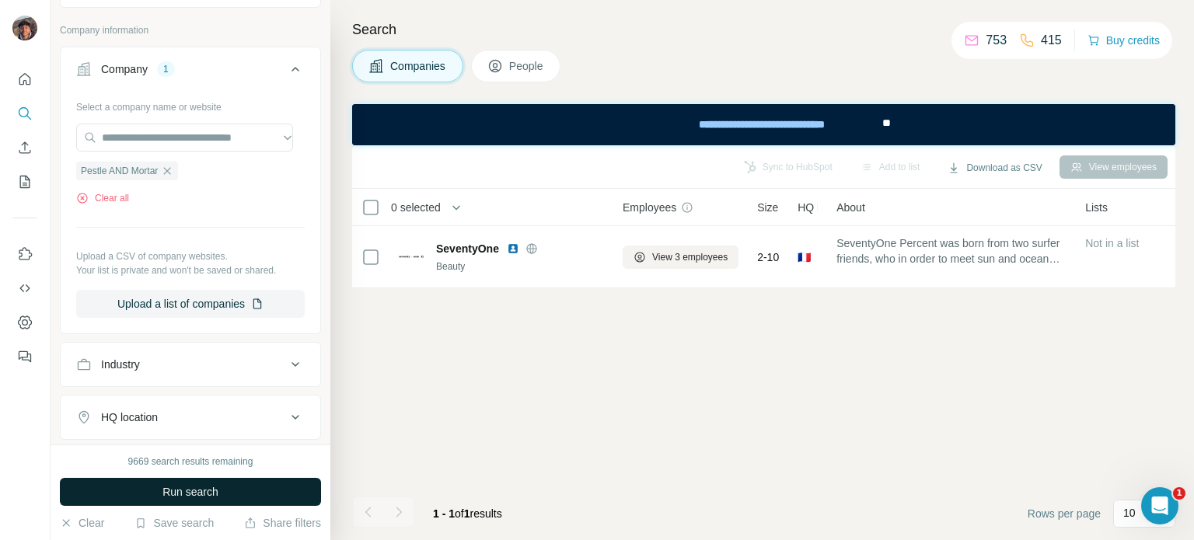
click at [243, 490] on button "Run search" at bounding box center [190, 492] width 261 height 28
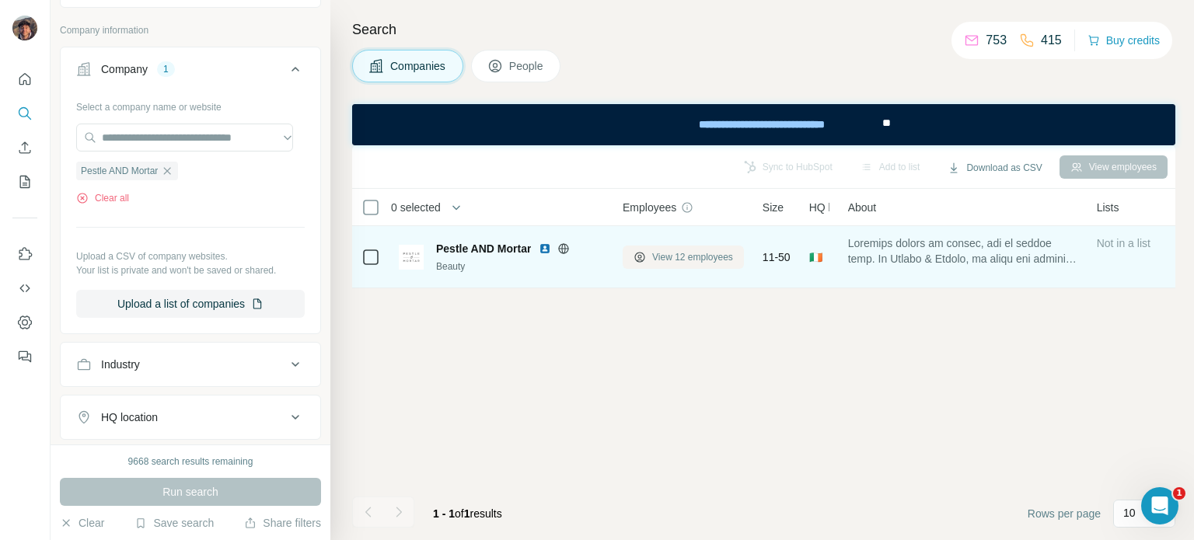
click at [655, 251] on span "View 12 employees" at bounding box center [692, 257] width 81 height 14
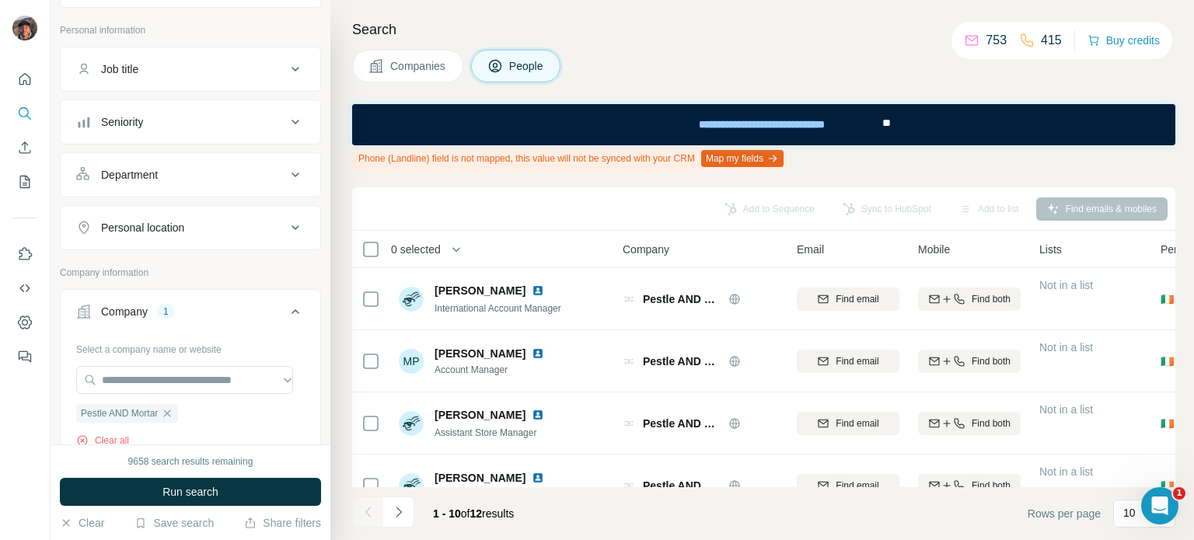
scroll to position [410, 0]
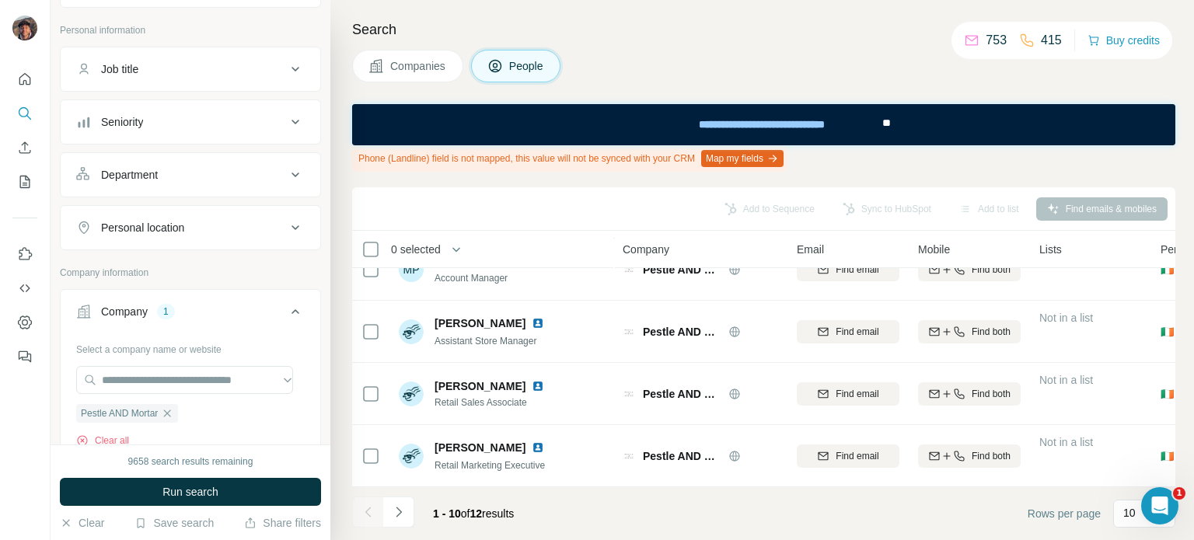
click at [396, 512] on icon "Navigate to next page" at bounding box center [399, 512] width 16 height 16
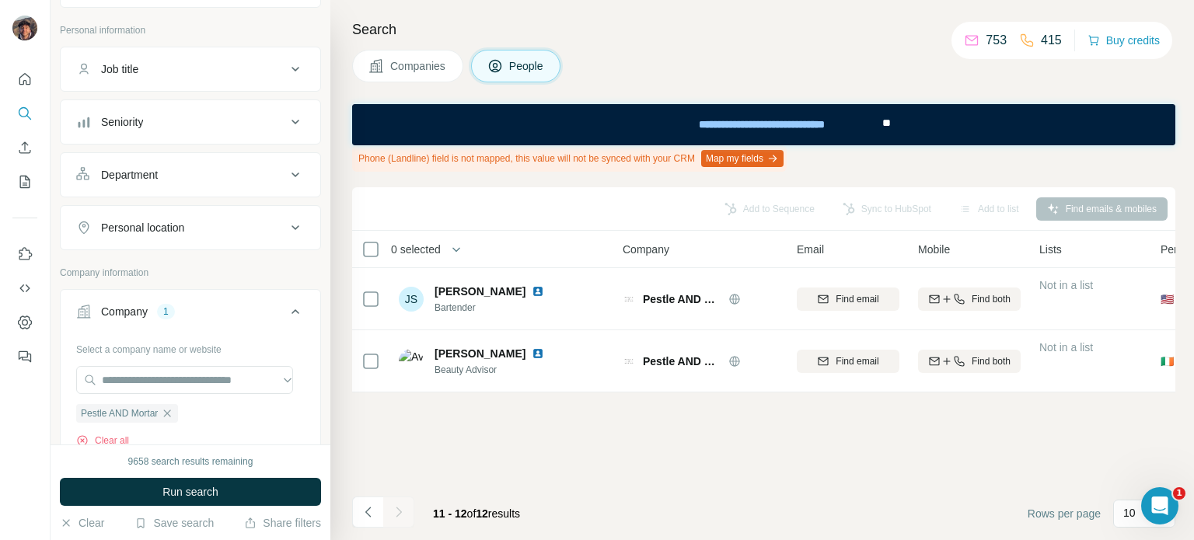
scroll to position [0, 0]
click at [367, 504] on icon "Navigate to previous page" at bounding box center [369, 512] width 16 height 16
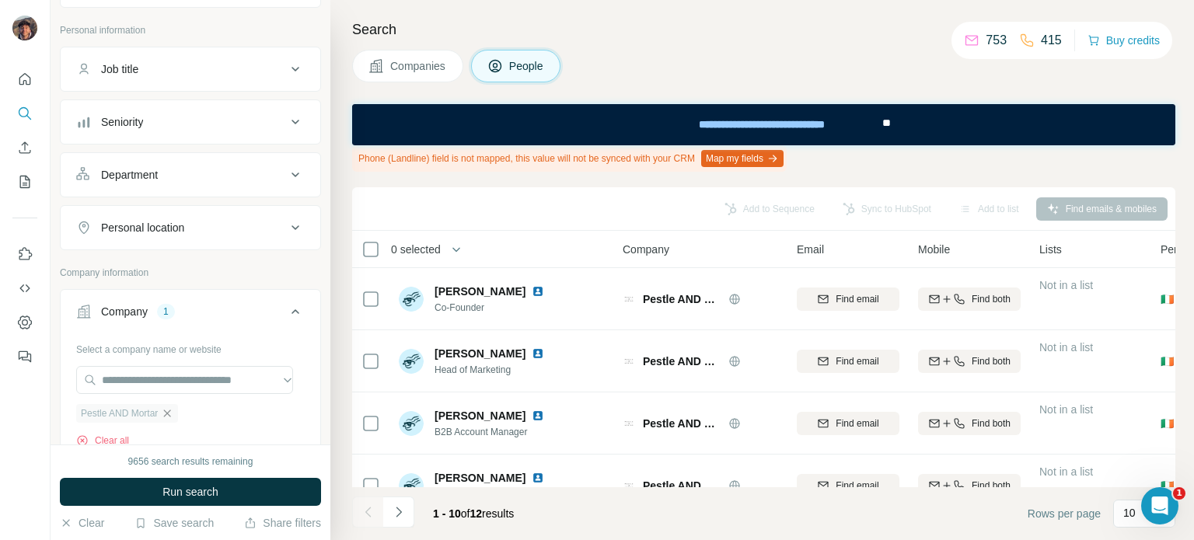
click at [172, 407] on icon "button" at bounding box center [167, 413] width 12 height 12
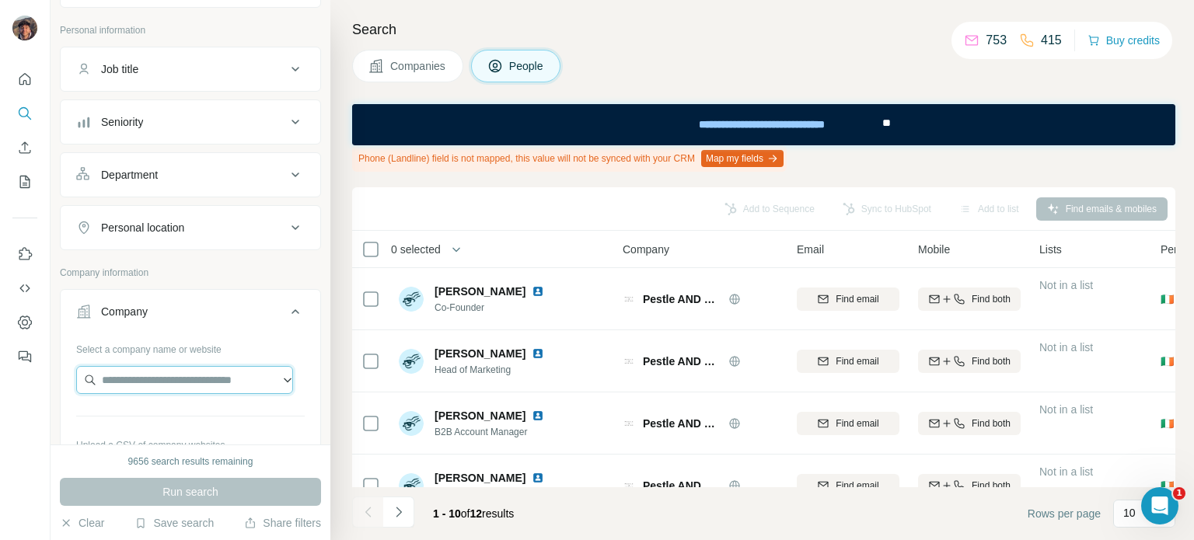
click at [169, 380] on input "text" at bounding box center [184, 380] width 217 height 28
paste input "**********"
type input "**********"
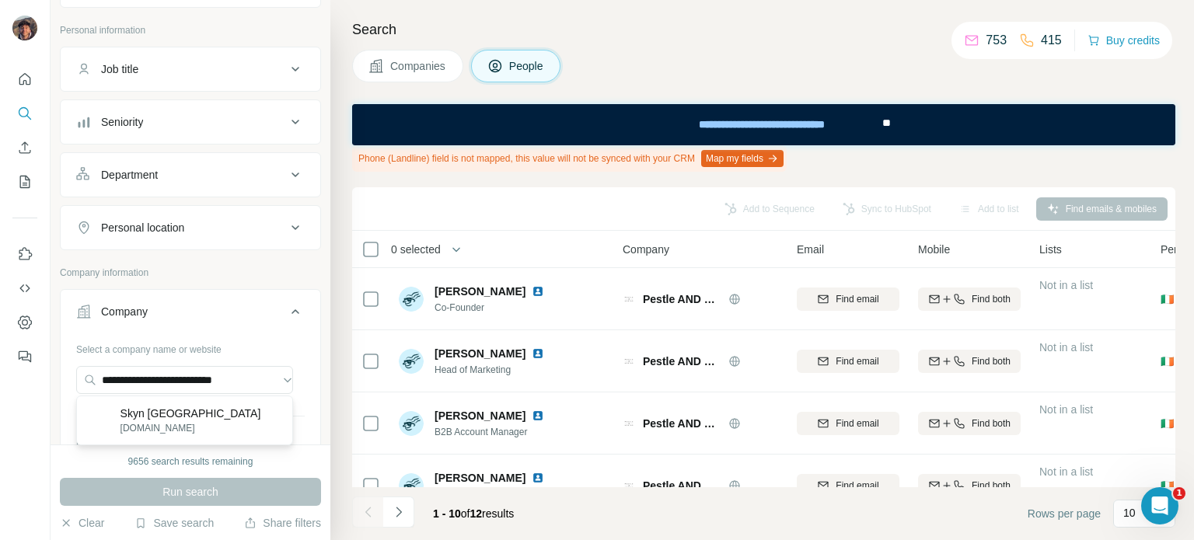
click at [197, 422] on div "Skyn ICELAND [DOMAIN_NAME]" at bounding box center [184, 421] width 209 height 42
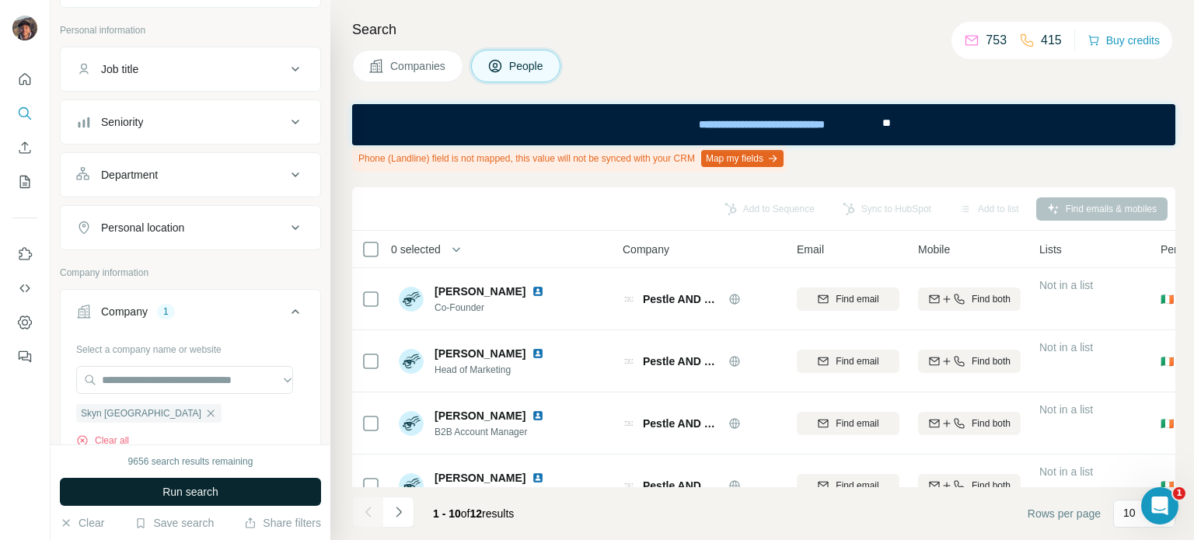
click at [199, 490] on span "Run search" at bounding box center [190, 492] width 56 height 16
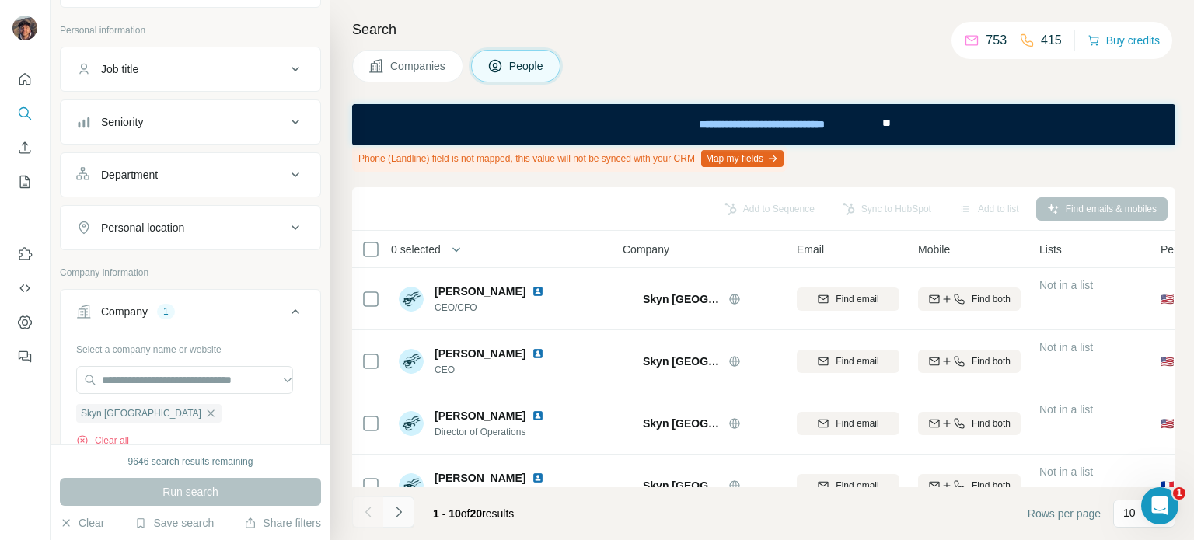
click at [410, 510] on button "Navigate to next page" at bounding box center [398, 512] width 31 height 31
click at [365, 511] on icon "Navigate to previous page" at bounding box center [369, 512] width 16 height 16
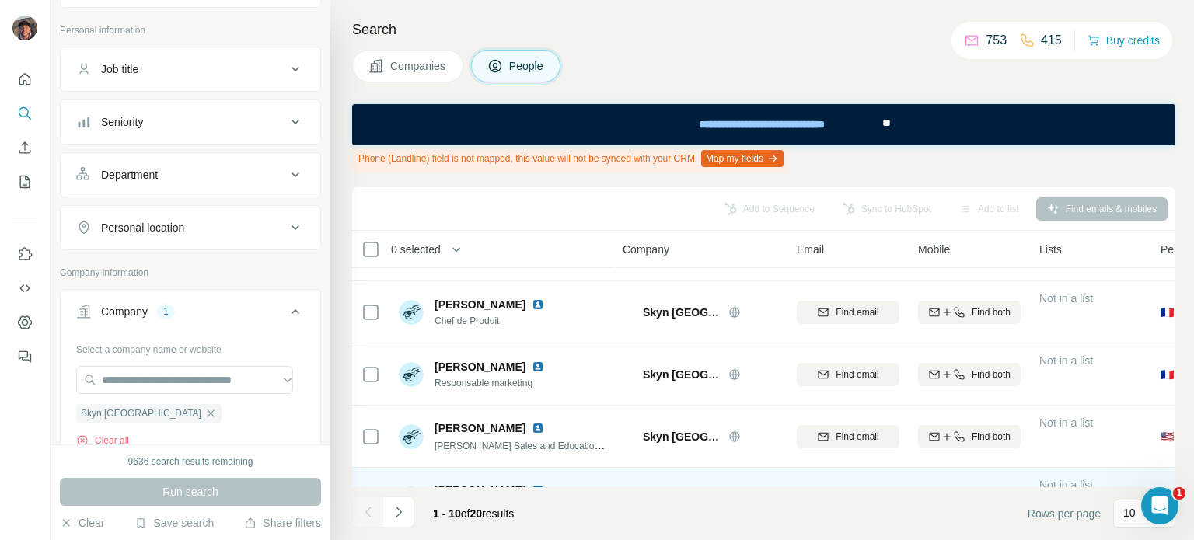
scroll to position [389, 0]
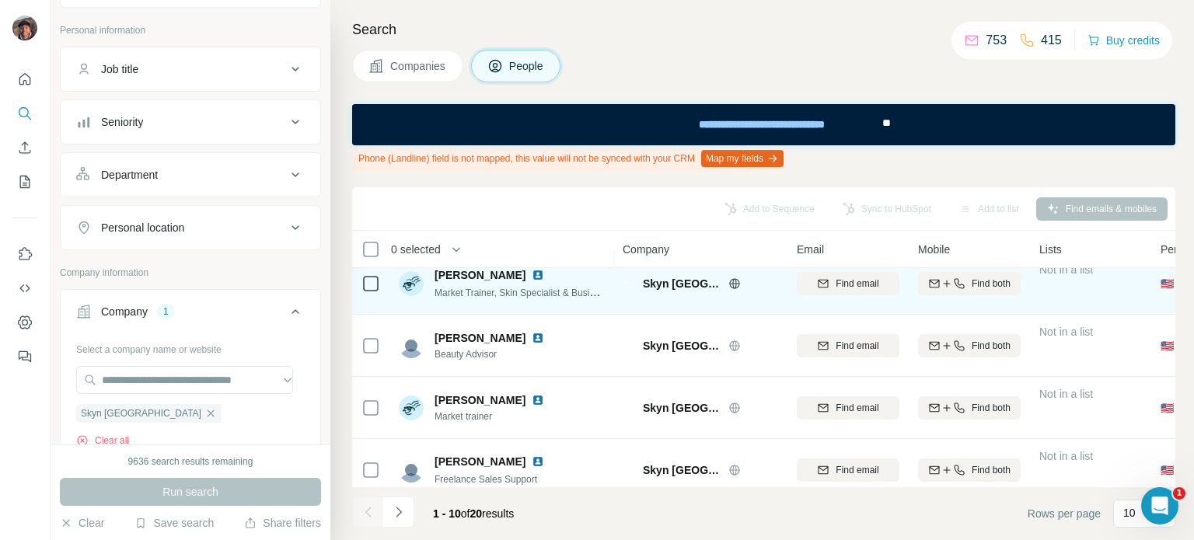
click at [735, 291] on div "Skyn [GEOGRAPHIC_DATA]" at bounding box center [700, 283] width 155 height 43
click at [734, 281] on icon at bounding box center [734, 284] width 12 height 12
click at [737, 288] on icon at bounding box center [734, 284] width 12 height 12
click at [732, 279] on icon at bounding box center [734, 283] width 4 height 10
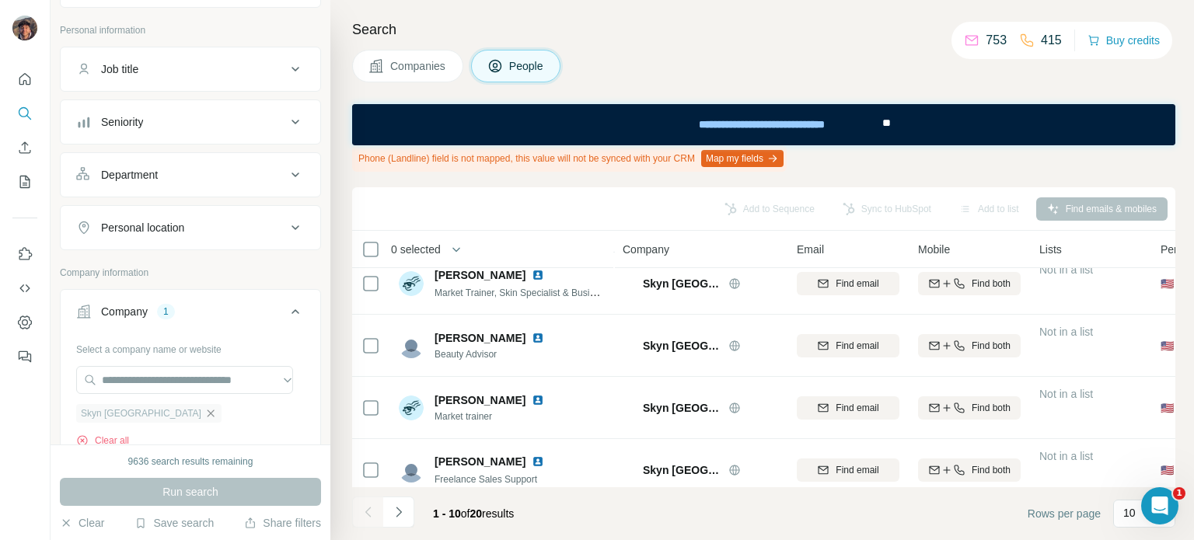
click at [204, 410] on icon "button" at bounding box center [210, 413] width 12 height 12
click at [148, 385] on input "text" at bounding box center [184, 380] width 217 height 28
paste input "**********"
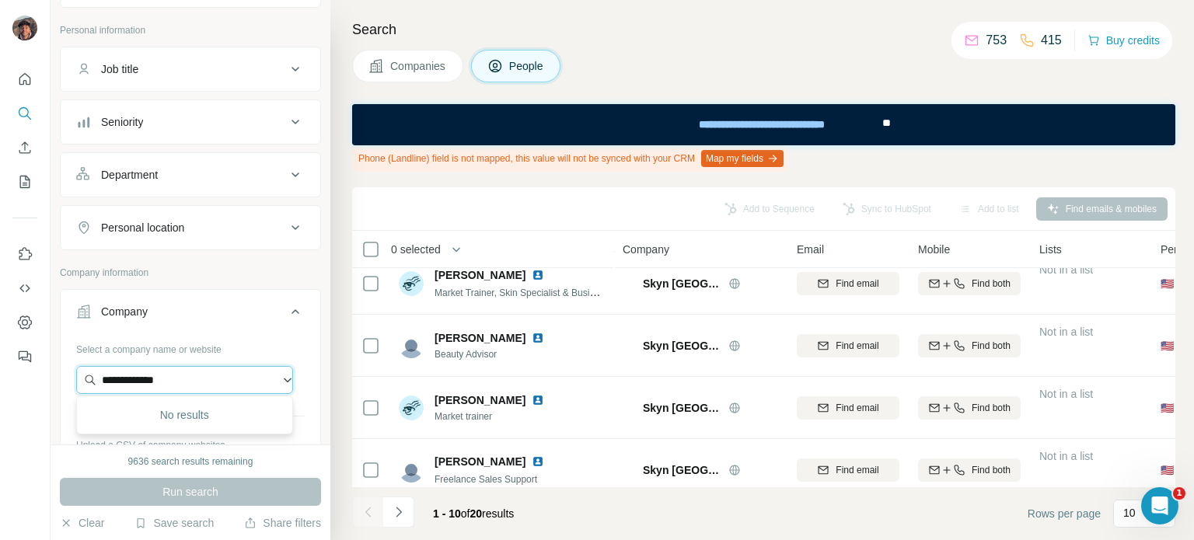
click at [225, 367] on input "**********" at bounding box center [184, 380] width 217 height 28
paste input "**********"
type input "**********"
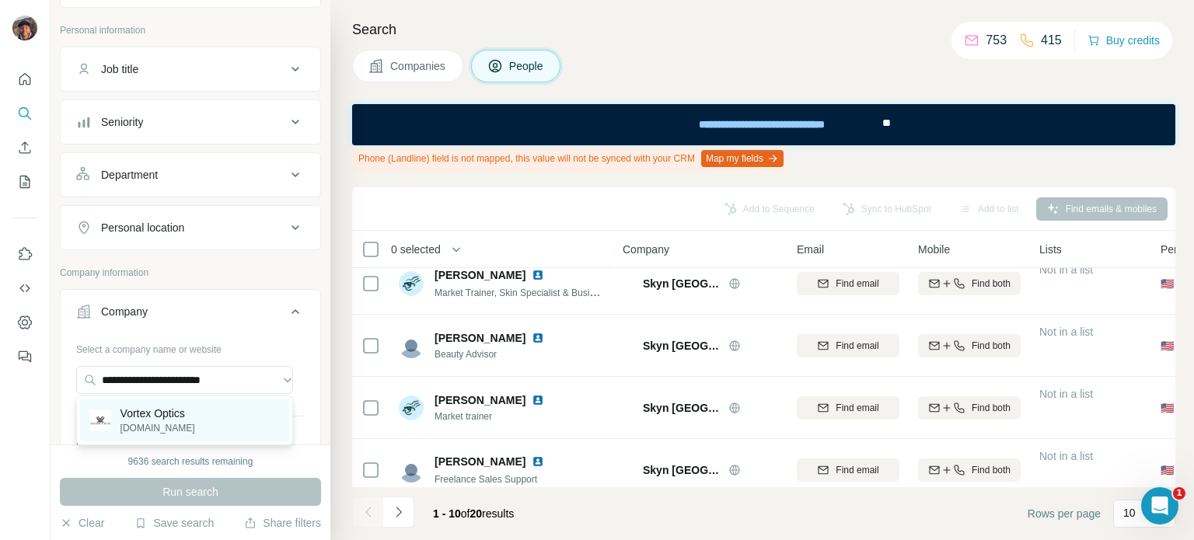
click at [205, 419] on div "Vortex Optics [DOMAIN_NAME]" at bounding box center [184, 421] width 209 height 42
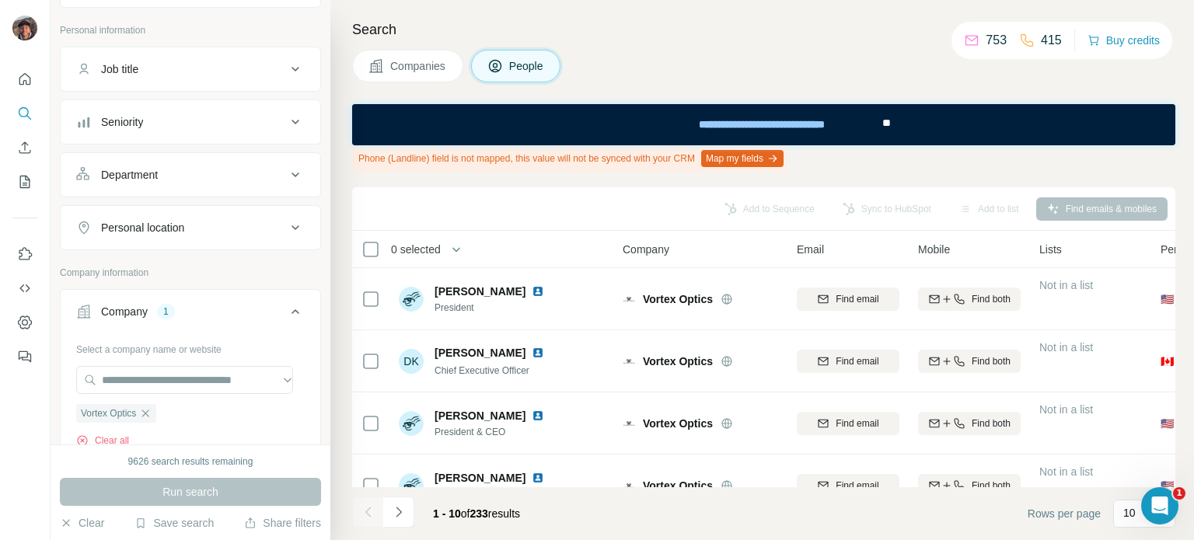
scroll to position [410, 0]
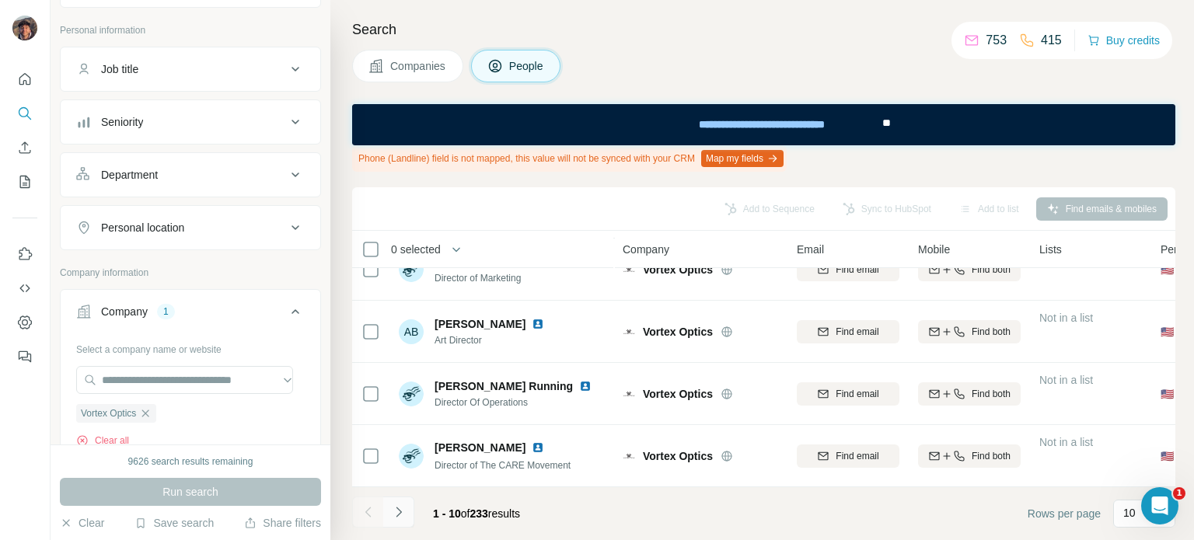
click at [396, 509] on icon "Navigate to next page" at bounding box center [399, 512] width 16 height 16
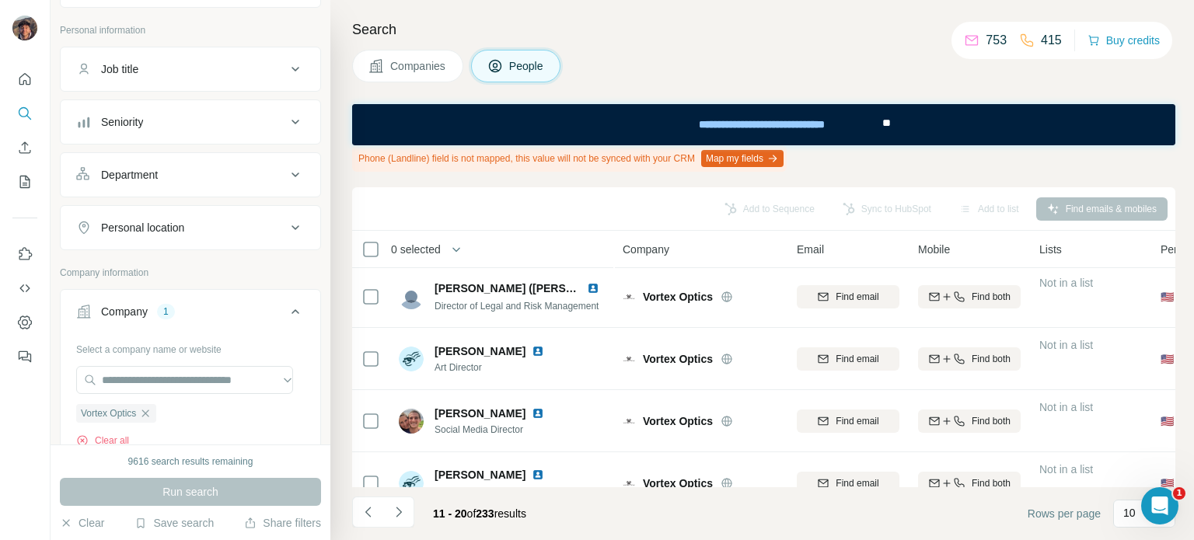
scroll to position [0, 0]
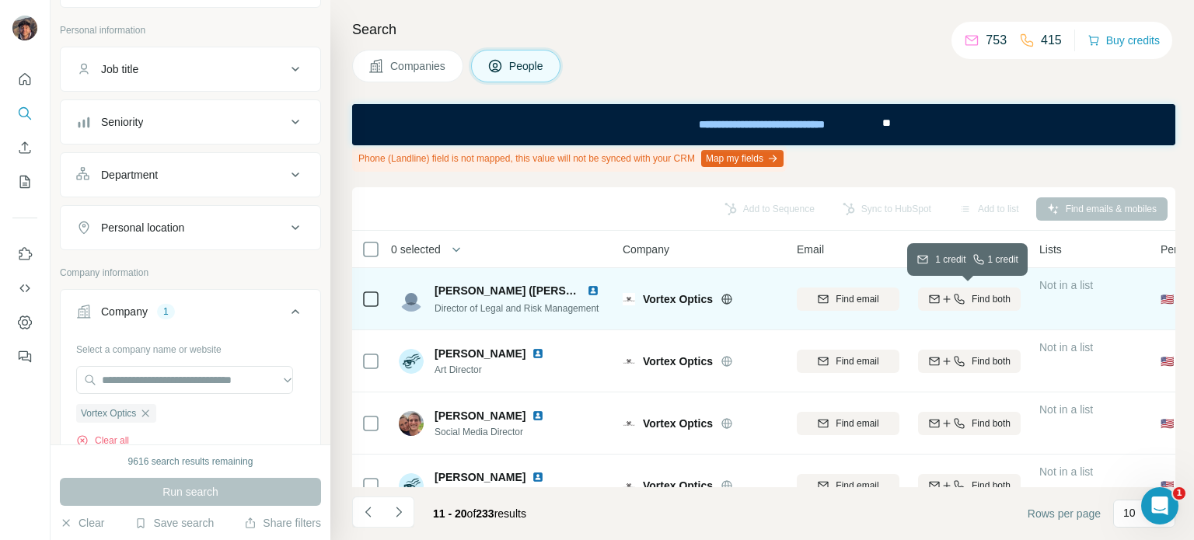
click at [933, 303] on icon "button" at bounding box center [934, 299] width 12 height 12
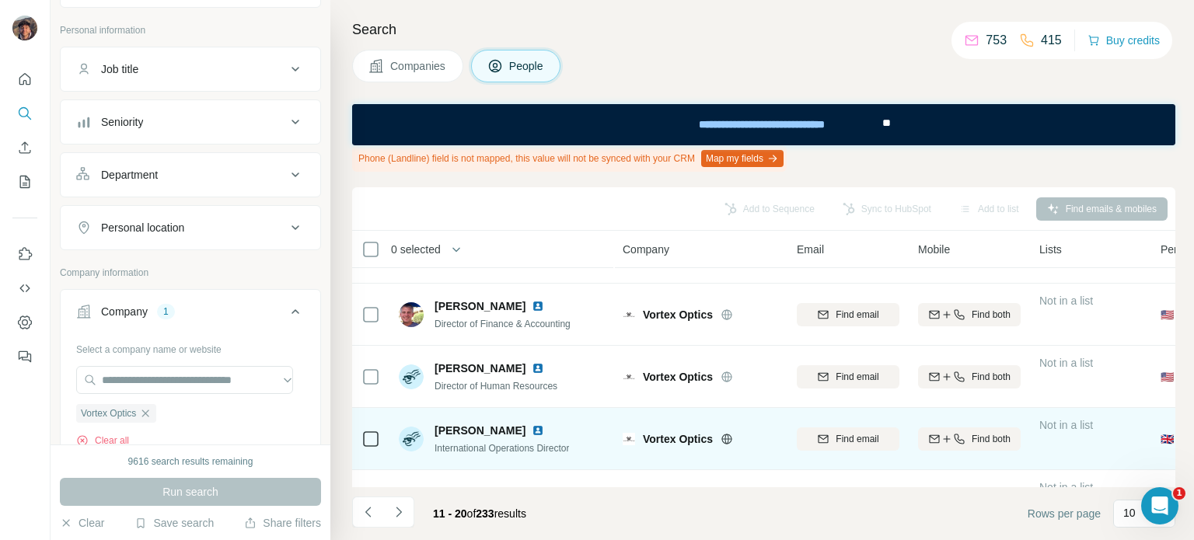
scroll to position [410, 0]
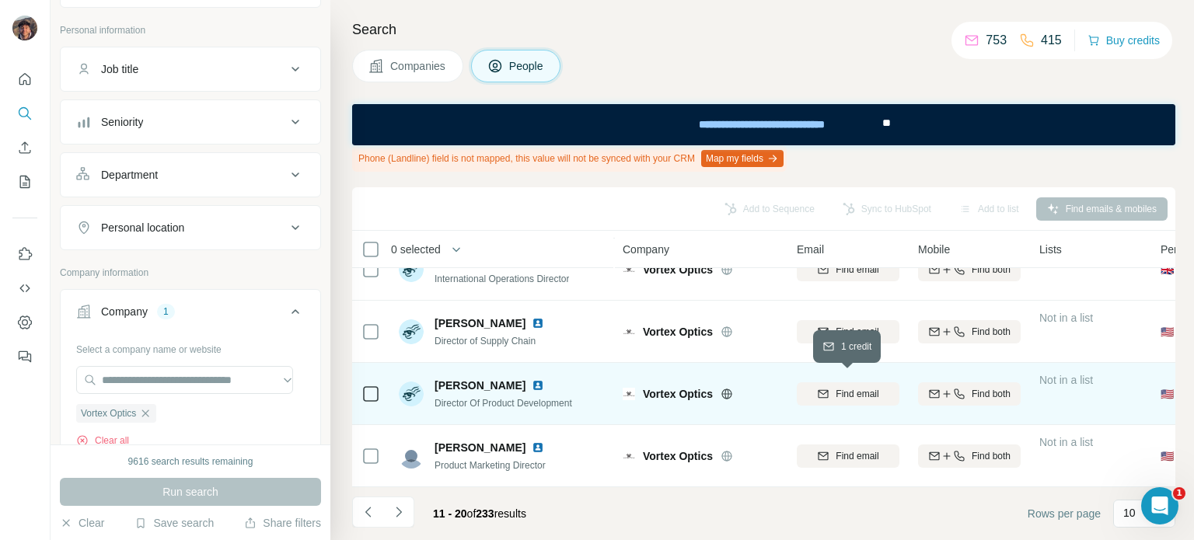
click at [862, 391] on span "Find email" at bounding box center [857, 394] width 43 height 14
click at [379, 508] on button "Navigate to previous page" at bounding box center [367, 512] width 31 height 31
click at [688, 387] on span "Vortex Optics" at bounding box center [678, 394] width 70 height 16
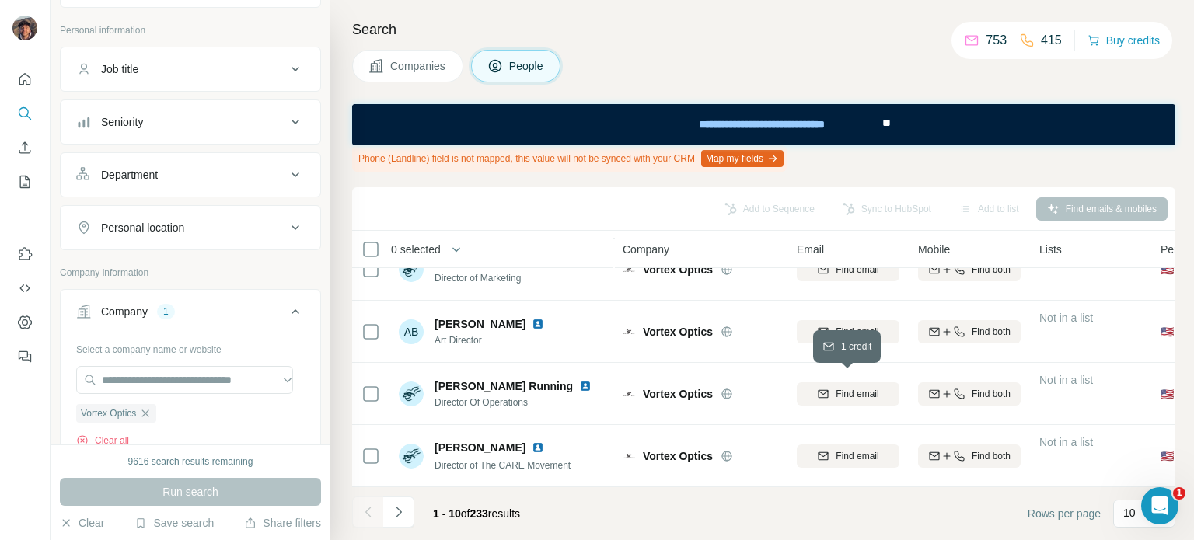
click at [830, 394] on button "Find email" at bounding box center [848, 393] width 103 height 23
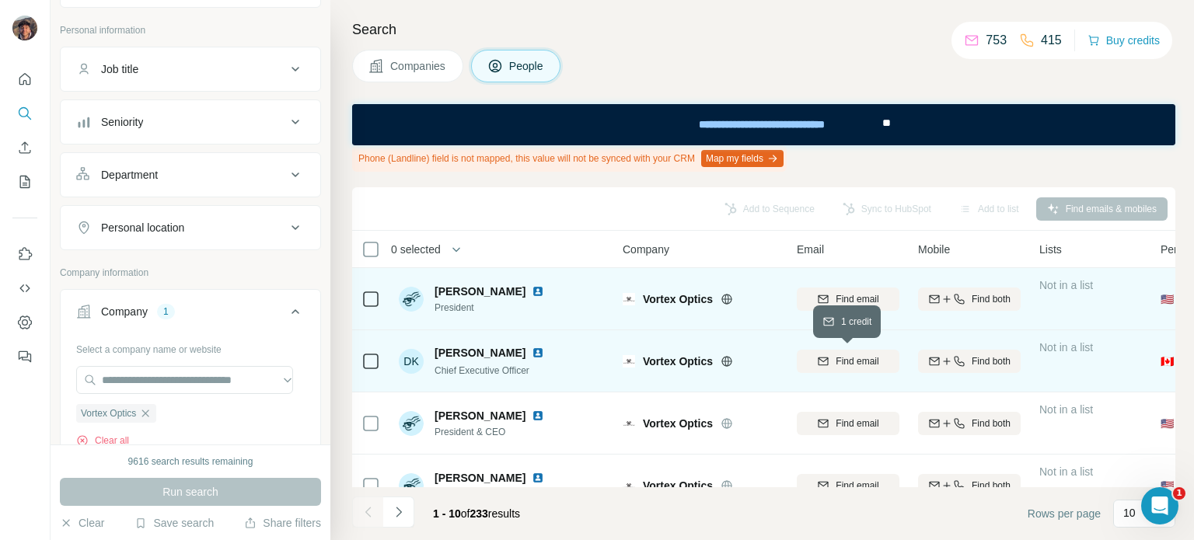
click at [833, 351] on button "Find email" at bounding box center [848, 361] width 103 height 23
click at [833, 351] on div "Finding email" at bounding box center [848, 361] width 103 height 43
click at [826, 351] on div "Finding email" at bounding box center [848, 361] width 103 height 43
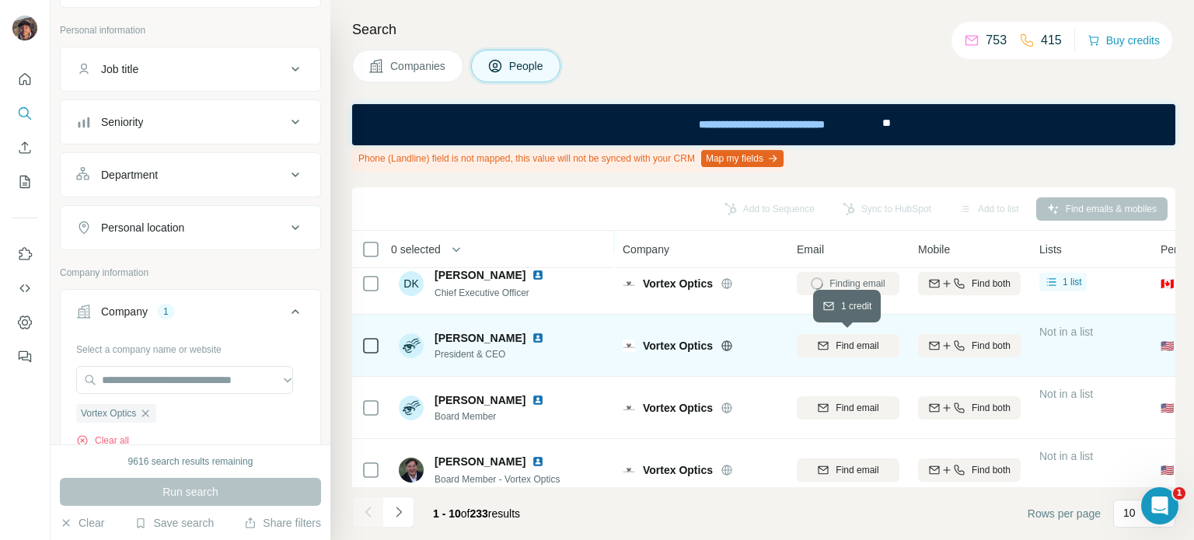
click at [819, 347] on icon "button" at bounding box center [823, 346] width 12 height 12
click at [386, 347] on td at bounding box center [370, 346] width 37 height 62
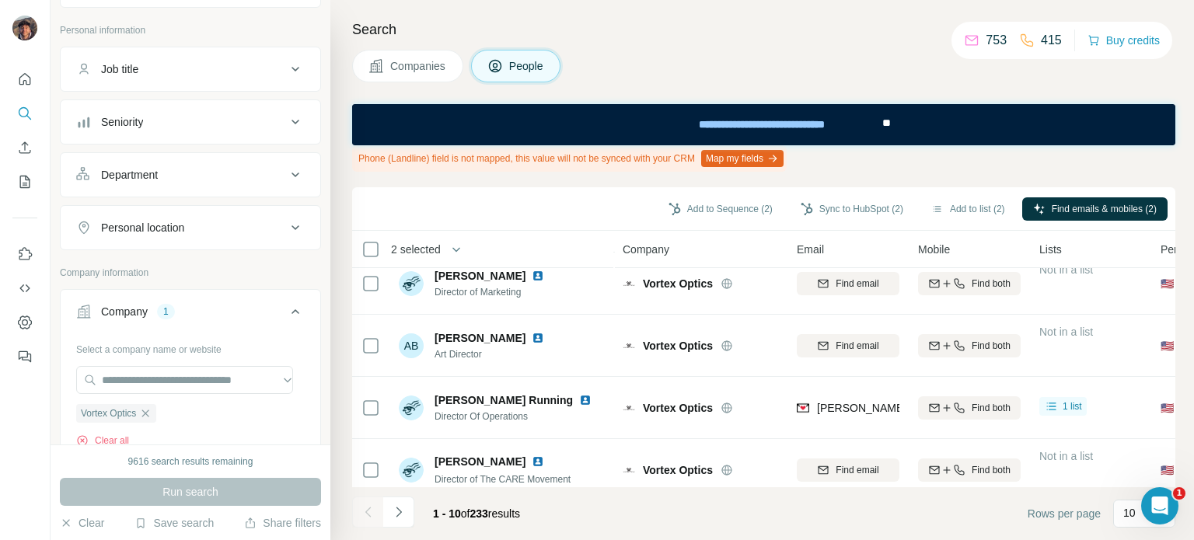
scroll to position [410, 0]
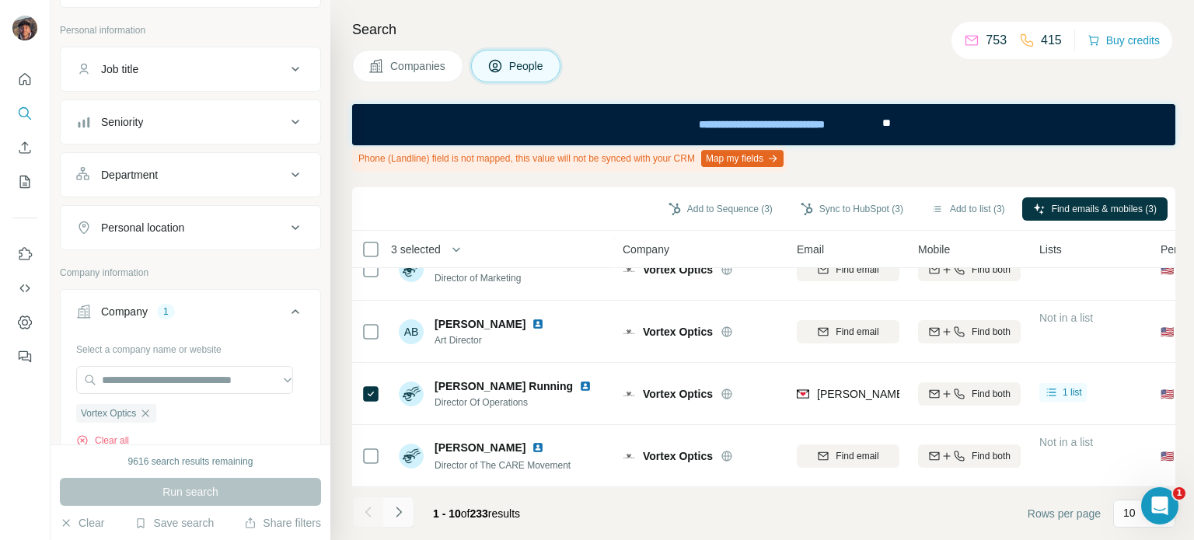
click at [405, 509] on icon "Navigate to next page" at bounding box center [399, 512] width 16 height 16
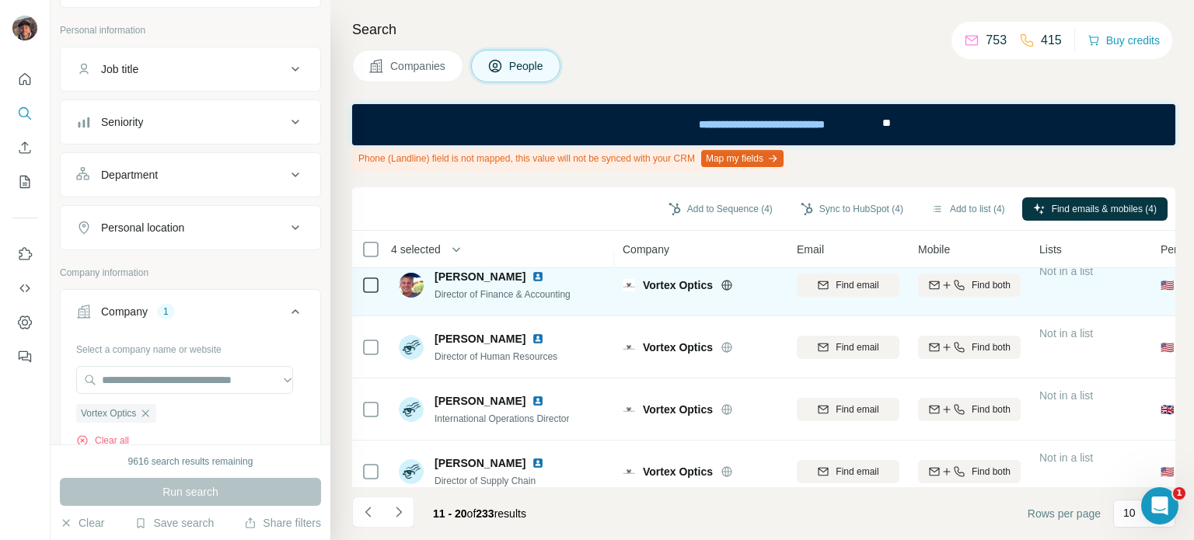
scroll to position [233, 0]
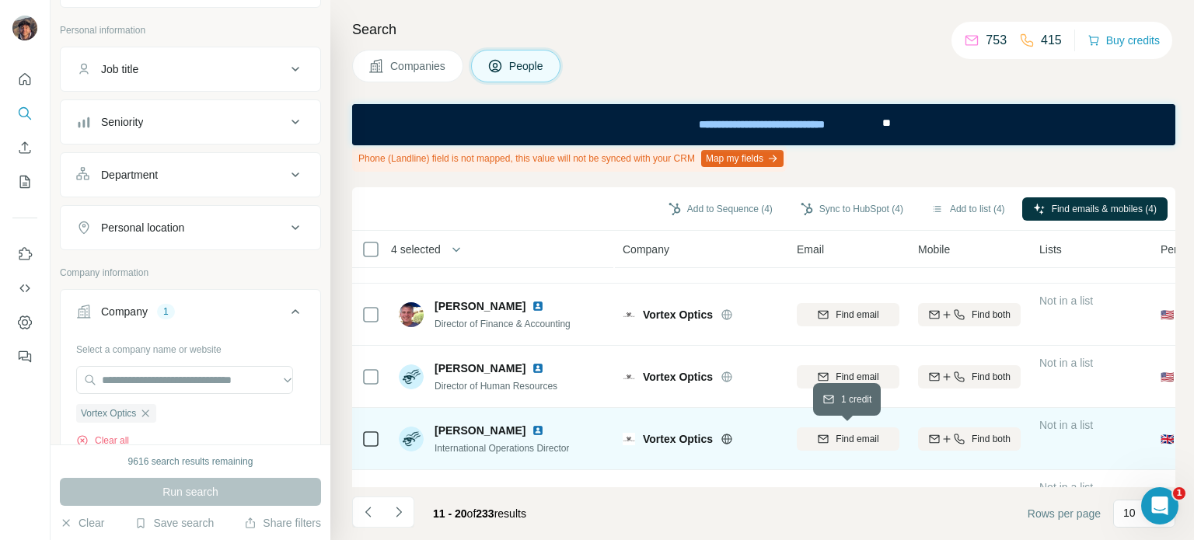
click at [836, 440] on span "Find email" at bounding box center [857, 439] width 43 height 14
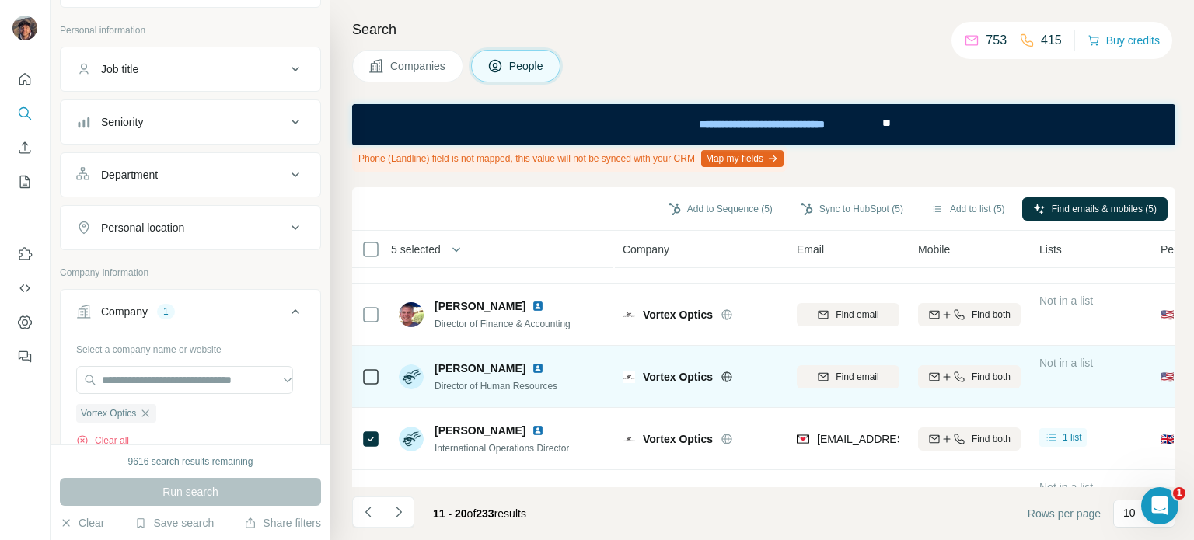
scroll to position [78, 0]
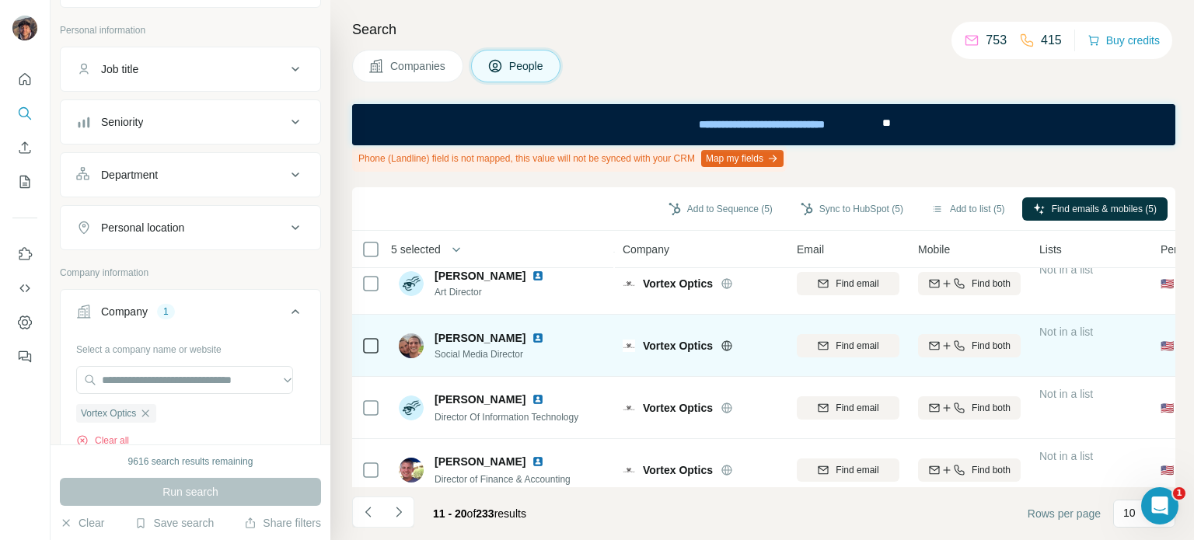
drag, startPoint x: 524, startPoint y: 369, endPoint x: 448, endPoint y: 366, distance: 76.2
click at [448, 366] on td "[PERSON_NAME] Social Media Director" at bounding box center [501, 346] width 225 height 62
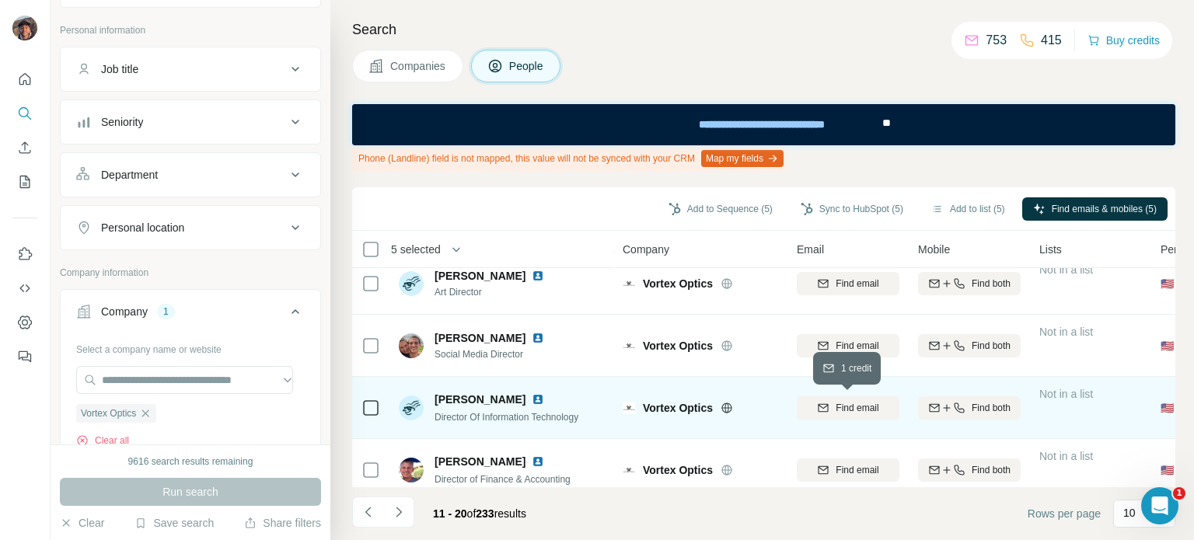
click at [810, 405] on div "Find email" at bounding box center [848, 408] width 103 height 14
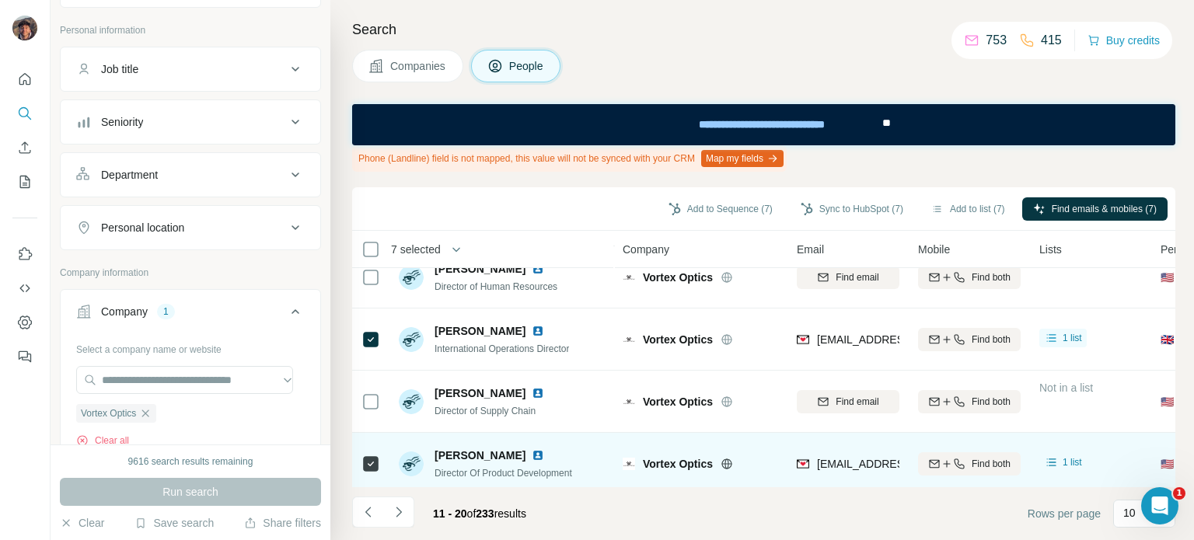
scroll to position [410, 0]
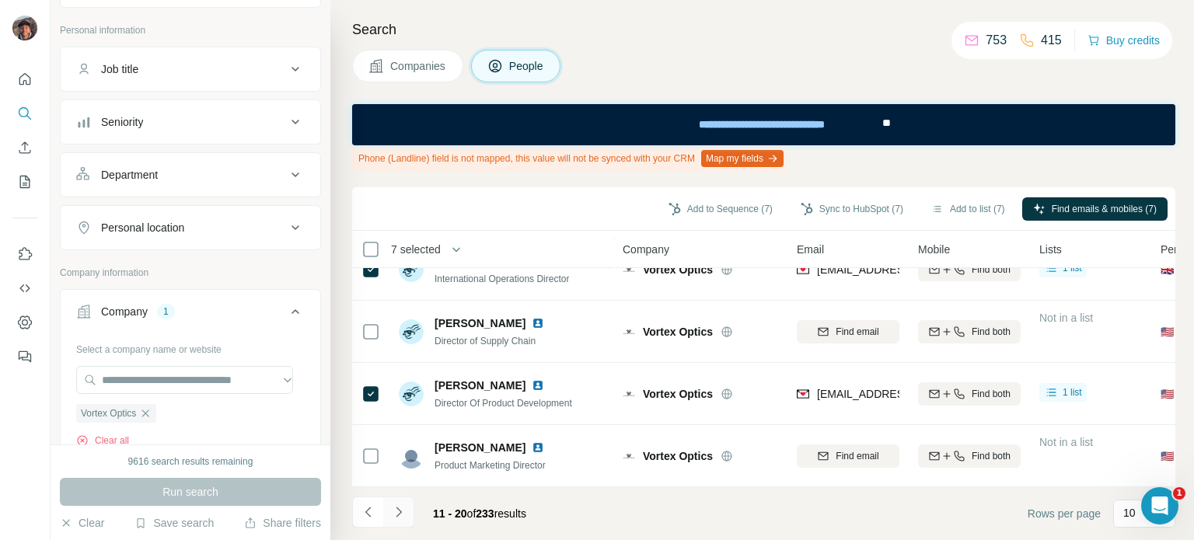
click at [407, 517] on button "Navigate to next page" at bounding box center [398, 512] width 31 height 31
click at [368, 501] on button "Navigate to previous page" at bounding box center [367, 512] width 31 height 31
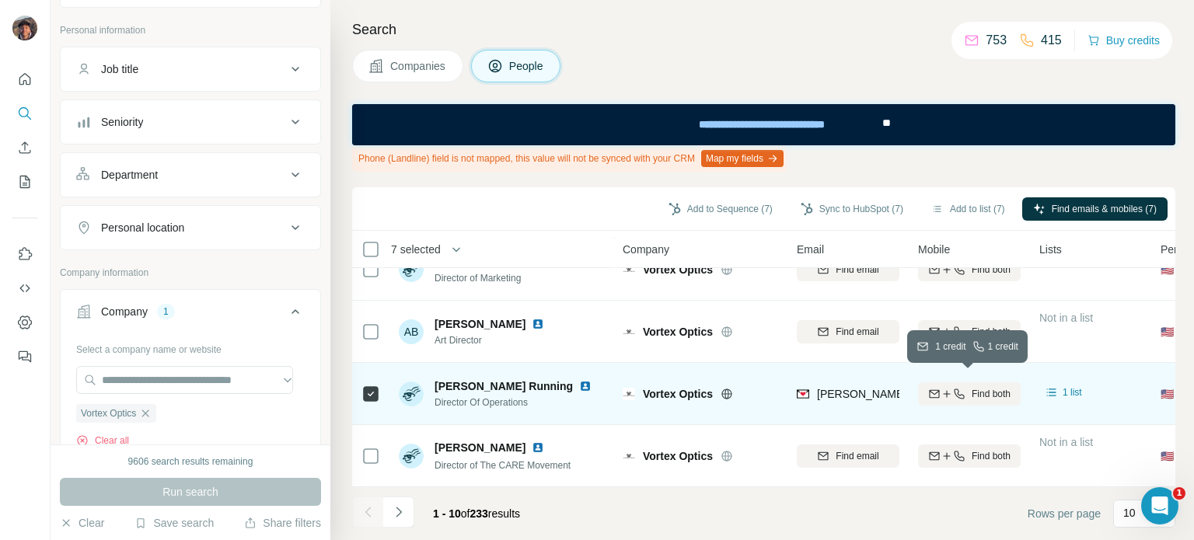
click at [983, 394] on button "Find both" at bounding box center [969, 393] width 103 height 23
click at [852, 41] on div "Search Companies People Phone (Landline) field is not mapped, this value will n…" at bounding box center [762, 270] width 864 height 540
click at [404, 513] on icon "Navigate to next page" at bounding box center [399, 512] width 16 height 16
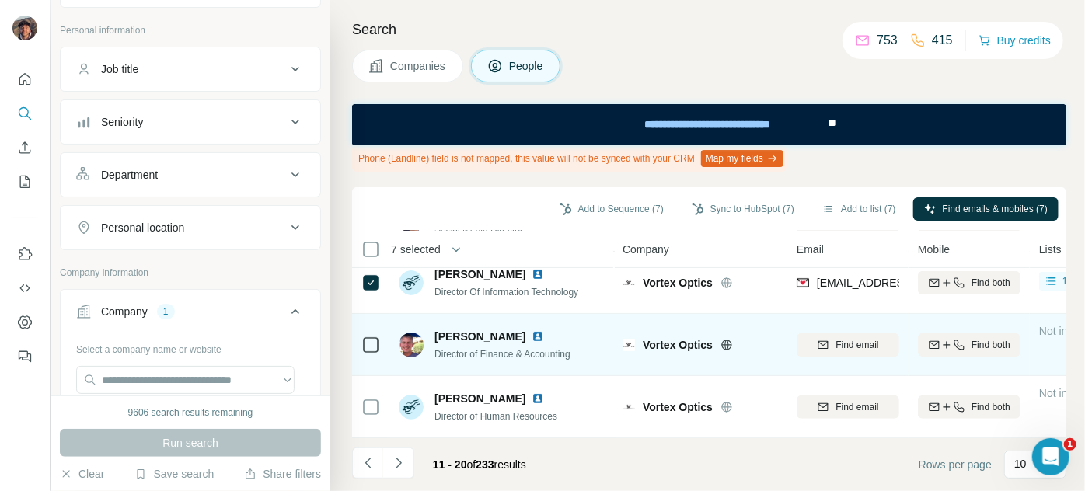
scroll to position [211, 0]
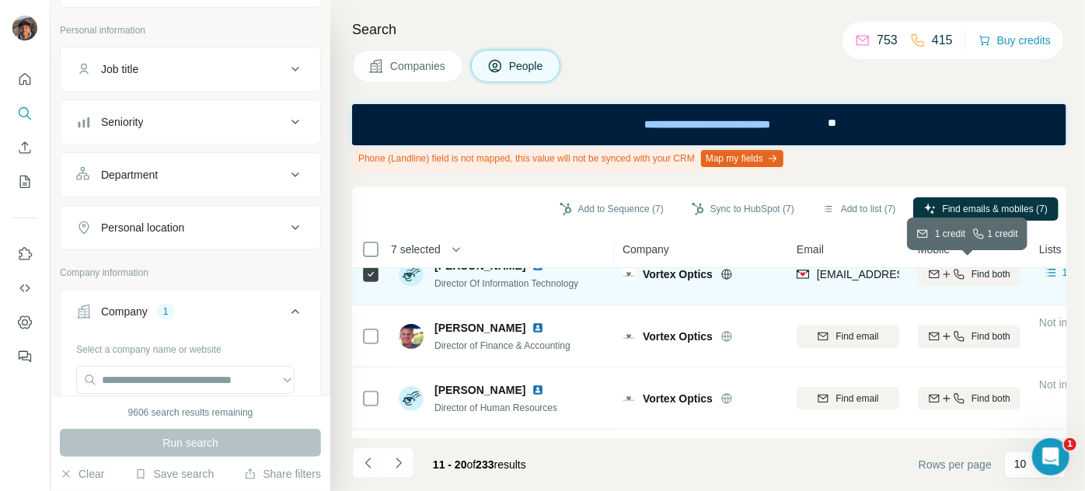
click at [942, 274] on icon "button" at bounding box center [947, 274] width 12 height 12
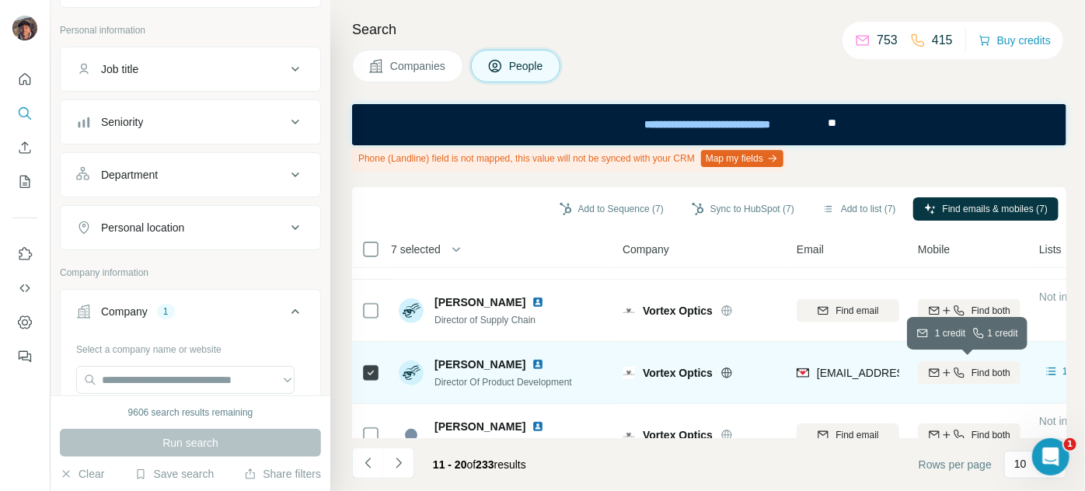
click at [930, 375] on icon "button" at bounding box center [934, 373] width 12 height 12
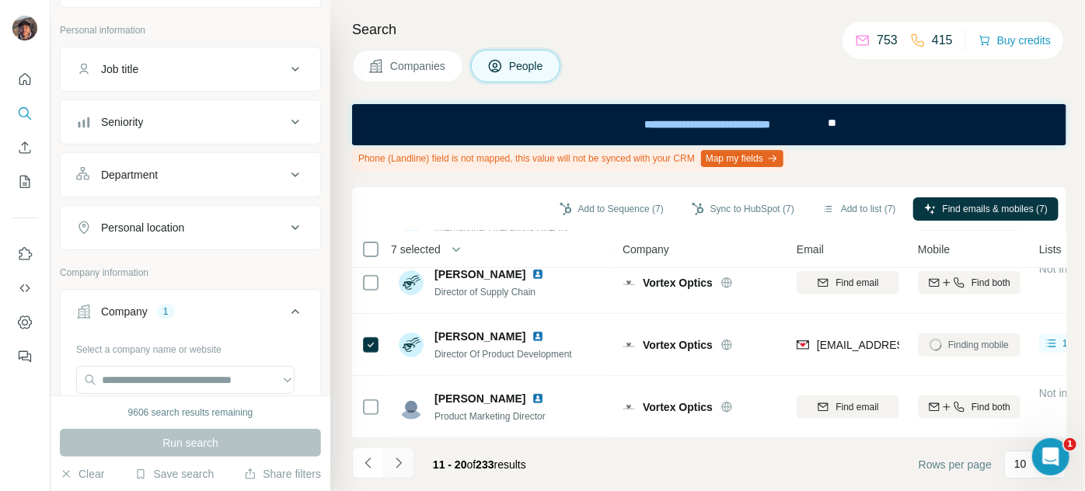
click at [405, 466] on icon "Navigate to next page" at bounding box center [399, 464] width 16 height 16
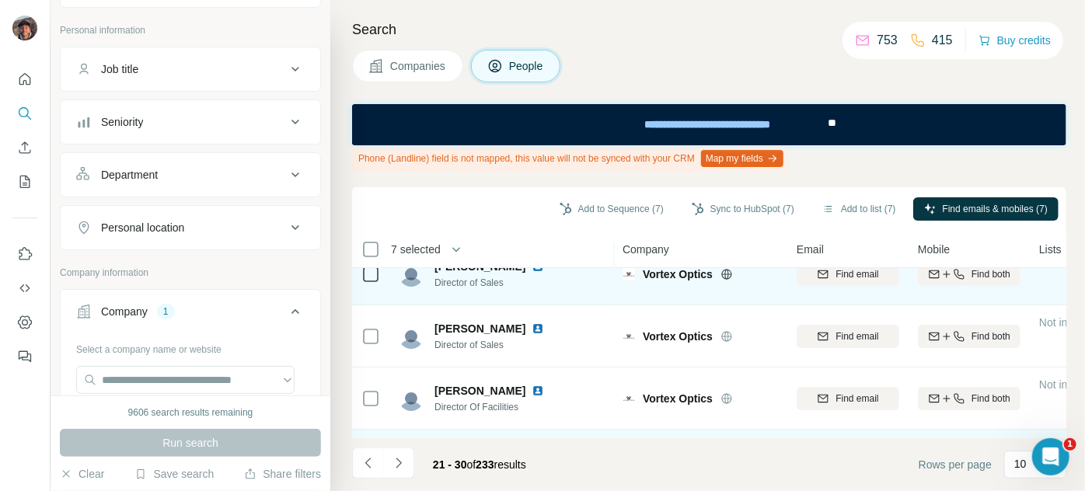
scroll to position [0, 0]
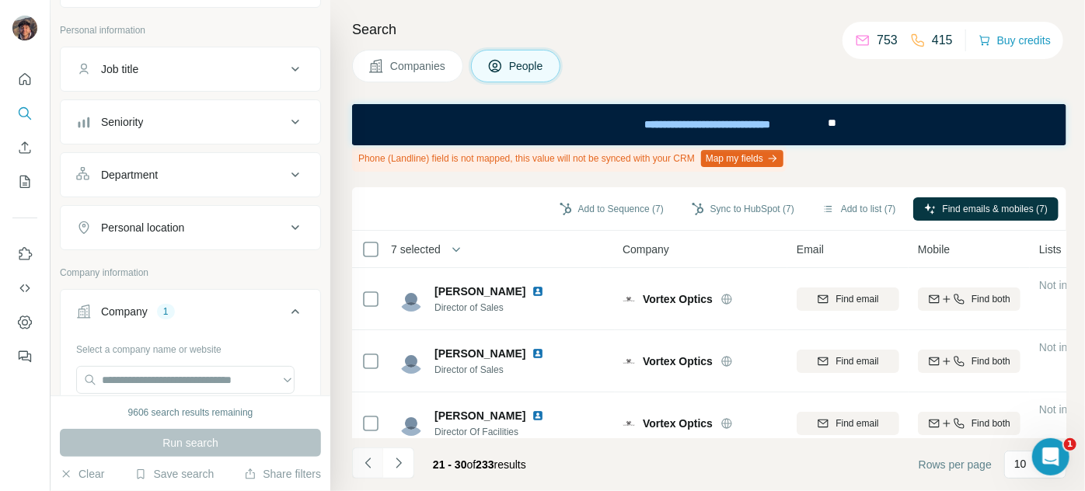
click at [363, 449] on button "Navigate to previous page" at bounding box center [367, 463] width 31 height 31
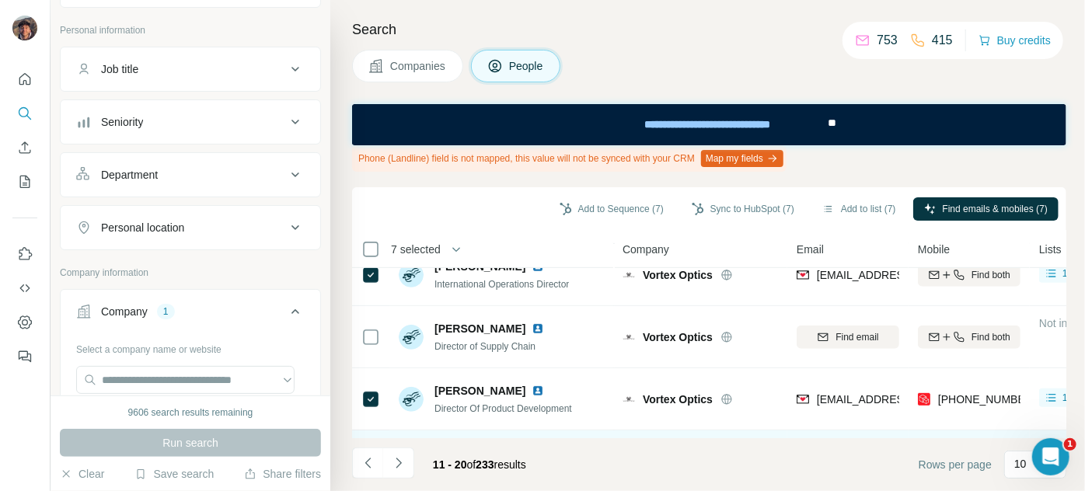
scroll to position [458, 0]
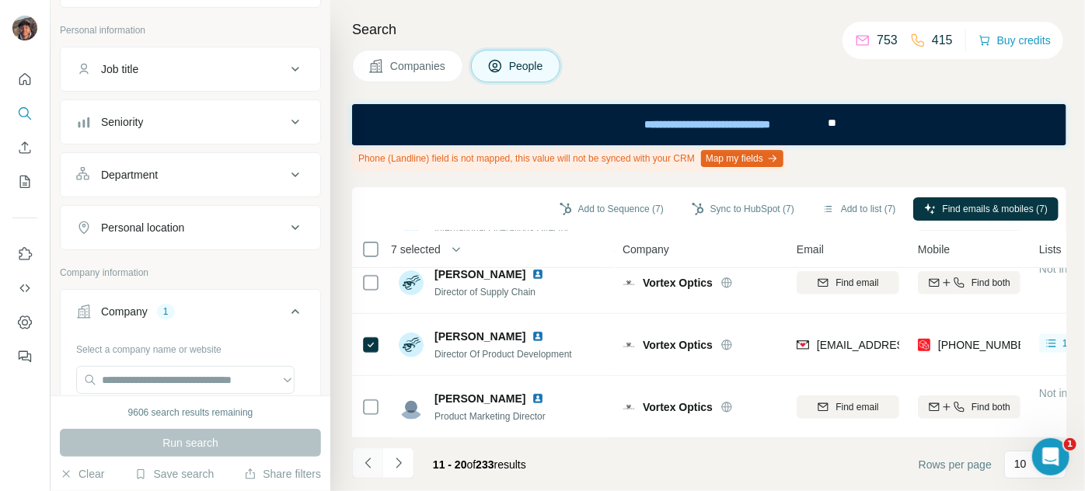
click at [364, 474] on button "Navigate to previous page" at bounding box center [367, 463] width 31 height 31
click at [410, 459] on button "Navigate to next page" at bounding box center [398, 463] width 31 height 31
click at [692, 203] on icon "button" at bounding box center [698, 209] width 12 height 12
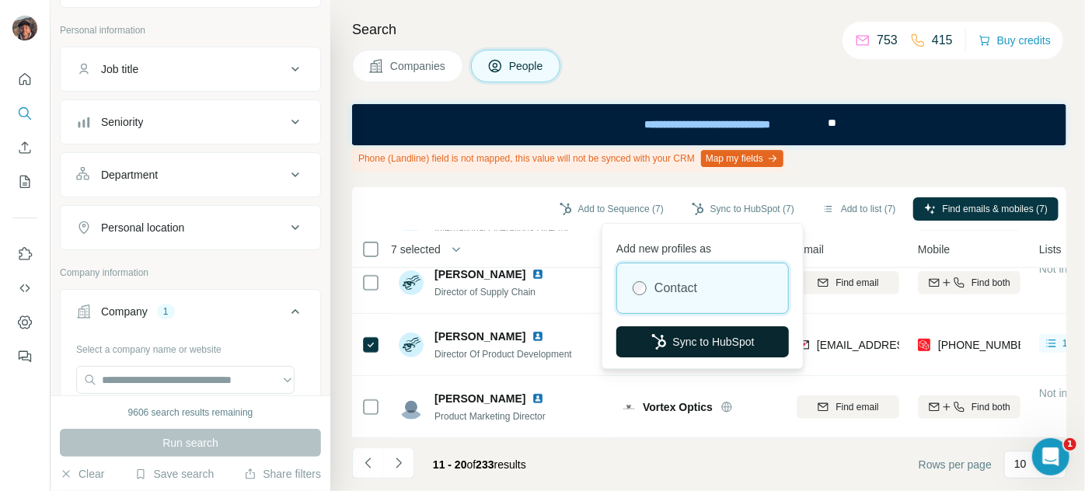
click at [685, 335] on button "Sync to HubSpot" at bounding box center [702, 341] width 173 height 31
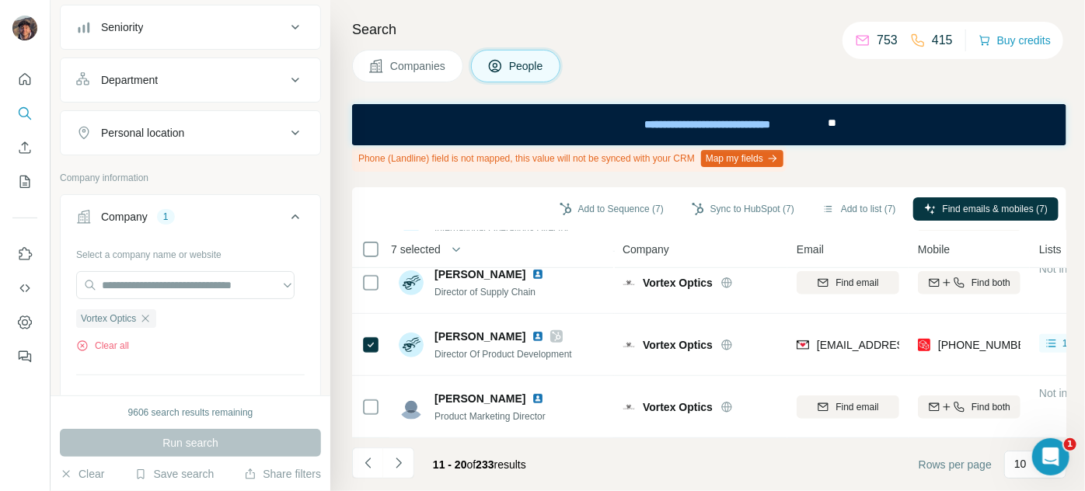
scroll to position [219, 0]
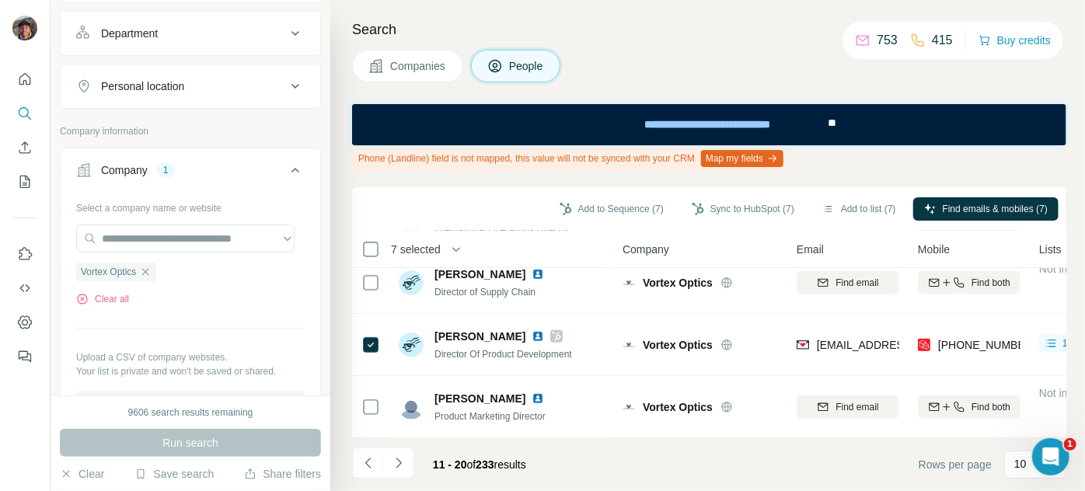
drag, startPoint x: 148, startPoint y: 274, endPoint x: 151, endPoint y: 264, distance: 9.8
click at [148, 274] on icon "button" at bounding box center [145, 272] width 12 height 12
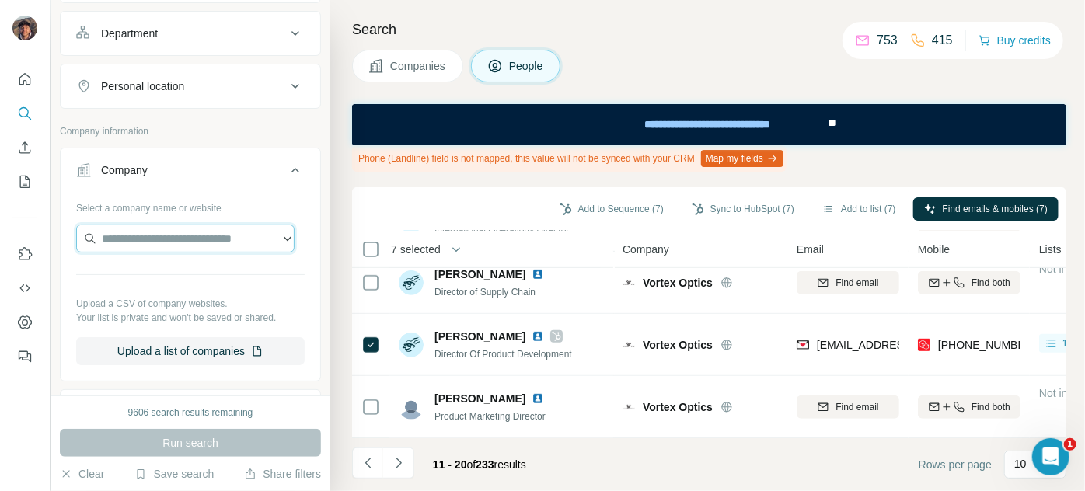
click at [151, 247] on input "text" at bounding box center [185, 239] width 218 height 28
type input "**********"
click at [243, 238] on input "**********" at bounding box center [185, 239] width 218 height 28
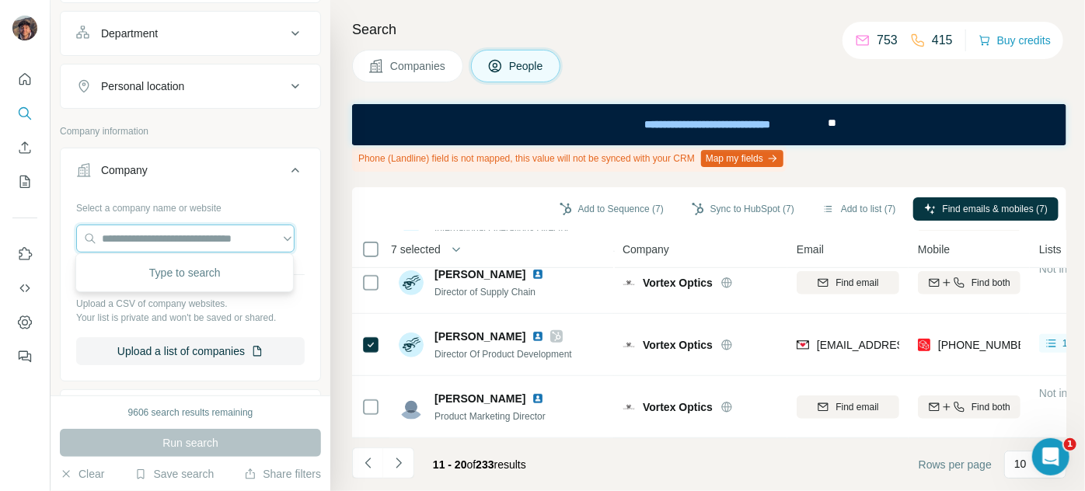
paste input "**********"
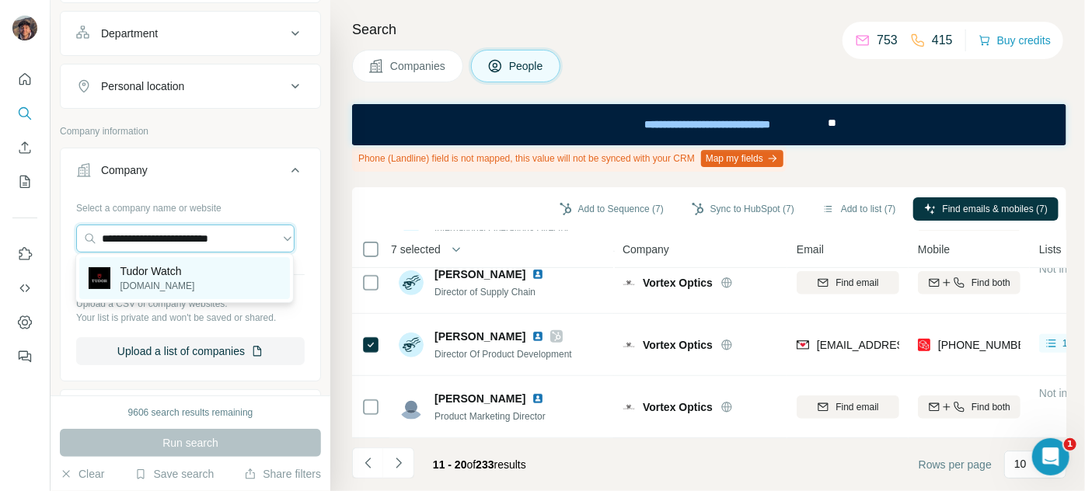
type input "**********"
click at [207, 268] on div "Tudor Watch [DOMAIN_NAME]" at bounding box center [184, 278] width 211 height 42
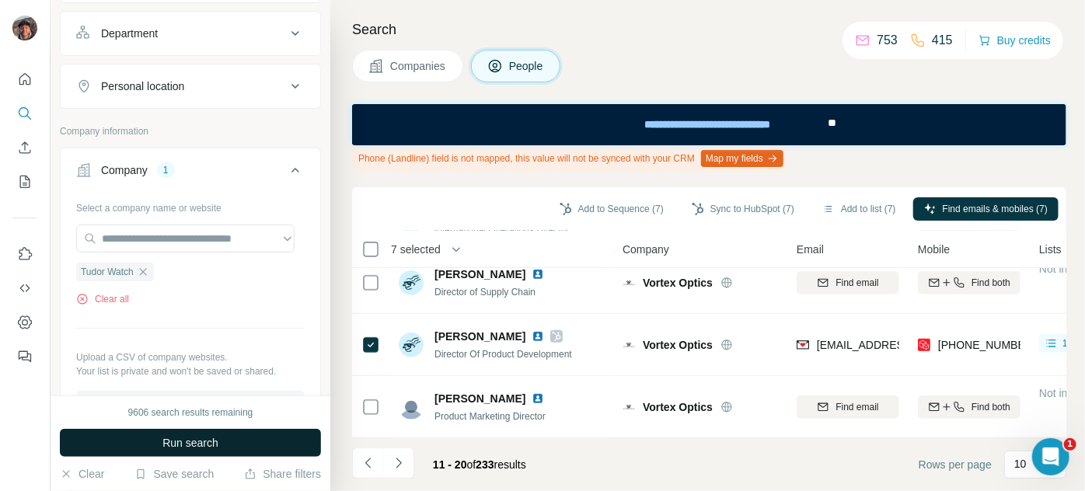
click at [198, 450] on span "Run search" at bounding box center [190, 443] width 56 height 16
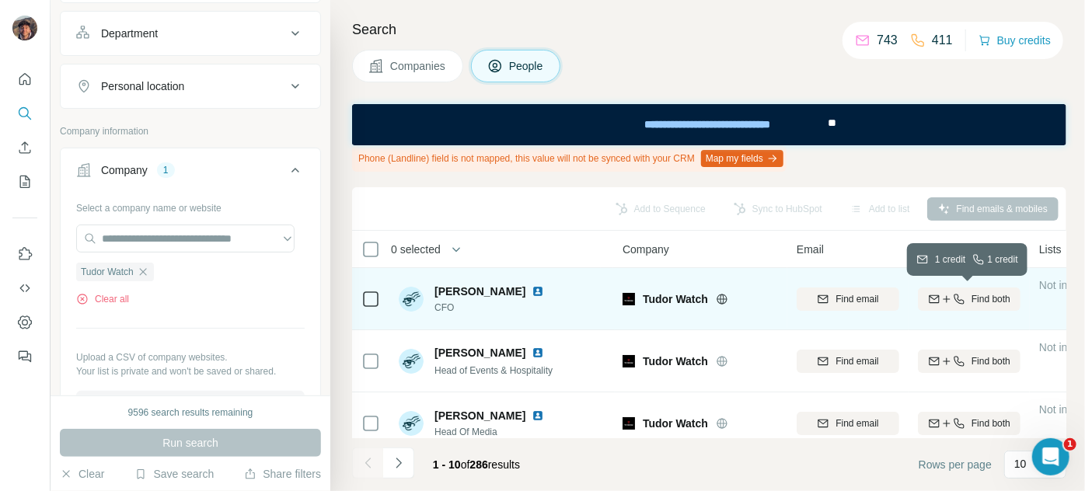
click at [939, 291] on button "Find both" at bounding box center [969, 299] width 103 height 23
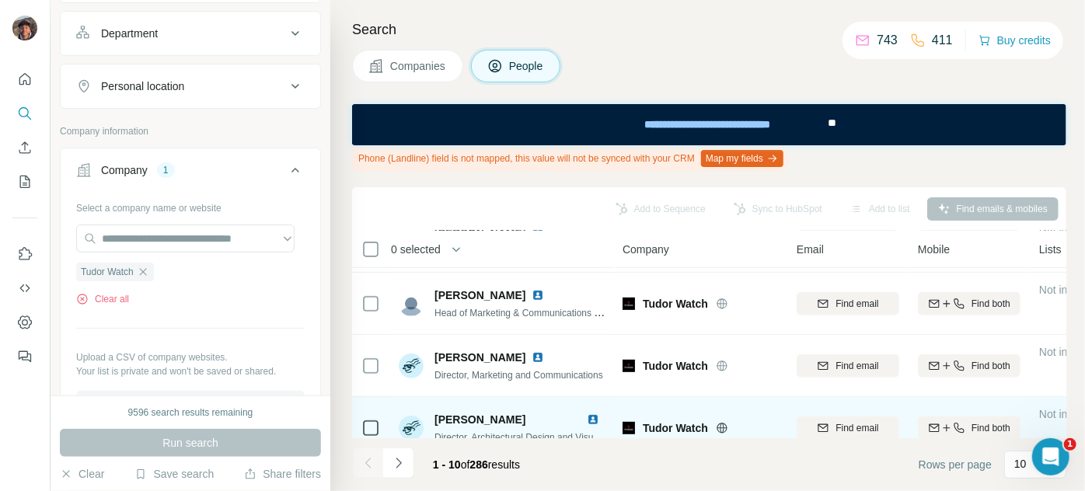
scroll to position [458, 0]
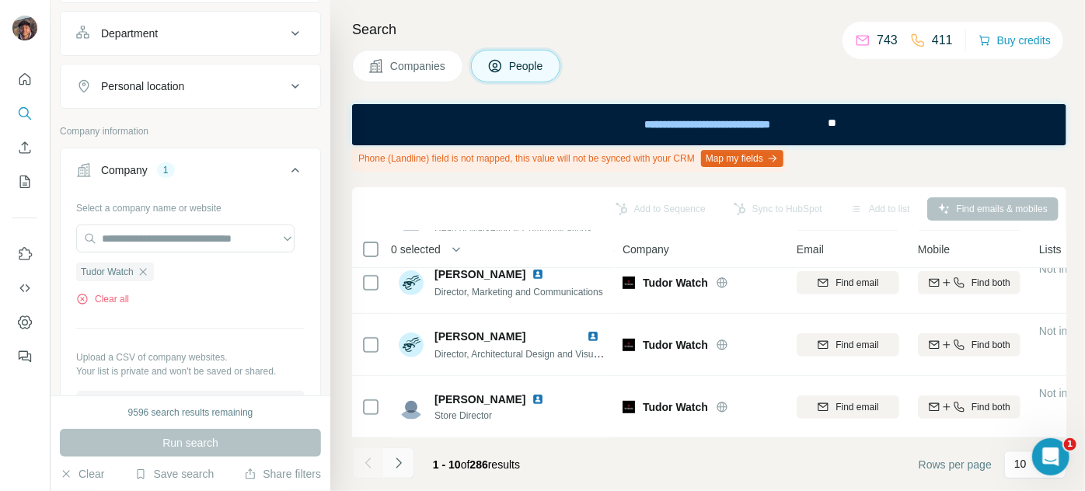
click at [393, 461] on icon "Navigate to next page" at bounding box center [399, 464] width 16 height 16
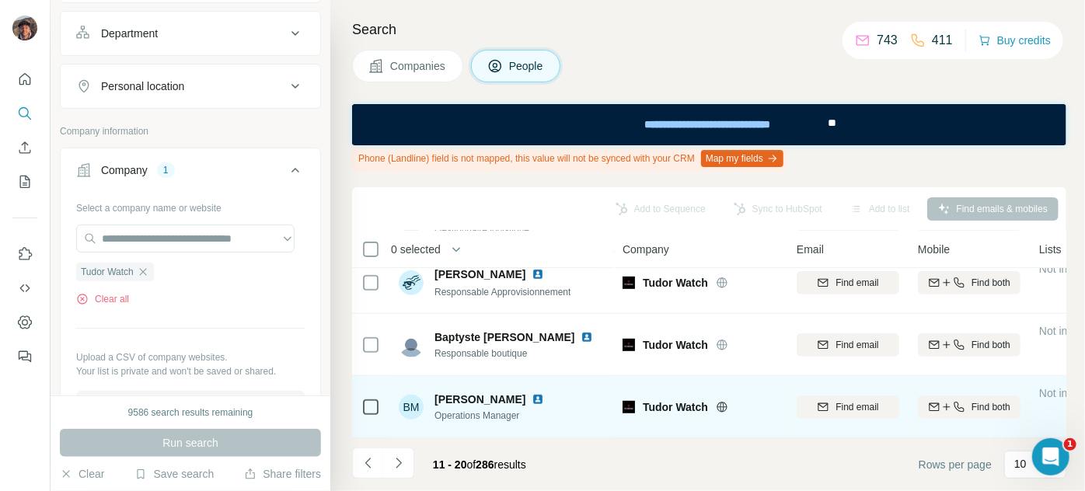
click at [858, 400] on span "Find email" at bounding box center [857, 407] width 43 height 14
click at [387, 399] on td at bounding box center [370, 407] width 37 height 62
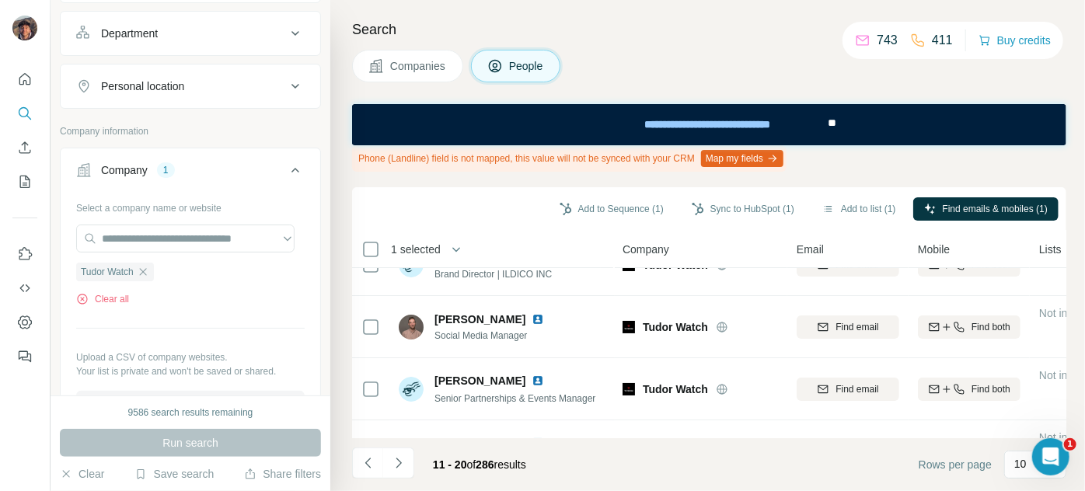
scroll to position [0, 0]
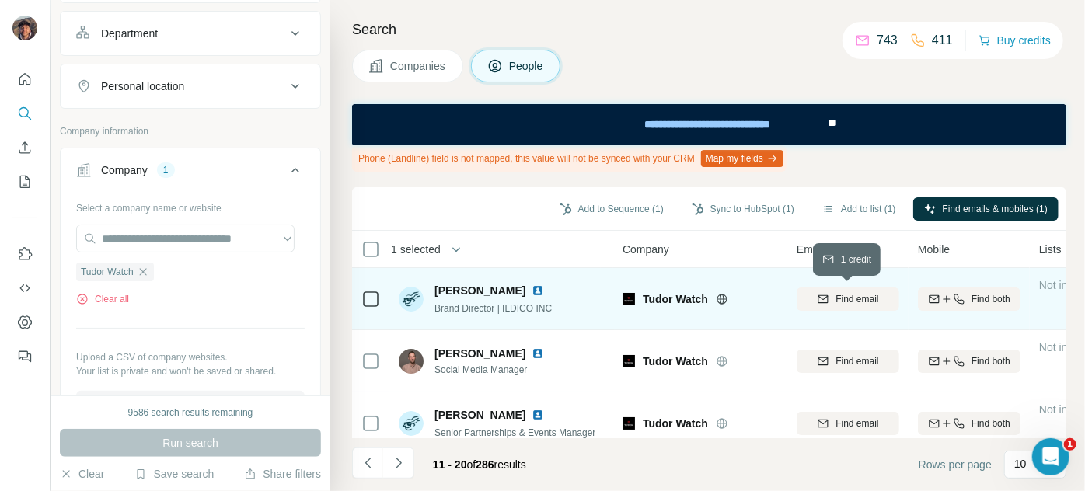
click at [870, 299] on span "Find email" at bounding box center [857, 299] width 43 height 14
click at [367, 308] on div at bounding box center [370, 299] width 19 height 43
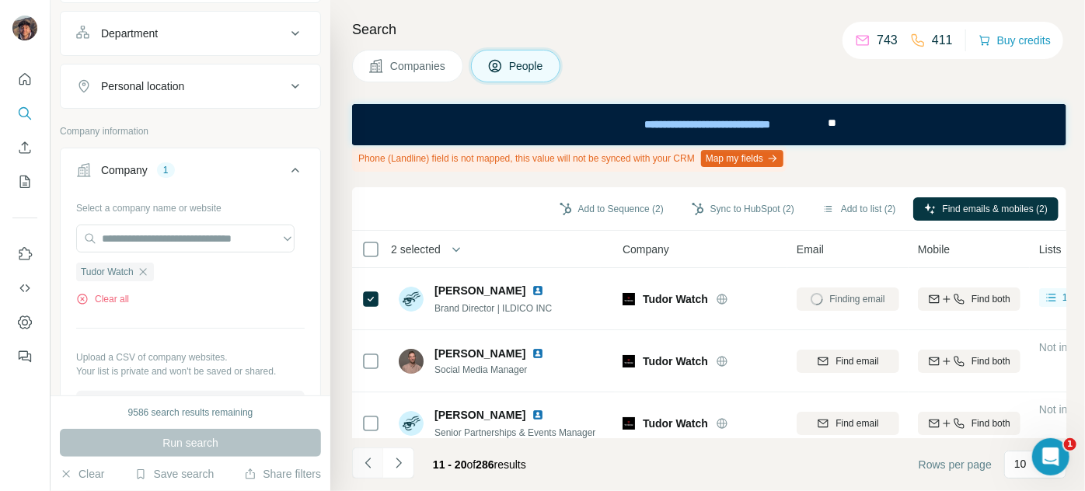
click at [361, 476] on button "Navigate to previous page" at bounding box center [367, 463] width 31 height 31
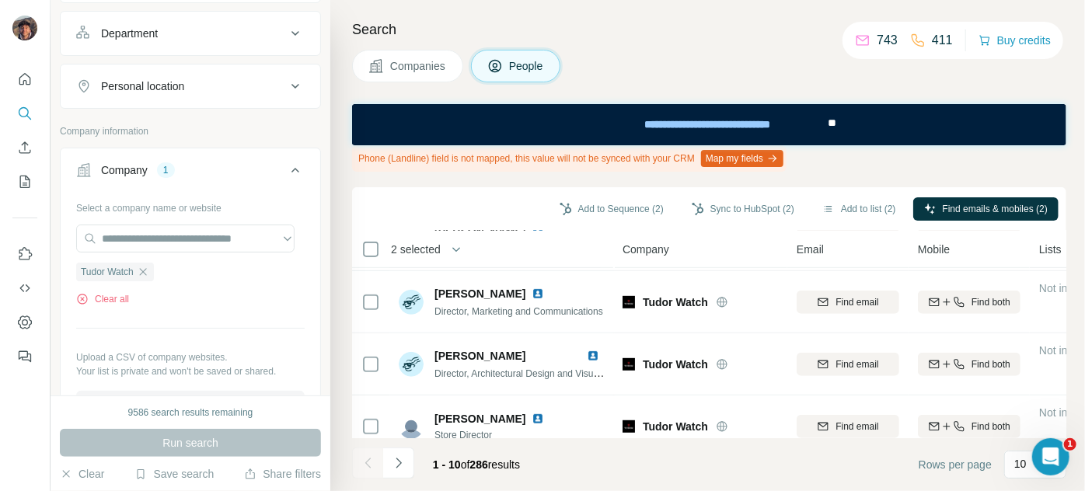
scroll to position [458, 0]
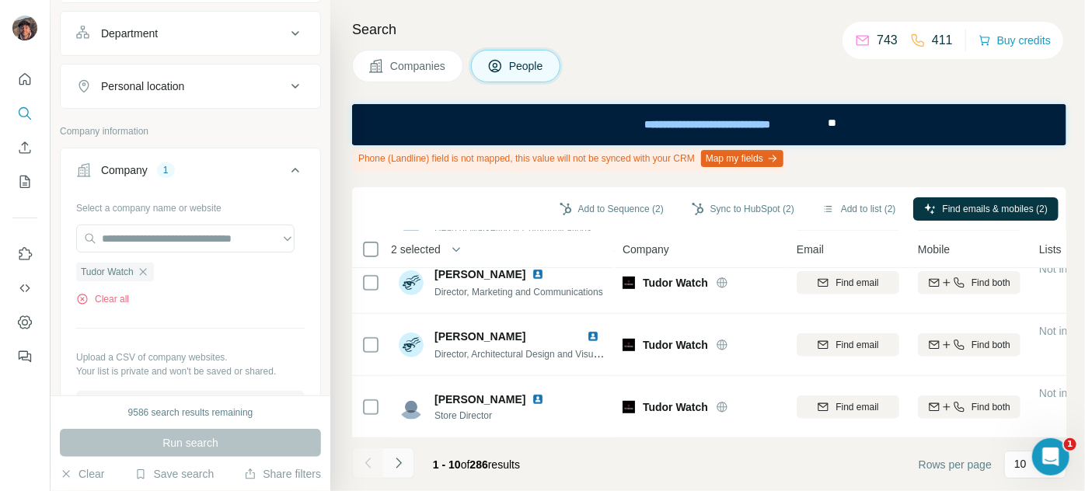
click at [396, 463] on icon "Navigate to next page" at bounding box center [399, 464] width 16 height 16
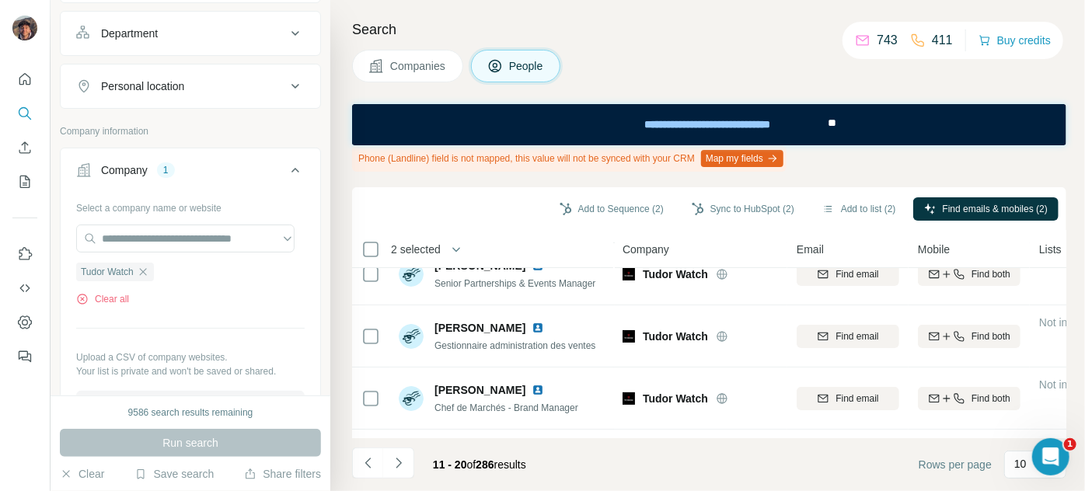
scroll to position [0, 0]
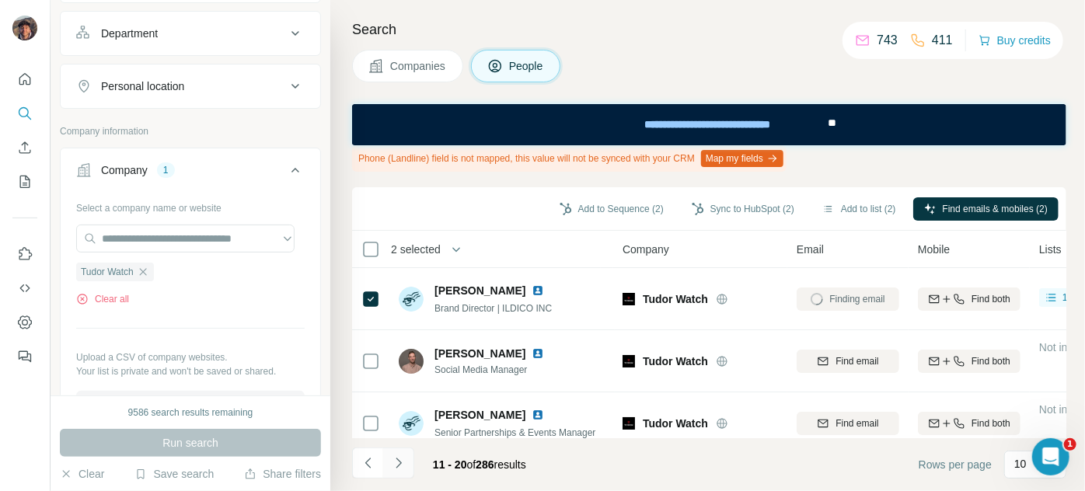
click at [404, 454] on button "Navigate to next page" at bounding box center [398, 463] width 31 height 31
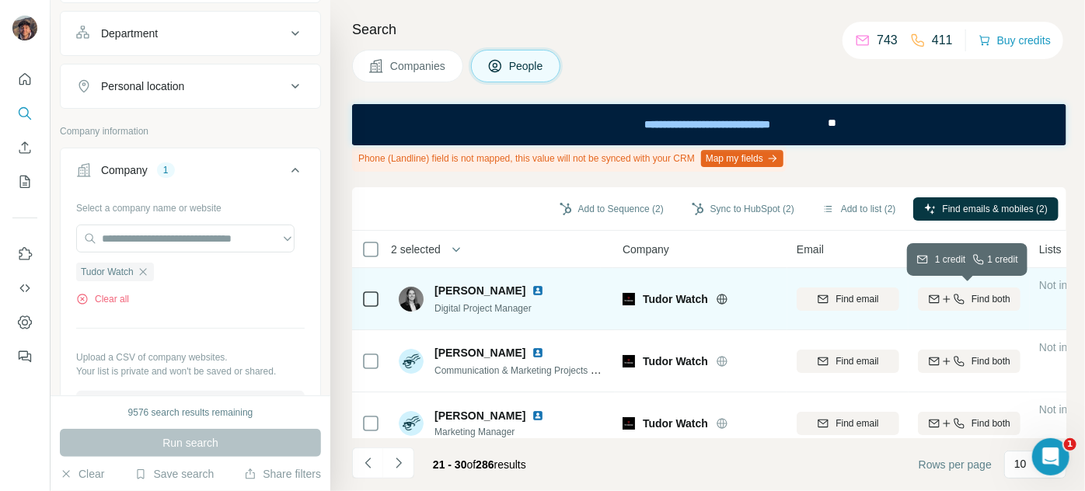
click at [983, 294] on span "Find both" at bounding box center [991, 299] width 39 height 14
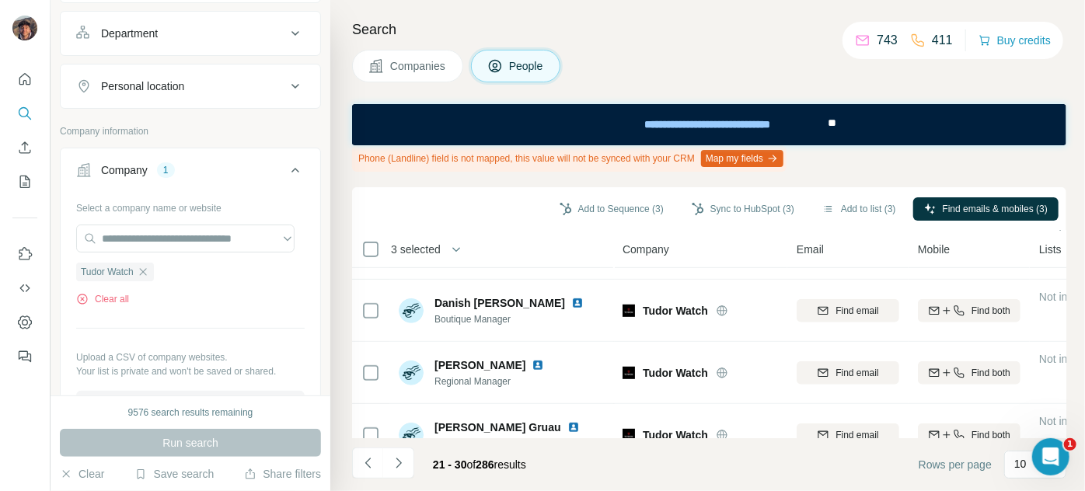
scroll to position [458, 0]
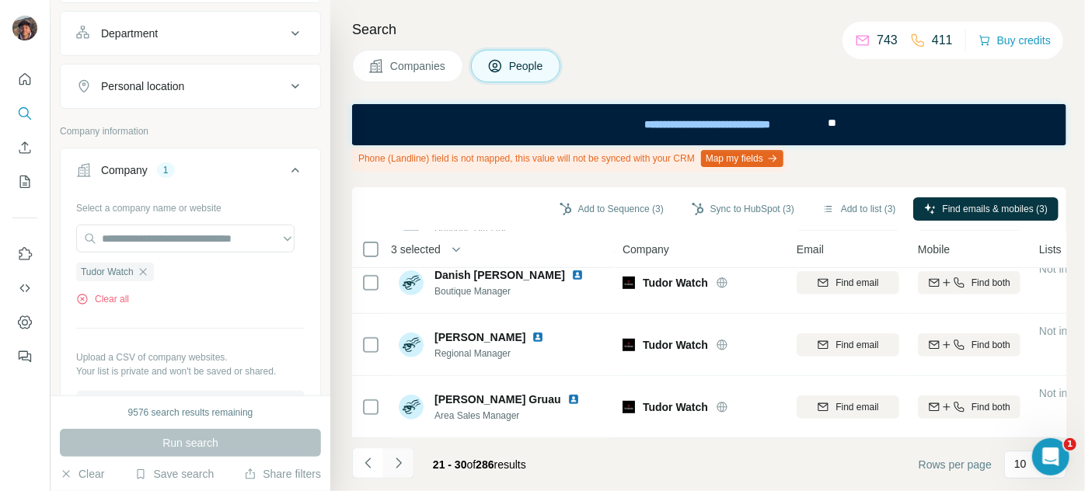
click at [392, 468] on icon "Navigate to next page" at bounding box center [399, 464] width 16 height 16
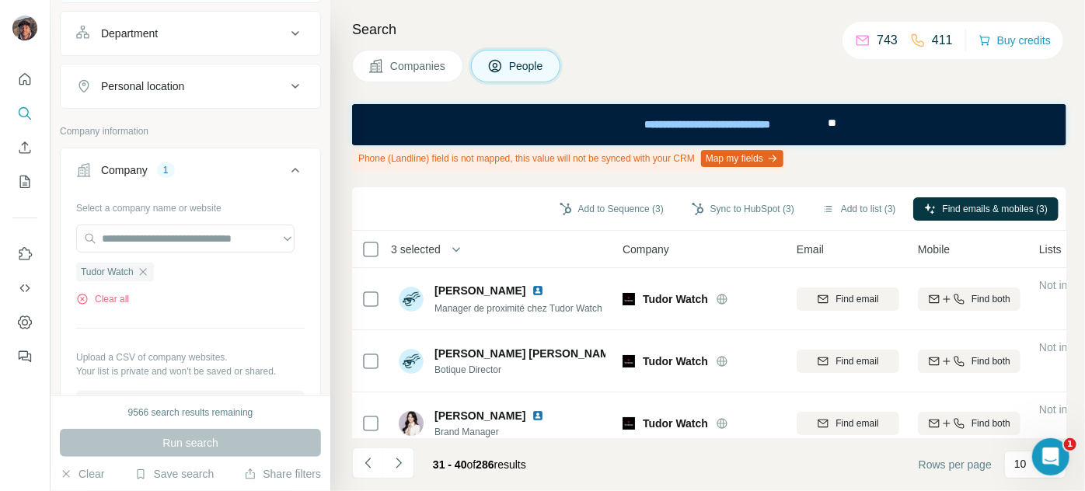
scroll to position [70, 0]
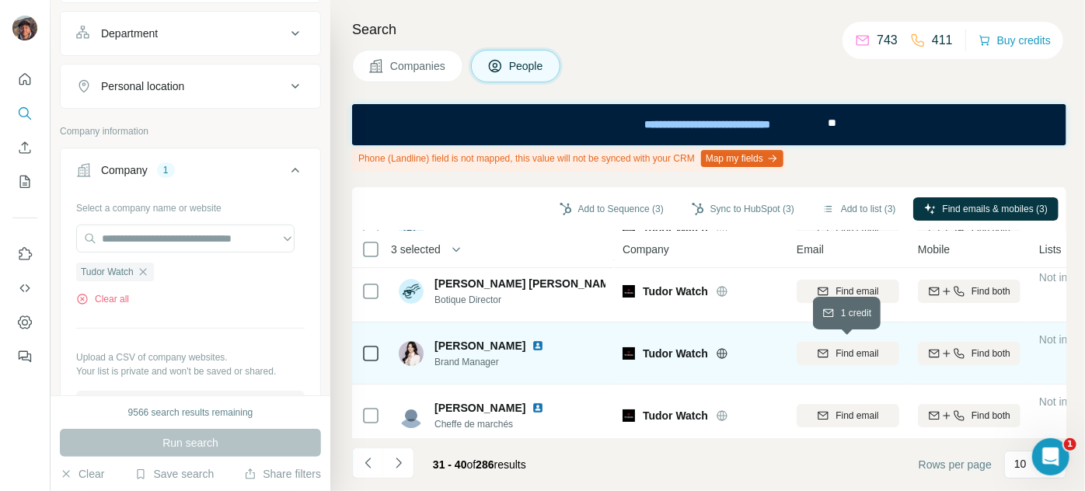
click at [830, 342] on button "Find email" at bounding box center [848, 353] width 103 height 23
click at [372, 361] on div at bounding box center [370, 353] width 19 height 43
click at [955, 347] on icon "button" at bounding box center [959, 353] width 12 height 12
click at [398, 463] on icon "Navigate to next page" at bounding box center [399, 464] width 16 height 16
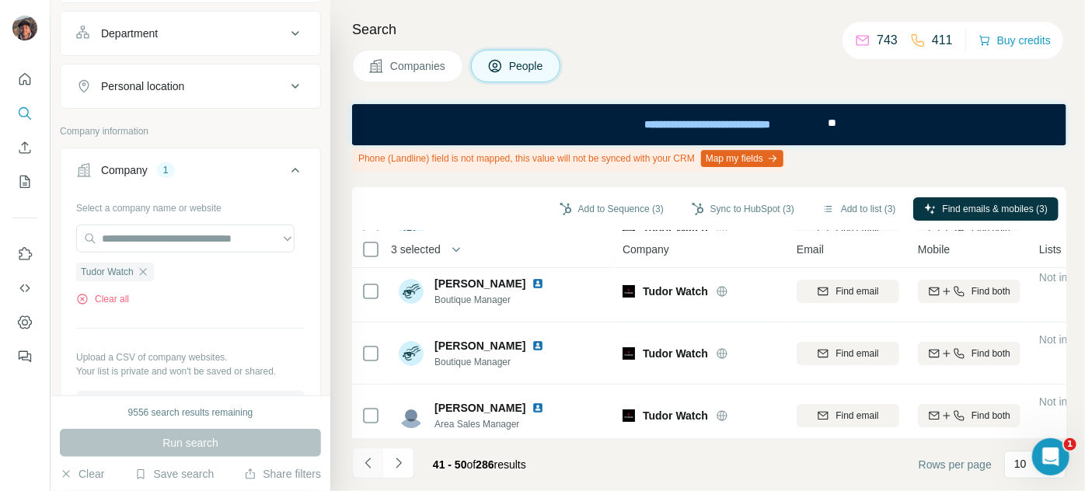
click at [355, 456] on button "Navigate to previous page" at bounding box center [367, 463] width 31 height 31
click at [370, 456] on icon "Navigate to previous page" at bounding box center [369, 464] width 16 height 16
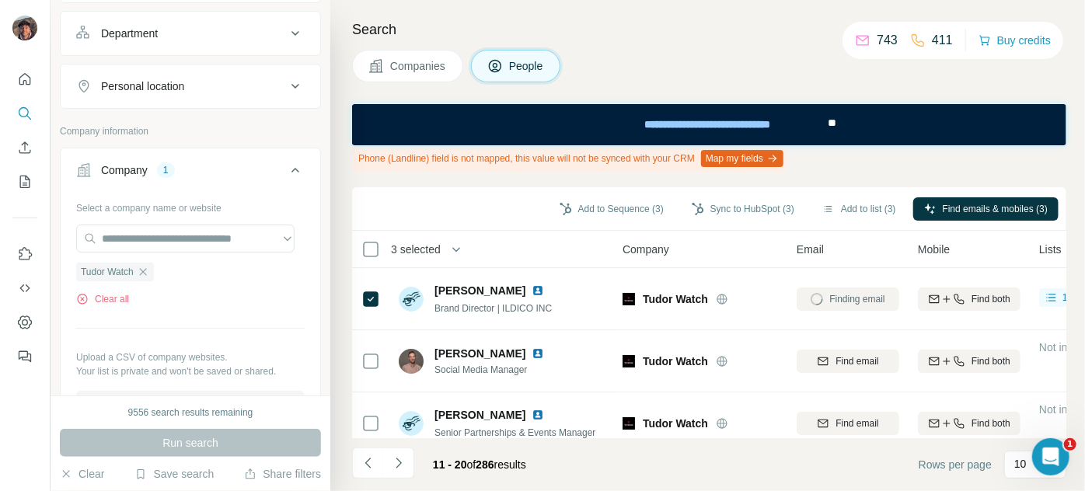
scroll to position [458, 0]
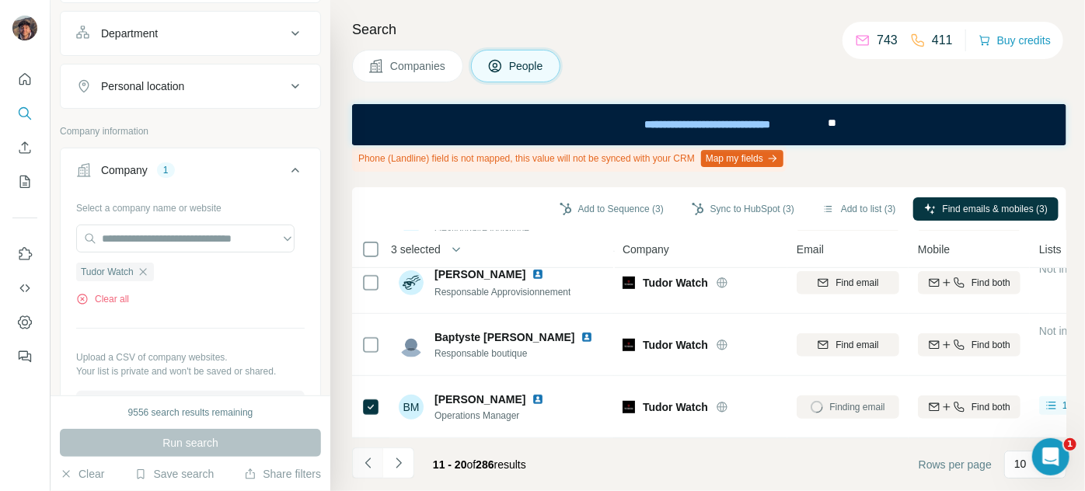
click at [370, 453] on button "Navigate to previous page" at bounding box center [367, 463] width 31 height 31
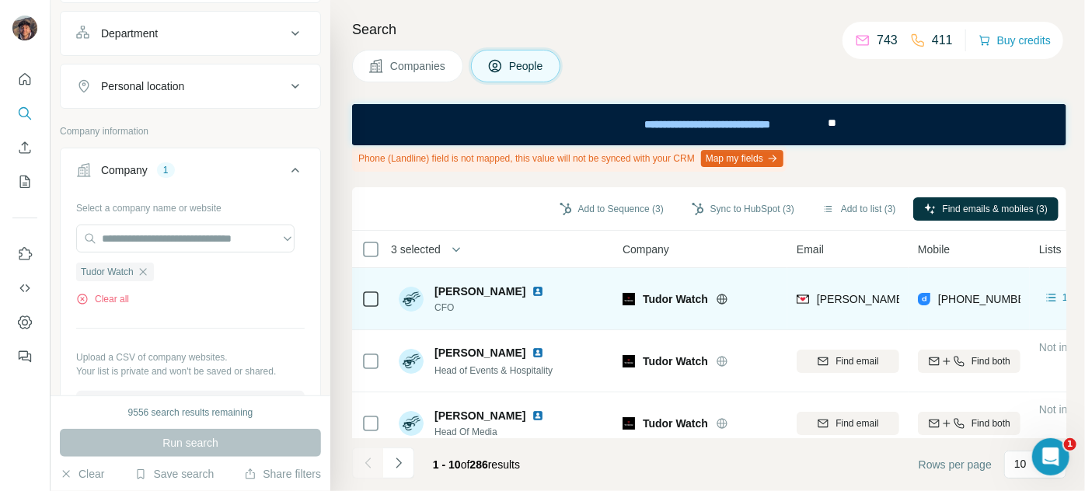
click at [368, 290] on icon at bounding box center [370, 299] width 19 height 19
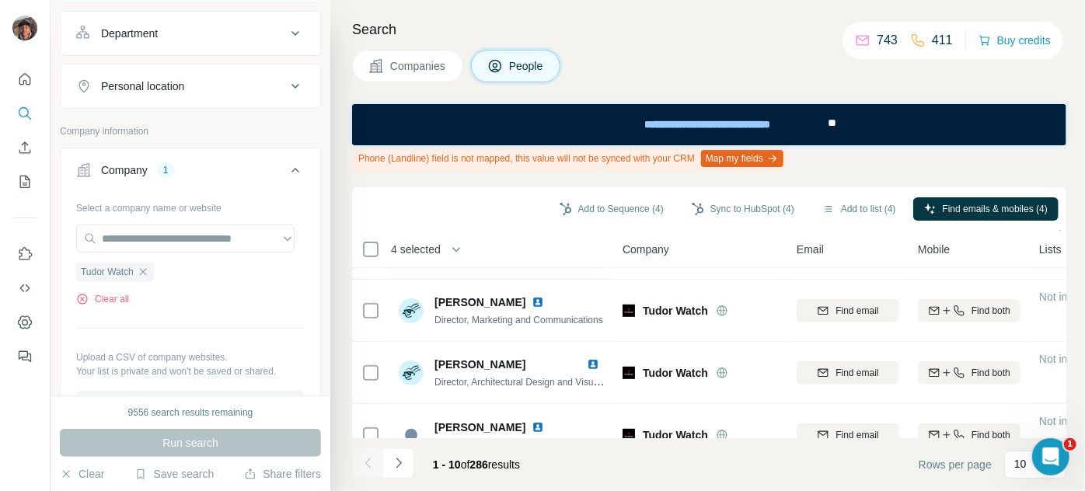
scroll to position [458, 0]
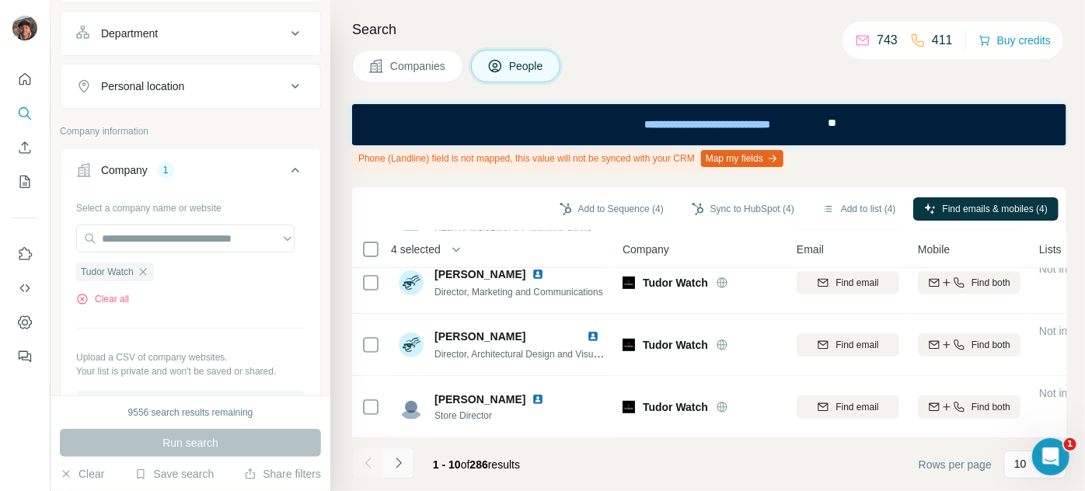
click at [406, 462] on icon "Navigate to next page" at bounding box center [399, 464] width 16 height 16
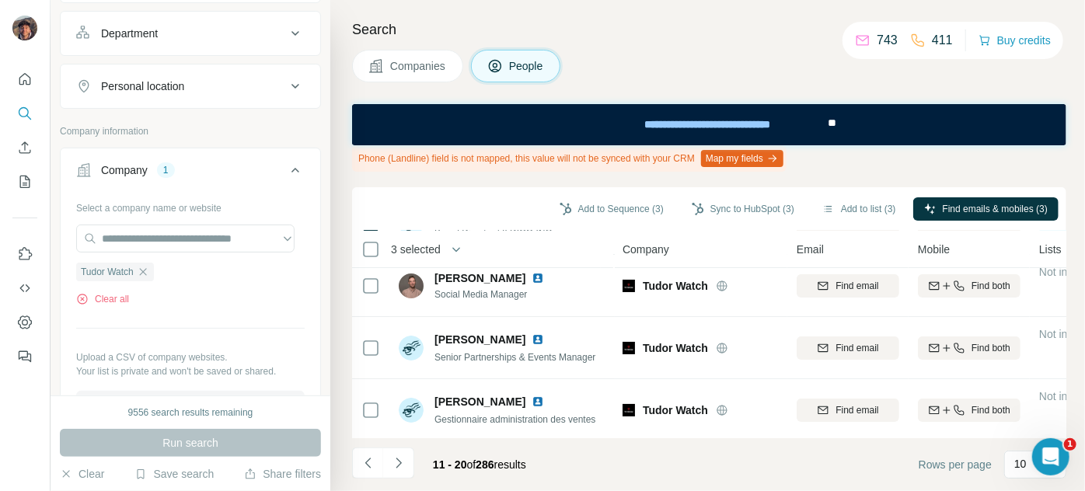
scroll to position [0, 0]
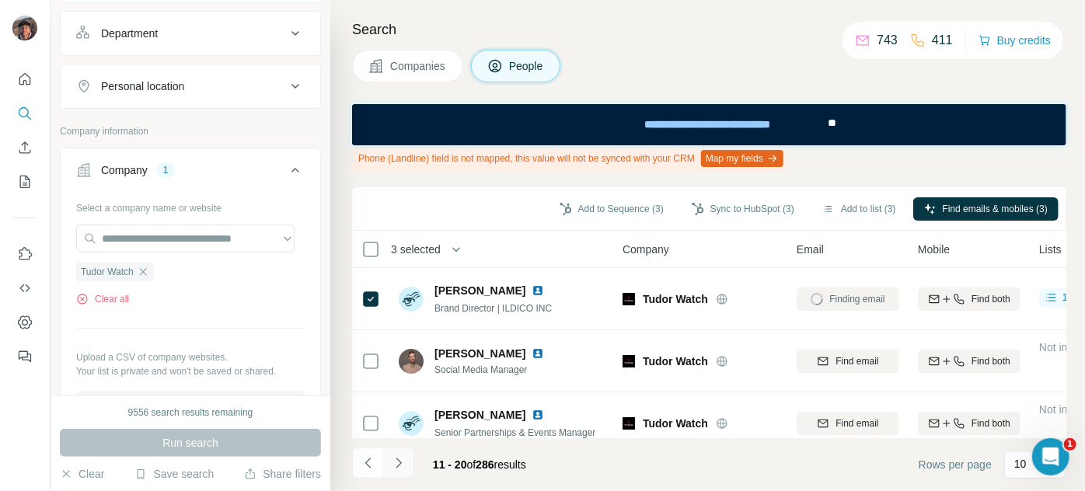
click at [392, 461] on icon "Navigate to next page" at bounding box center [399, 464] width 16 height 16
click at [408, 448] on button "Navigate to next page" at bounding box center [398, 463] width 31 height 31
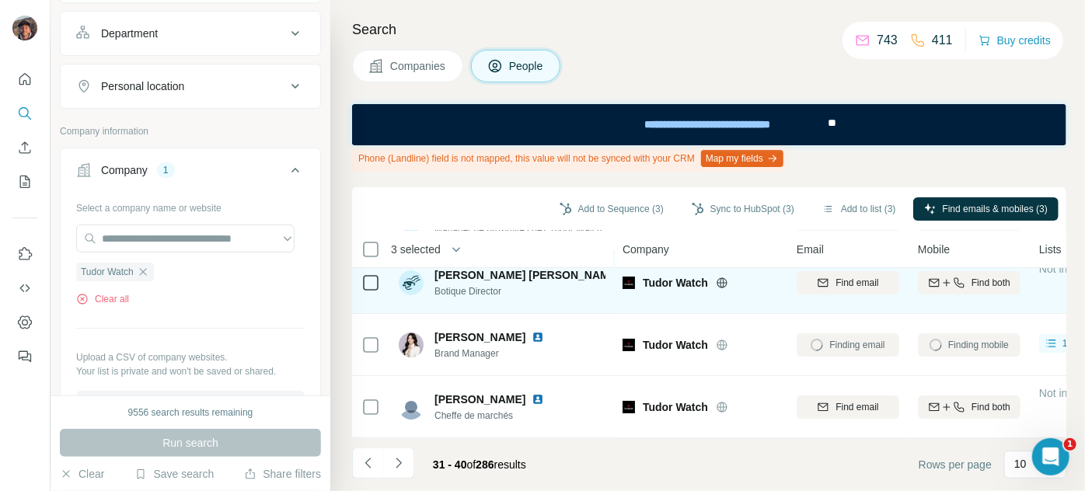
scroll to position [70, 0]
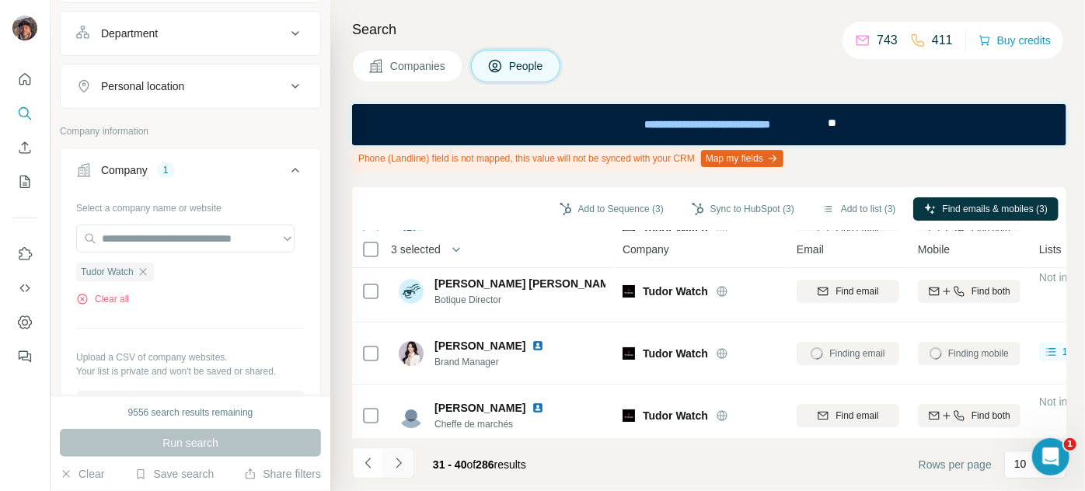
click at [400, 458] on icon "Navigate to next page" at bounding box center [399, 464] width 16 height 16
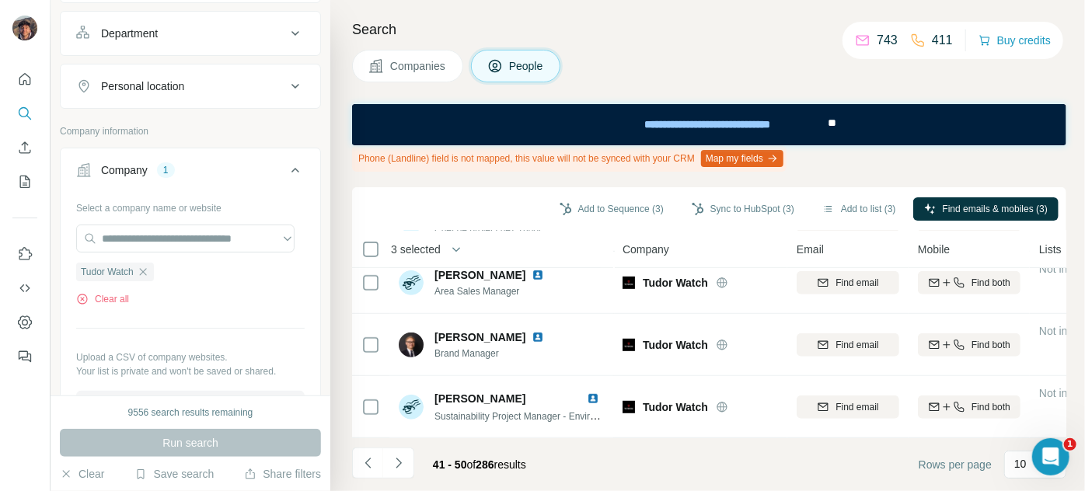
scroll to position [458, 0]
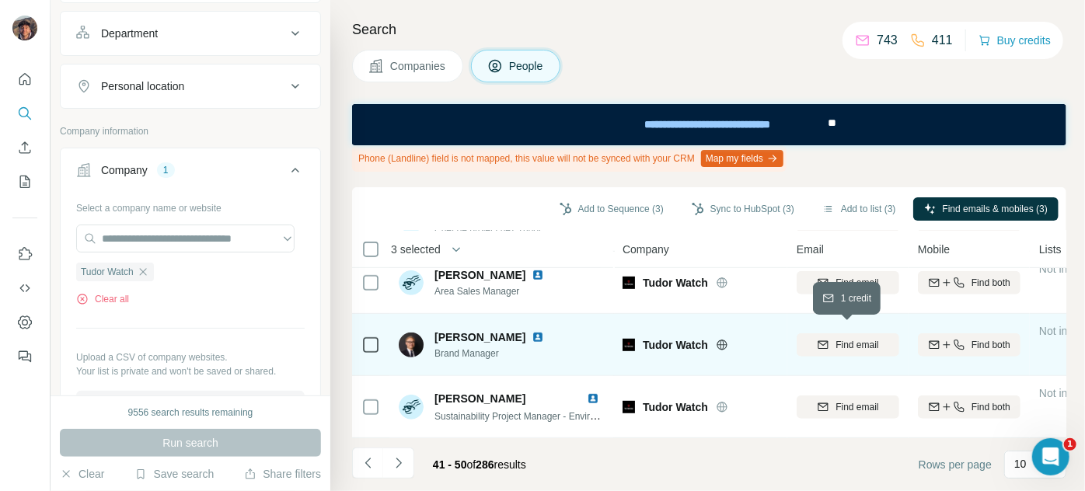
click at [862, 338] on span "Find email" at bounding box center [857, 345] width 43 height 14
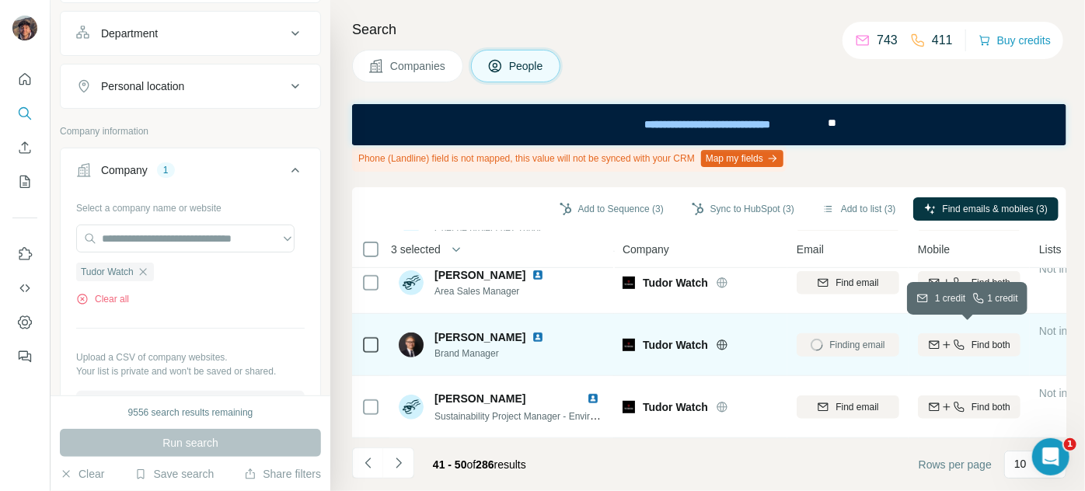
click at [944, 339] on icon "button" at bounding box center [947, 345] width 12 height 12
click at [367, 470] on icon "Navigate to previous page" at bounding box center [369, 464] width 16 height 16
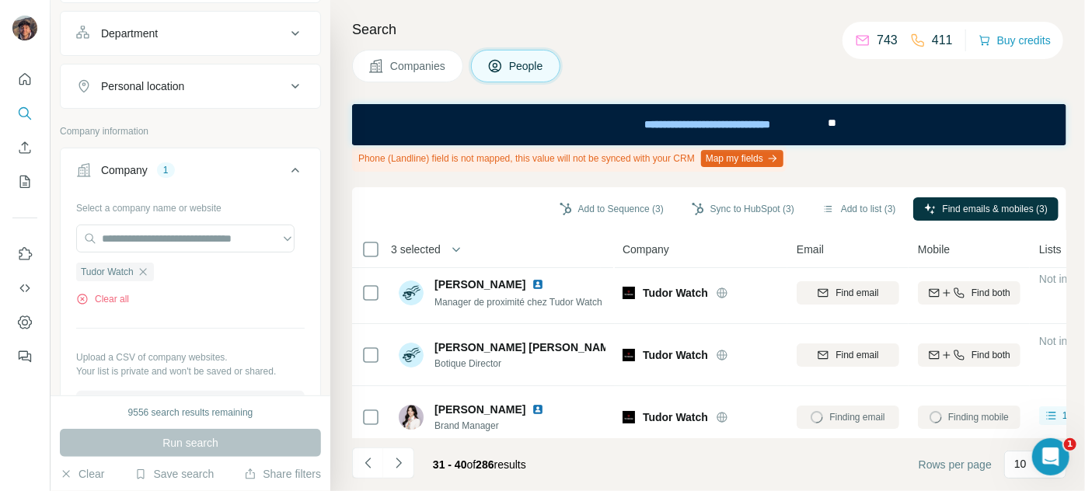
scroll to position [0, 0]
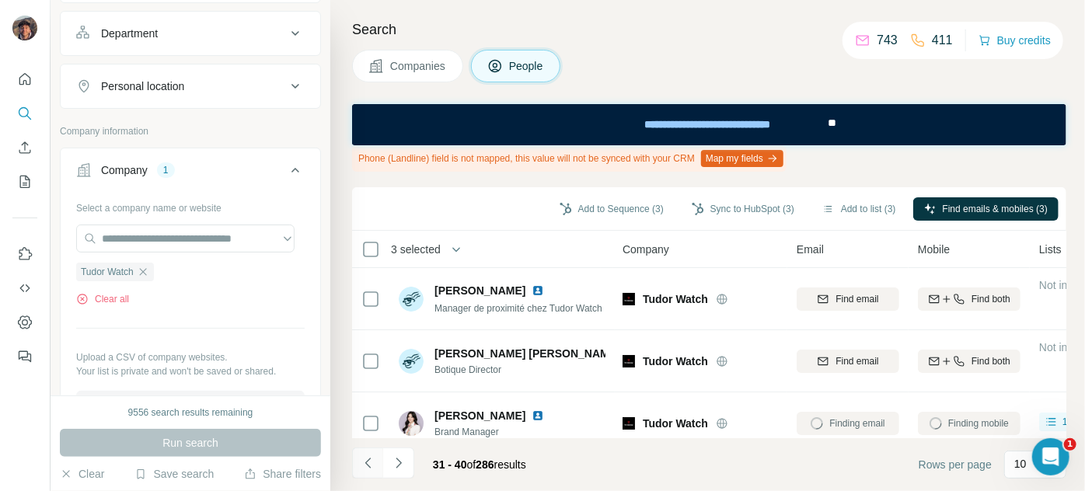
click at [367, 468] on icon "Navigate to previous page" at bounding box center [369, 464] width 16 height 16
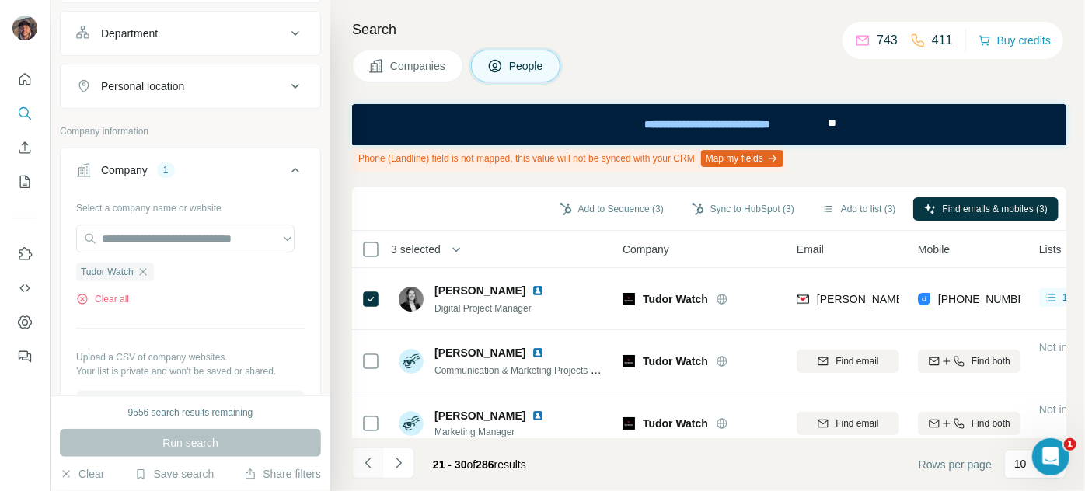
click at [368, 463] on icon "Navigate to previous page" at bounding box center [369, 464] width 16 height 16
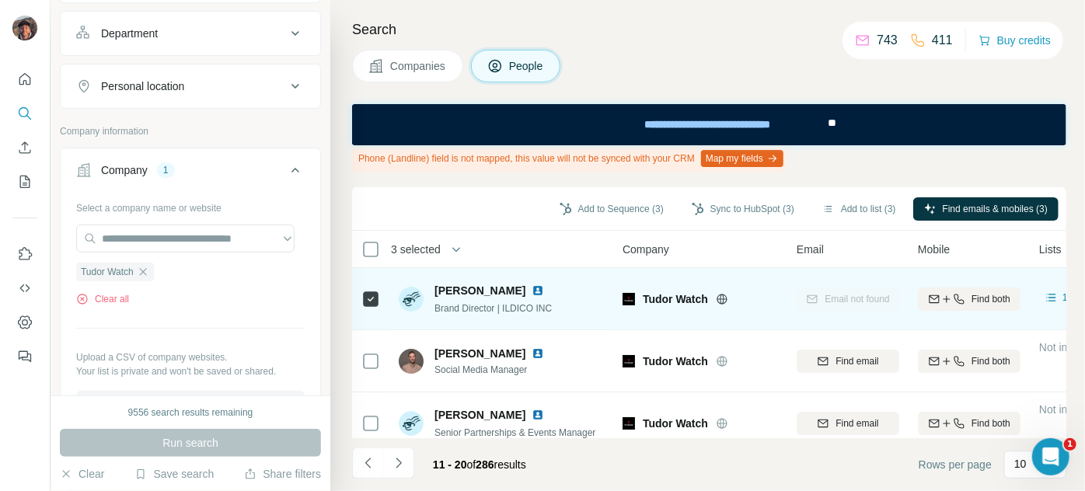
click at [361, 307] on icon at bounding box center [370, 299] width 19 height 19
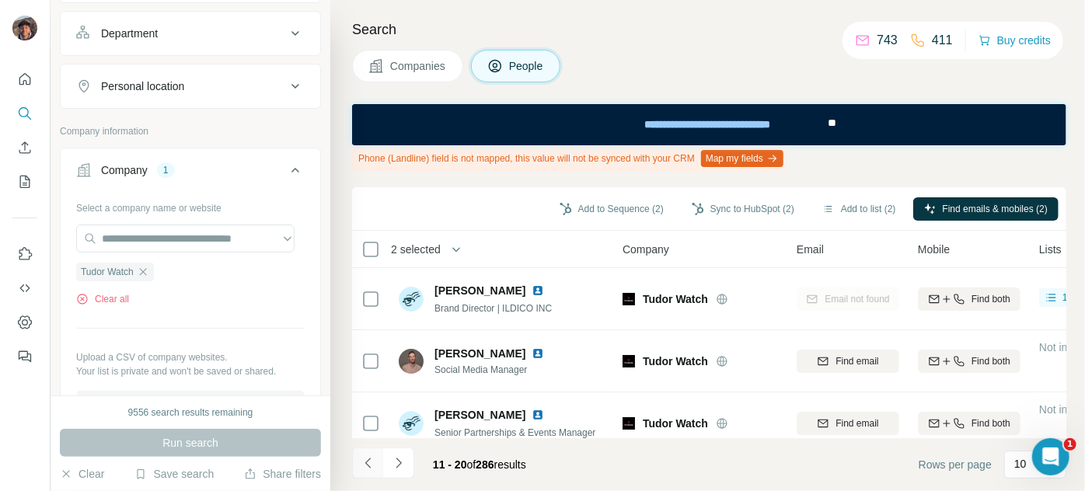
click at [371, 466] on icon "Navigate to previous page" at bounding box center [369, 464] width 16 height 16
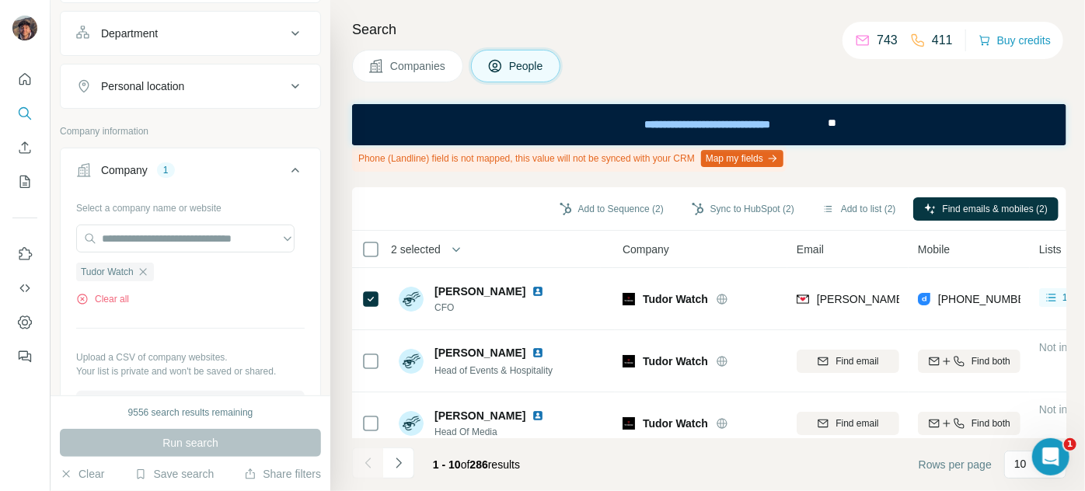
scroll to position [458, 0]
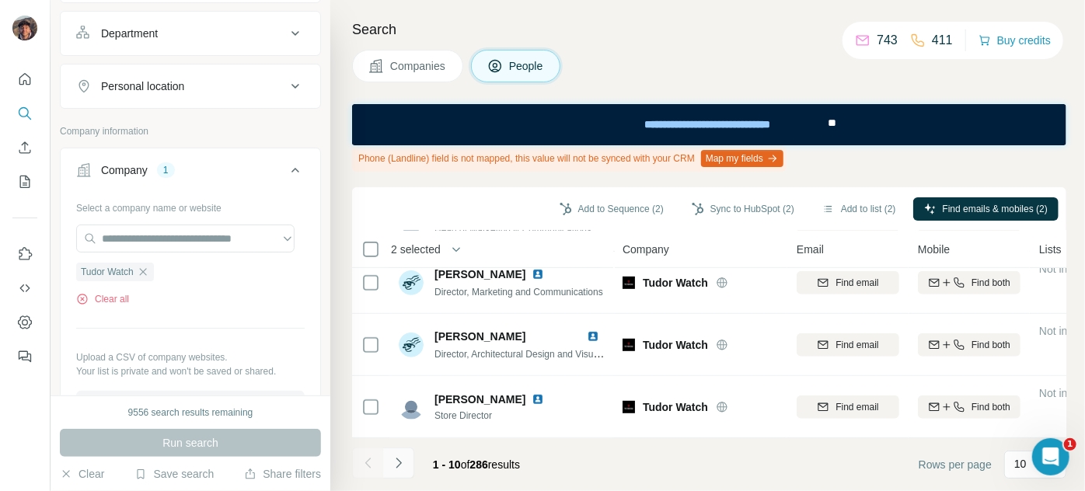
click at [403, 462] on icon "Navigate to next page" at bounding box center [399, 464] width 16 height 16
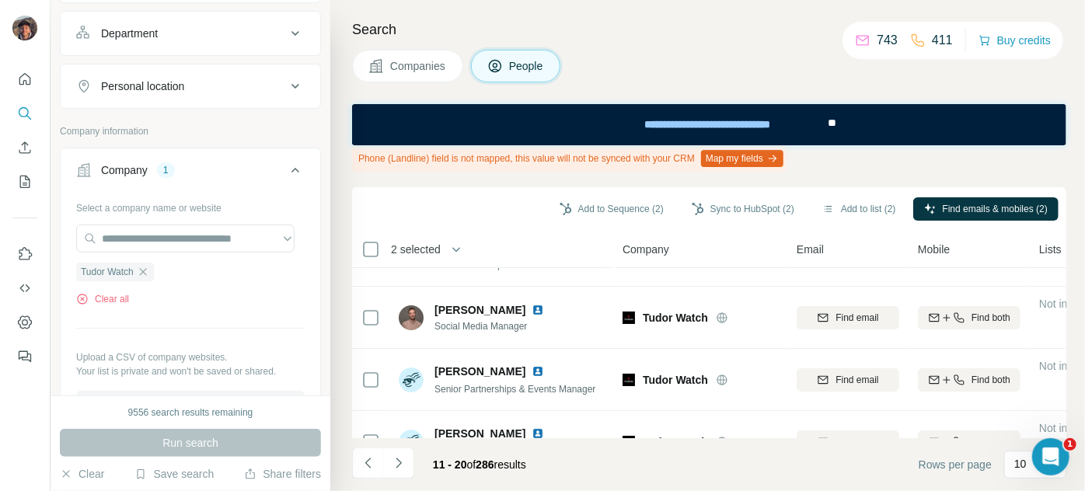
scroll to position [0, 0]
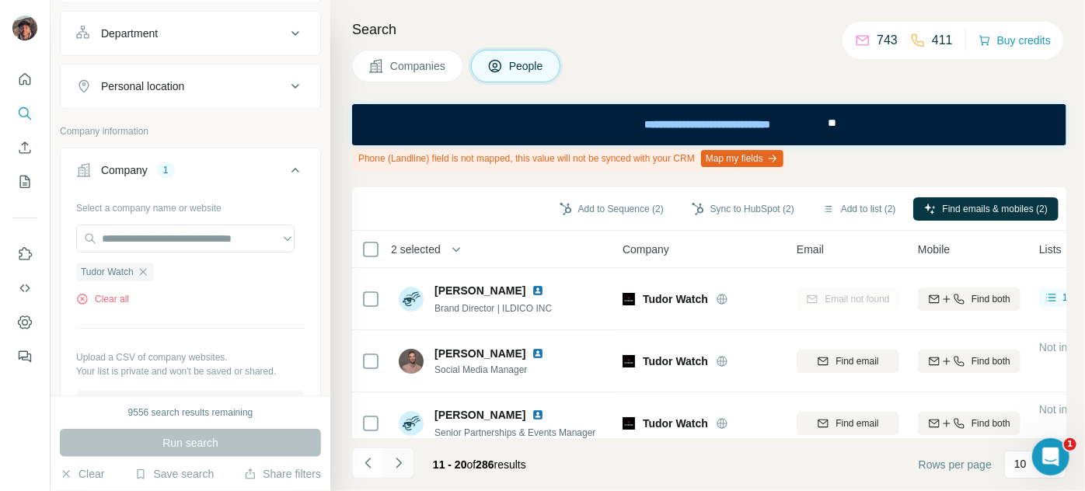
click at [407, 459] on button "Navigate to next page" at bounding box center [398, 463] width 31 height 31
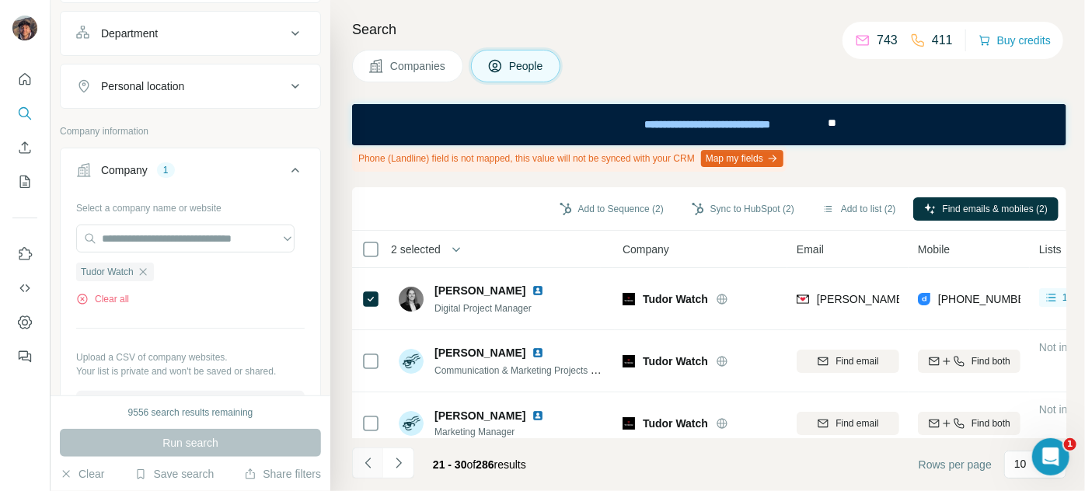
click at [368, 453] on button "Navigate to previous page" at bounding box center [367, 463] width 31 height 31
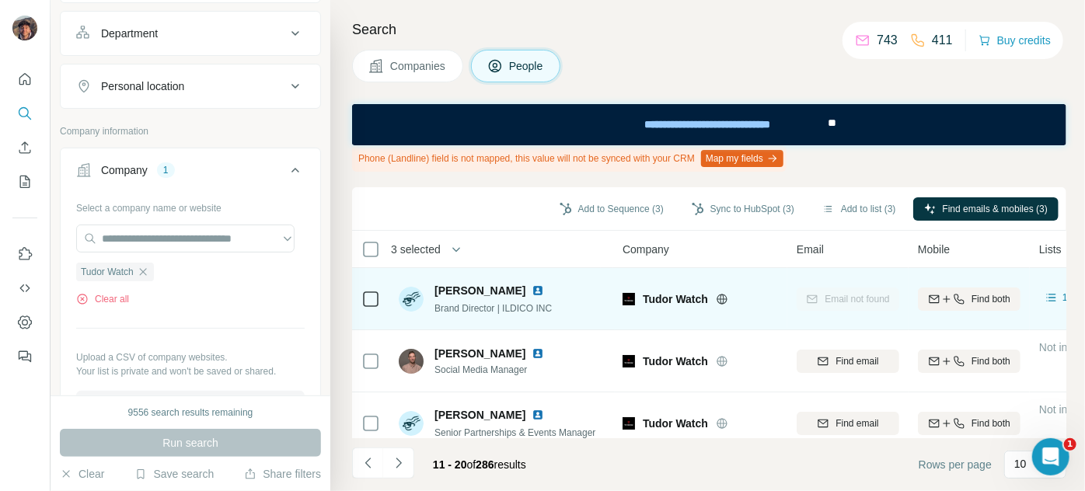
click at [368, 309] on div at bounding box center [370, 299] width 19 height 43
click at [361, 305] on icon at bounding box center [370, 299] width 19 height 19
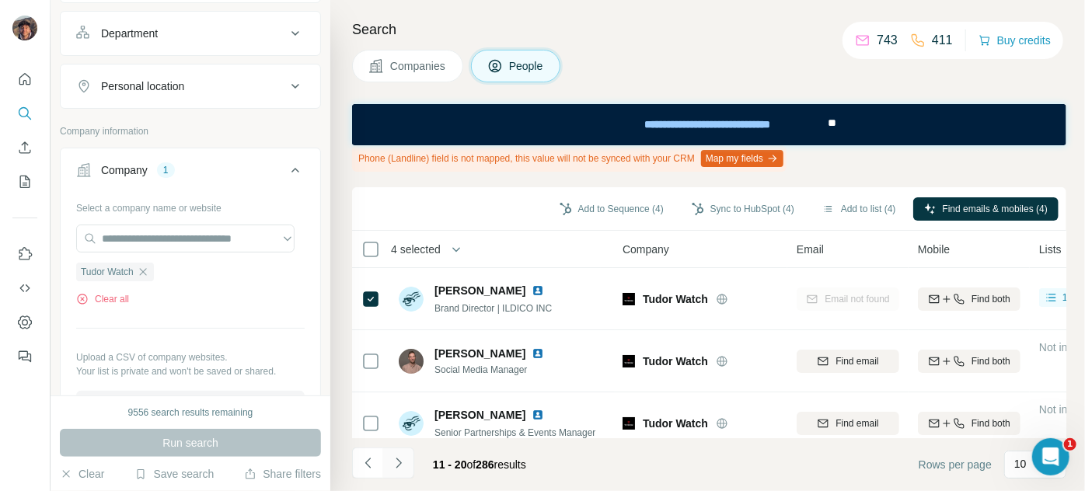
click at [406, 472] on button "Navigate to next page" at bounding box center [398, 463] width 31 height 31
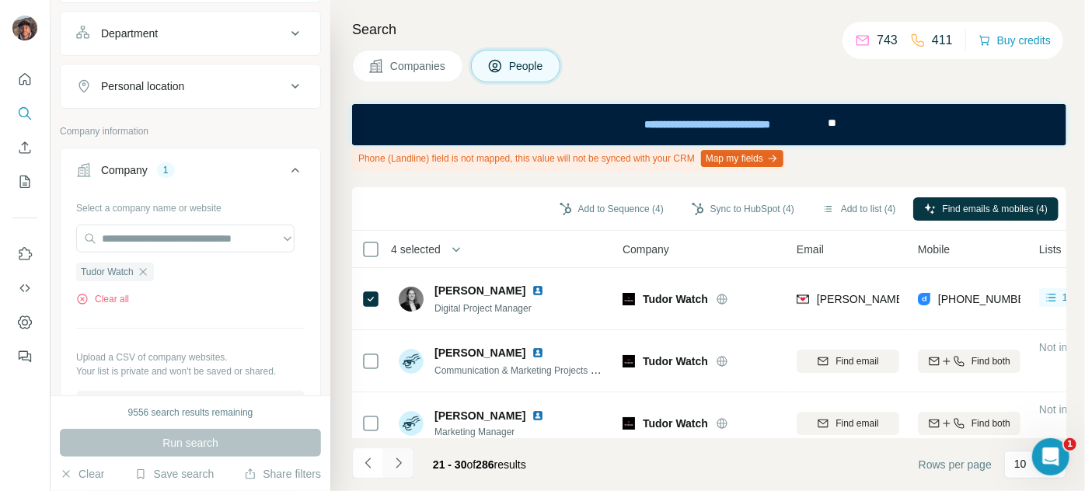
click at [406, 453] on button "Navigate to next page" at bounding box center [398, 463] width 31 height 31
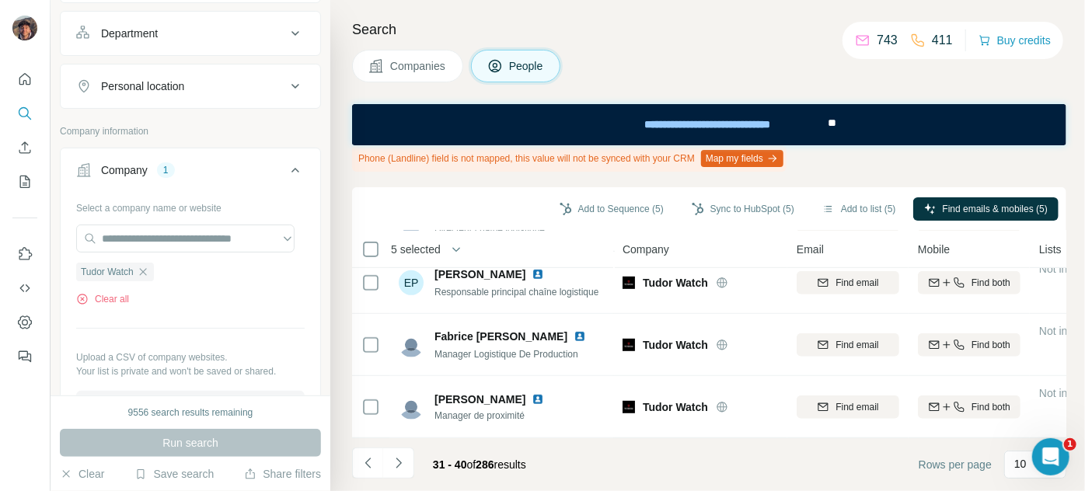
scroll to position [458, 0]
click at [407, 445] on footer "31 - 40 of 286 results Rows per page 10" at bounding box center [709, 464] width 714 height 53
click at [404, 468] on icon "Navigate to next page" at bounding box center [399, 464] width 16 height 16
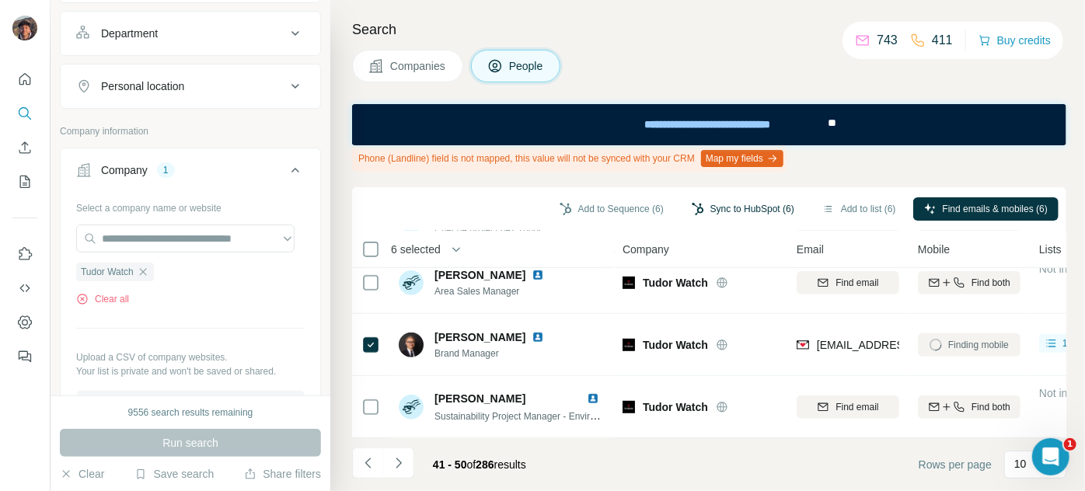
click at [689, 211] on button "Sync to HubSpot (6)" at bounding box center [743, 208] width 124 height 23
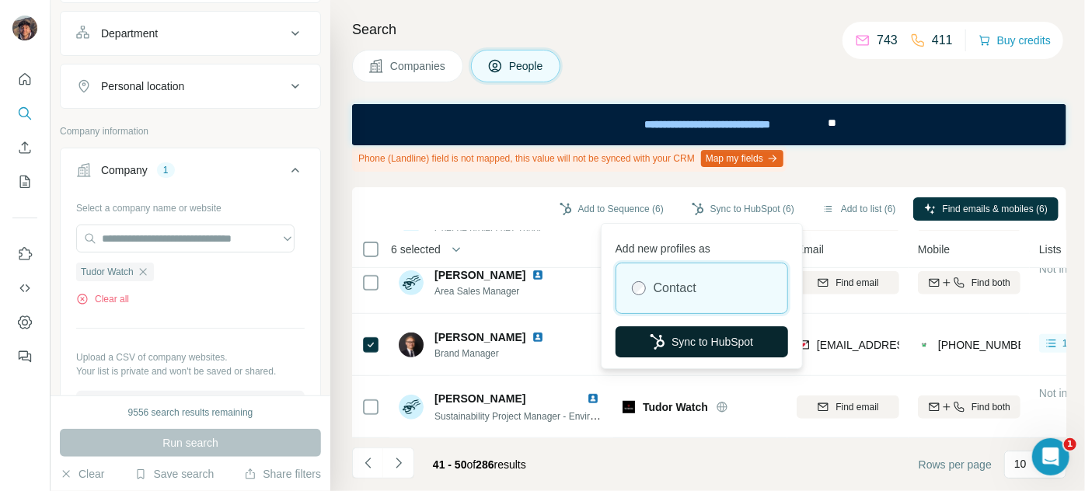
click at [664, 350] on button "Sync to HubSpot" at bounding box center [702, 341] width 173 height 31
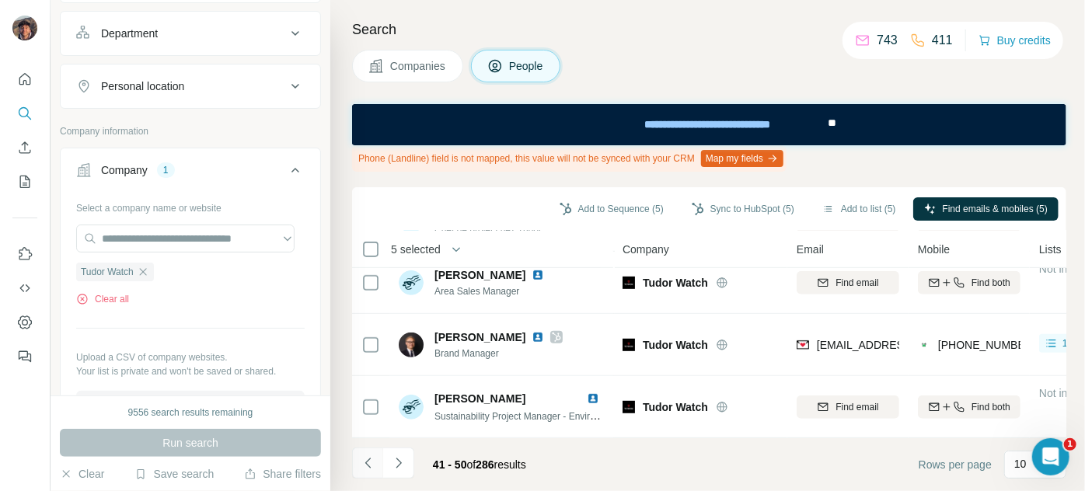
click at [368, 473] on button "Navigate to previous page" at bounding box center [367, 463] width 31 height 31
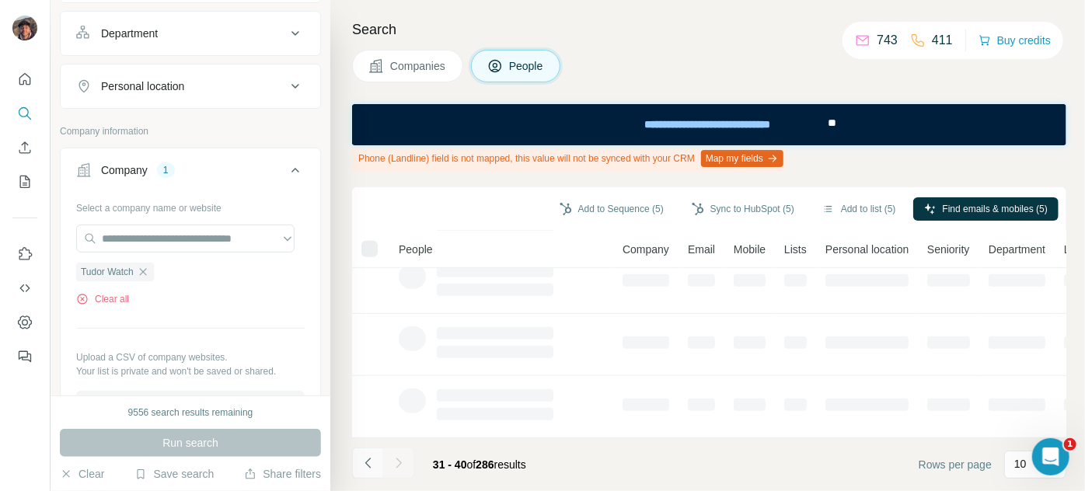
click at [368, 473] on button "Navigate to previous page" at bounding box center [367, 463] width 31 height 31
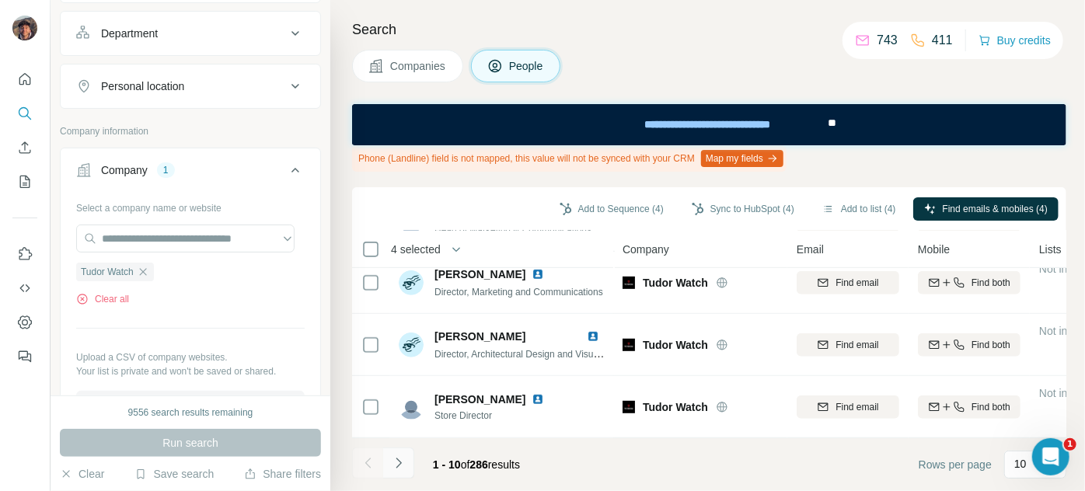
click at [399, 460] on icon "Navigate to next page" at bounding box center [399, 464] width 16 height 16
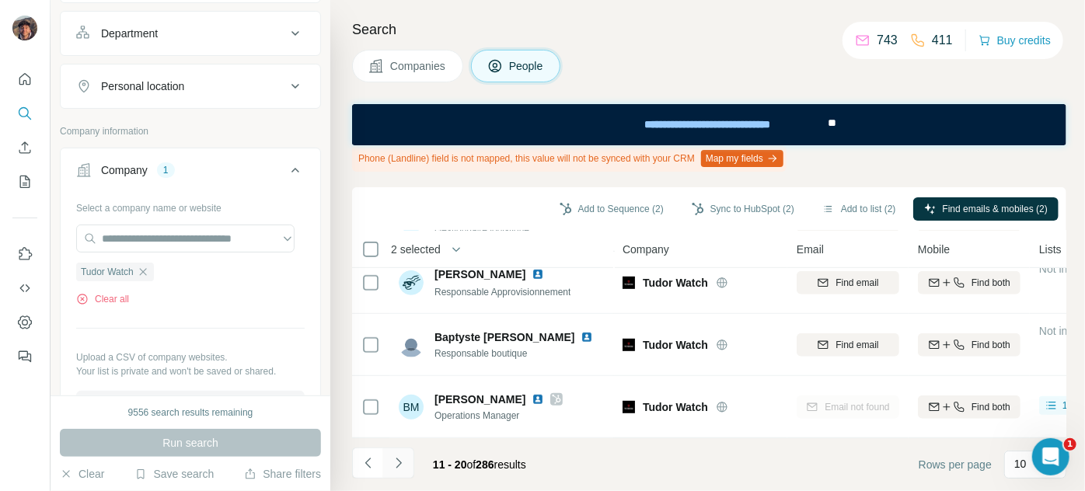
click at [396, 465] on icon "Navigate to next page" at bounding box center [399, 464] width 16 height 16
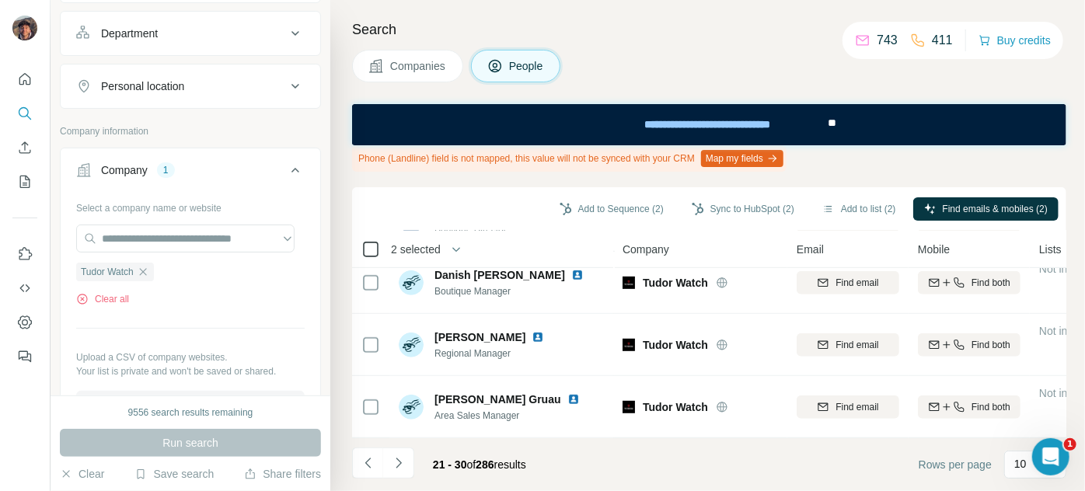
click at [379, 250] on icon at bounding box center [370, 249] width 19 height 19
click at [410, 468] on button "Navigate to next page" at bounding box center [398, 463] width 31 height 31
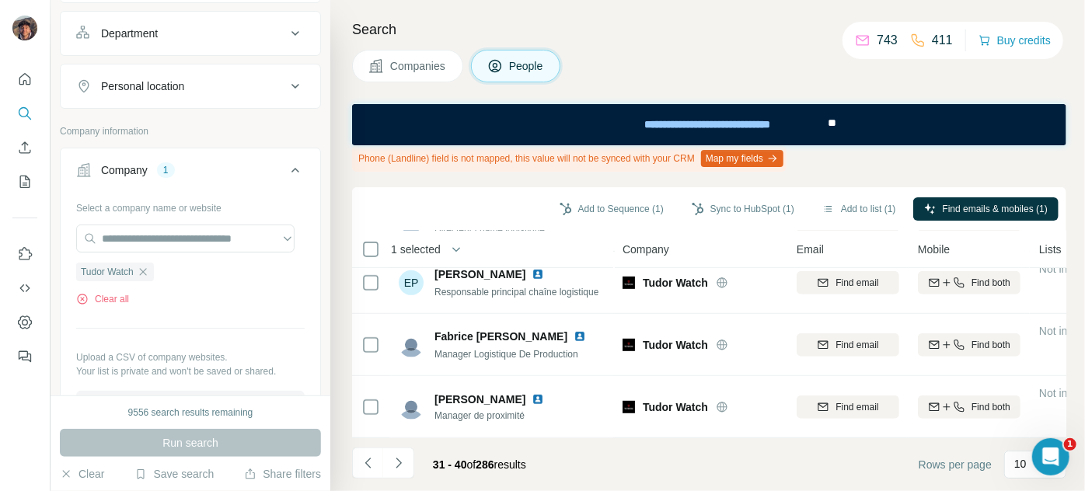
click at [374, 258] on th "1 selected" at bounding box center [476, 249] width 249 height 37
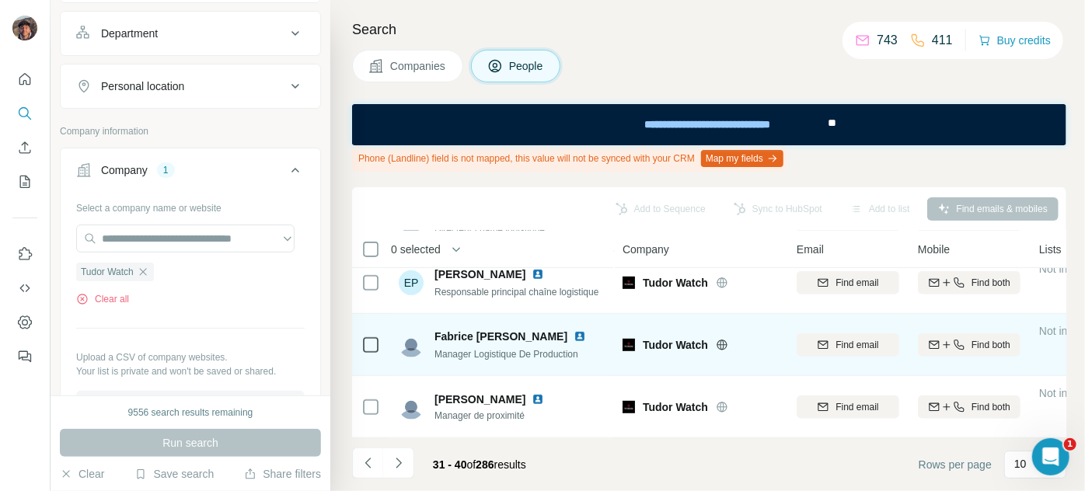
click at [531, 346] on div "Manager Logistique De Production" at bounding box center [514, 354] width 158 height 16
drag, startPoint x: 532, startPoint y: 338, endPoint x: 490, endPoint y: 319, distance: 46.3
click at [490, 323] on div "Fabrice [PERSON_NAME] Manager Logistique De Production" at bounding box center [502, 344] width 207 height 43
click at [821, 341] on icon "button" at bounding box center [824, 344] width 10 height 8
click at [364, 325] on div at bounding box center [370, 344] width 19 height 43
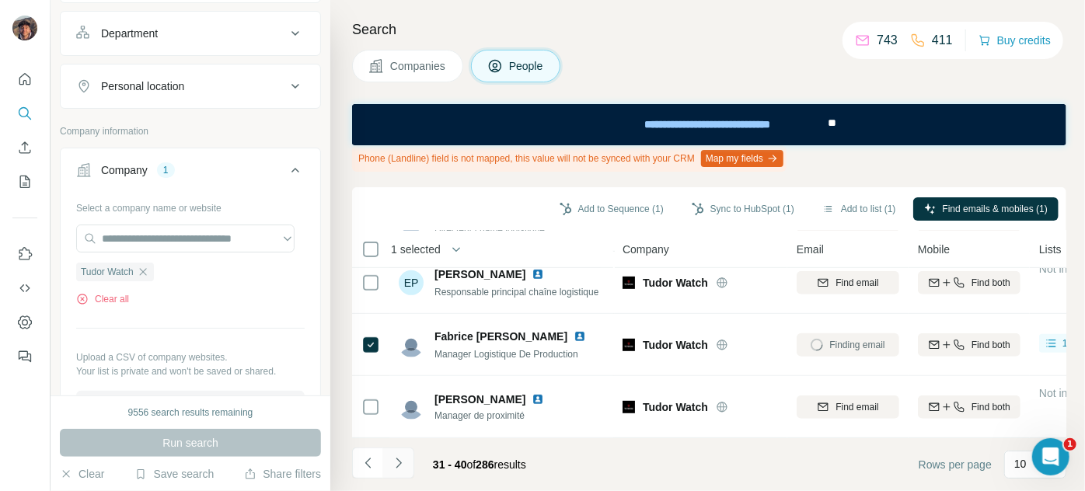
click at [410, 466] on button "Navigate to next page" at bounding box center [398, 463] width 31 height 31
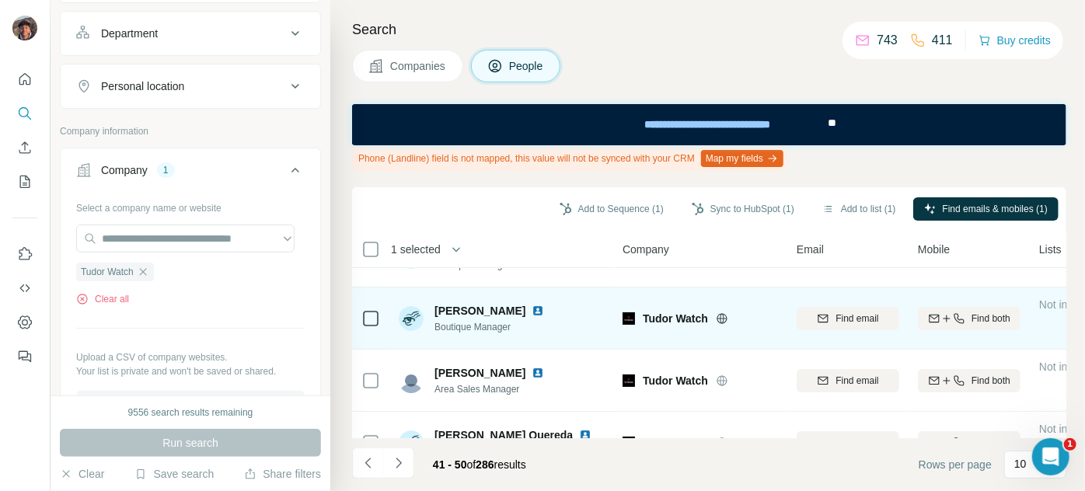
scroll to position [0, 0]
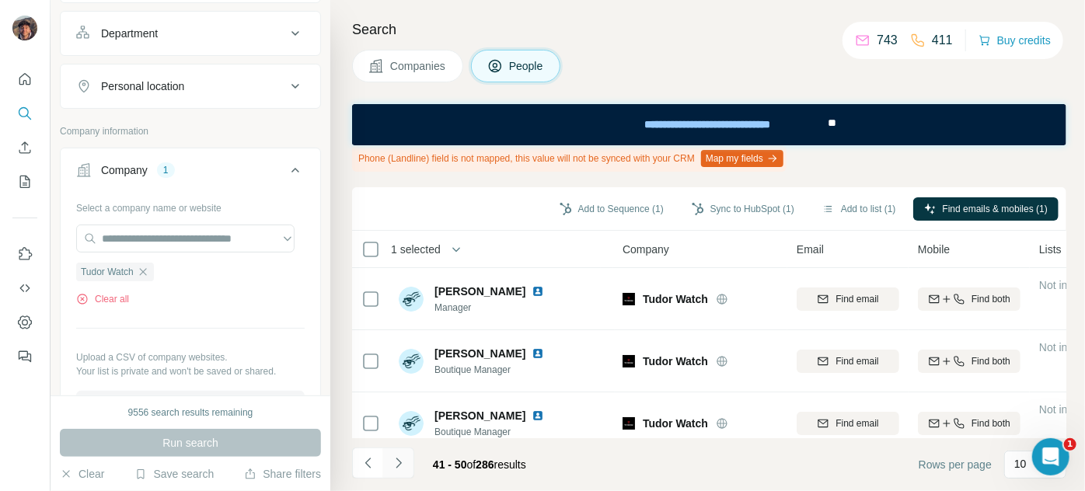
click at [403, 459] on icon "Navigate to next page" at bounding box center [399, 464] width 16 height 16
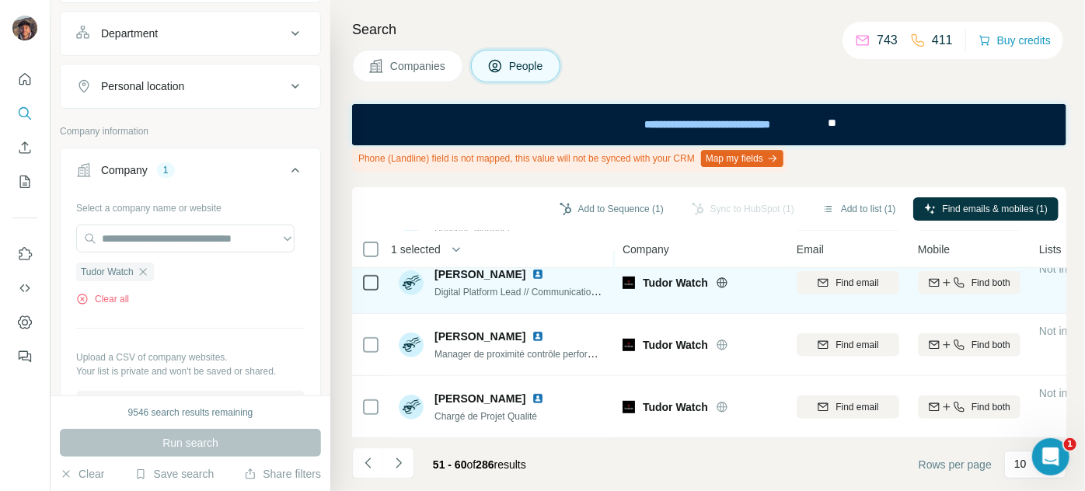
scroll to position [458, 0]
click at [810, 281] on div "Find email" at bounding box center [848, 283] width 103 height 14
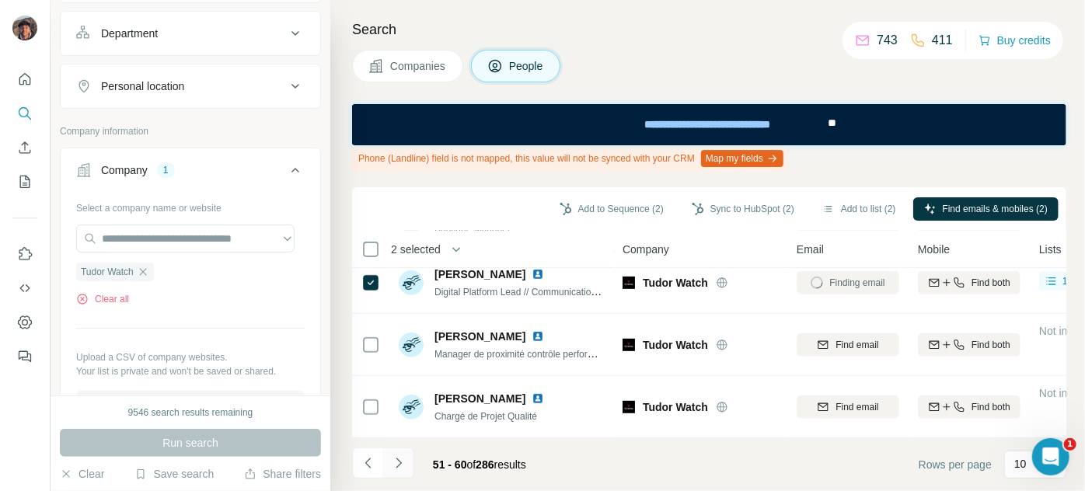
click at [396, 448] on button "Navigate to next page" at bounding box center [398, 463] width 31 height 31
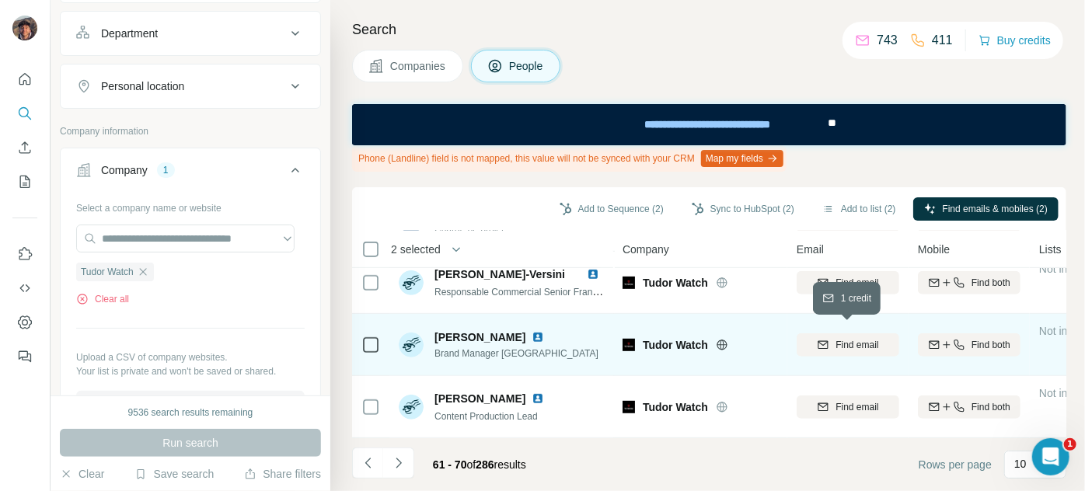
click at [837, 341] on span "Find email" at bounding box center [857, 345] width 43 height 14
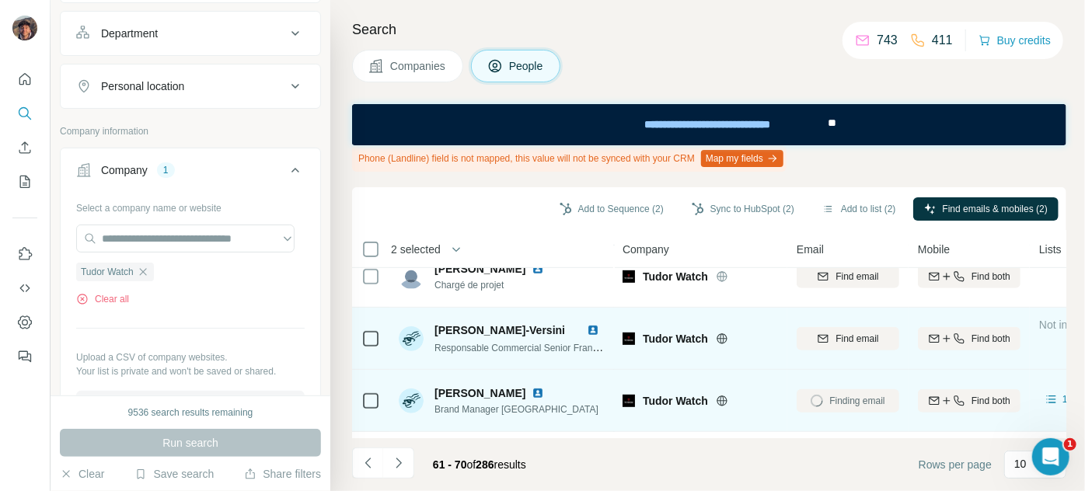
scroll to position [387, 0]
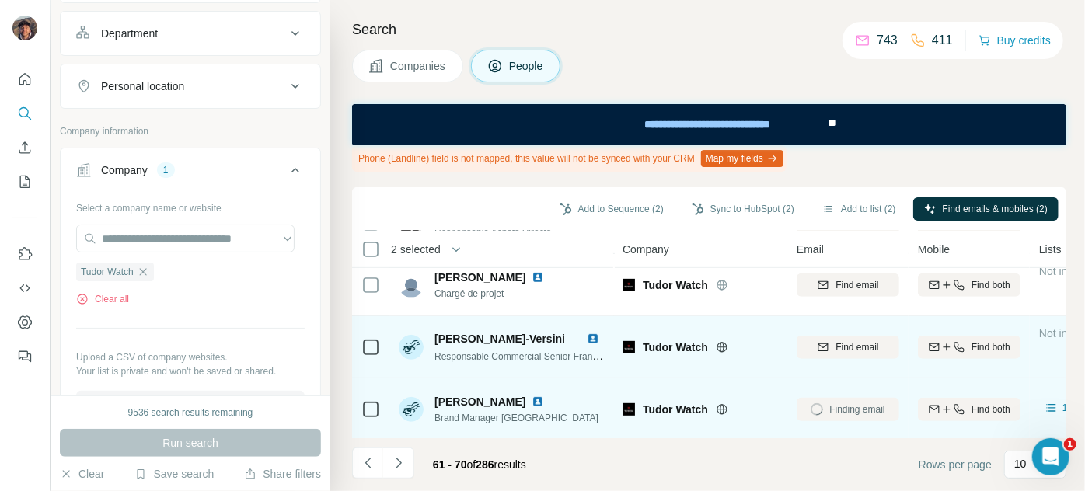
click at [822, 354] on button "Find email" at bounding box center [848, 347] width 103 height 23
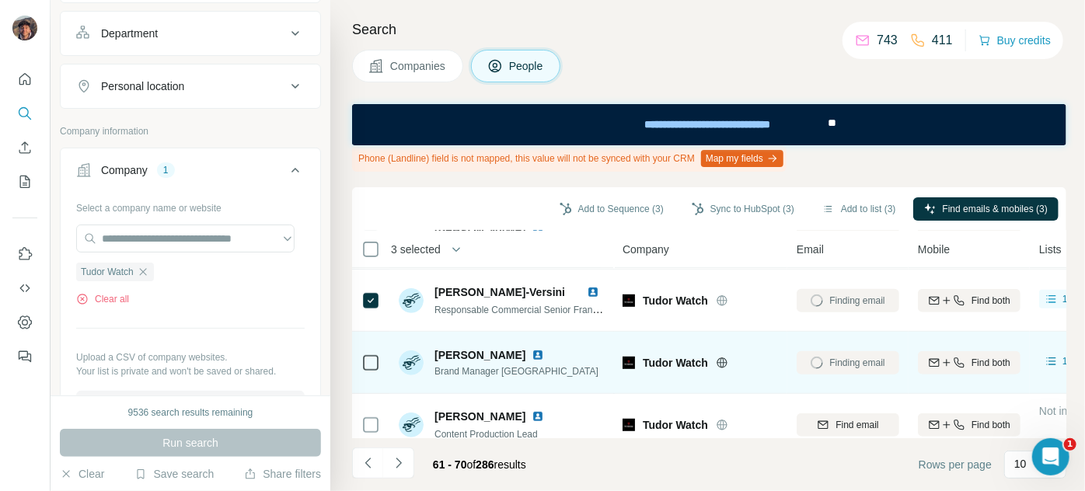
scroll to position [458, 0]
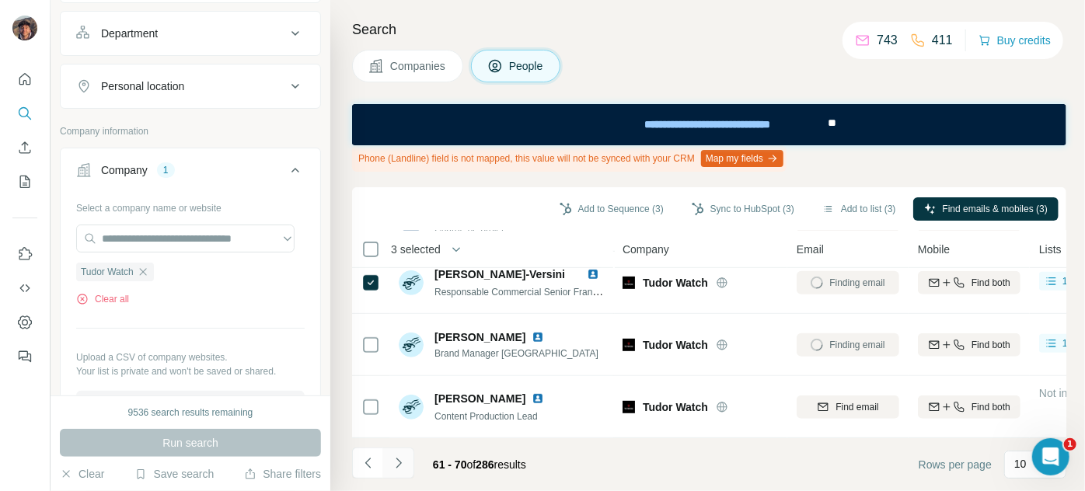
click at [393, 455] on button "Navigate to next page" at bounding box center [398, 463] width 31 height 31
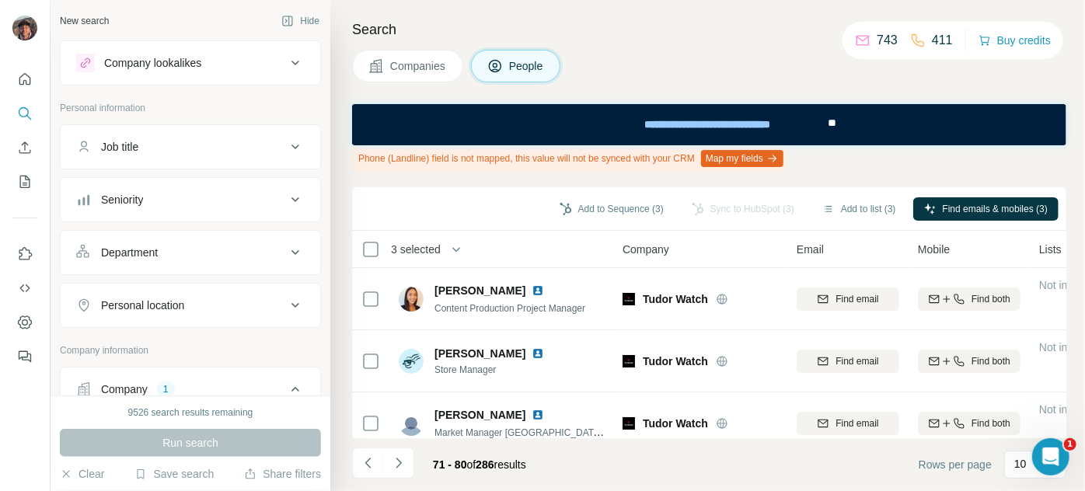
scroll to position [458, 0]
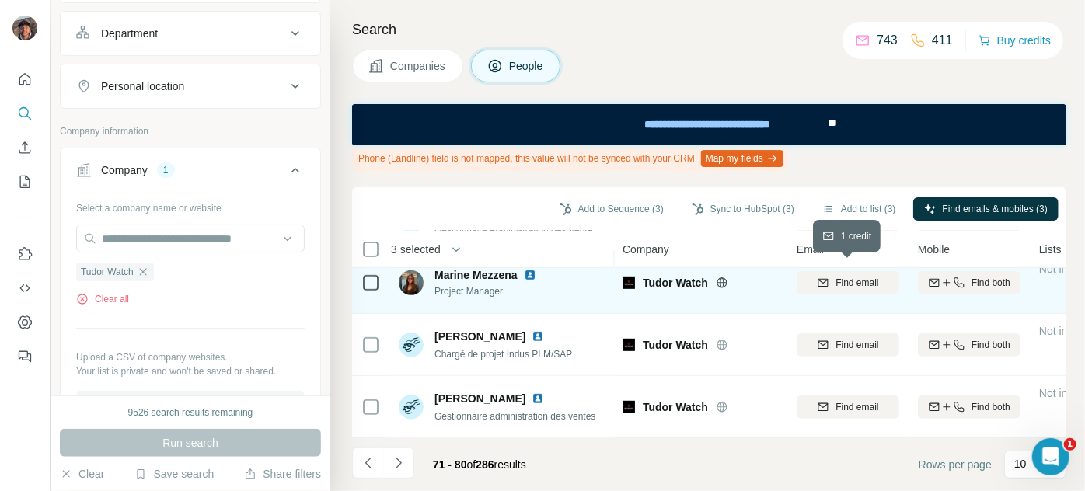
click at [840, 283] on button "Find email" at bounding box center [848, 282] width 103 height 23
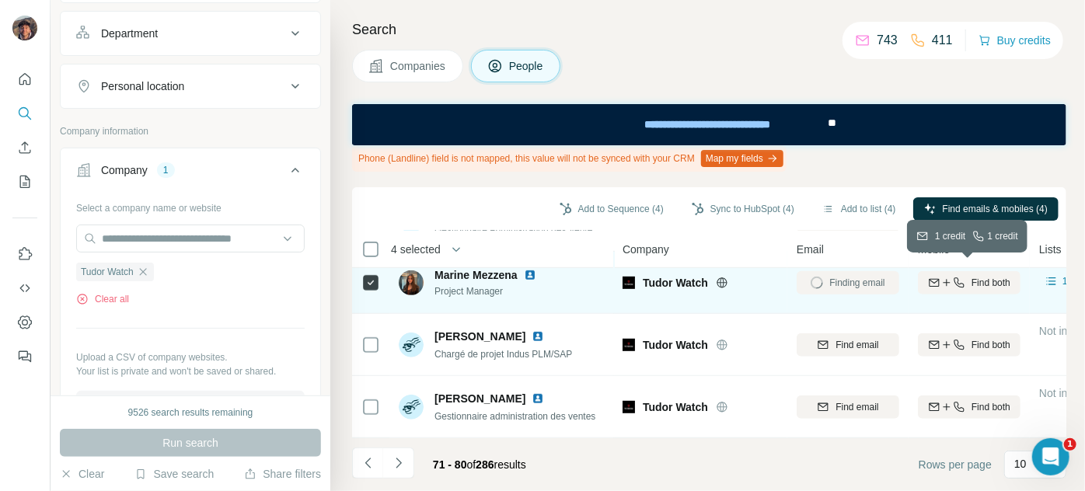
click at [979, 276] on span "Find both" at bounding box center [991, 283] width 39 height 14
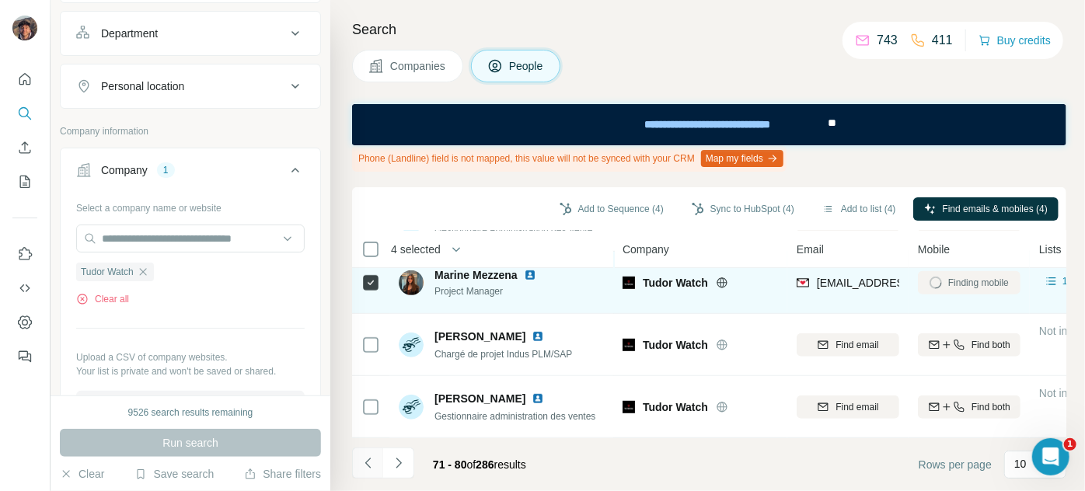
click at [370, 457] on icon "Navigate to previous page" at bounding box center [369, 464] width 16 height 16
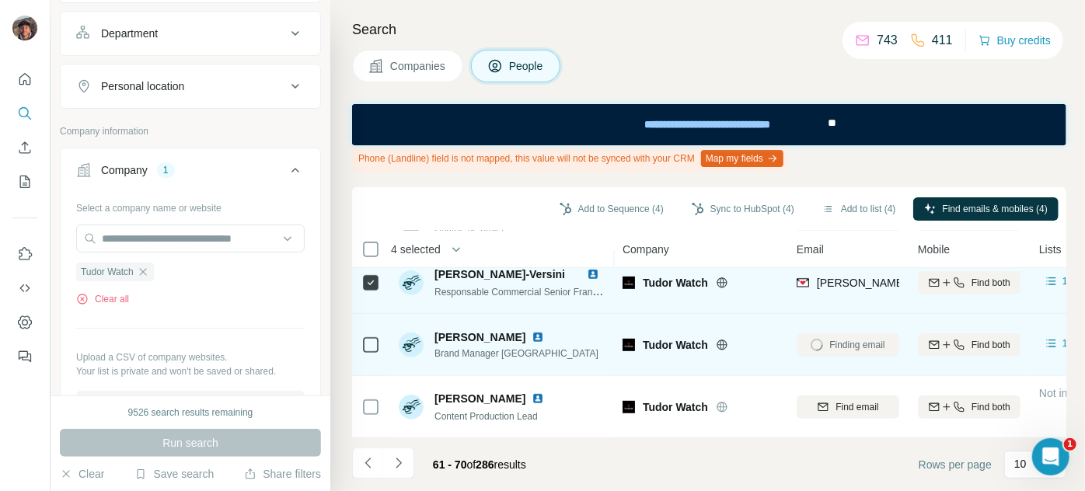
scroll to position [317, 0]
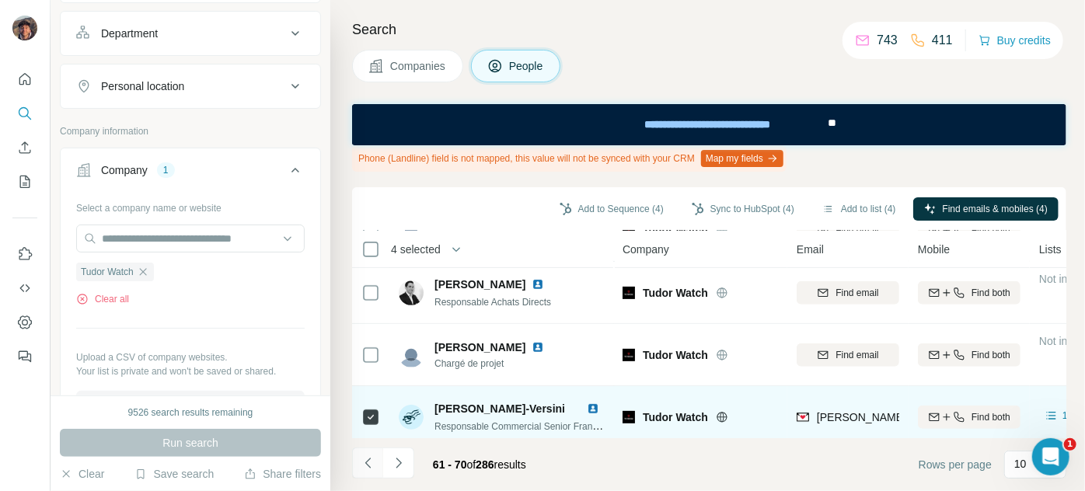
click at [375, 457] on button "Navigate to previous page" at bounding box center [367, 463] width 31 height 31
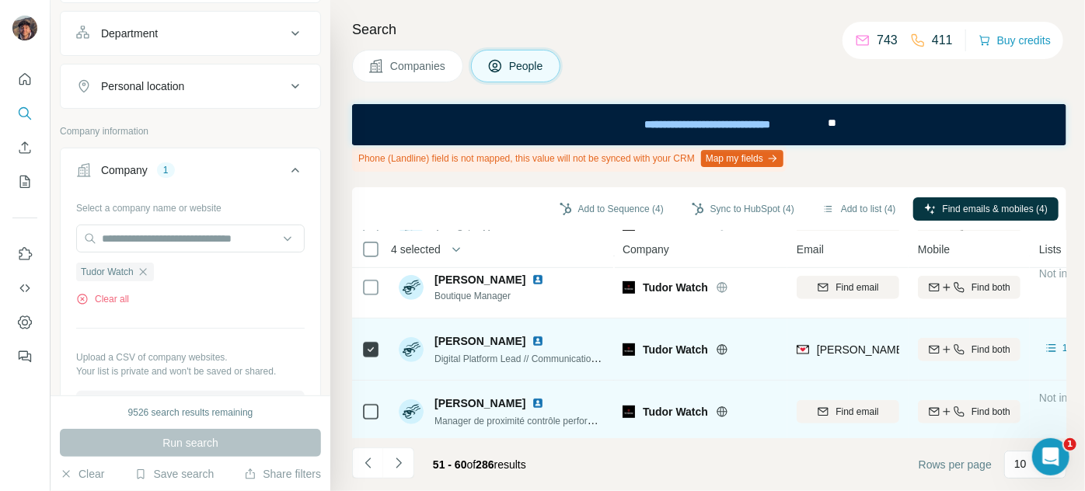
scroll to position [387, 0]
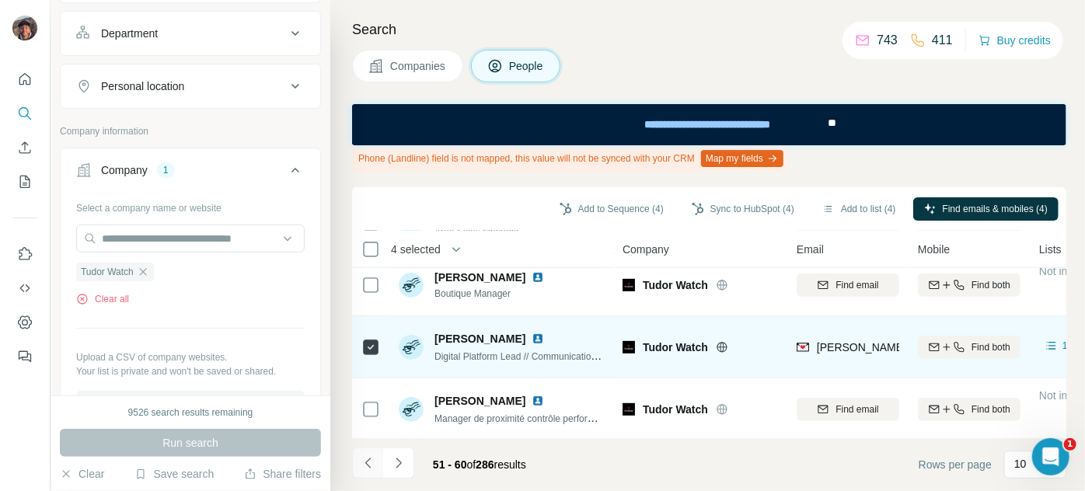
click at [373, 457] on icon "Navigate to previous page" at bounding box center [369, 464] width 16 height 16
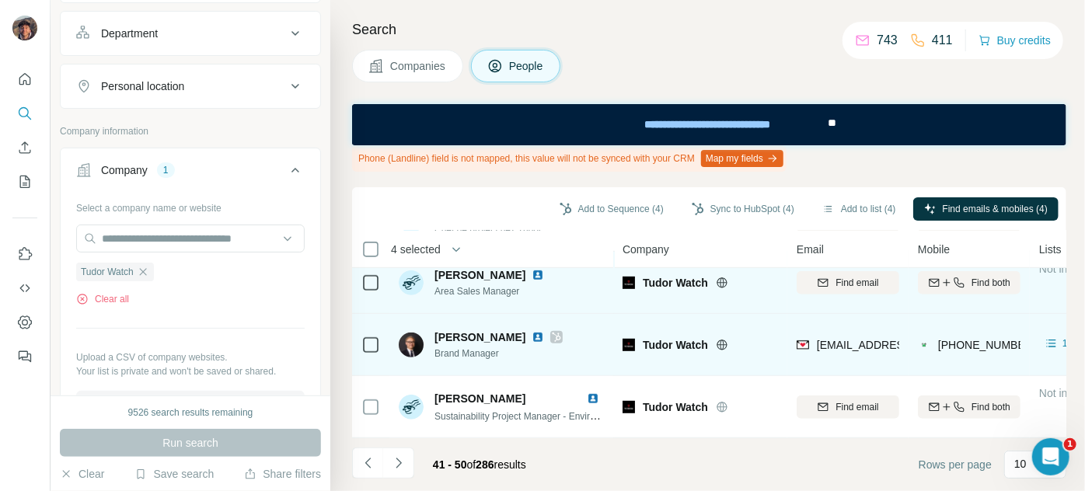
scroll to position [0, 0]
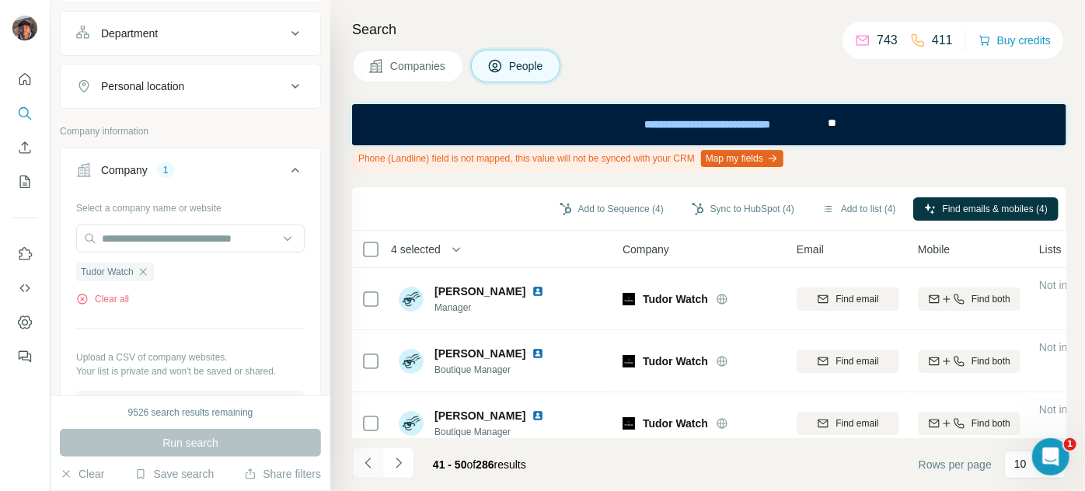
click at [371, 468] on icon "Navigate to previous page" at bounding box center [369, 464] width 16 height 16
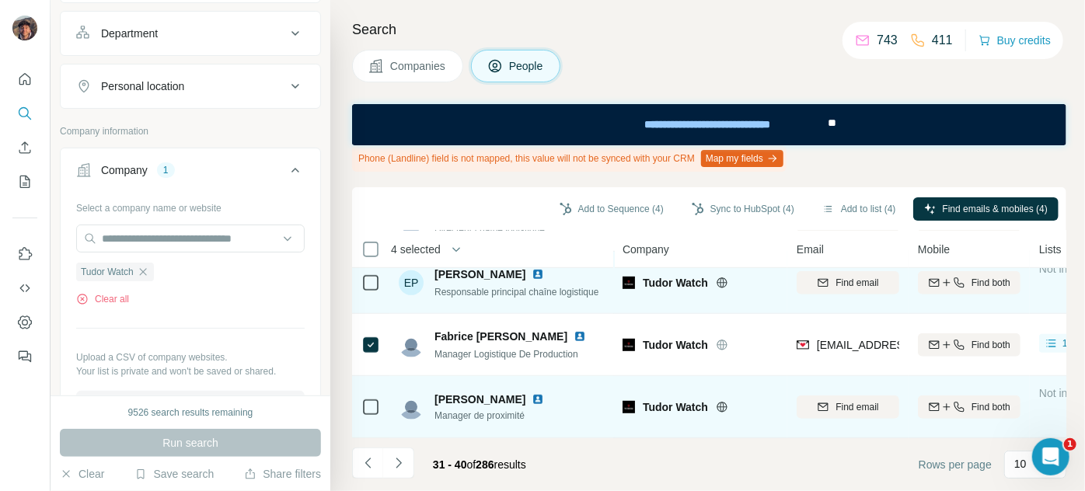
scroll to position [458, 0]
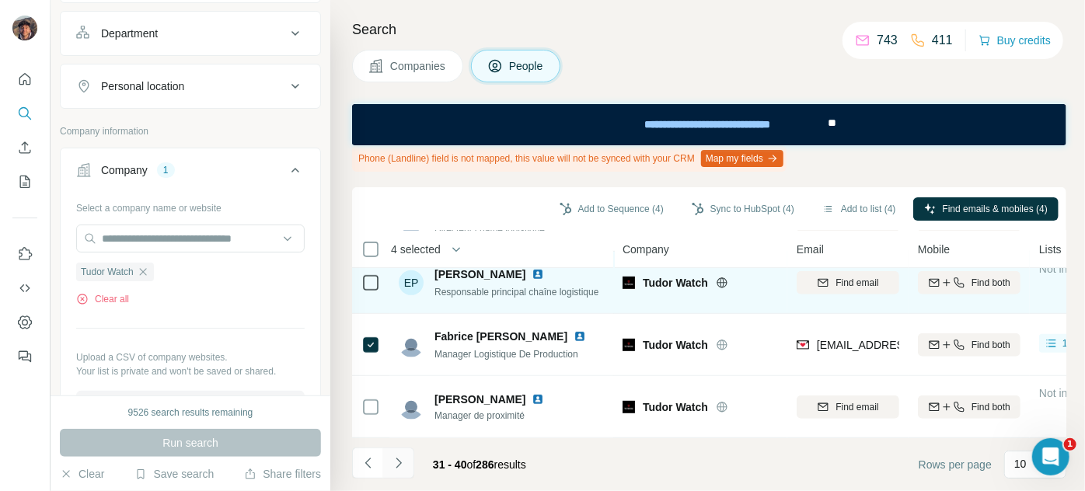
click at [407, 459] on button "Navigate to next page" at bounding box center [398, 463] width 31 height 31
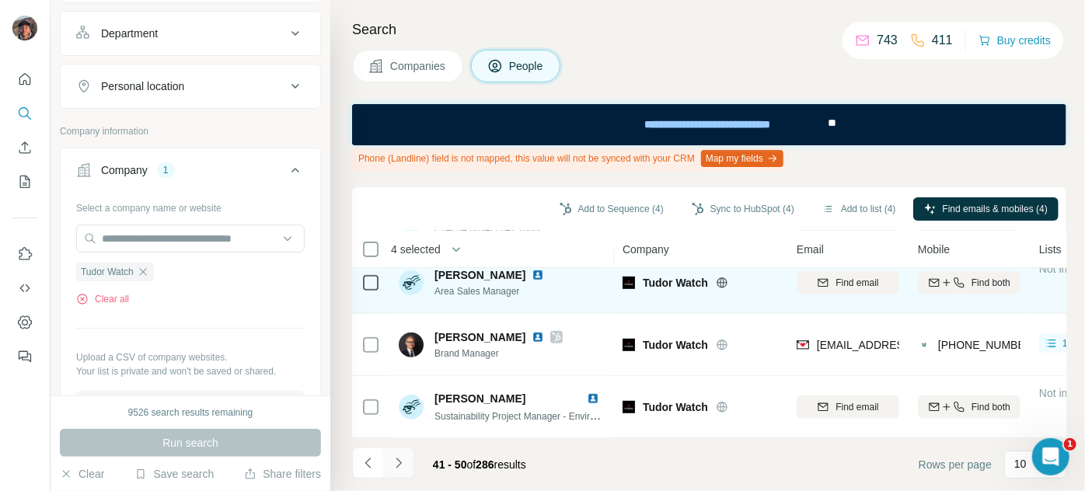
click at [407, 459] on button "Navigate to next page" at bounding box center [398, 463] width 31 height 31
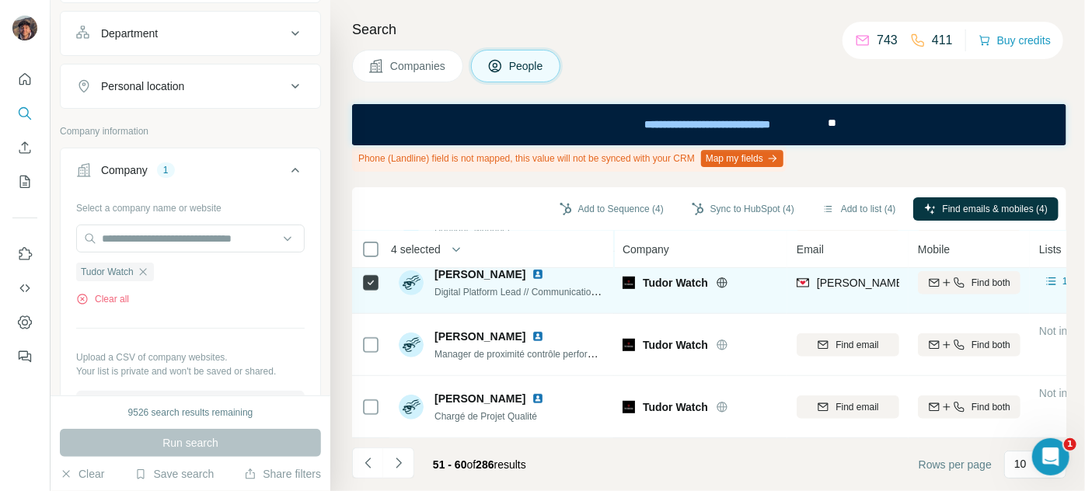
scroll to position [317, 0]
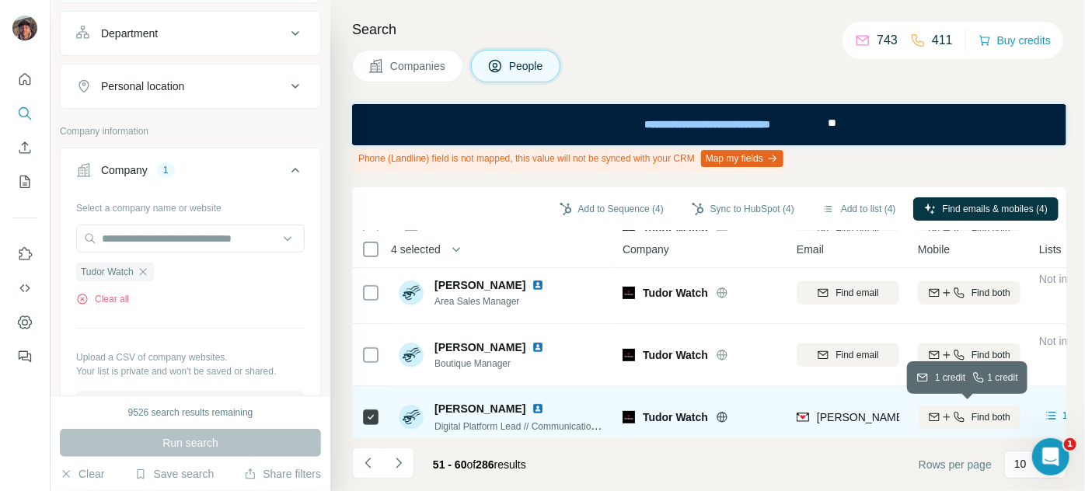
click at [934, 421] on icon "button" at bounding box center [934, 417] width 12 height 12
click at [401, 477] on button "Navigate to next page" at bounding box center [398, 463] width 31 height 31
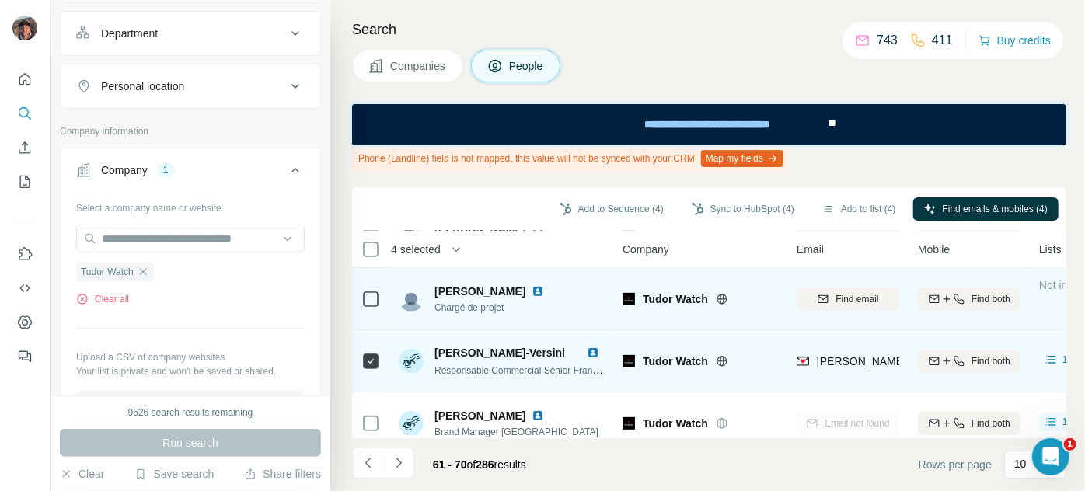
scroll to position [387, 0]
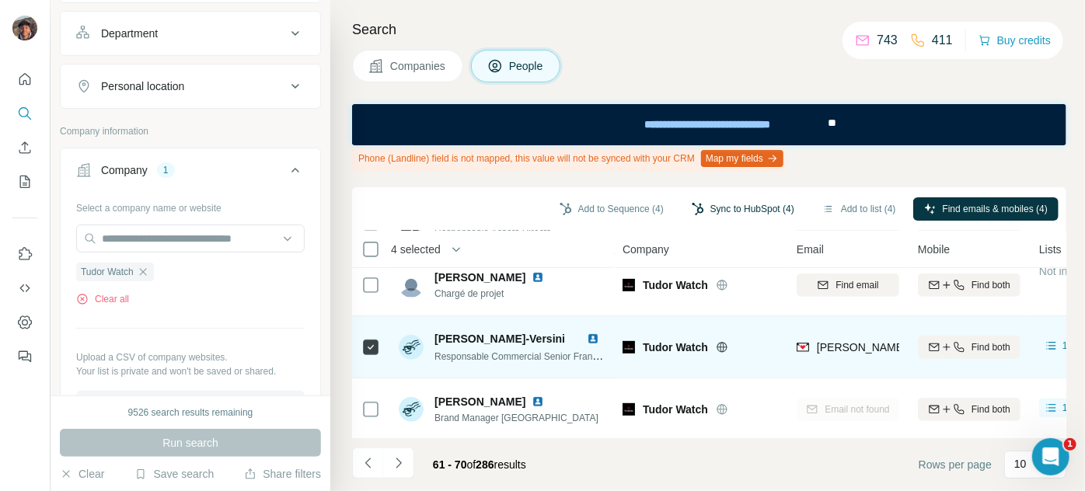
click at [707, 205] on button "Sync to HubSpot (4)" at bounding box center [743, 208] width 124 height 23
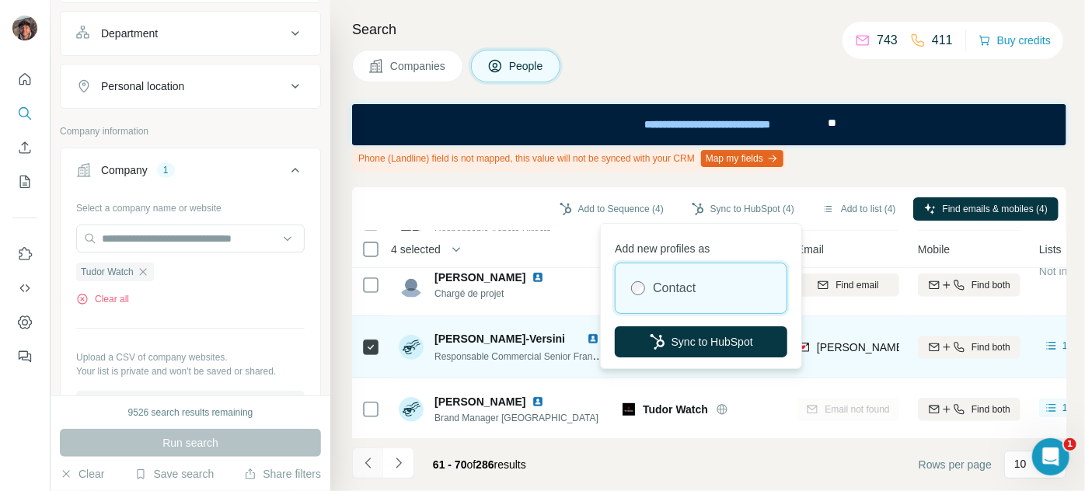
click at [375, 466] on button "Navigate to previous page" at bounding box center [367, 463] width 31 height 31
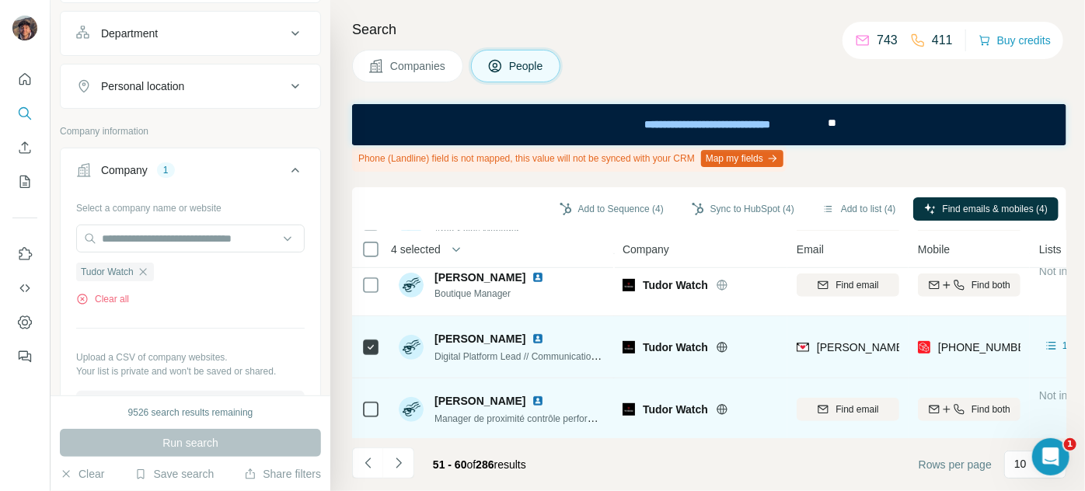
scroll to position [34, 0]
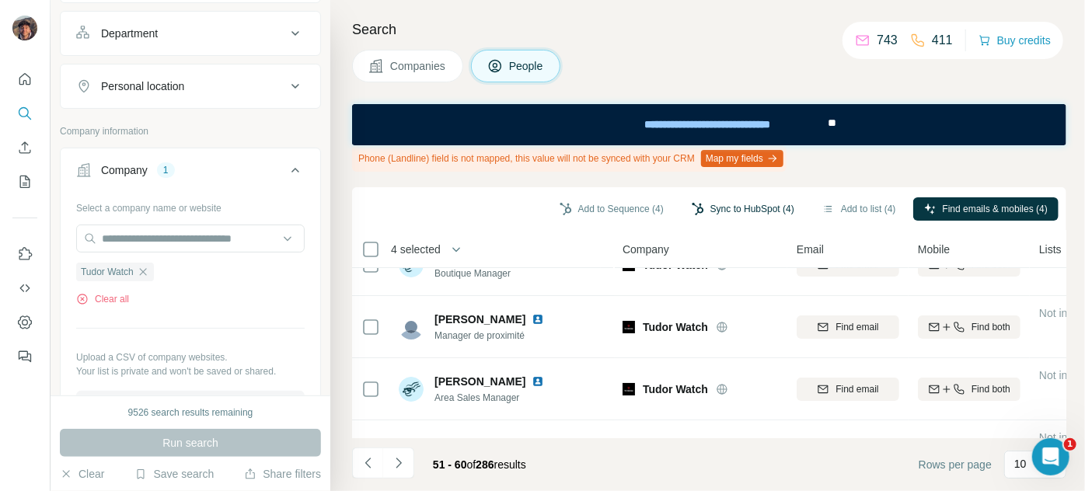
click at [724, 206] on button "Sync to HubSpot (4)" at bounding box center [743, 208] width 124 height 23
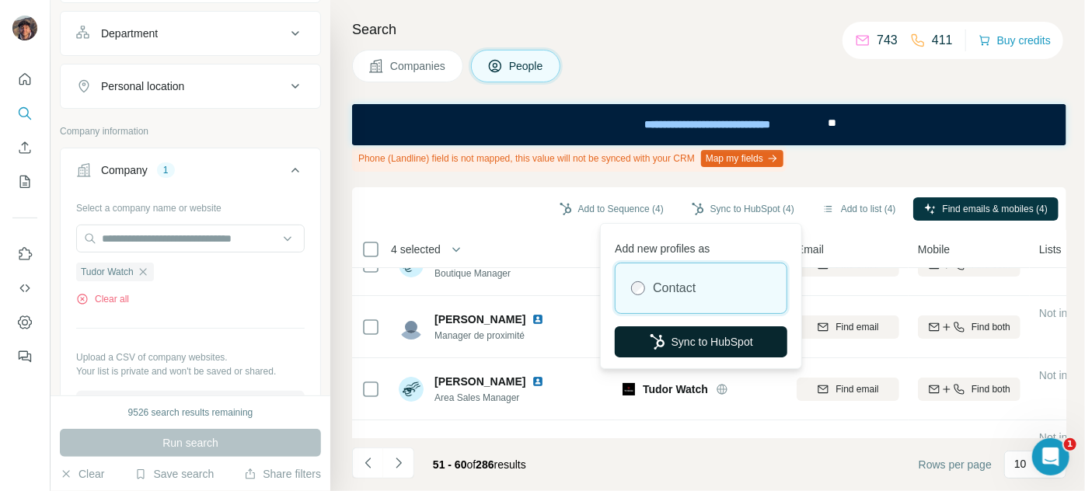
click at [668, 329] on button "Sync to HubSpot" at bounding box center [701, 341] width 173 height 31
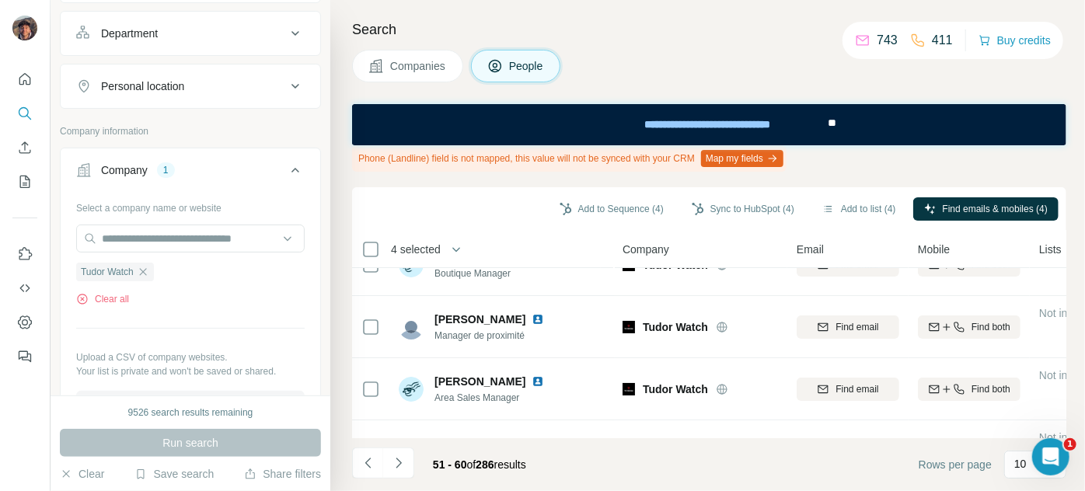
click at [888, 86] on div "Search Companies People Phone (Landline) field is not mapped, this value will n…" at bounding box center [707, 245] width 755 height 491
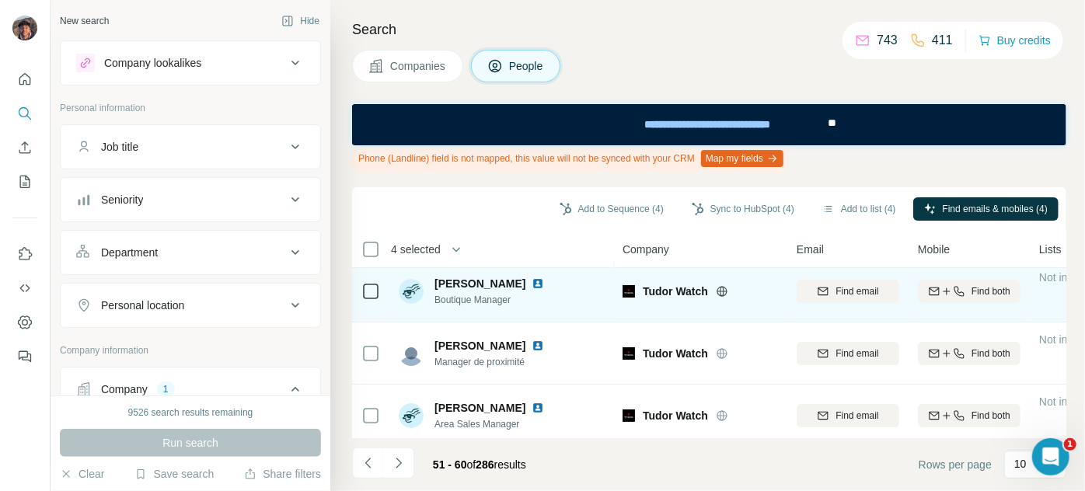
scroll to position [0, 0]
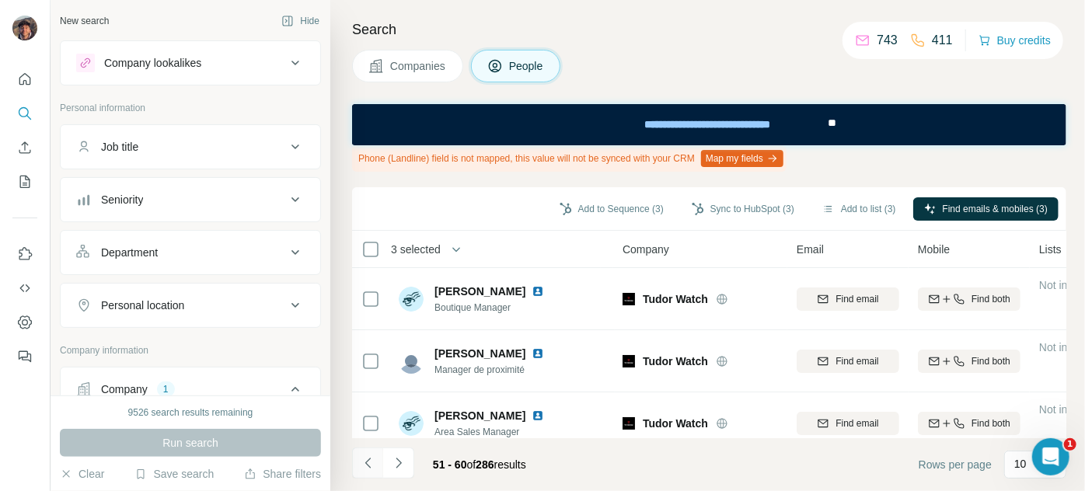
click at [373, 468] on icon "Navigate to previous page" at bounding box center [369, 464] width 16 height 16
click at [365, 463] on icon "Navigate to previous page" at bounding box center [367, 463] width 5 height 10
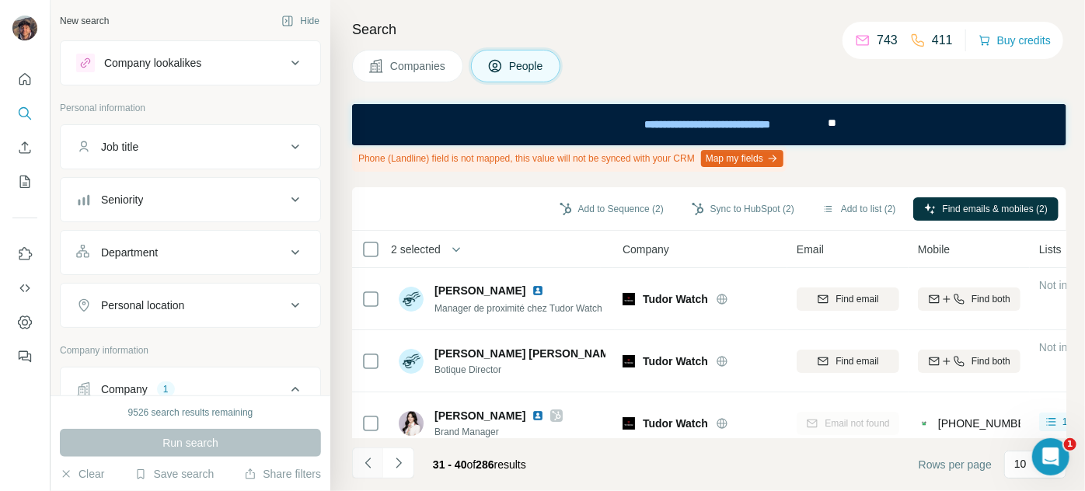
click at [356, 474] on button "Navigate to previous page" at bounding box center [367, 463] width 31 height 31
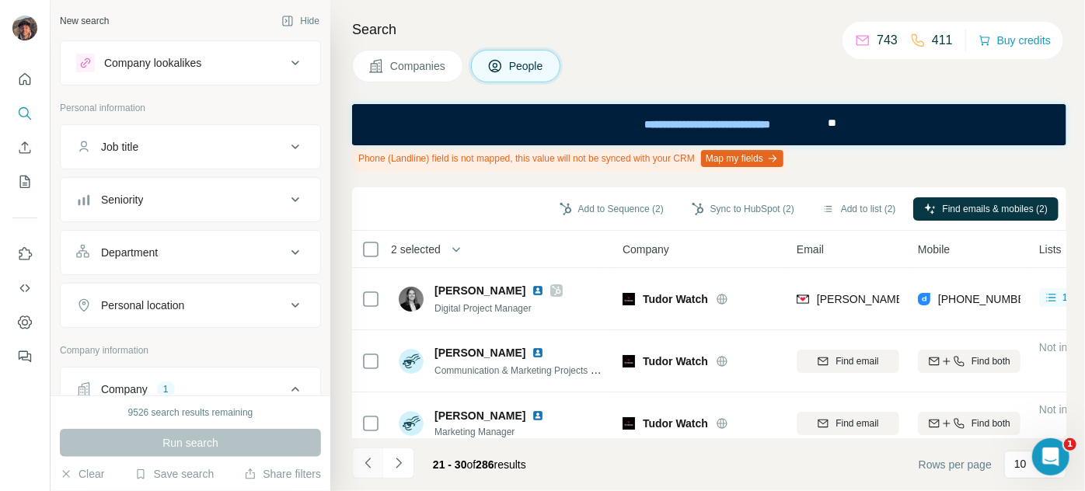
click at [364, 472] on button "Navigate to previous page" at bounding box center [367, 463] width 31 height 31
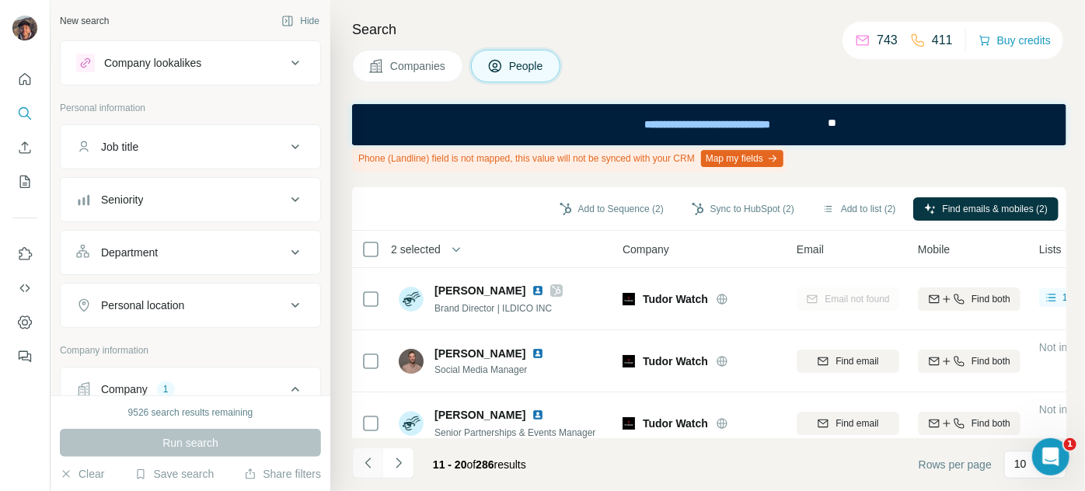
click at [354, 462] on button "Navigate to previous page" at bounding box center [367, 463] width 31 height 31
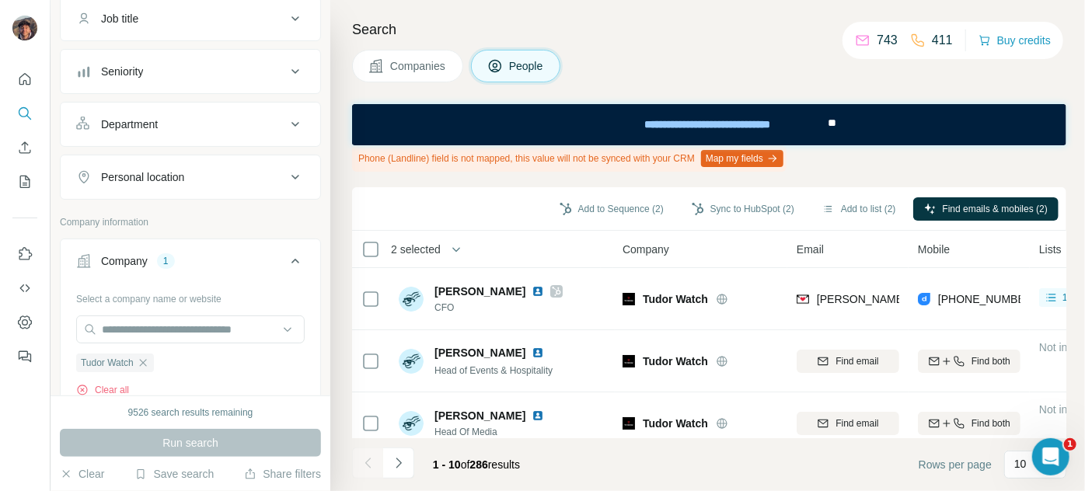
scroll to position [141, 0]
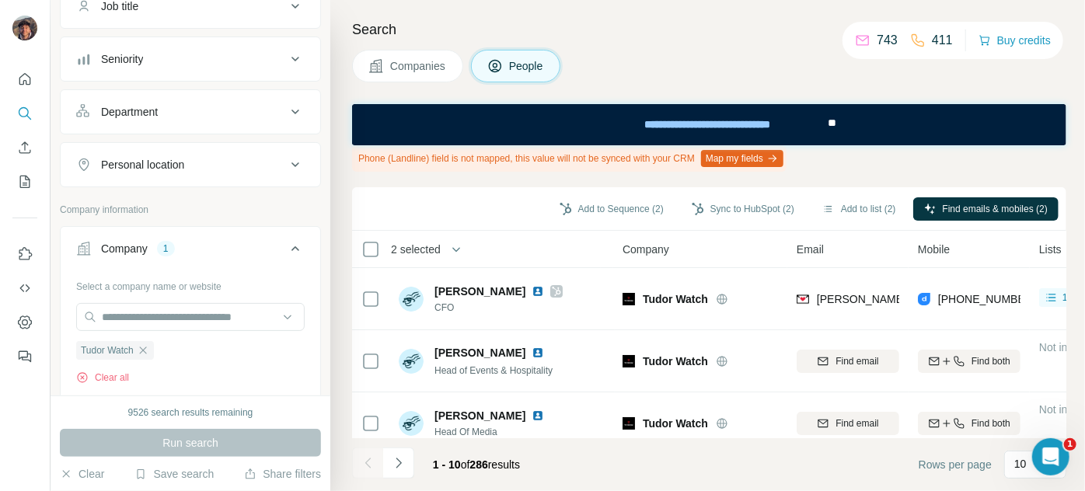
click at [440, 72] on span "Companies" at bounding box center [418, 66] width 57 height 16
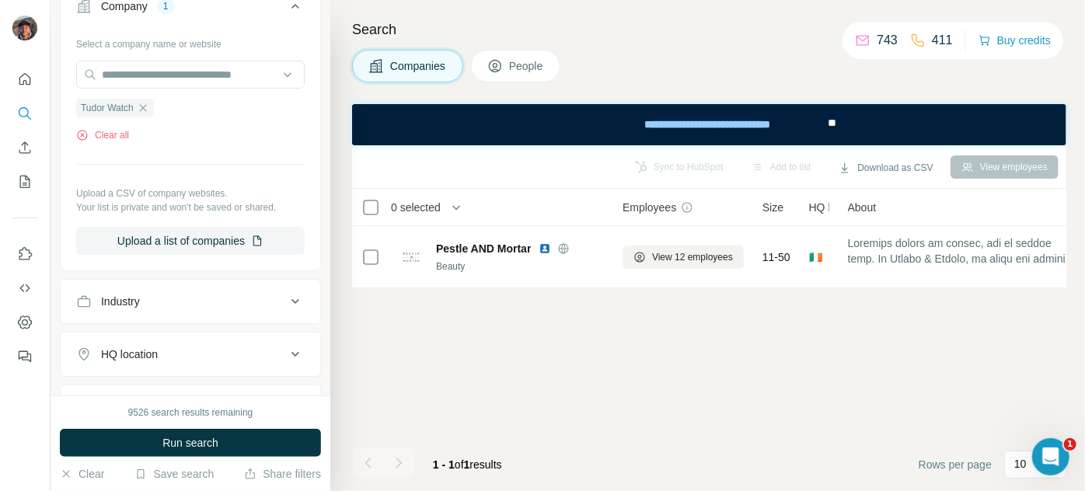
click at [143, 113] on icon "button" at bounding box center [143, 108] width 12 height 12
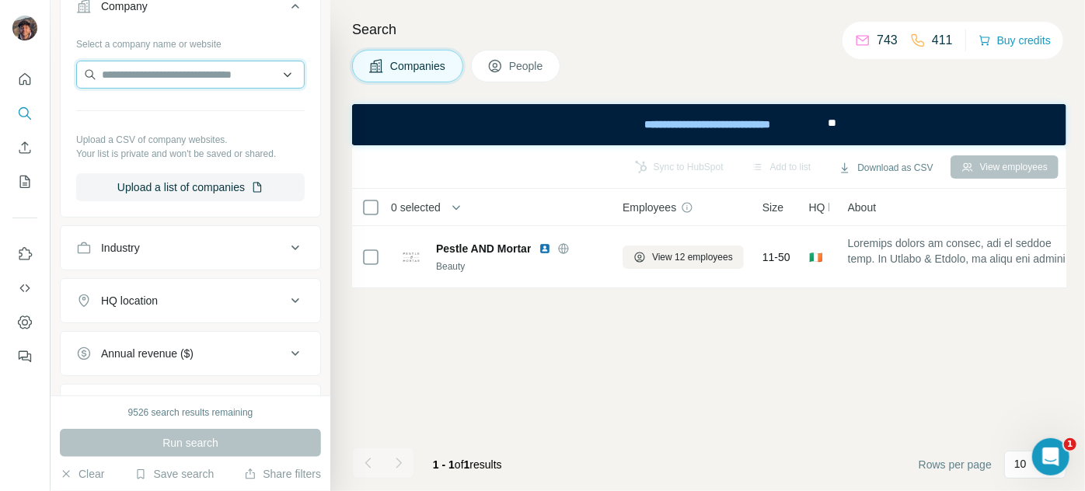
click at [145, 76] on input "text" at bounding box center [190, 75] width 229 height 28
paste input "**********"
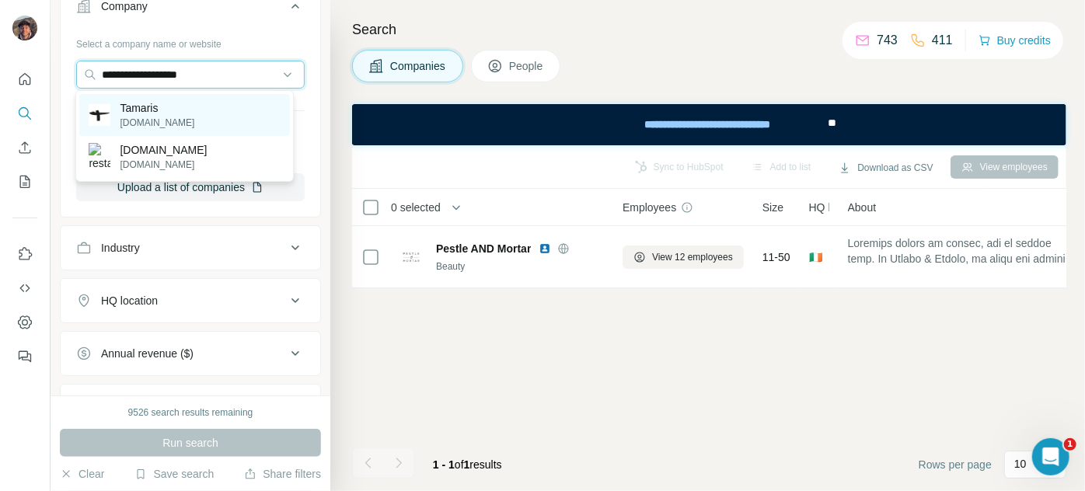
type input "**********"
click at [153, 107] on p "Tamaris" at bounding box center [157, 108] width 75 height 16
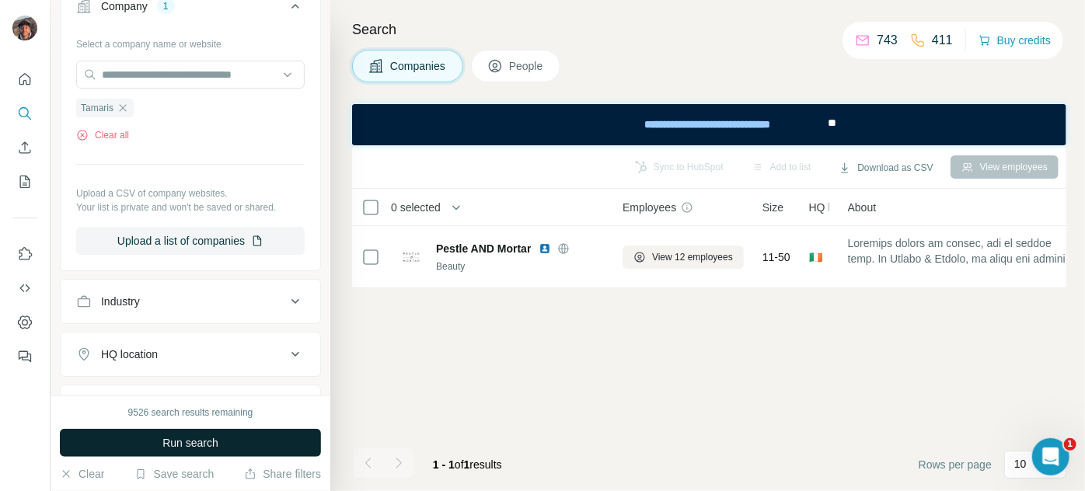
click at [211, 442] on span "Run search" at bounding box center [190, 443] width 56 height 16
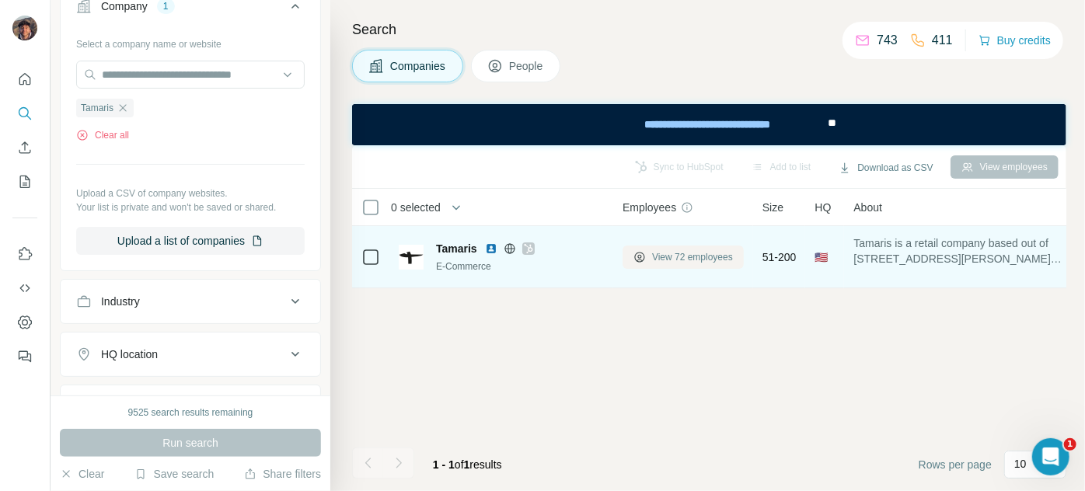
click at [698, 260] on span "View 72 employees" at bounding box center [692, 257] width 81 height 14
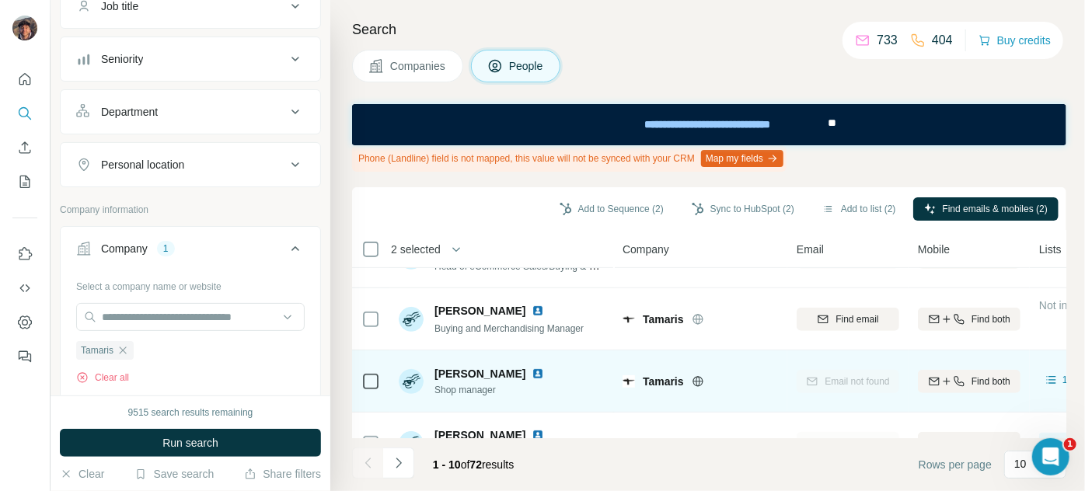
scroll to position [424, 0]
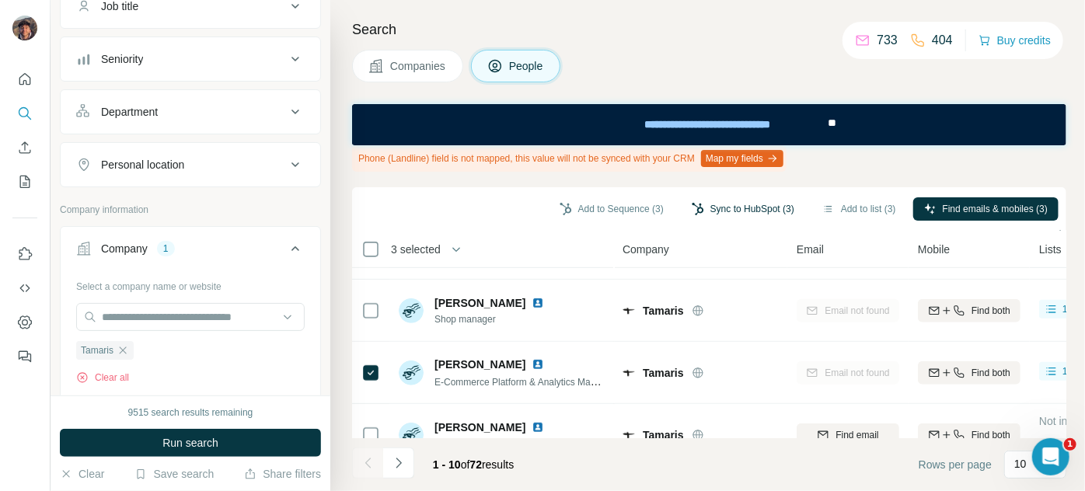
click at [707, 198] on button "Sync to HubSpot (3)" at bounding box center [743, 208] width 124 height 23
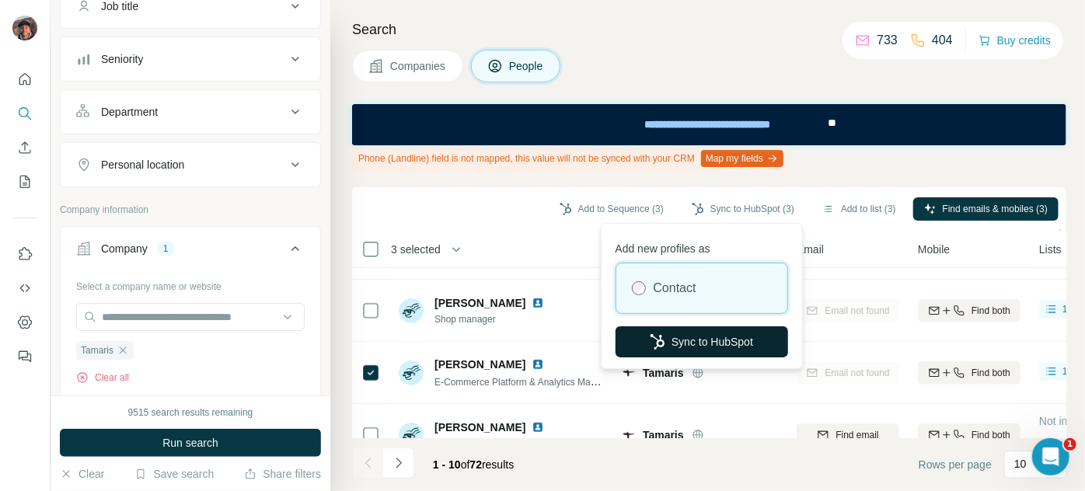
click at [696, 335] on button "Sync to HubSpot" at bounding box center [702, 341] width 173 height 31
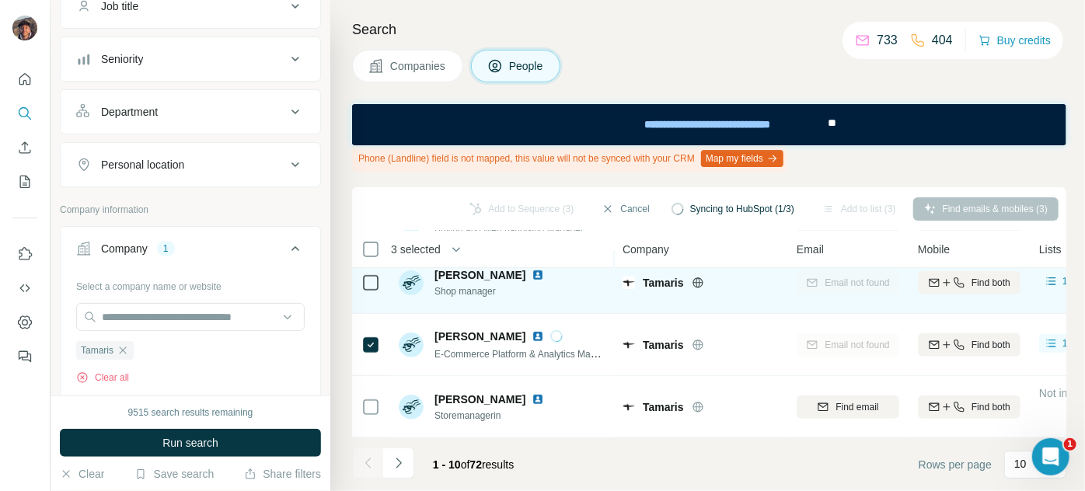
scroll to position [387, 0]
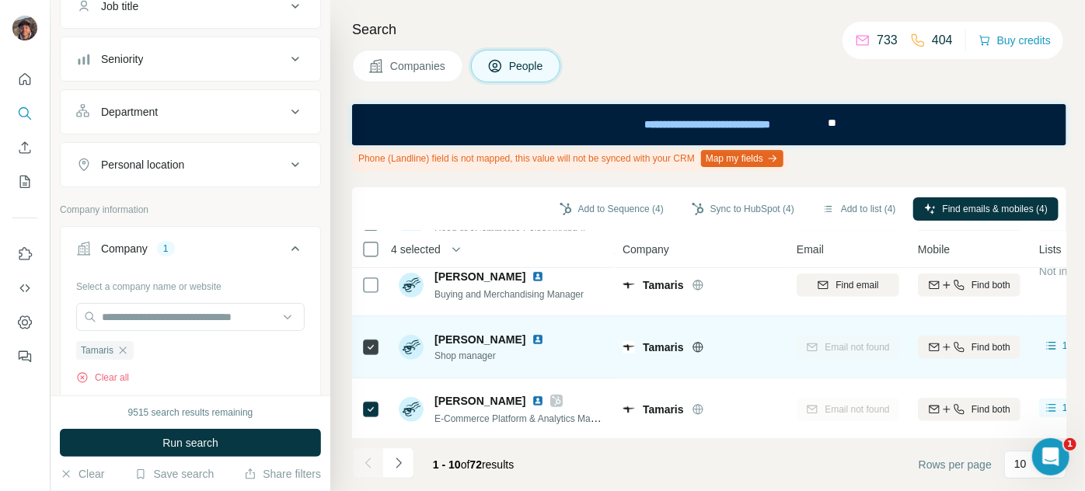
click at [934, 347] on icon "button" at bounding box center [934, 347] width 12 height 12
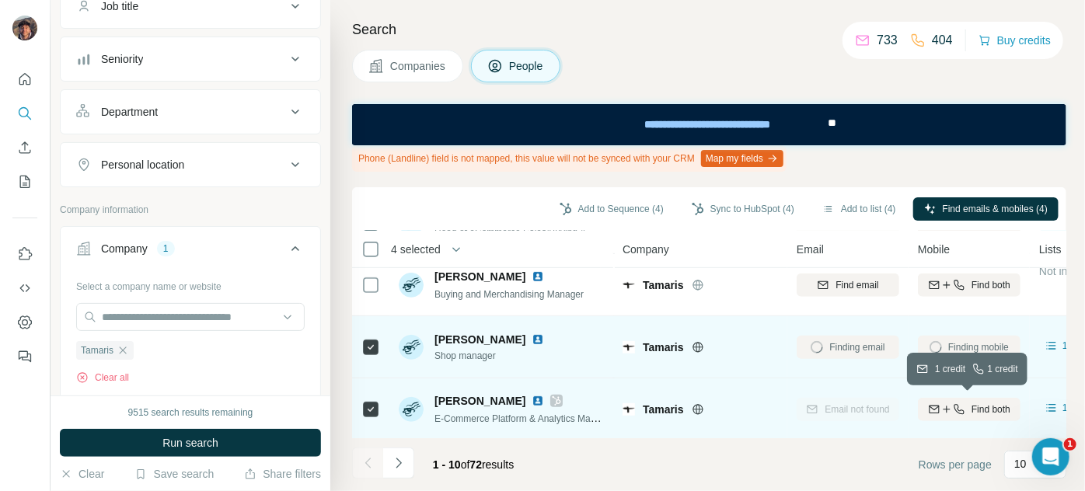
click at [934, 410] on icon "button" at bounding box center [934, 409] width 12 height 12
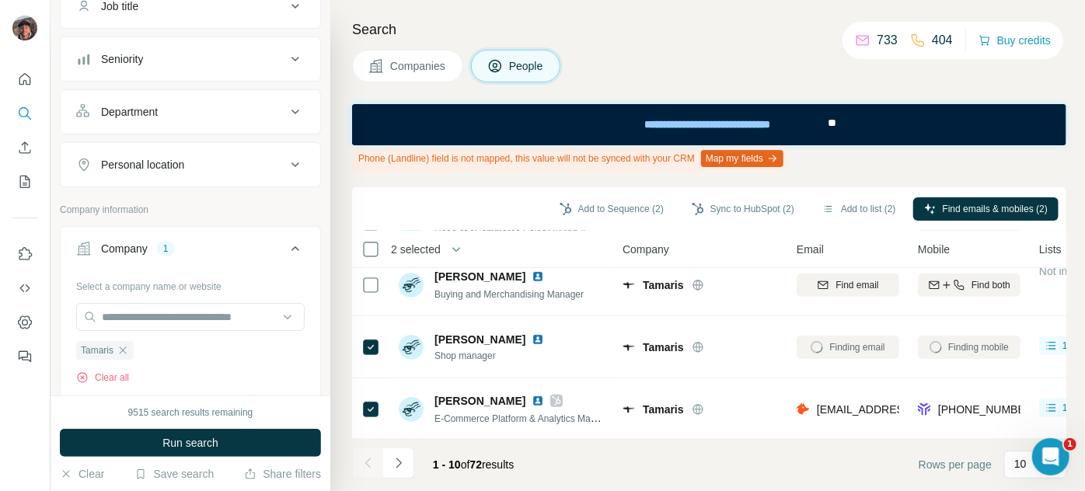
click at [431, 487] on footer "1 - 10 of 72 results Rows per page 10" at bounding box center [709, 464] width 714 height 53
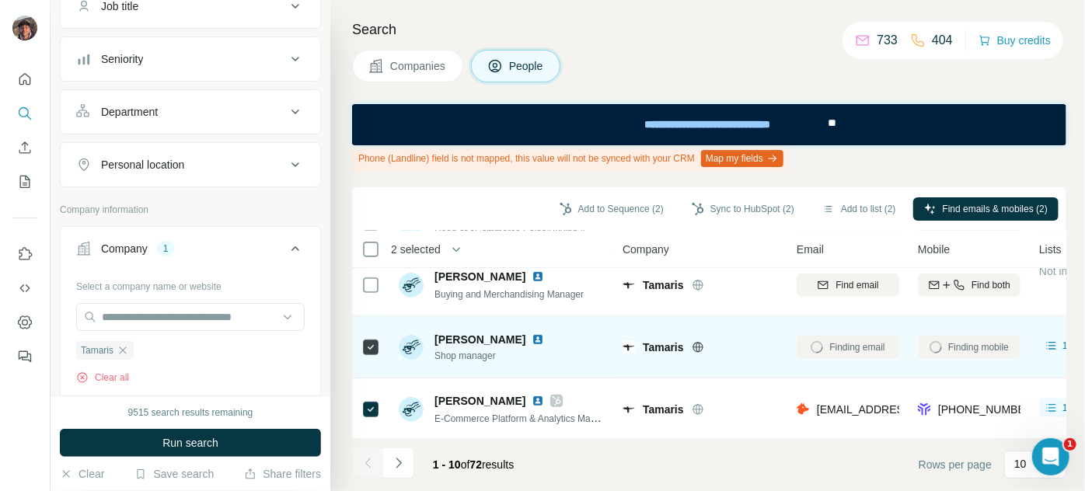
click at [376, 338] on icon at bounding box center [370, 347] width 19 height 19
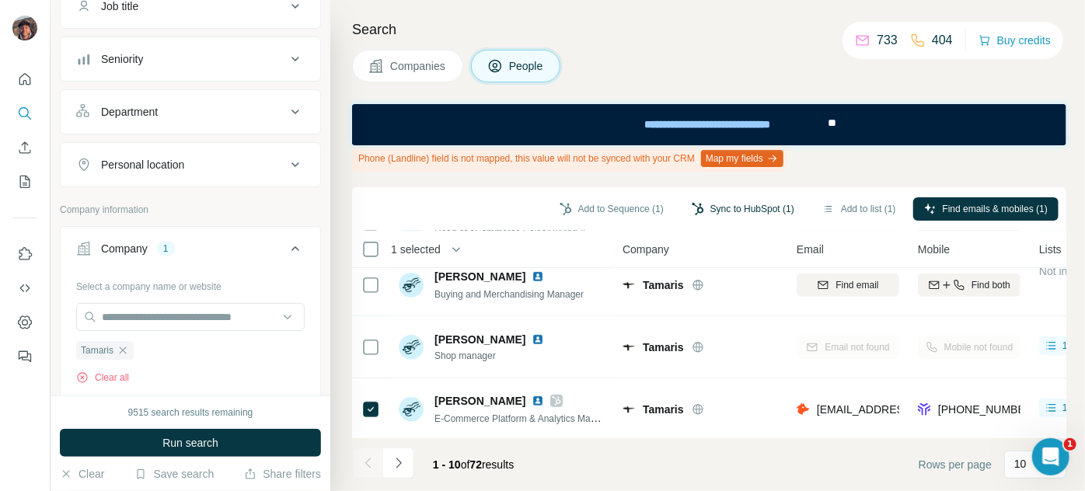
click at [764, 207] on button "Sync to HubSpot (1)" at bounding box center [743, 208] width 124 height 23
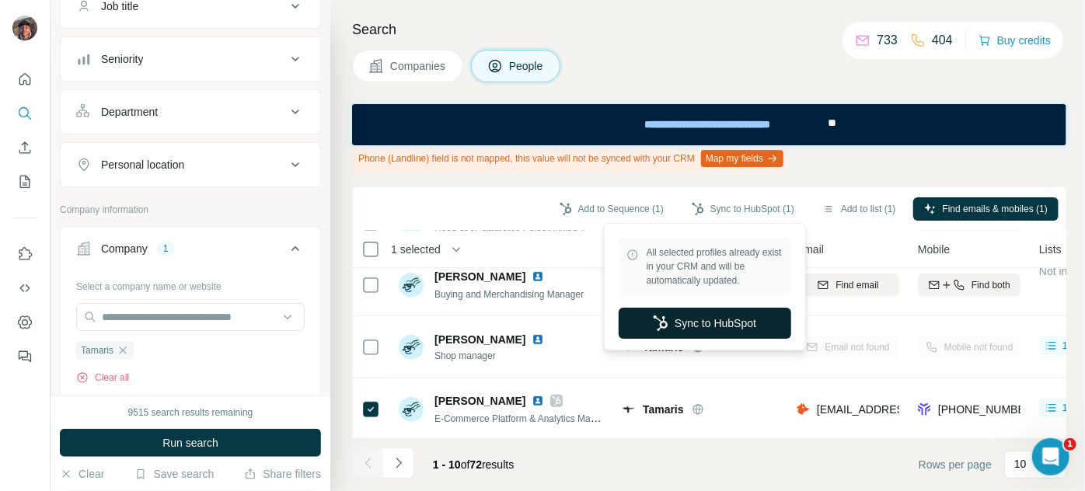
click at [724, 326] on button "Sync to HubSpot" at bounding box center [705, 323] width 173 height 31
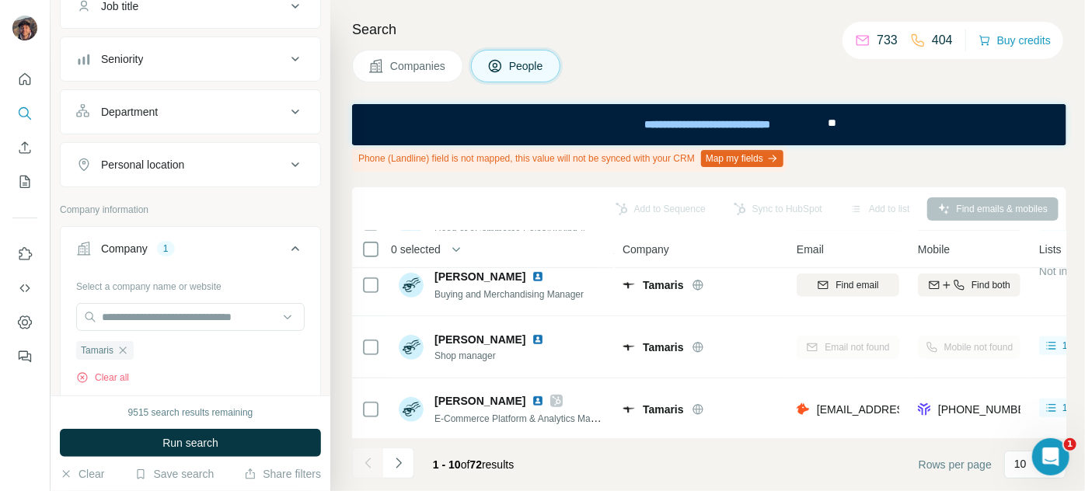
scroll to position [0, 0]
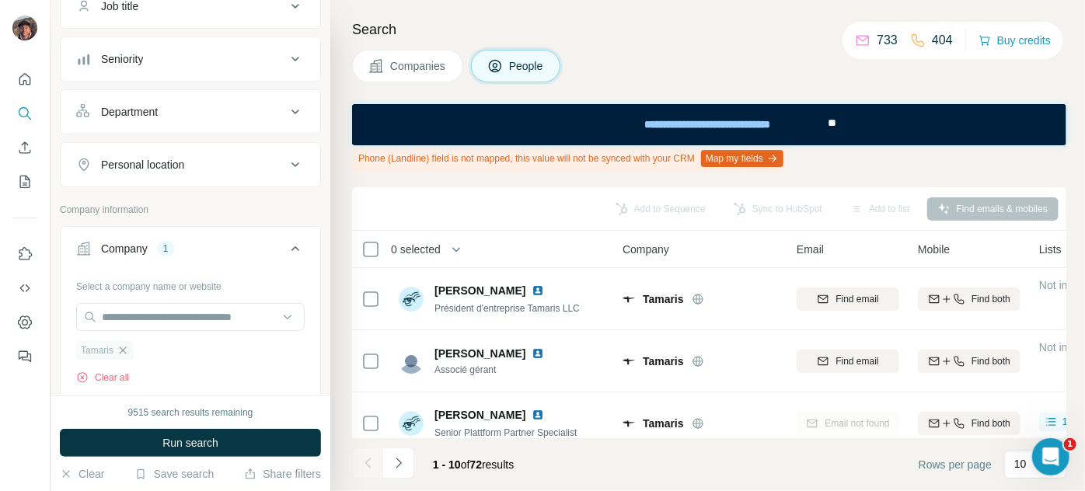
click at [122, 348] on icon "button" at bounding box center [123, 350] width 12 height 12
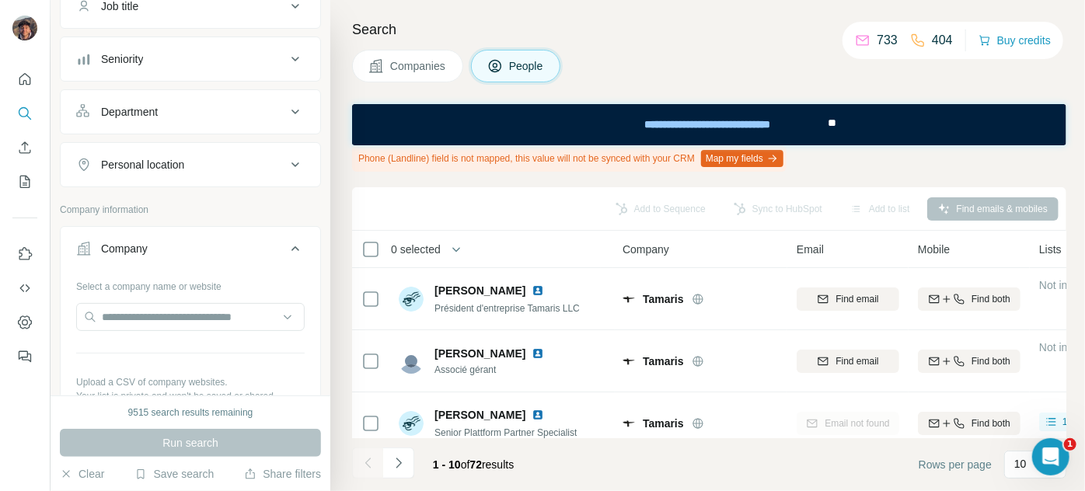
click at [132, 298] on div "Select a company name or website Upload a CSV of company websites. Your list is…" at bounding box center [190, 359] width 229 height 170
click at [138, 312] on input "text" at bounding box center [190, 317] width 229 height 28
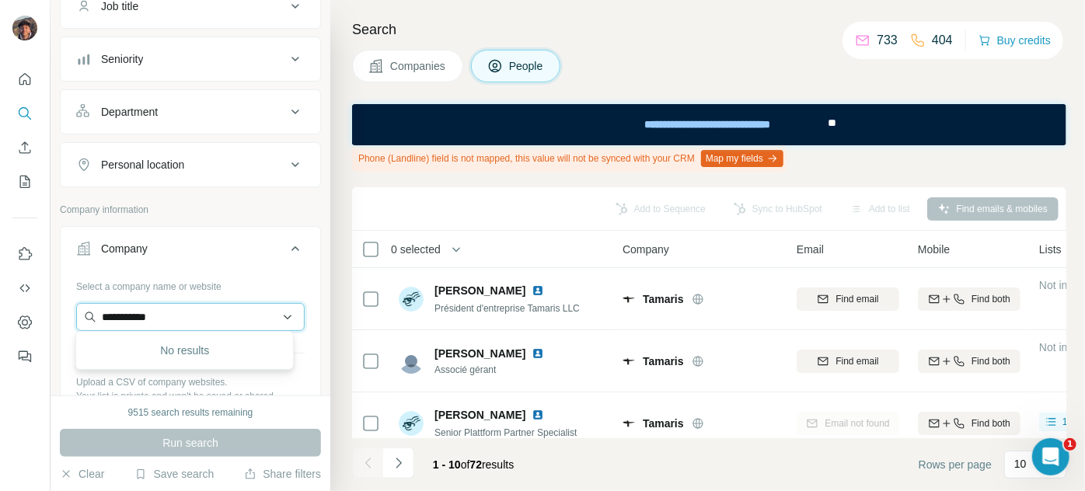
click at [202, 312] on input "**********" at bounding box center [190, 317] width 229 height 28
paste input "**********"
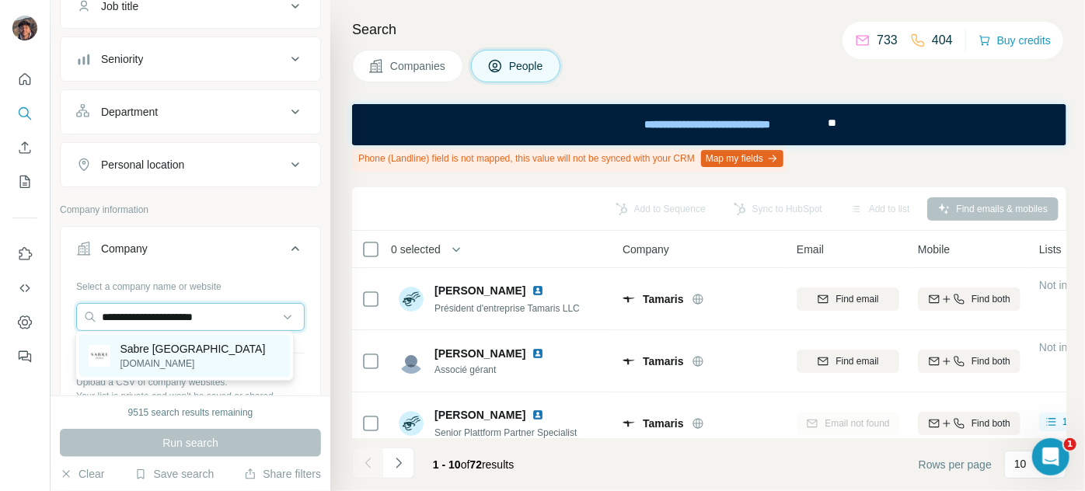
type input "**********"
click at [205, 344] on div "Sabre Paris sabre-paris.com" at bounding box center [184, 356] width 211 height 42
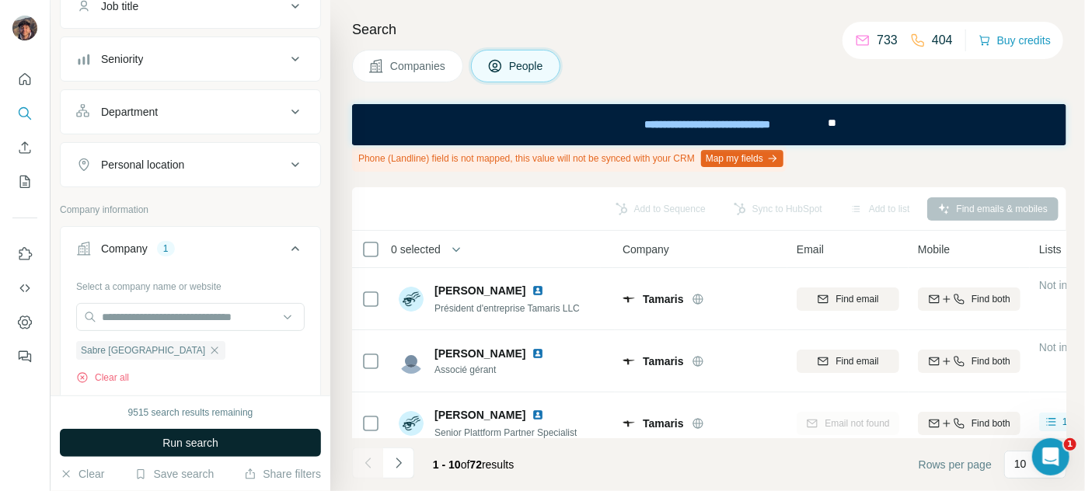
click at [209, 436] on span "Run search" at bounding box center [190, 443] width 56 height 16
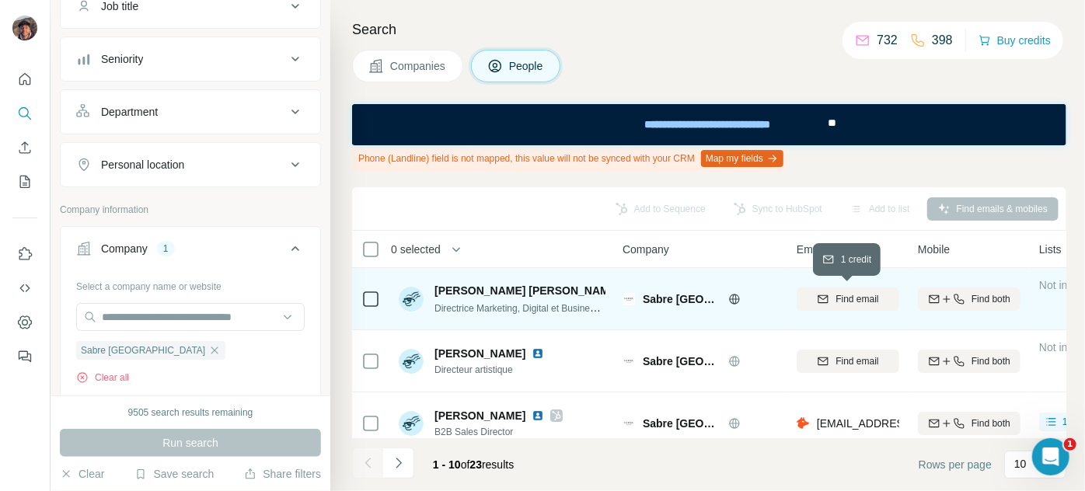
click at [819, 297] on icon "button" at bounding box center [824, 299] width 10 height 8
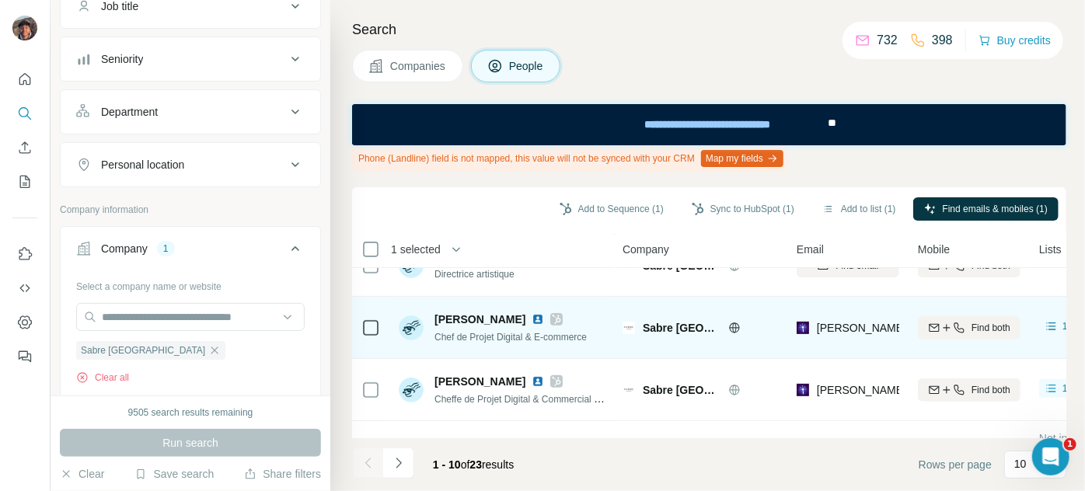
scroll to position [424, 0]
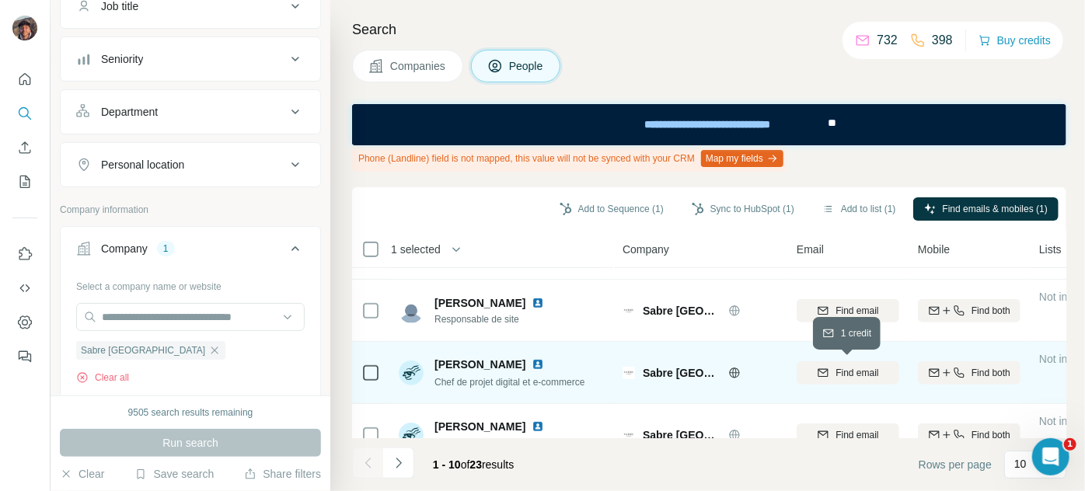
click at [837, 372] on span "Find email" at bounding box center [857, 373] width 43 height 14
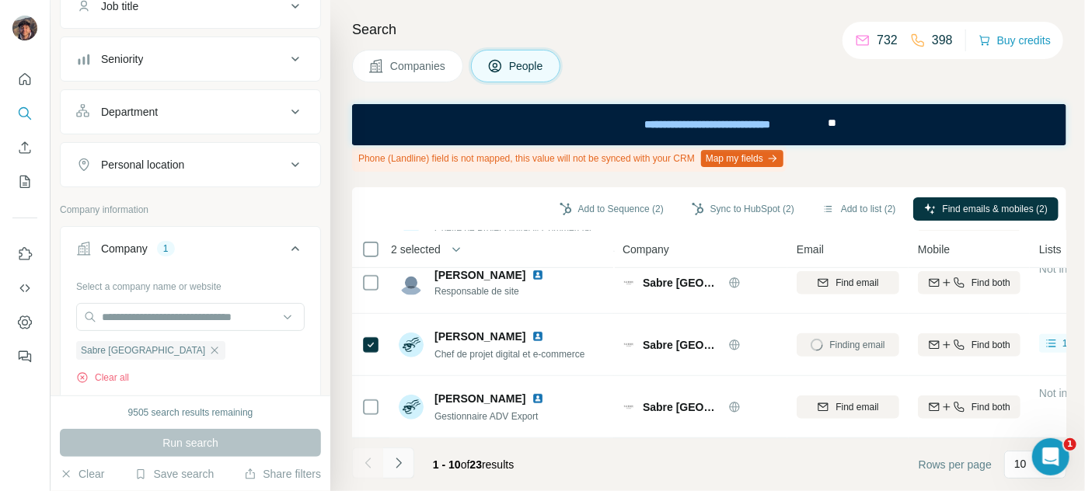
click at [410, 463] on button "Navigate to next page" at bounding box center [398, 463] width 31 height 31
click at [358, 470] on button "Navigate to previous page" at bounding box center [367, 463] width 31 height 31
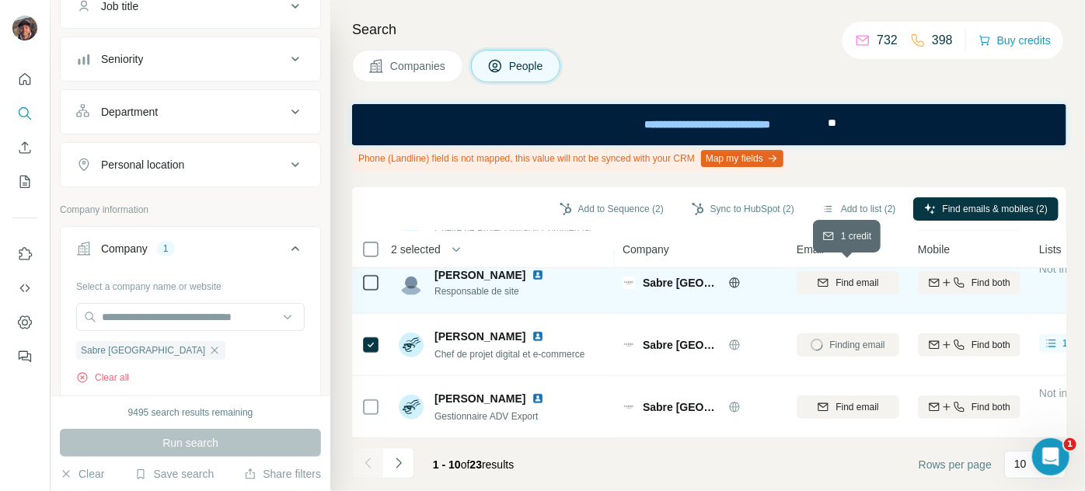
click at [815, 284] on button "Find email" at bounding box center [848, 282] width 103 height 23
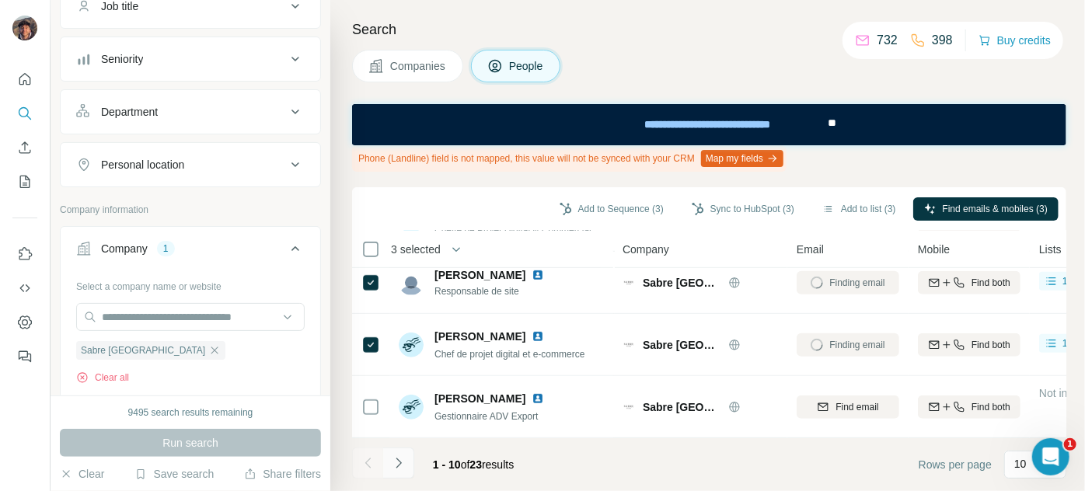
click at [404, 461] on icon "Navigate to next page" at bounding box center [399, 464] width 16 height 16
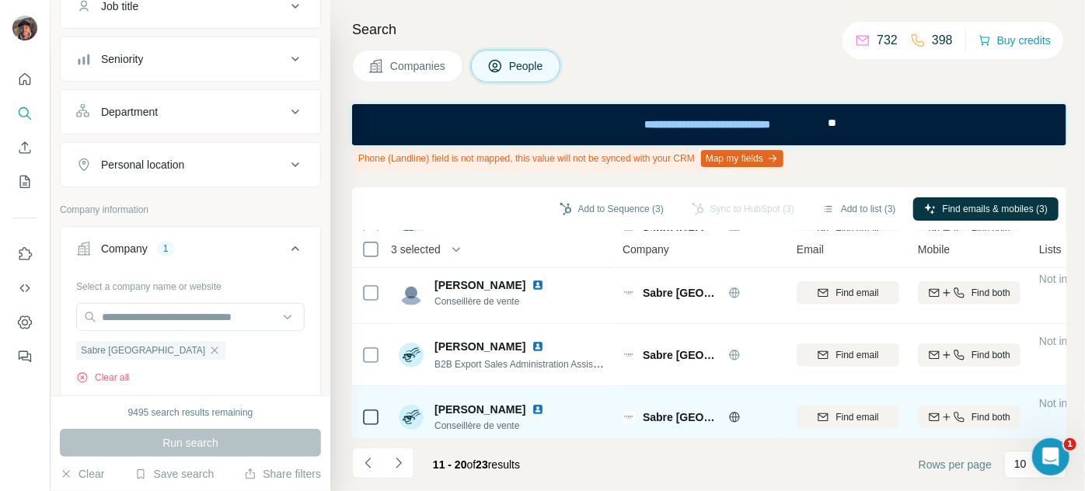
scroll to position [387, 0]
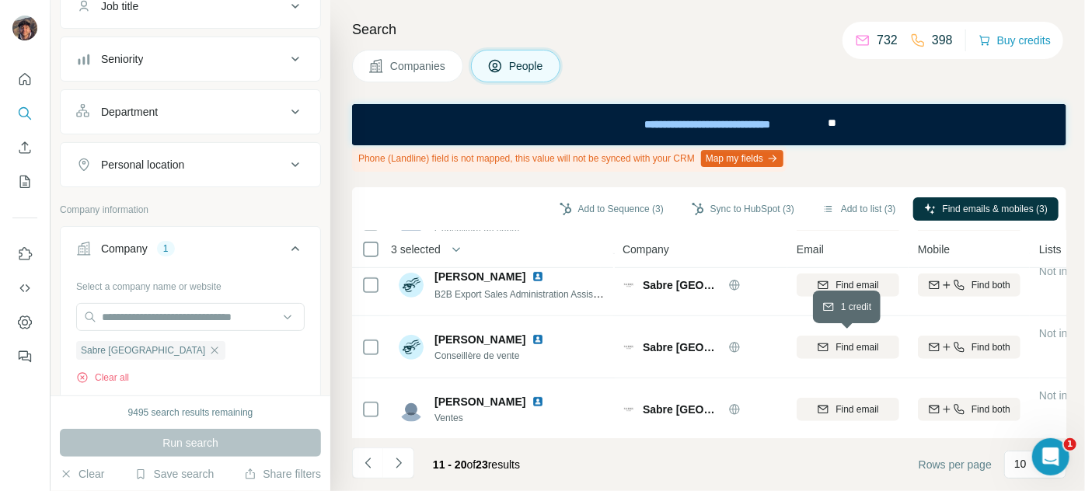
click at [836, 341] on span "Find email" at bounding box center [857, 347] width 43 height 14
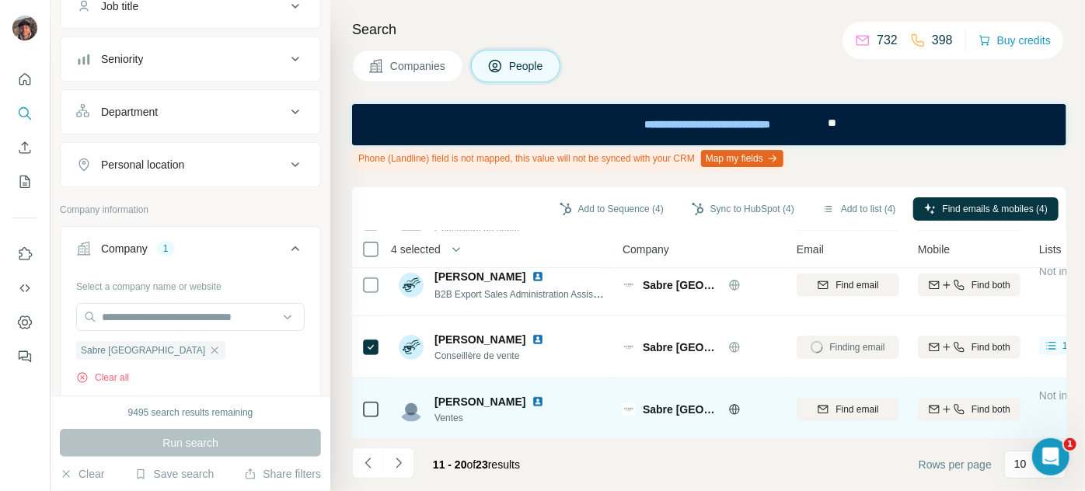
scroll to position [0, 0]
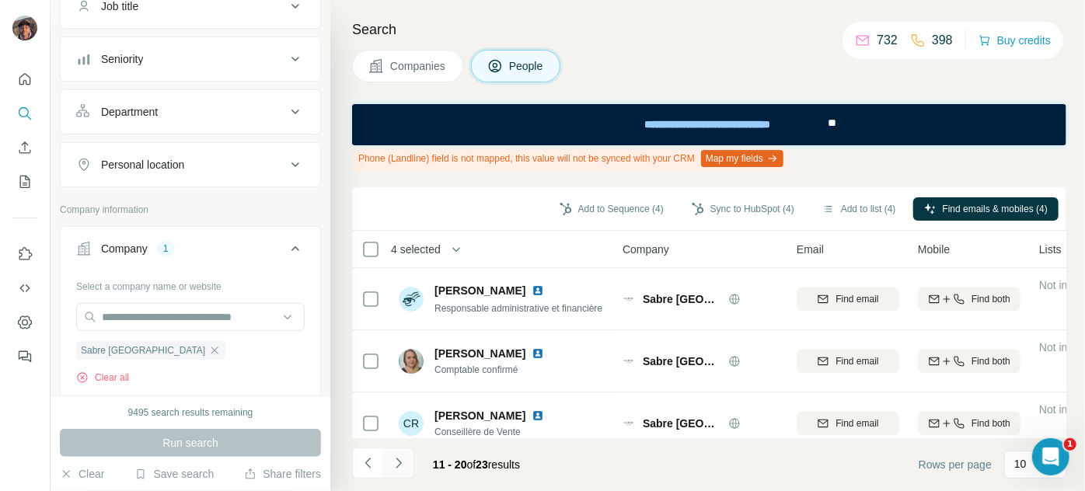
click at [407, 454] on button "Navigate to next page" at bounding box center [398, 463] width 31 height 31
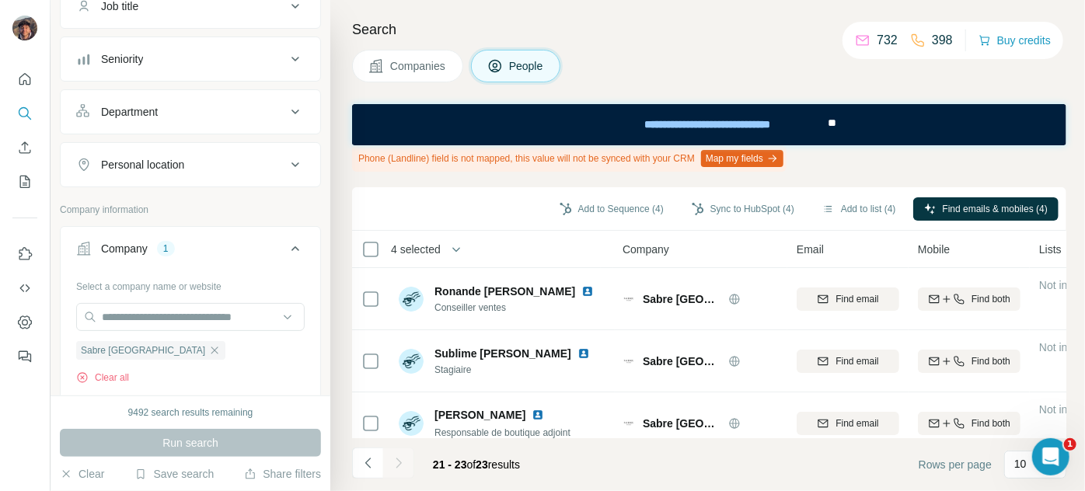
scroll to position [23, 0]
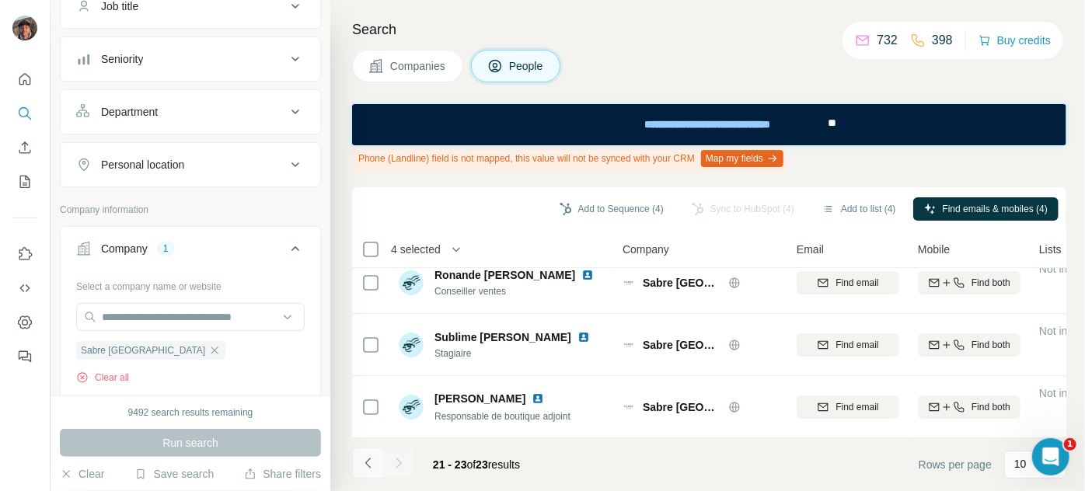
click at [376, 472] on button "Navigate to previous page" at bounding box center [367, 463] width 31 height 31
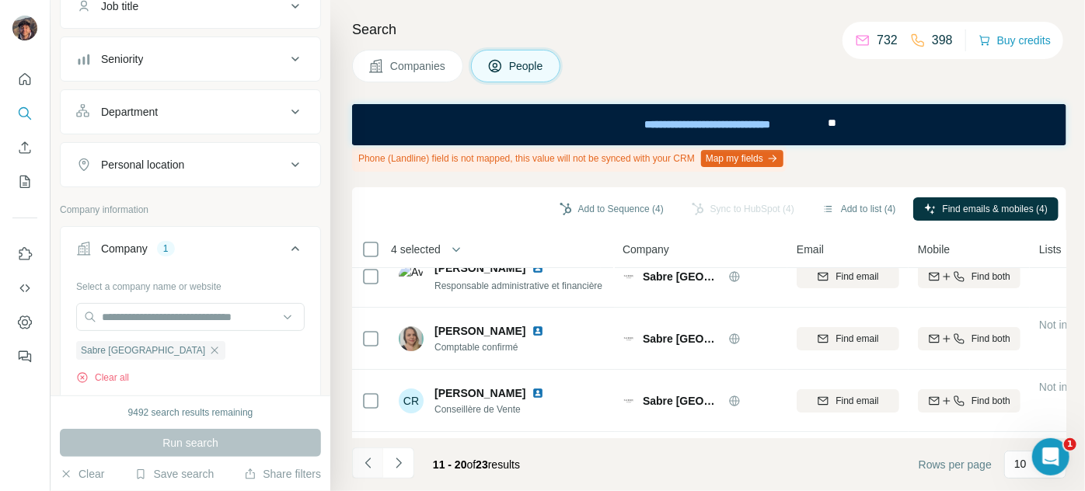
click at [376, 472] on button "Navigate to previous page" at bounding box center [367, 463] width 31 height 31
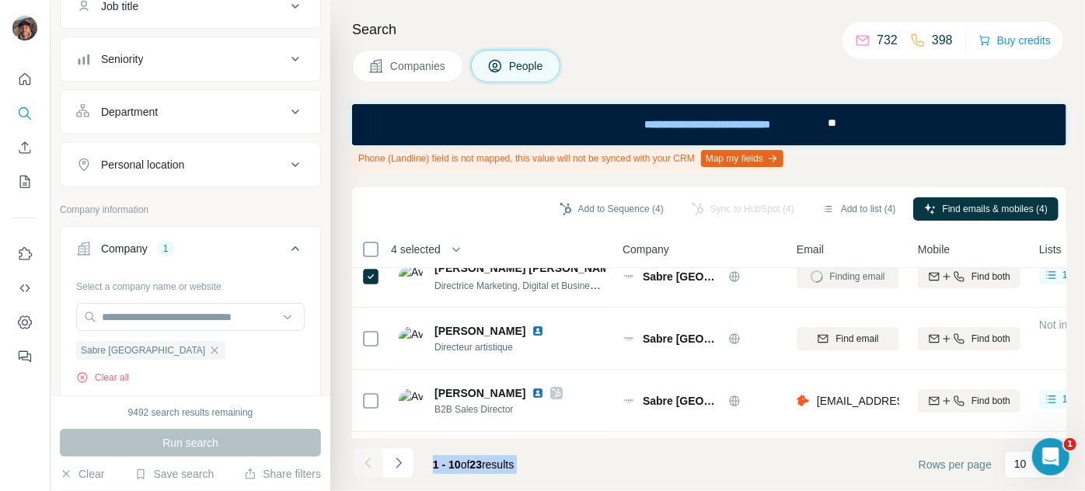
click at [376, 472] on div at bounding box center [367, 463] width 31 height 31
click at [567, 487] on footer "1 - 10 of 23 results Rows per page 10" at bounding box center [709, 464] width 714 height 53
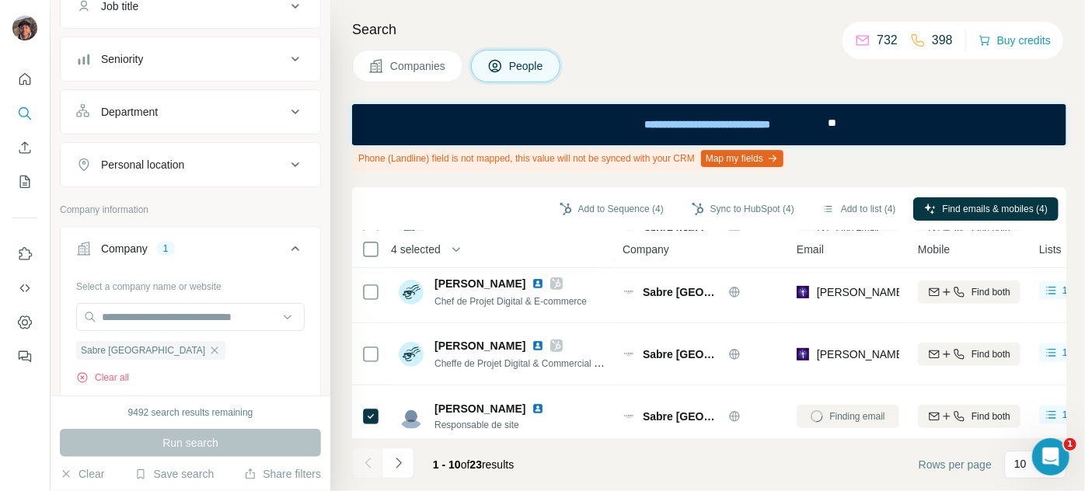
scroll to position [458, 0]
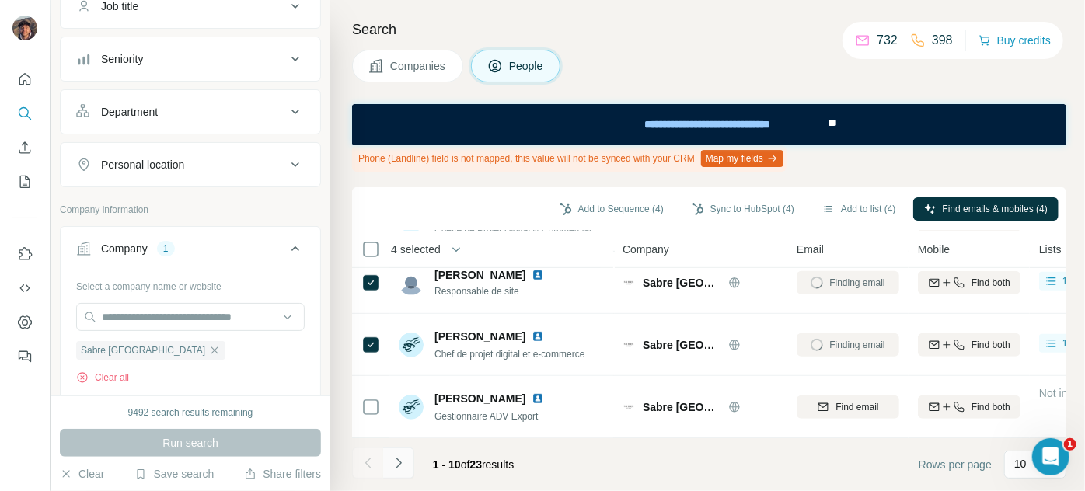
click at [404, 469] on icon "Navigate to next page" at bounding box center [399, 464] width 16 height 16
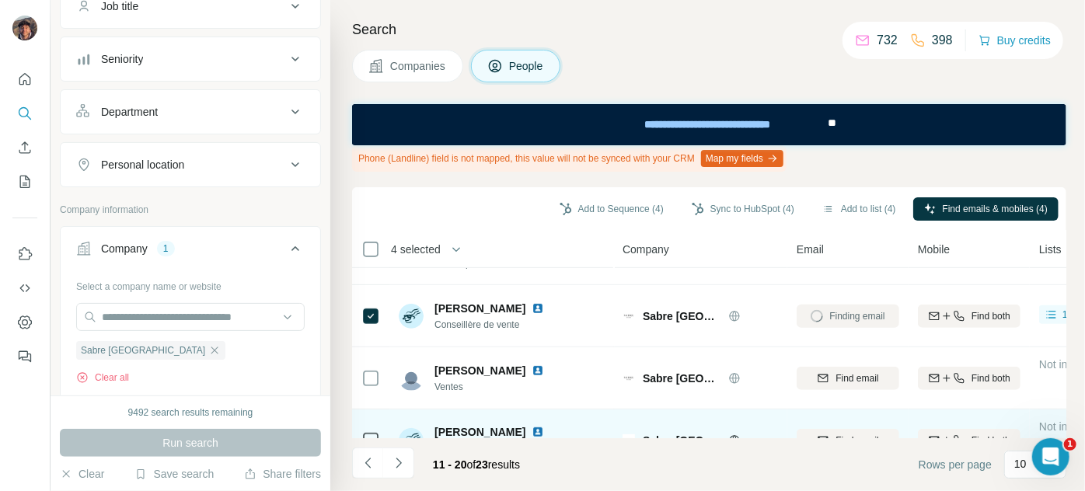
scroll to position [424, 0]
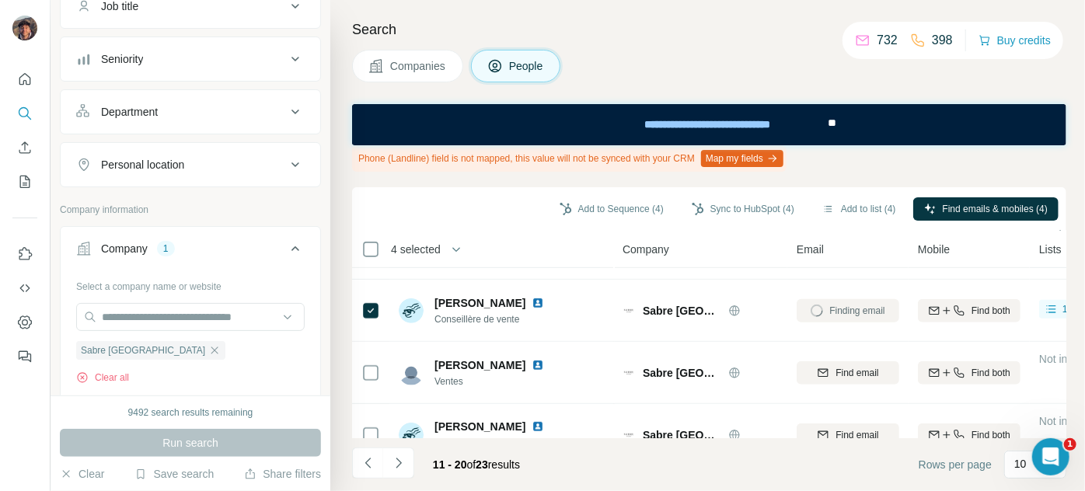
drag, startPoint x: 496, startPoint y: 458, endPoint x: 452, endPoint y: 453, distance: 44.6
click at [452, 453] on div "11 - 20 of 23 results" at bounding box center [477, 465] width 112 height 34
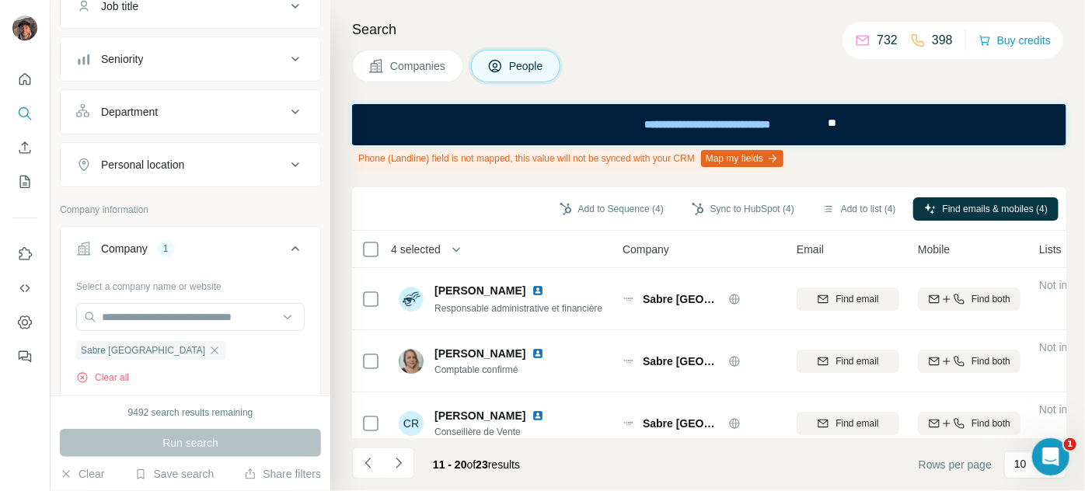
scroll to position [458, 0]
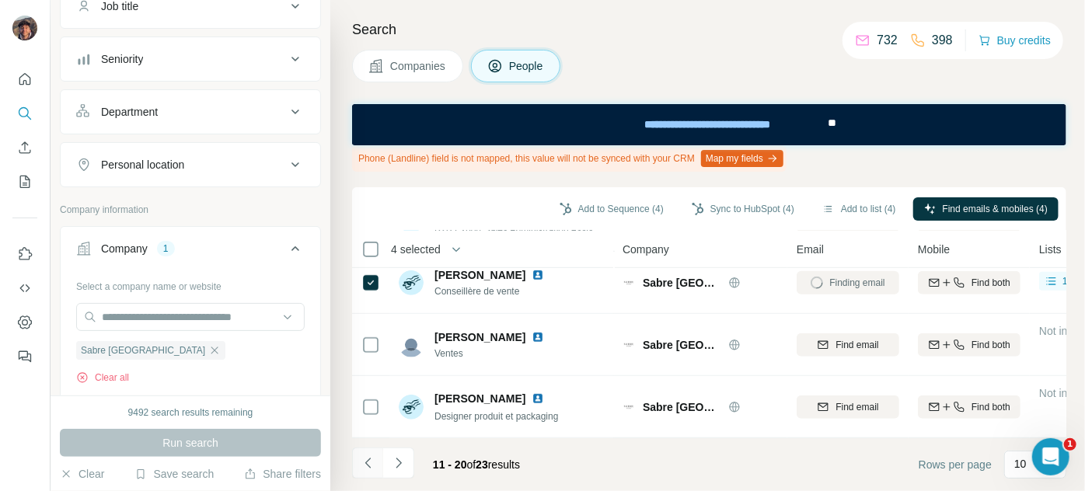
click at [371, 461] on icon "Navigate to previous page" at bounding box center [369, 464] width 16 height 16
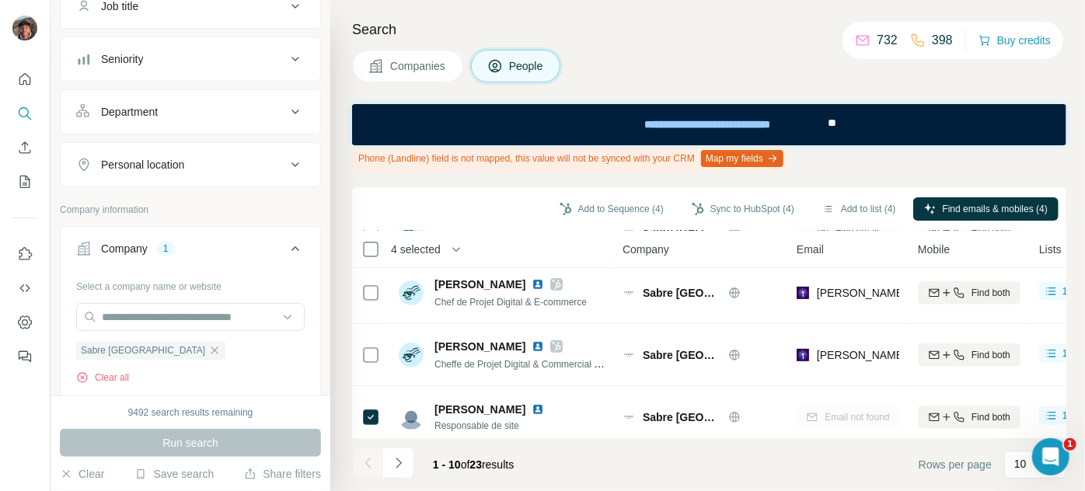
scroll to position [387, 0]
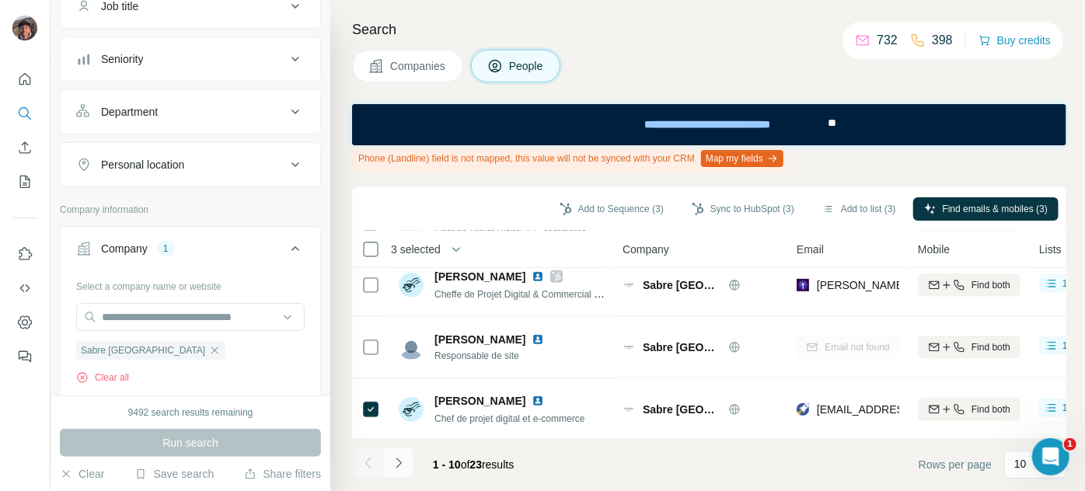
click at [400, 454] on button "Navigate to next page" at bounding box center [398, 463] width 31 height 31
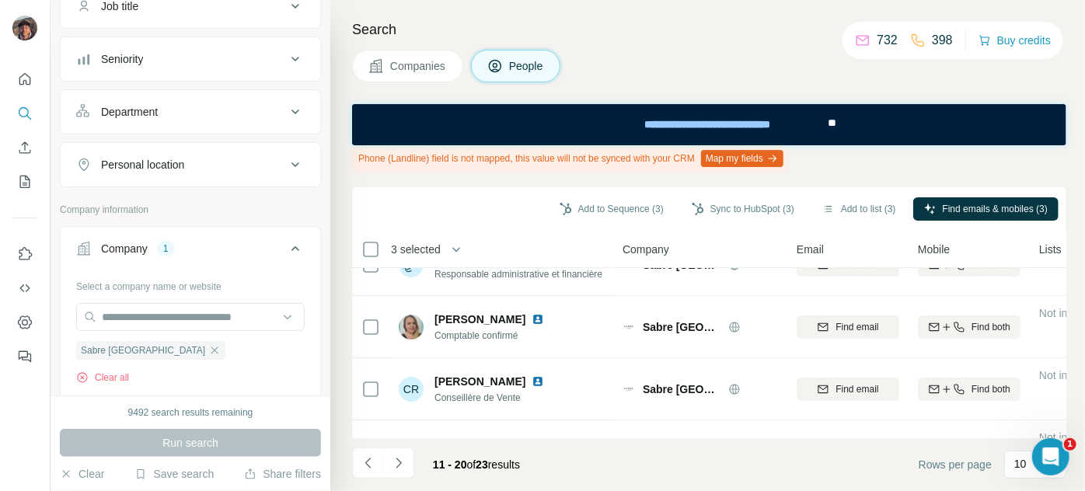
scroll to position [0, 0]
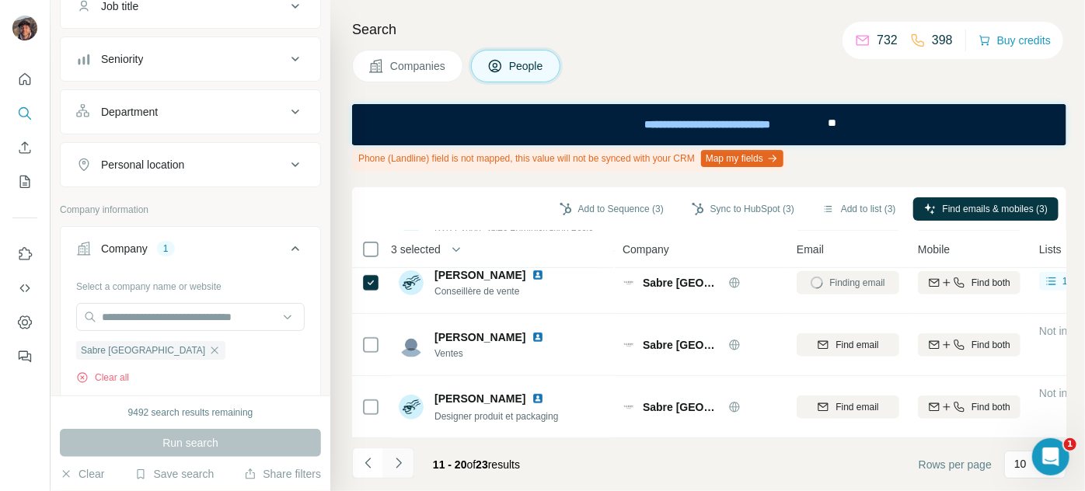
click at [400, 464] on icon "Navigate to next page" at bounding box center [399, 464] width 16 height 16
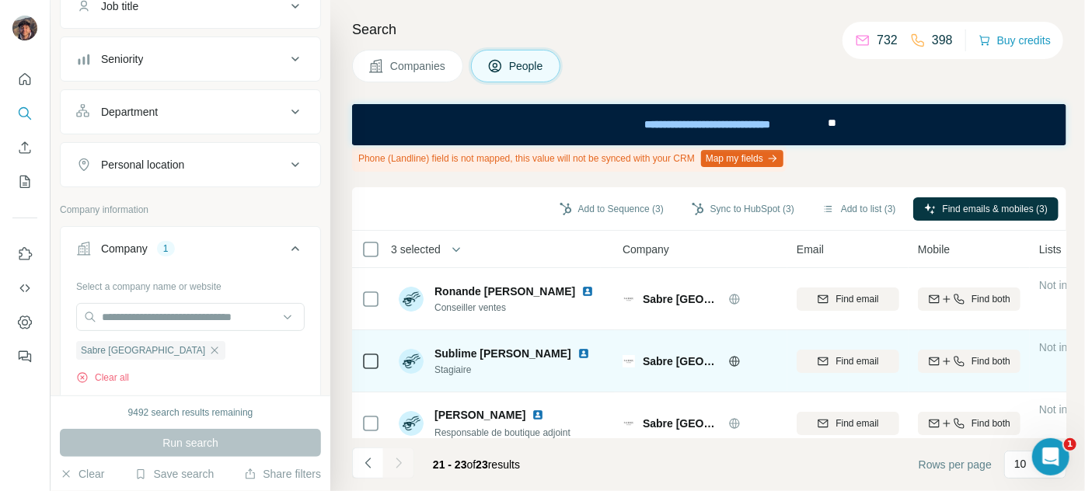
scroll to position [23, 0]
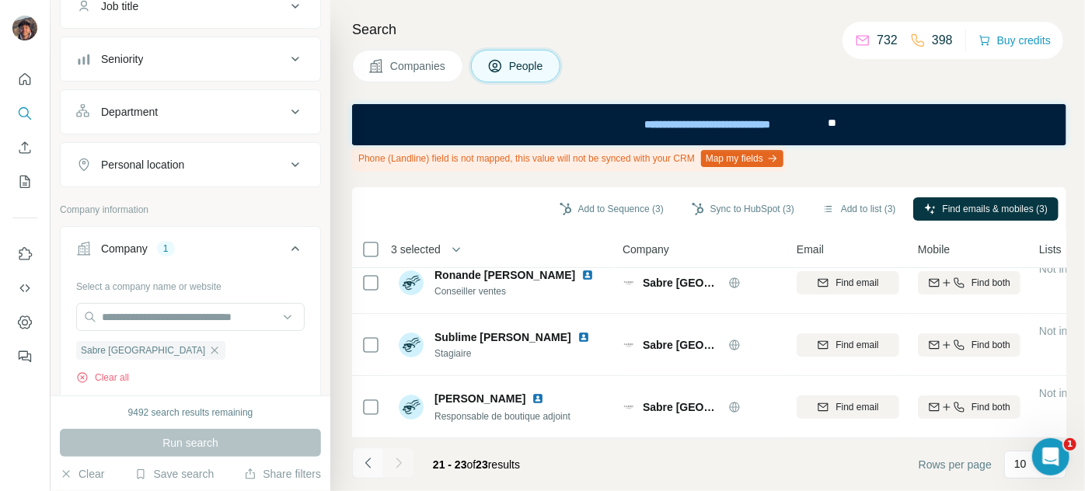
click at [374, 463] on icon "Navigate to previous page" at bounding box center [369, 464] width 16 height 16
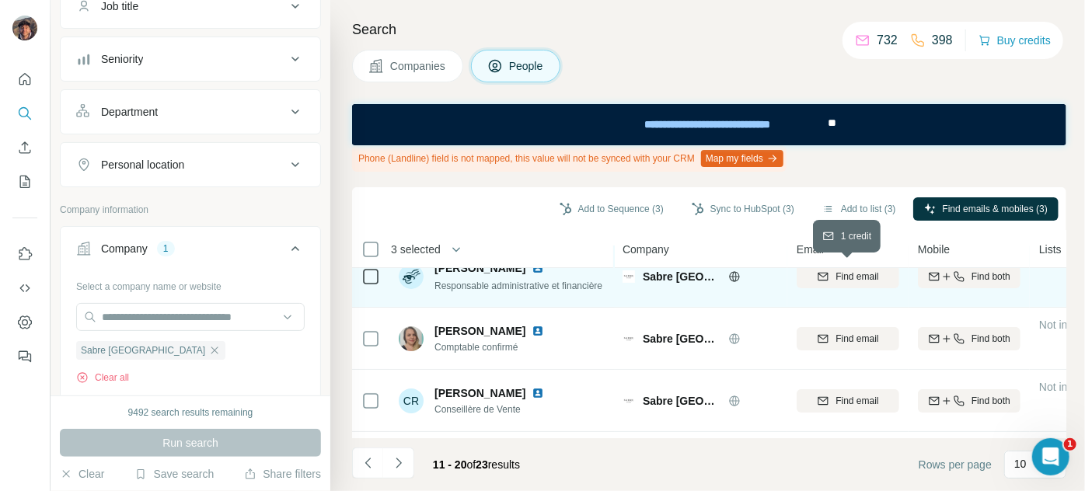
click at [835, 284] on button "Find email" at bounding box center [848, 276] width 103 height 23
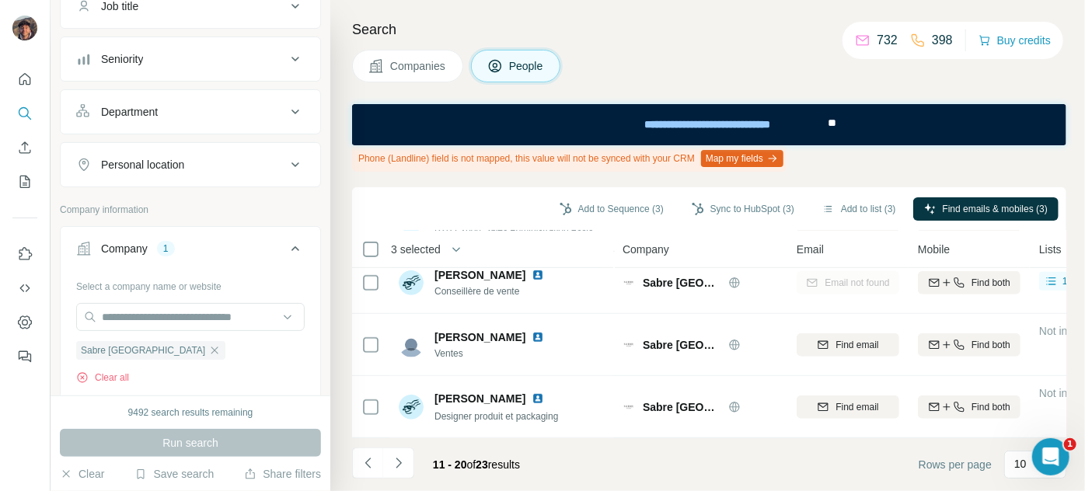
scroll to position [0, 0]
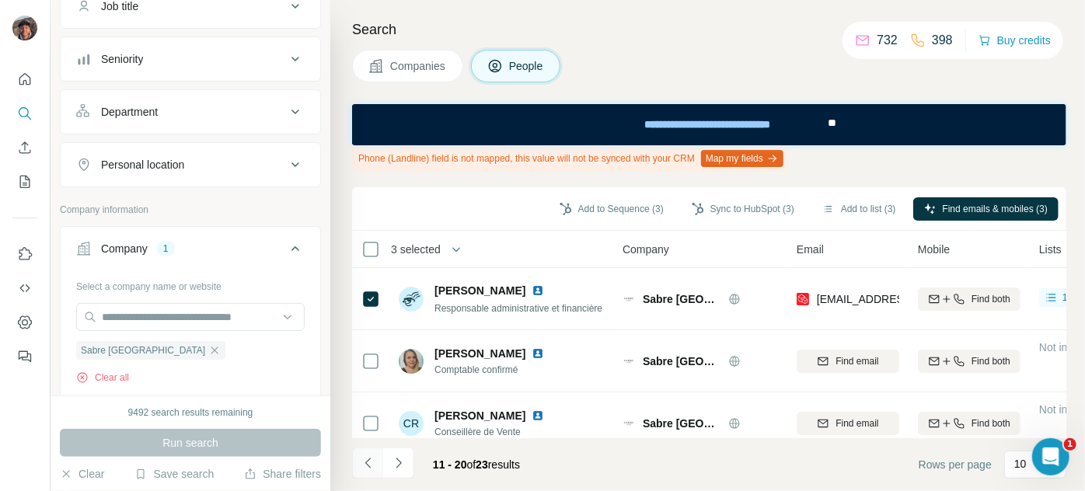
click at [372, 449] on button "Navigate to previous page" at bounding box center [367, 463] width 31 height 31
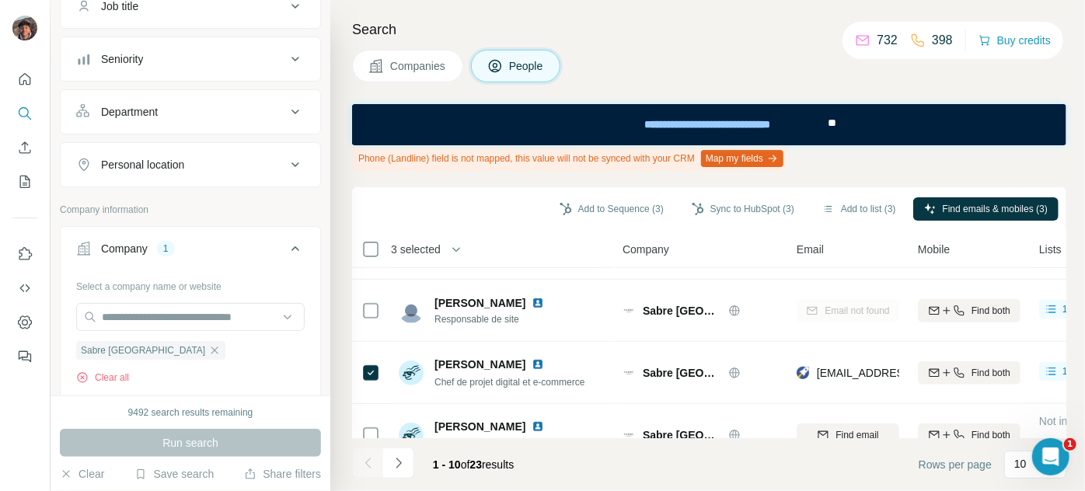
scroll to position [458, 0]
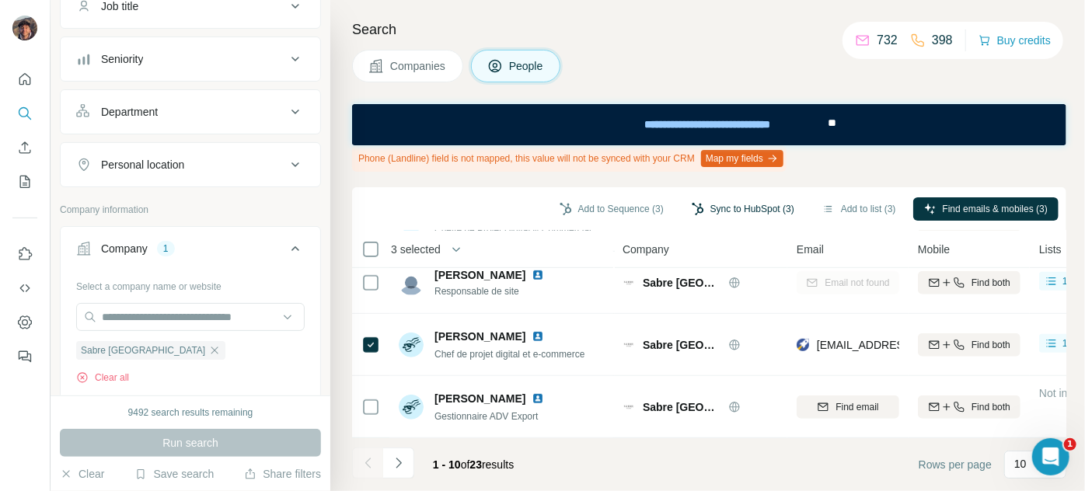
click at [725, 213] on button "Sync to HubSpot (3)" at bounding box center [743, 208] width 124 height 23
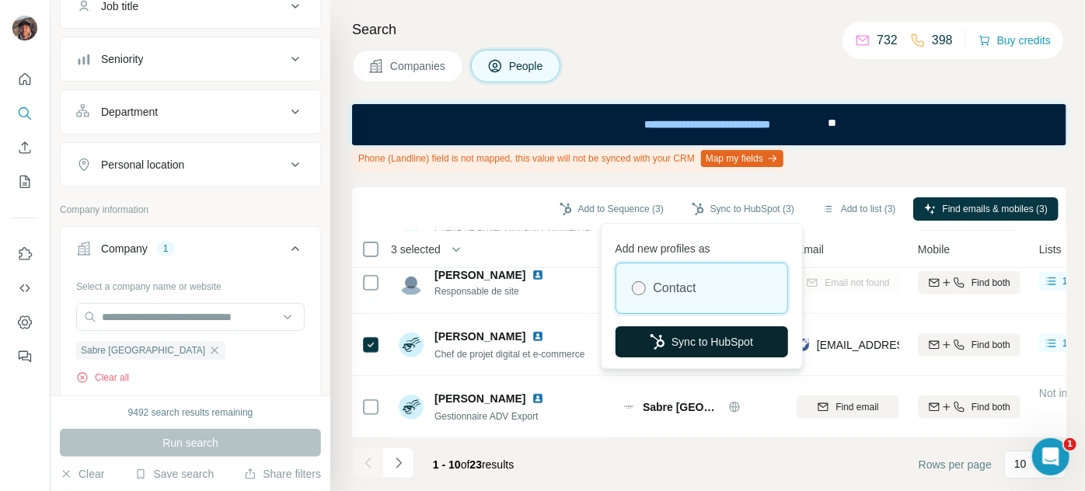
click at [689, 337] on button "Sync to HubSpot" at bounding box center [702, 341] width 173 height 31
